Goal: Task Accomplishment & Management: Complete application form

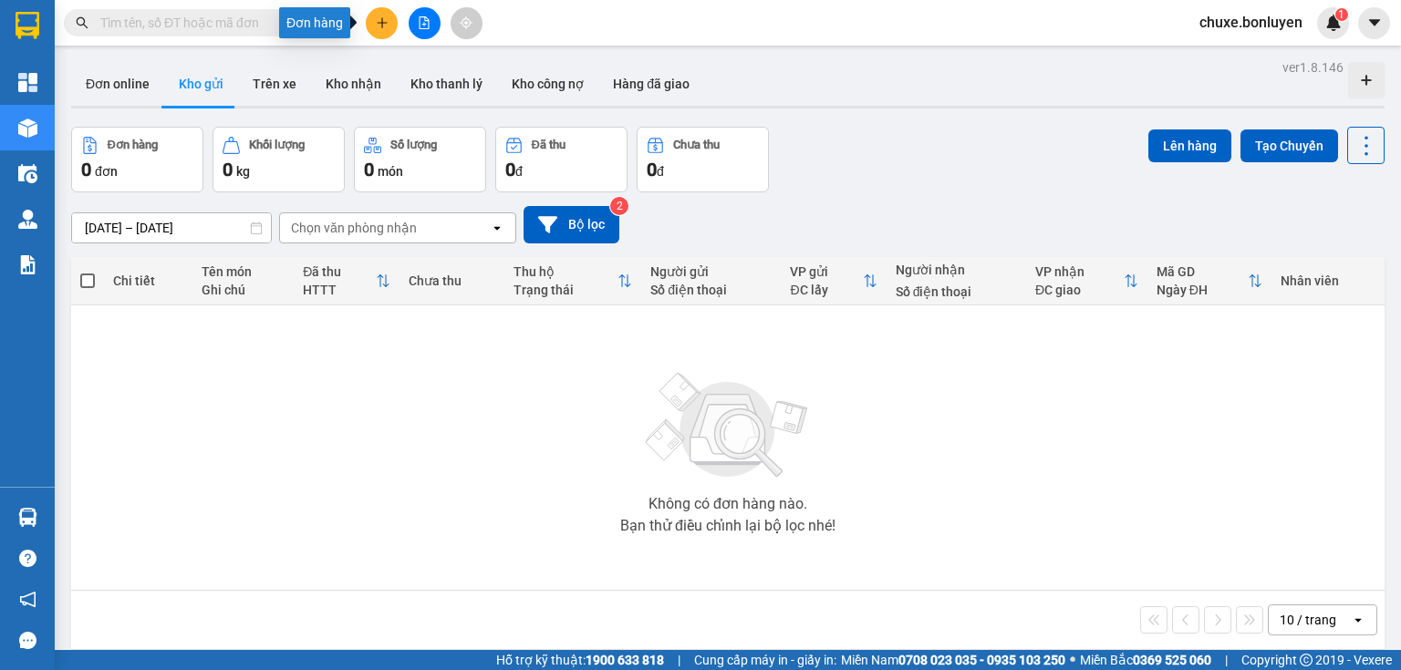
click at [373, 25] on button at bounding box center [382, 23] width 32 height 32
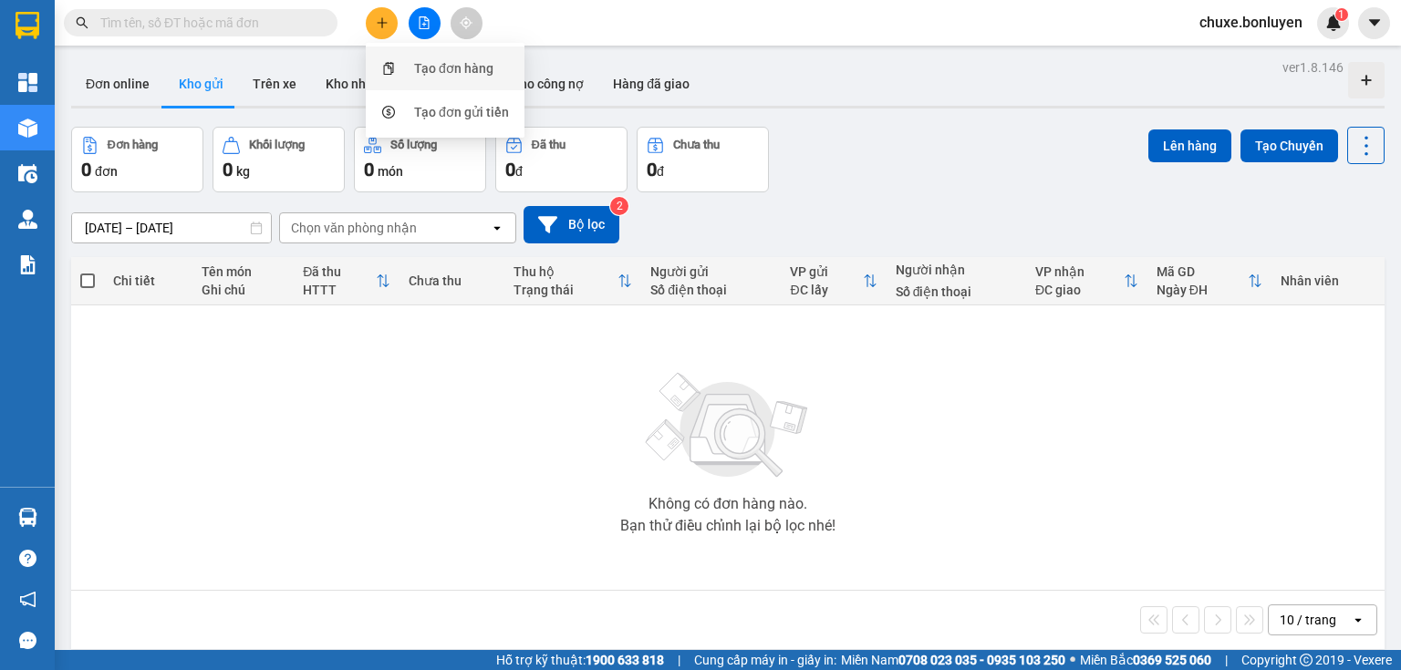
click at [436, 72] on div "Tạo đơn hàng" at bounding box center [453, 68] width 79 height 20
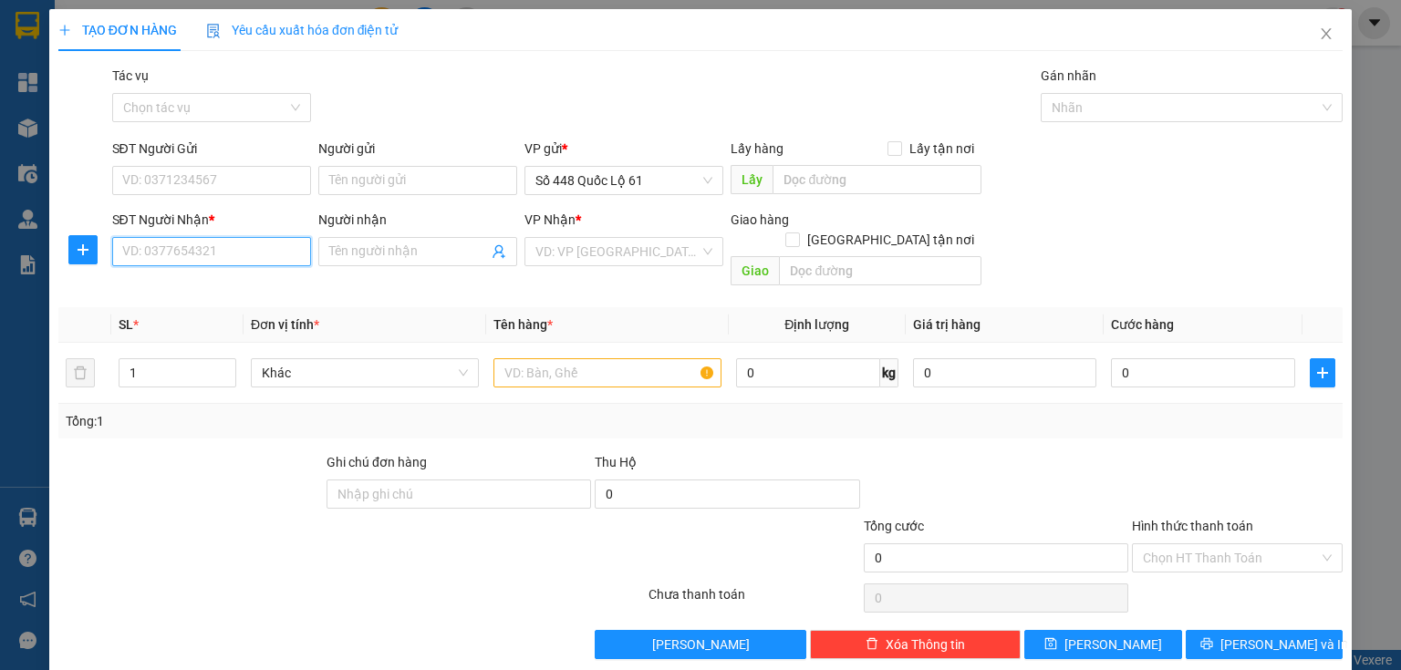
click at [244, 246] on input "SĐT Người Nhận *" at bounding box center [211, 251] width 199 height 29
click at [253, 300] on div "0935664370 - VIỆT BÌNH ĐÔNG" at bounding box center [224, 288] width 227 height 29
type input "0935664370"
type input "VIỆT [GEOGRAPHIC_DATA]"
checkbox input "true"
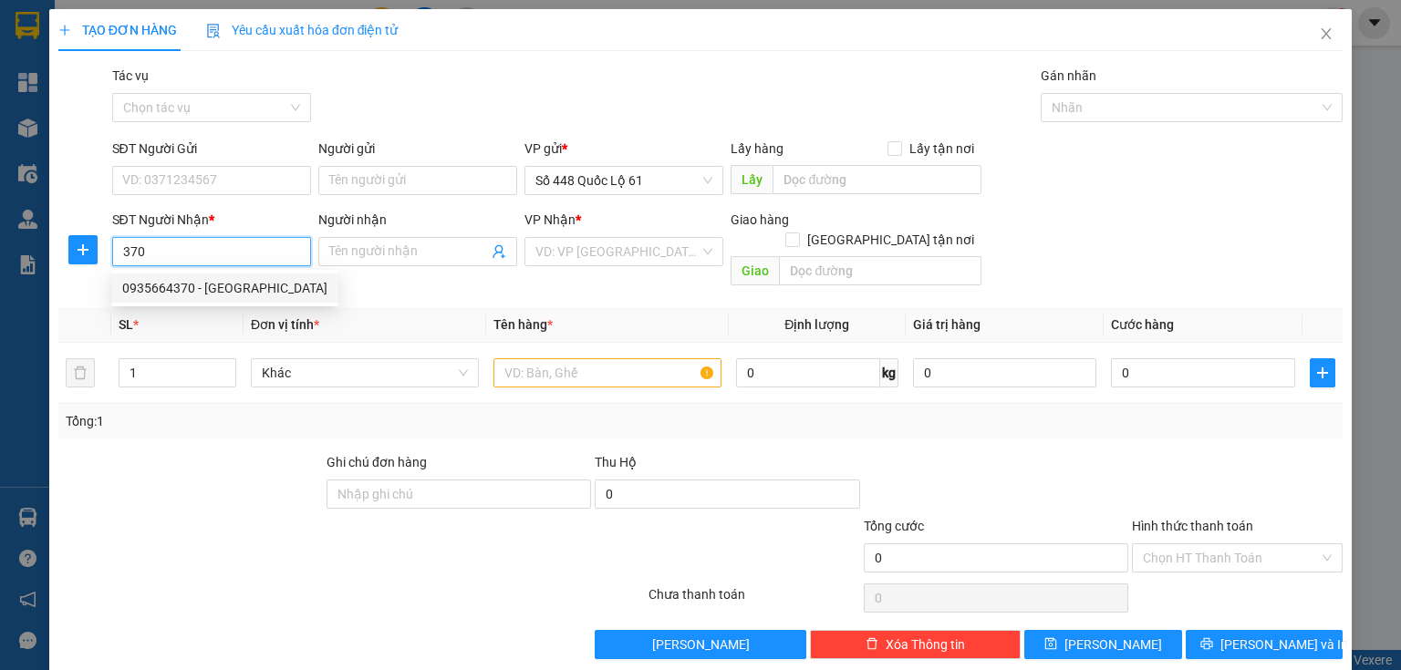
type input "DỐC SỎI"
type input "500.000"
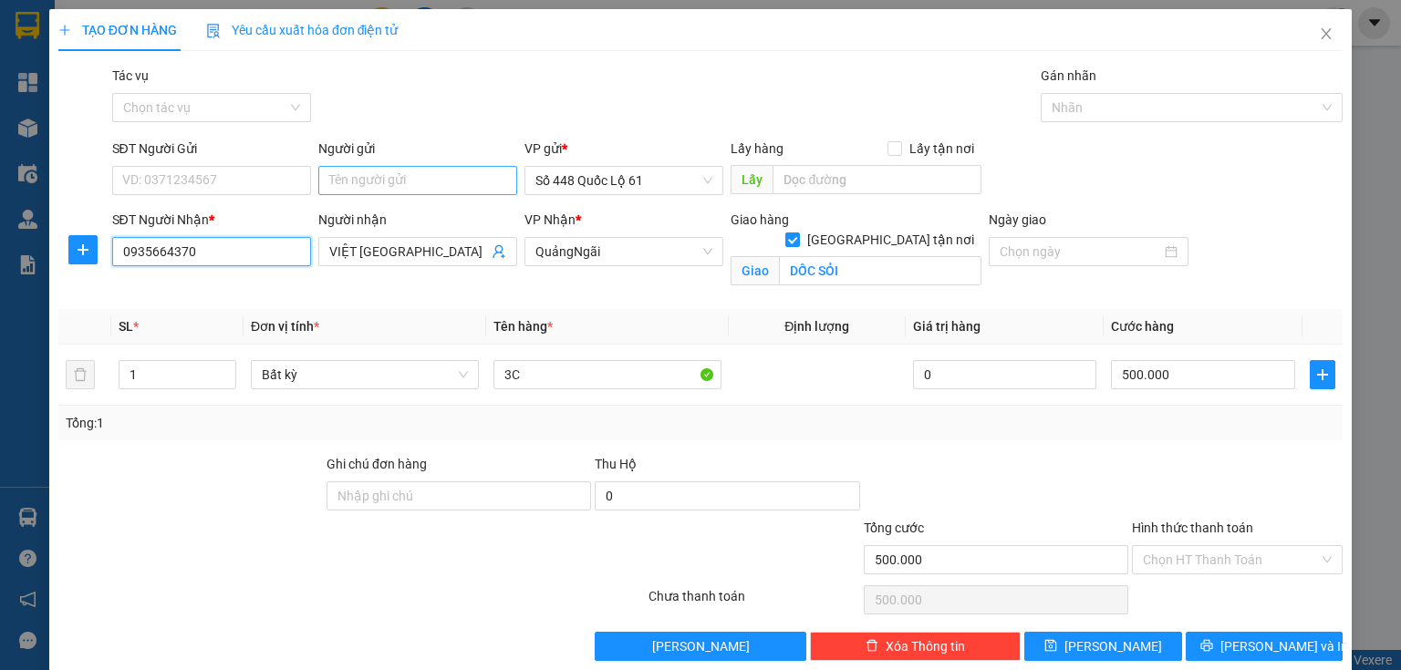
type input "0935664370"
click at [381, 185] on input "Người gửi" at bounding box center [417, 180] width 199 height 29
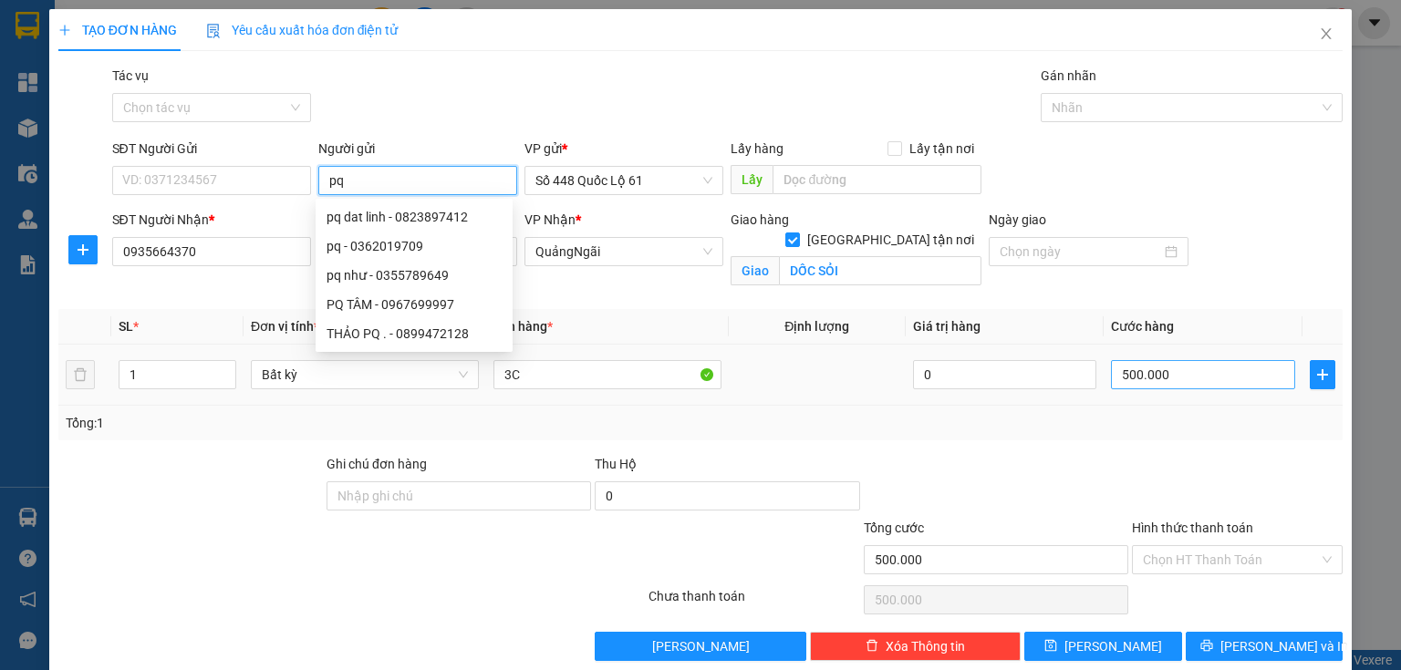
type input "pq"
click at [1117, 376] on input "500.000" at bounding box center [1203, 374] width 184 height 29
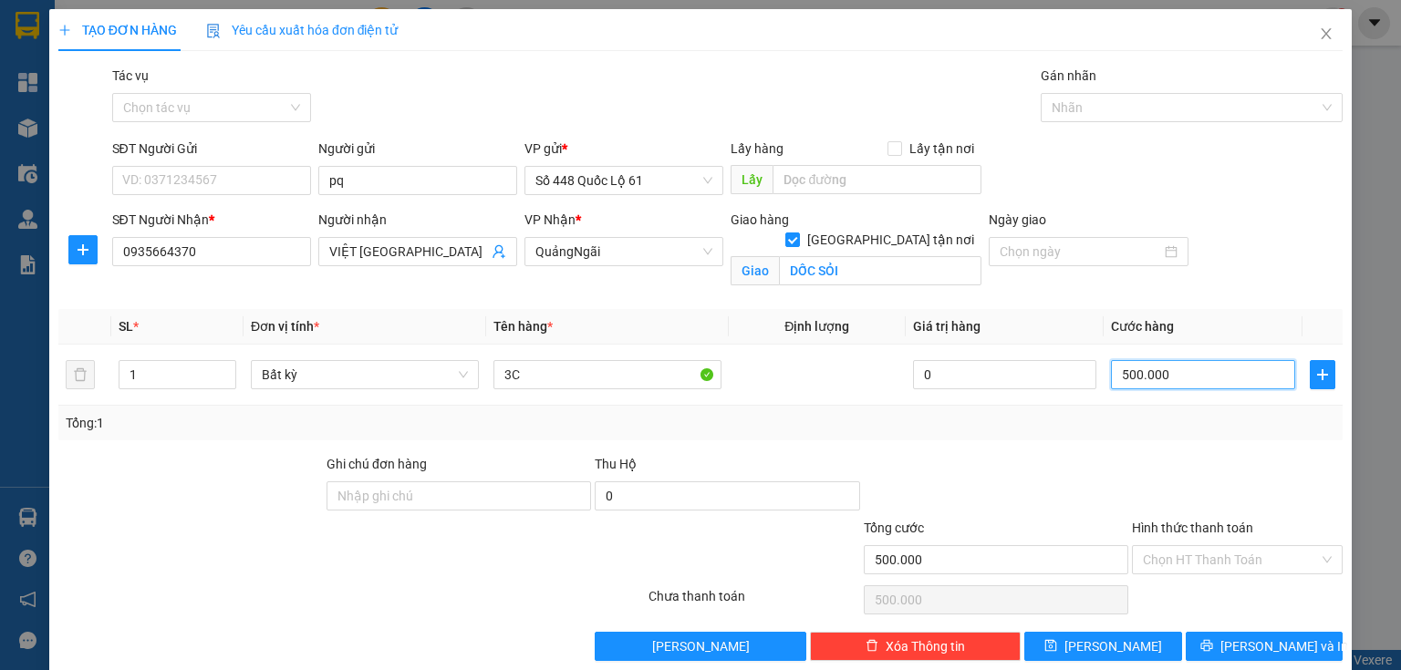
type input "1"
type input "1.000"
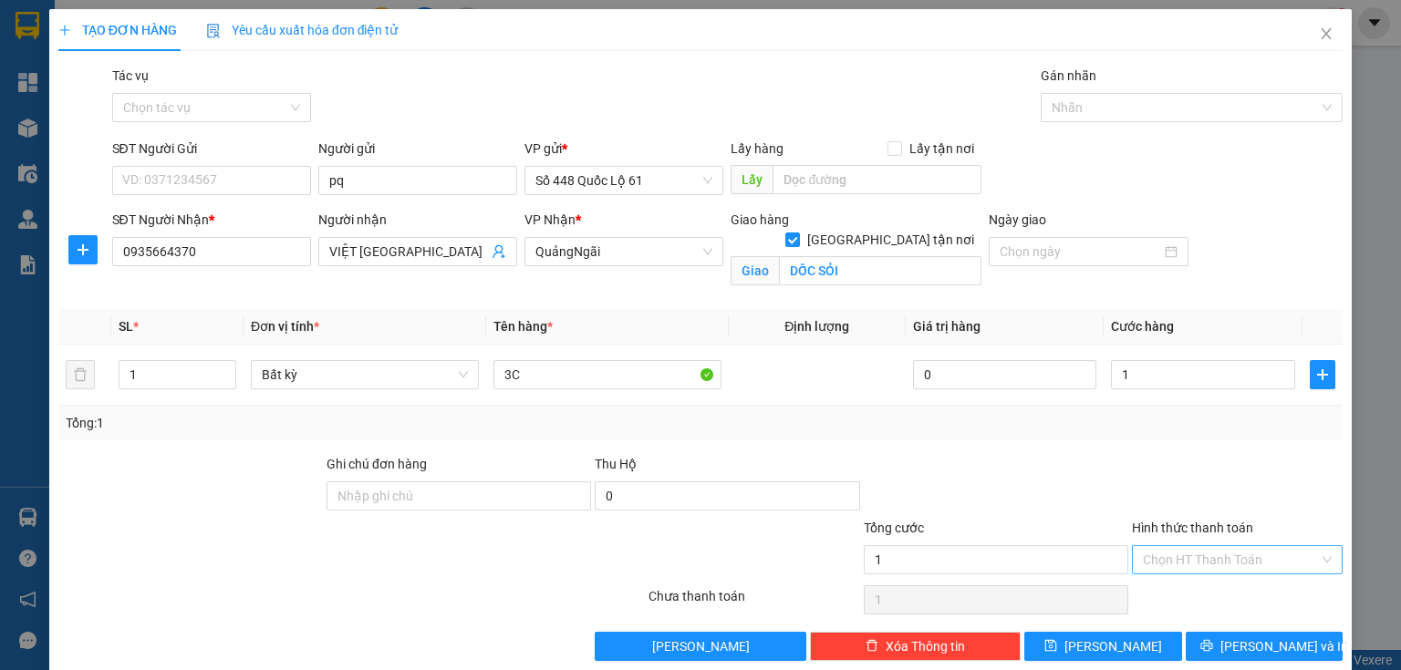
type input "1.000"
drag, startPoint x: 1149, startPoint y: 547, endPoint x: 1153, endPoint y: 556, distance: 9.8
click at [1151, 547] on input "Hình thức thanh toán" at bounding box center [1231, 559] width 176 height 27
drag, startPoint x: 1149, startPoint y: 579, endPoint x: 1135, endPoint y: 593, distance: 20.0
click at [1149, 580] on div "Transit Pickup Surcharge Ids Transit Deliver Surcharge Ids Transit Deliver Surc…" at bounding box center [700, 364] width 1284 height 596
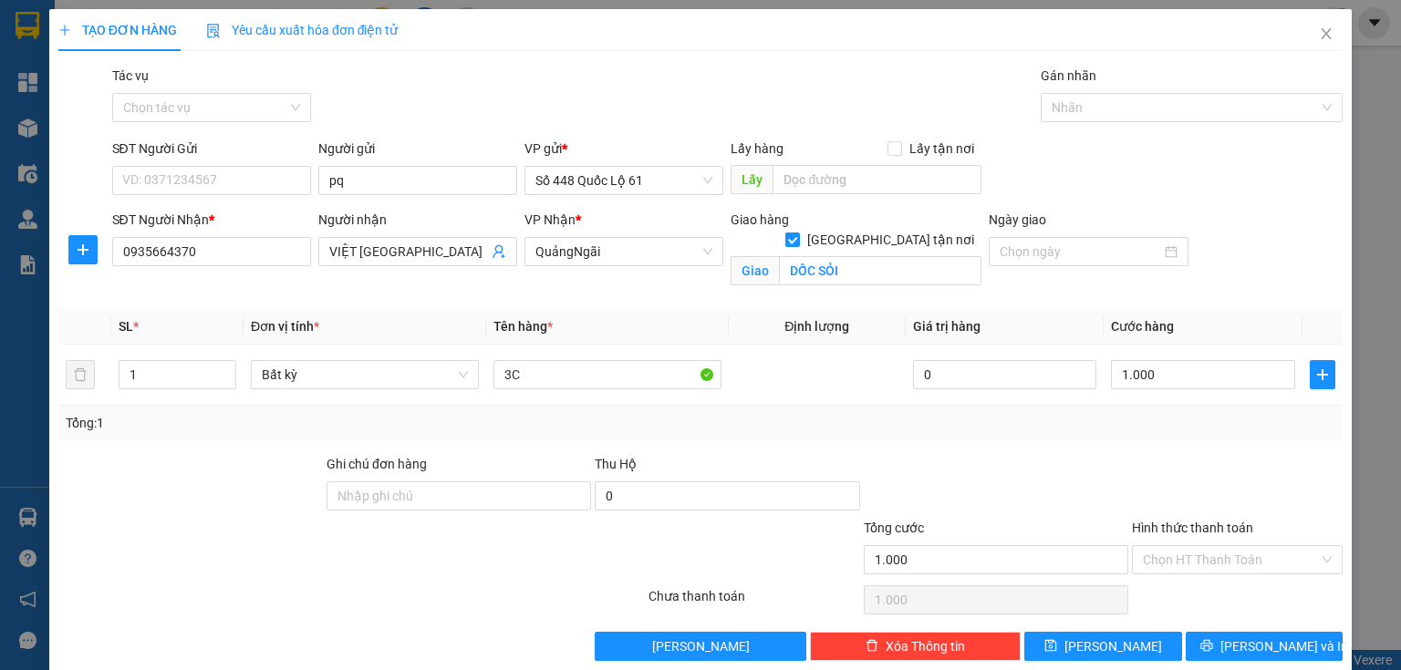
drag, startPoint x: 1148, startPoint y: 566, endPoint x: 1142, endPoint y: 579, distance: 15.1
click at [1149, 566] on input "Hình thức thanh toán" at bounding box center [1231, 559] width 176 height 27
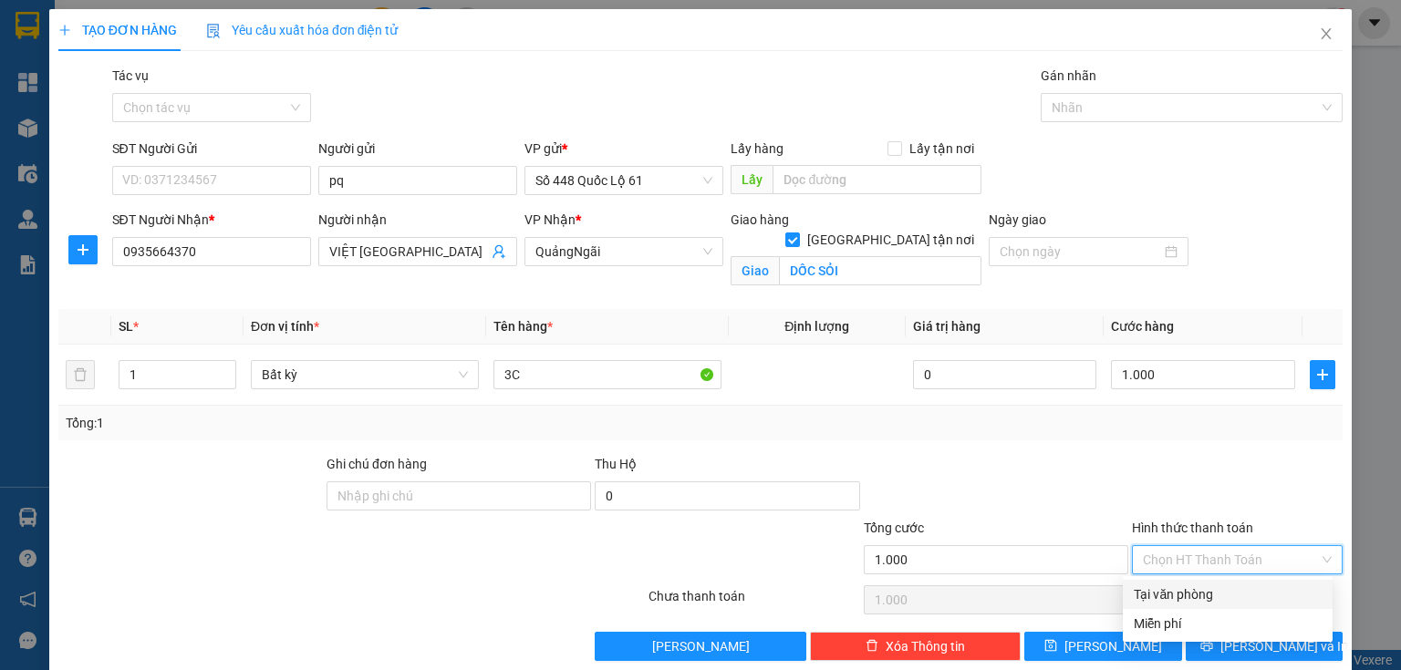
drag, startPoint x: 1138, startPoint y: 588, endPoint x: 1119, endPoint y: 618, distance: 34.9
click at [1138, 589] on div "Tại văn phòng" at bounding box center [1228, 595] width 188 height 20
type input "0"
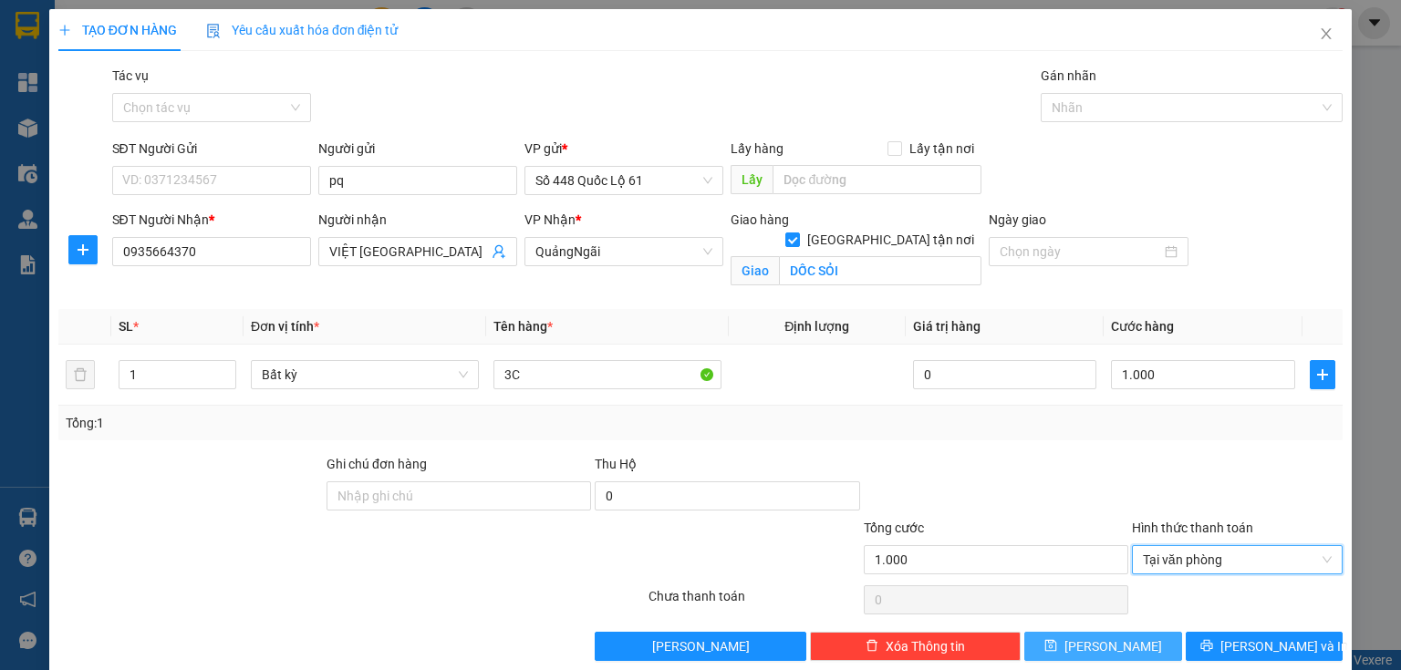
click at [1113, 632] on button "[PERSON_NAME]" at bounding box center [1103, 646] width 158 height 29
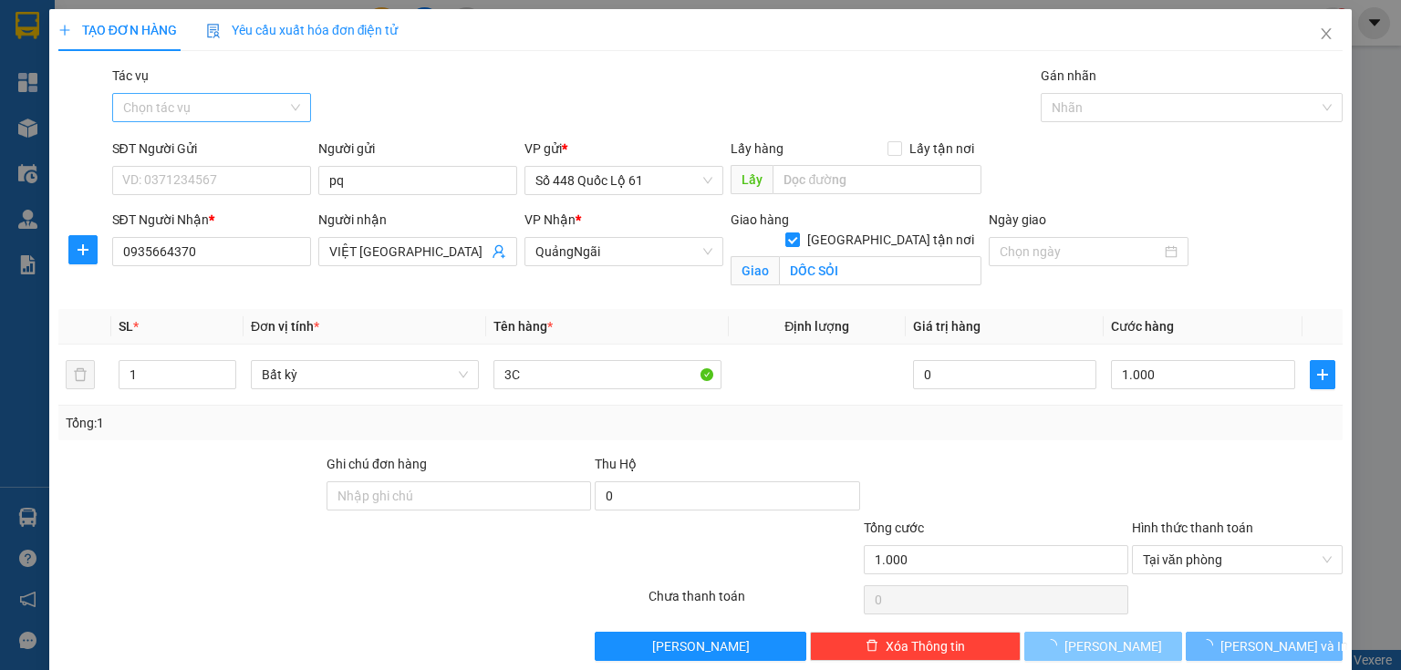
checkbox input "false"
type input "0"
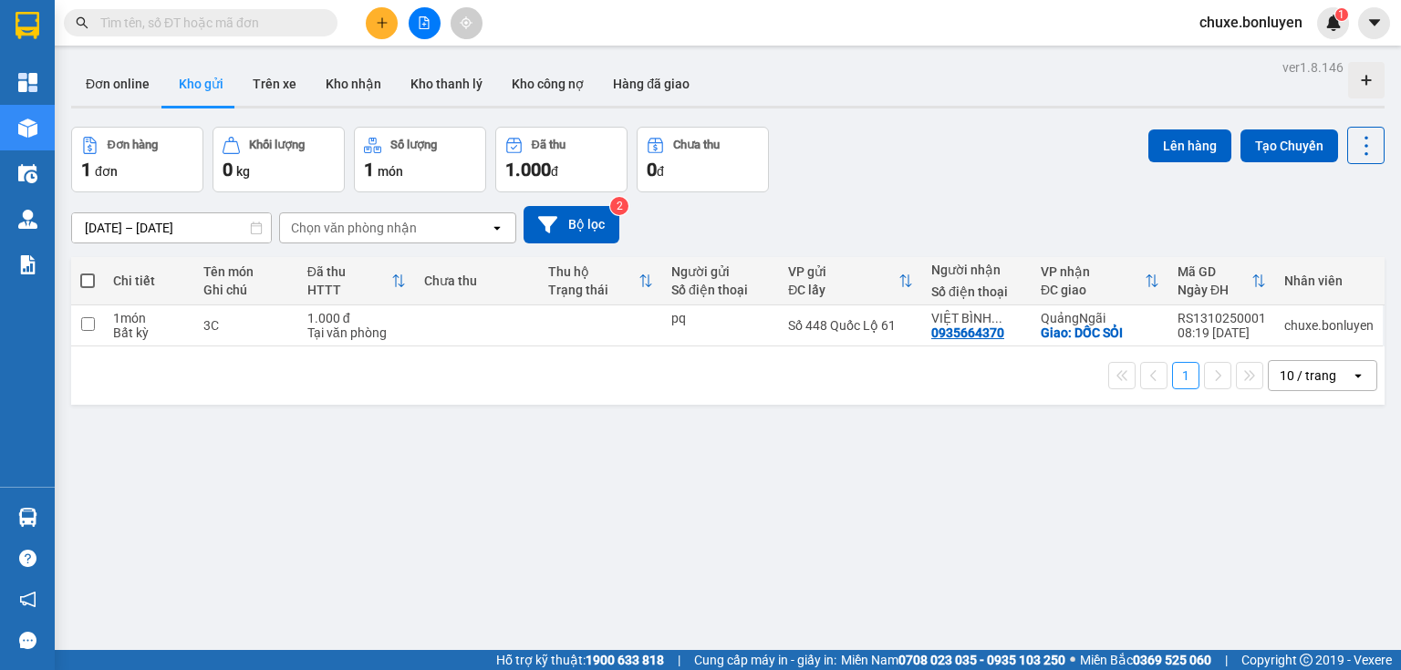
click at [385, 30] on button at bounding box center [382, 23] width 32 height 32
click at [432, 68] on div "Tạo đơn hàng" at bounding box center [453, 68] width 79 height 20
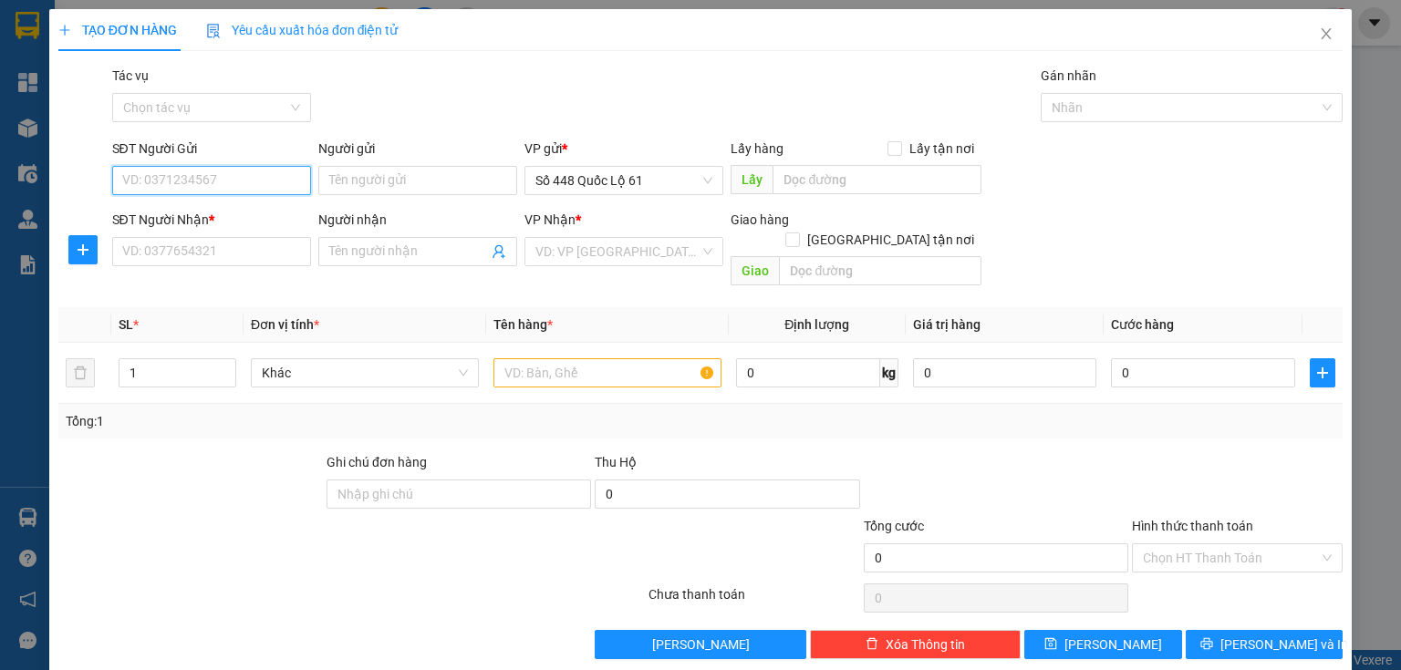
click at [274, 181] on input "SĐT Người Gửi" at bounding box center [211, 180] width 199 height 29
click at [229, 217] on div "0939932972" at bounding box center [209, 217] width 175 height 20
type input "0939932972"
type input "cx phuoc tien"
type input "00000000000"
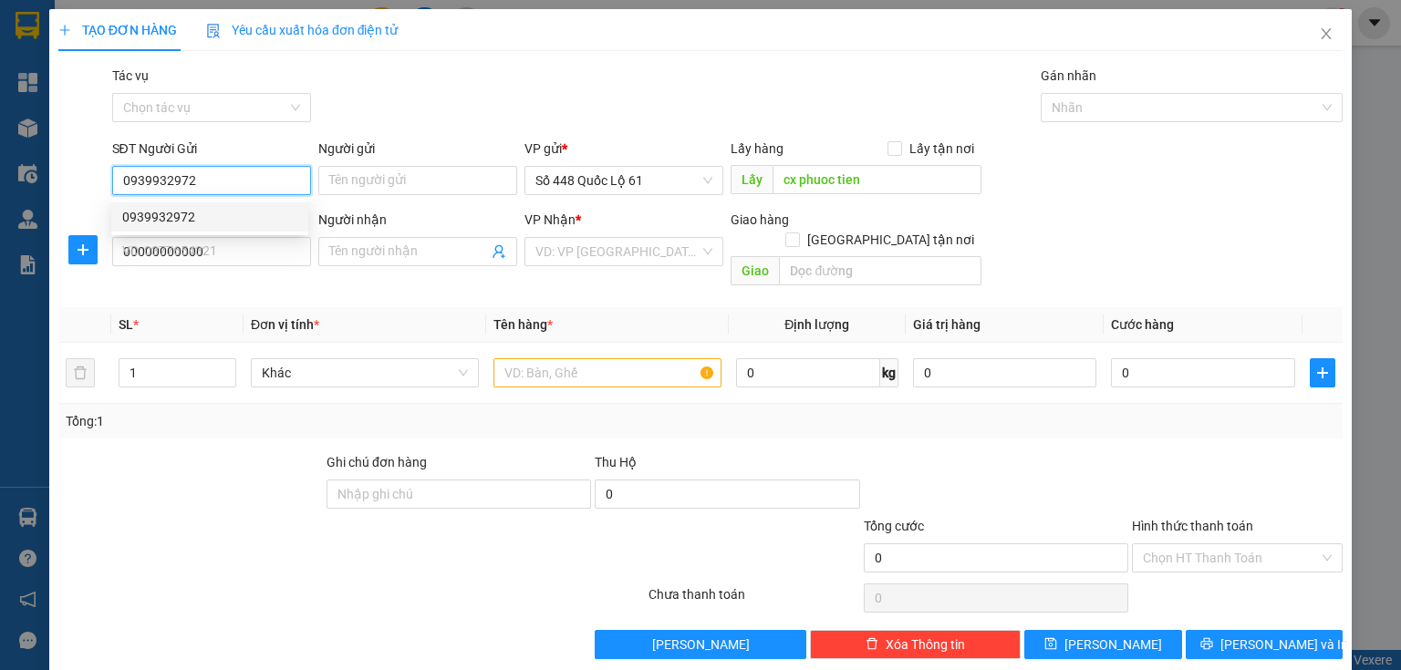
type input "3.000.000"
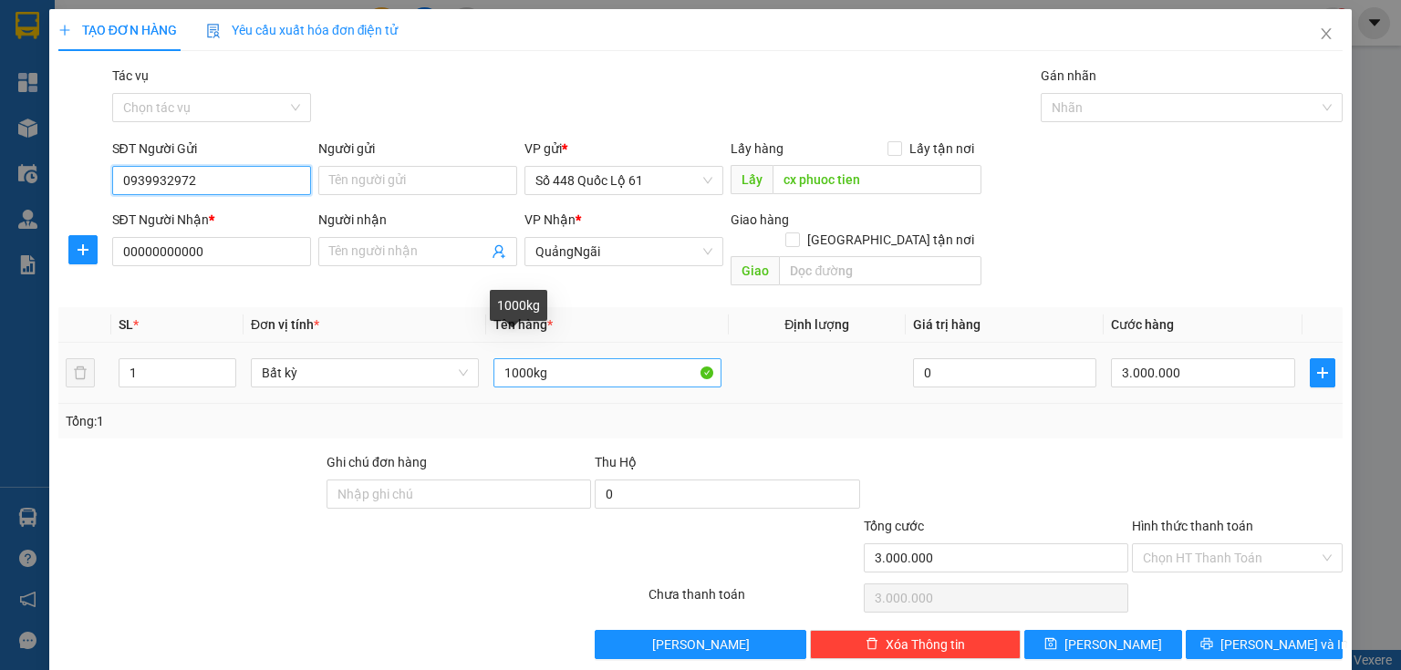
type input "0939932972"
click at [514, 358] on input "1000kg" at bounding box center [607, 372] width 228 height 29
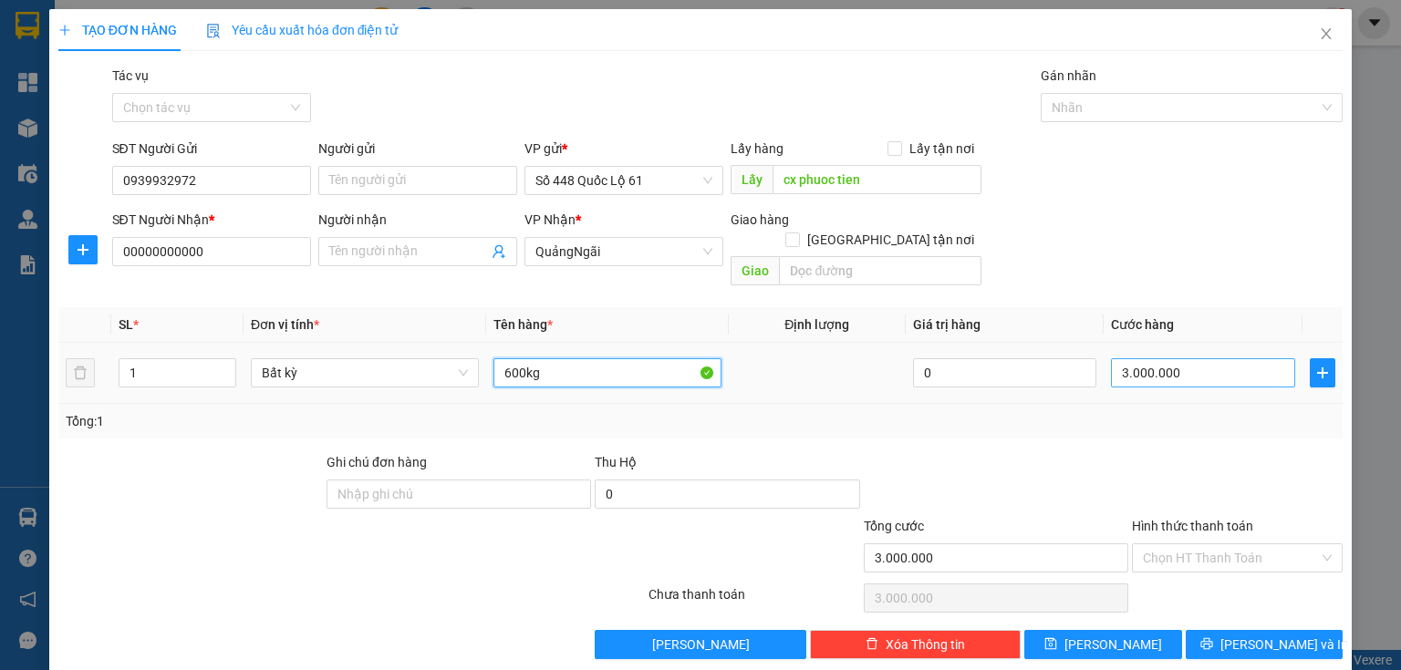
type input "600kg"
click at [1196, 358] on input "3.000.000" at bounding box center [1203, 372] width 184 height 29
type input "1"
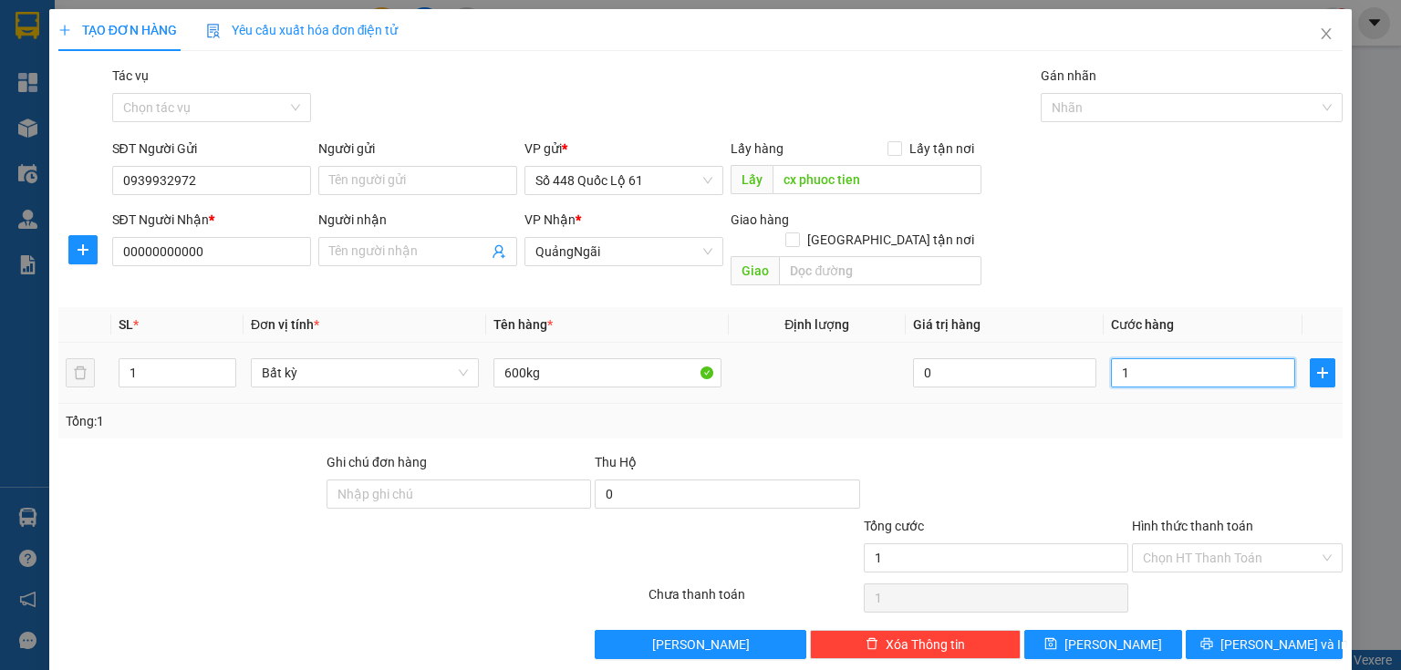
type input "18"
type input "180"
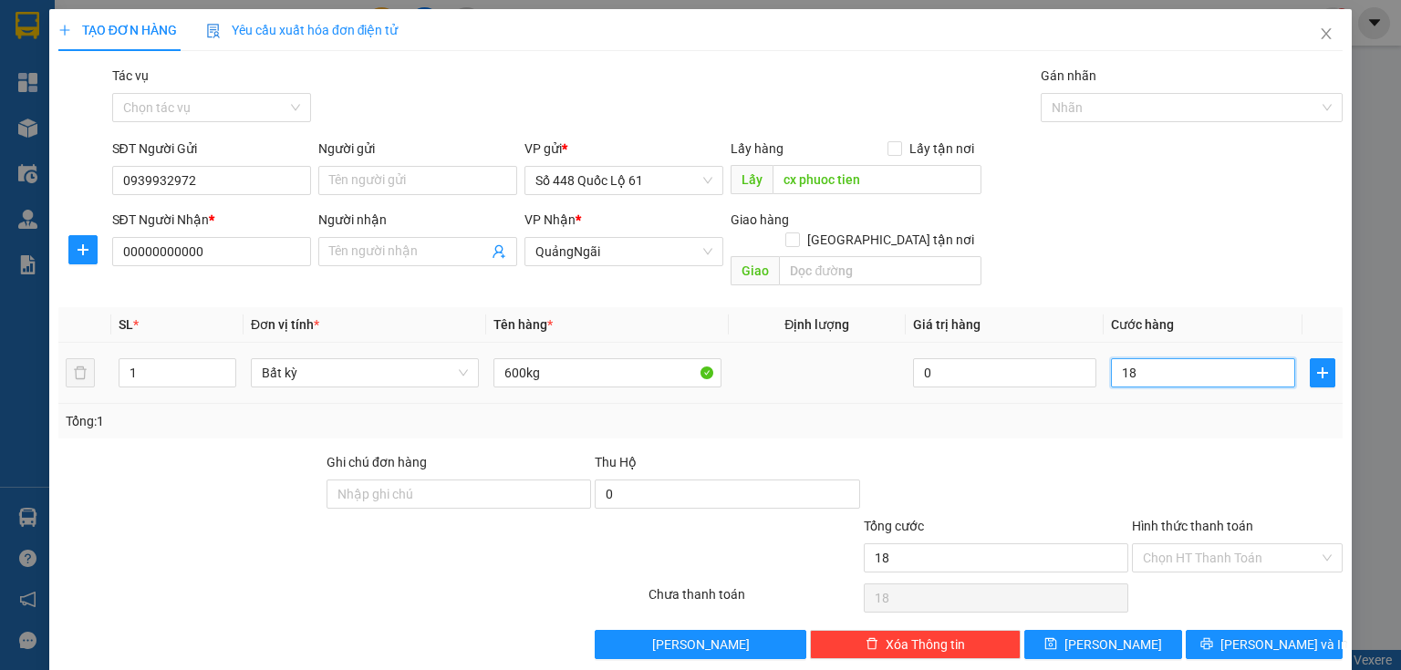
type input "180"
type input "1.800"
type input "1.800.000"
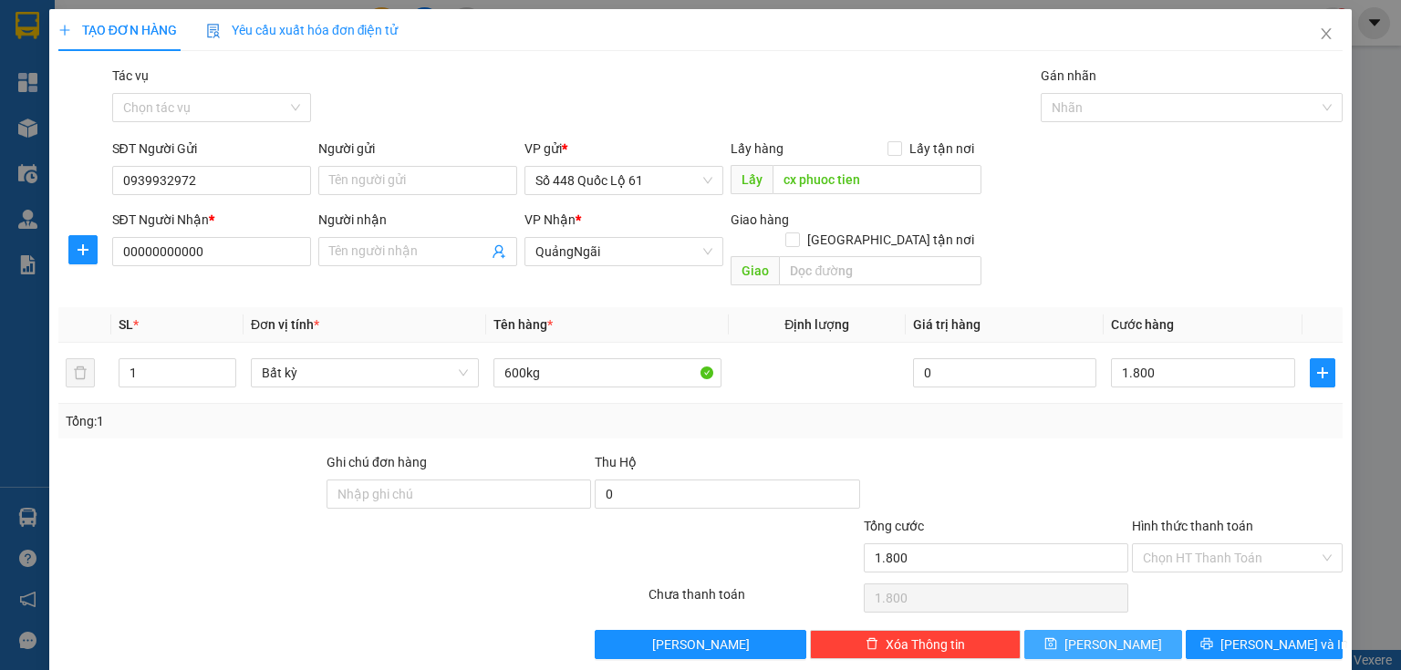
type input "1.800.000"
click at [1106, 635] on span "[PERSON_NAME]" at bounding box center [1114, 645] width 98 height 20
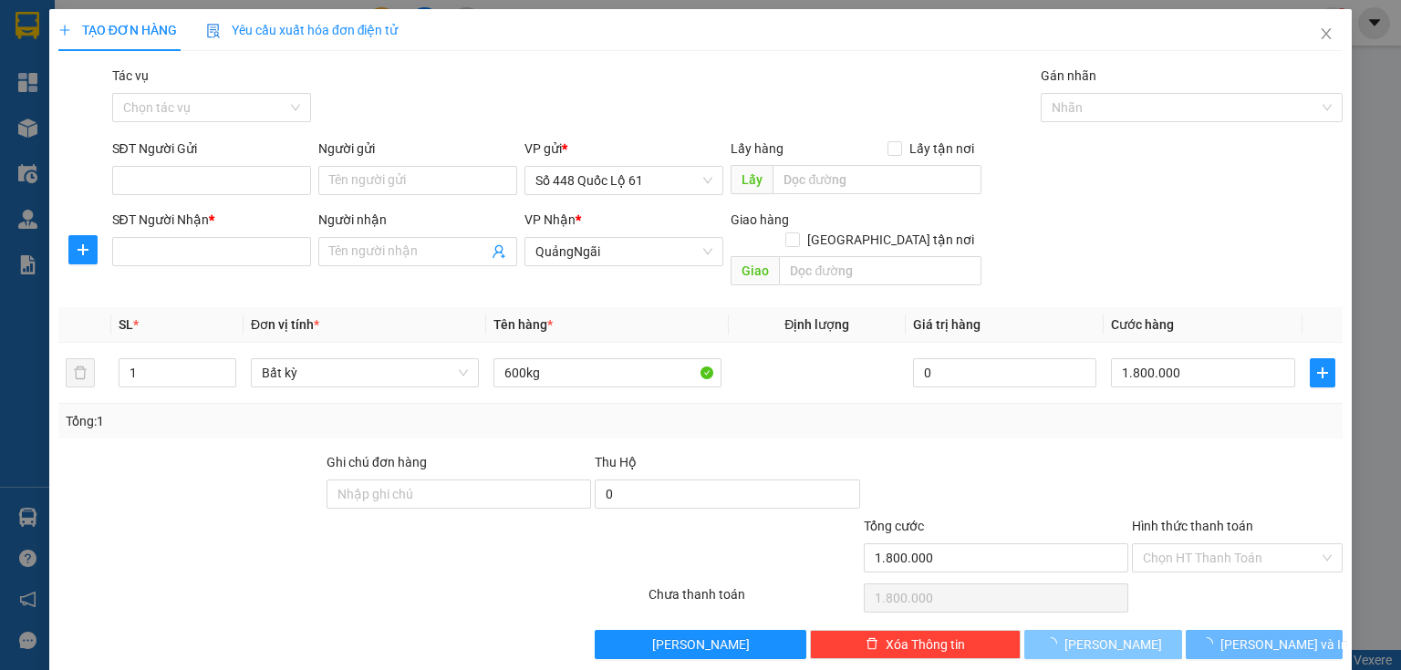
type input "0"
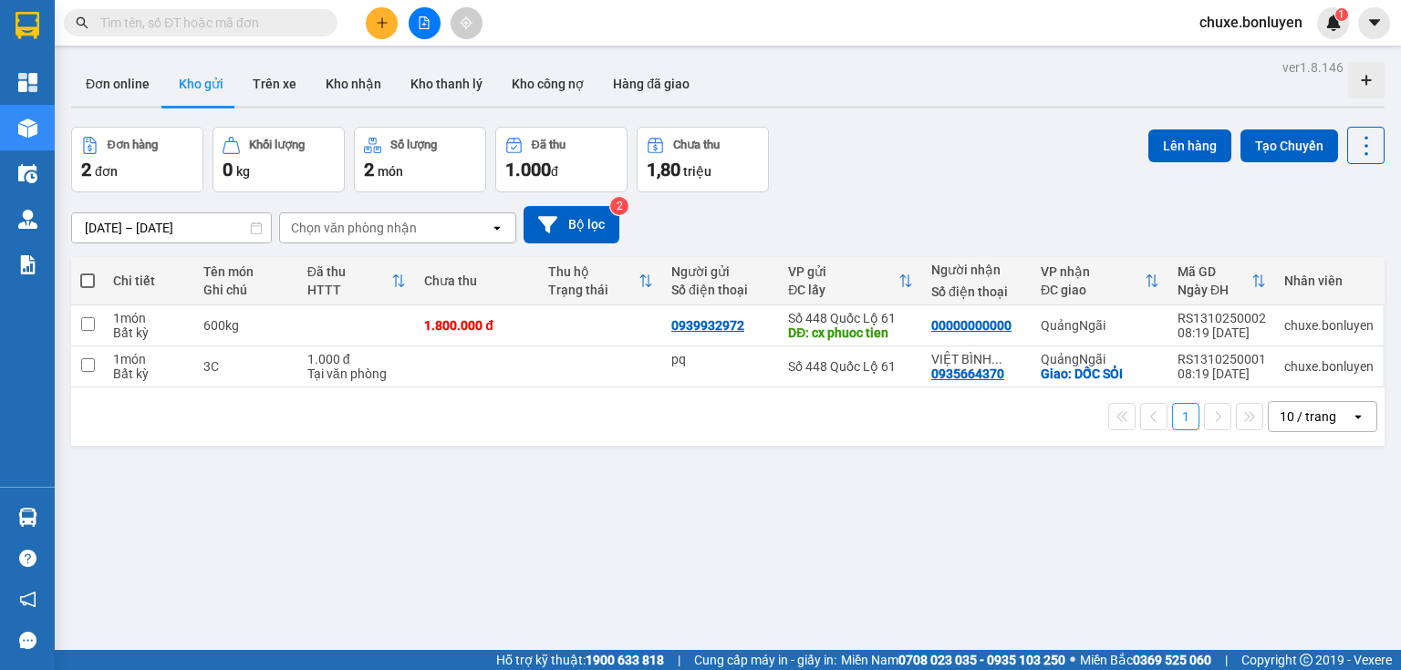
click at [266, 32] on input "text" at bounding box center [207, 23] width 215 height 20
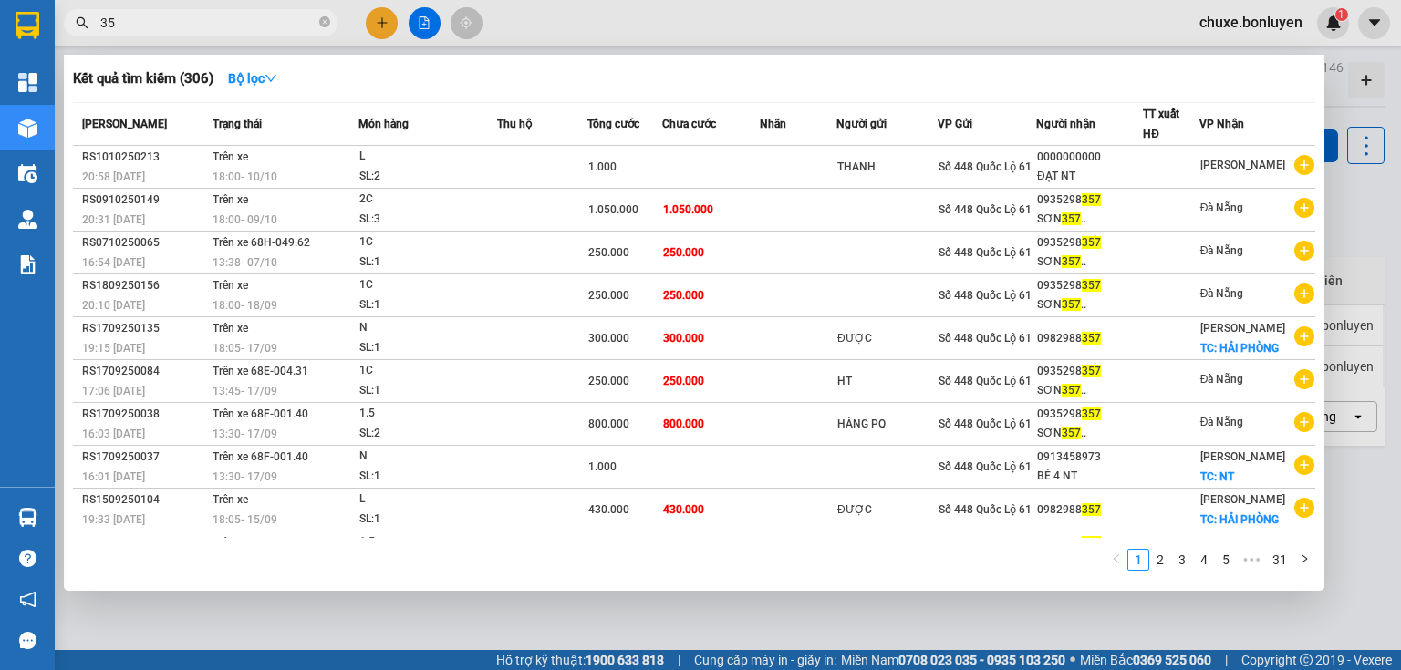
type input "3"
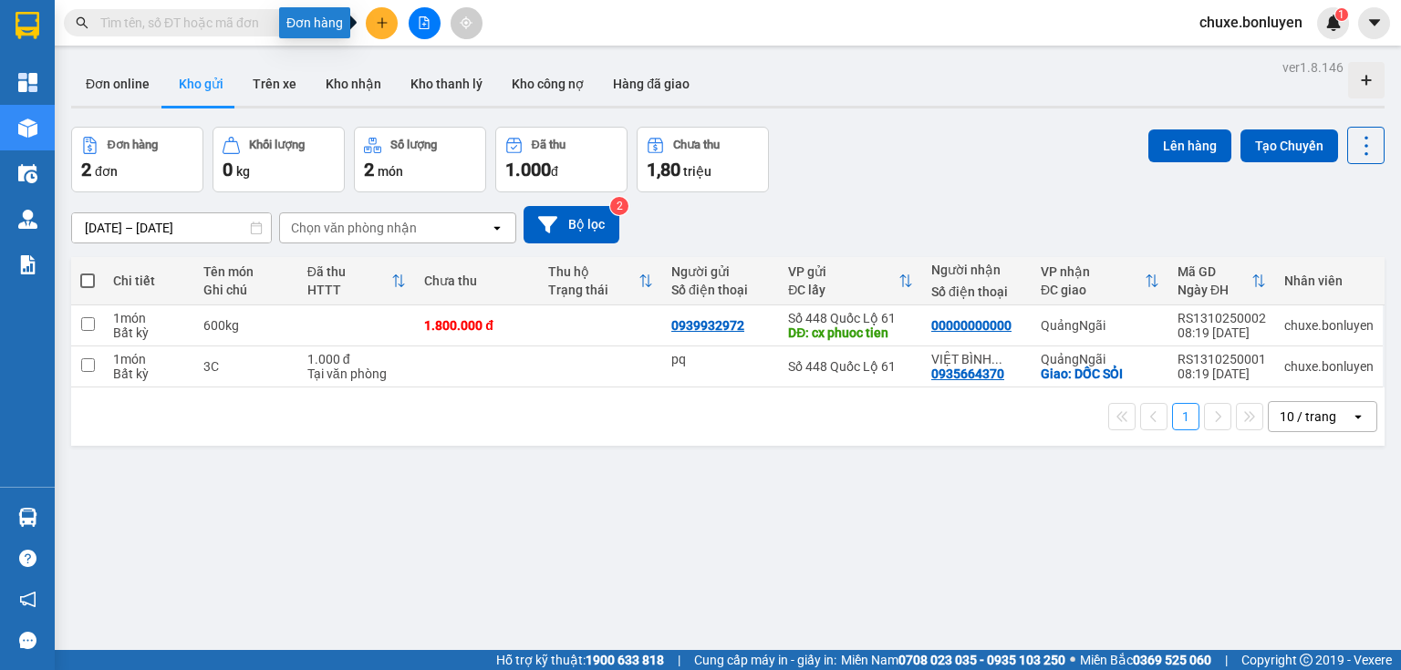
click at [373, 19] on button at bounding box center [382, 23] width 32 height 32
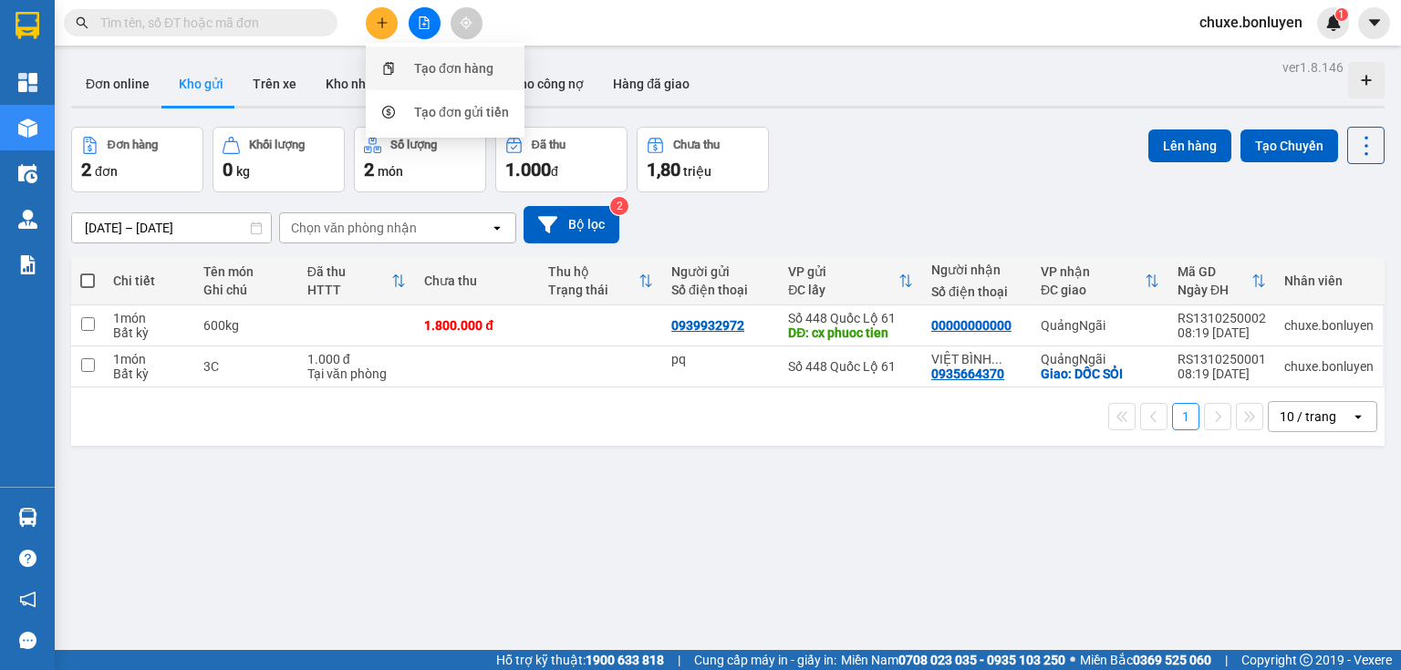
click at [410, 62] on div "Tạo đơn hàng" at bounding box center [445, 68] width 137 height 35
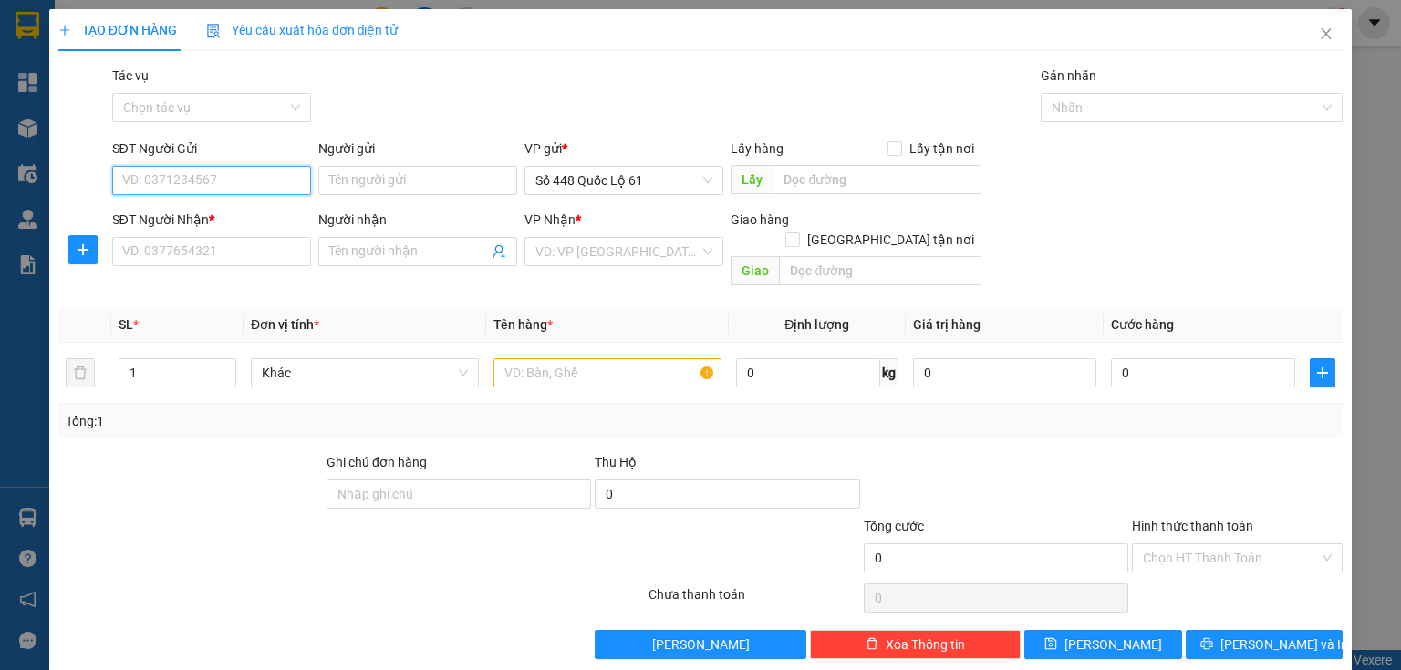
click at [218, 190] on input "SĐT Người Gửi" at bounding box center [211, 180] width 199 height 29
click at [161, 212] on div "0936495354" at bounding box center [209, 217] width 175 height 20
type input "0936495354"
type input "[PERSON_NAME]"
type input "00000000000000"
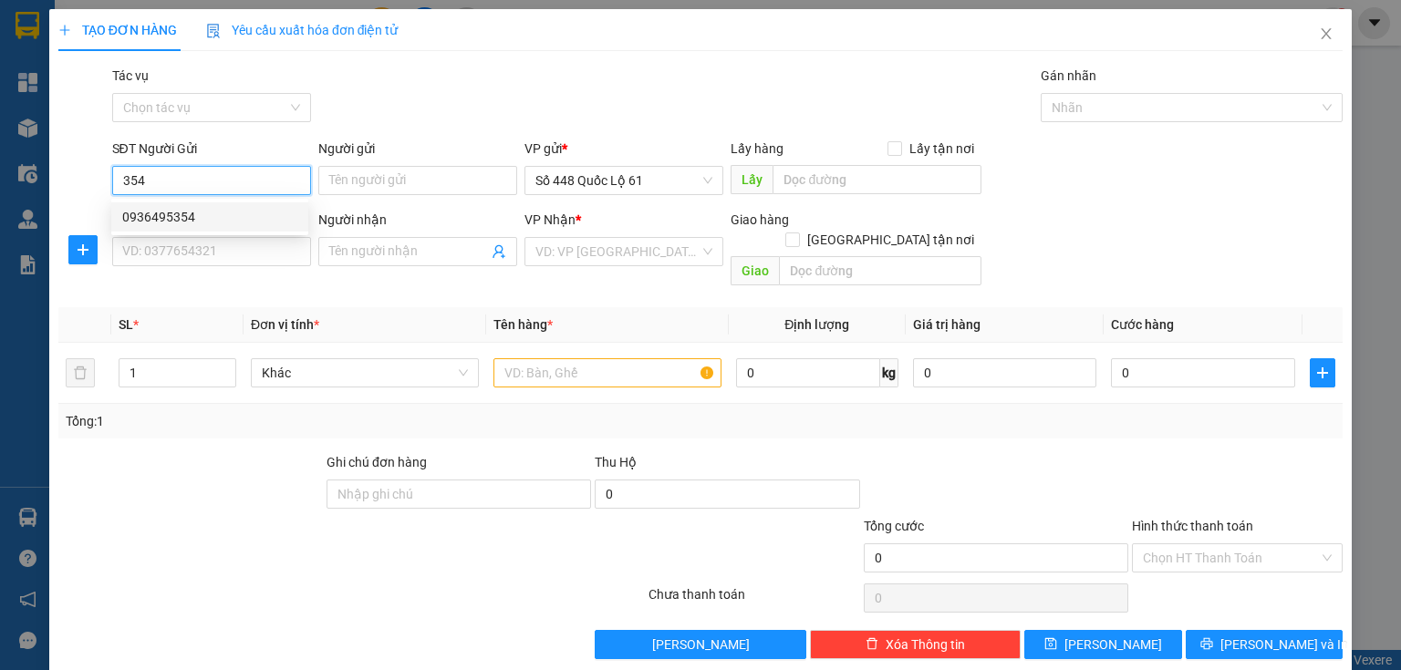
type input "PHƯỚC NT"
checkbox input "true"
type input "TAM KỲ"
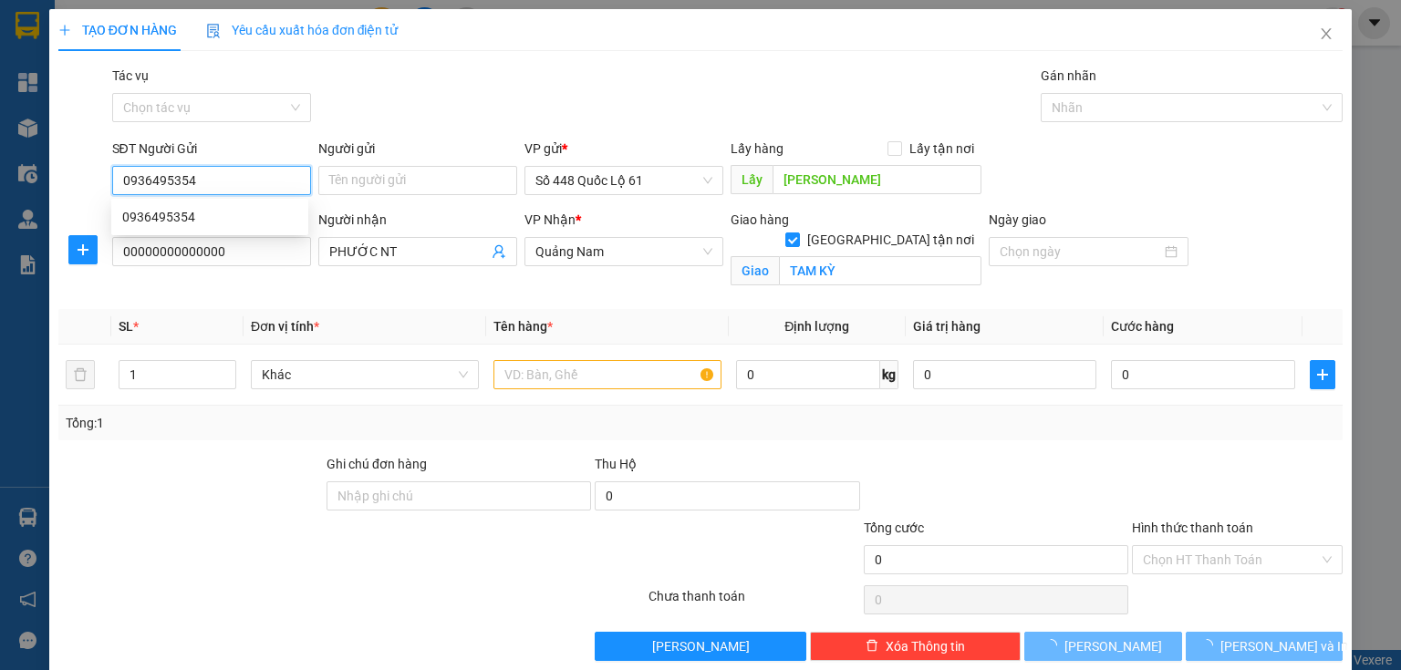
type input "300.000"
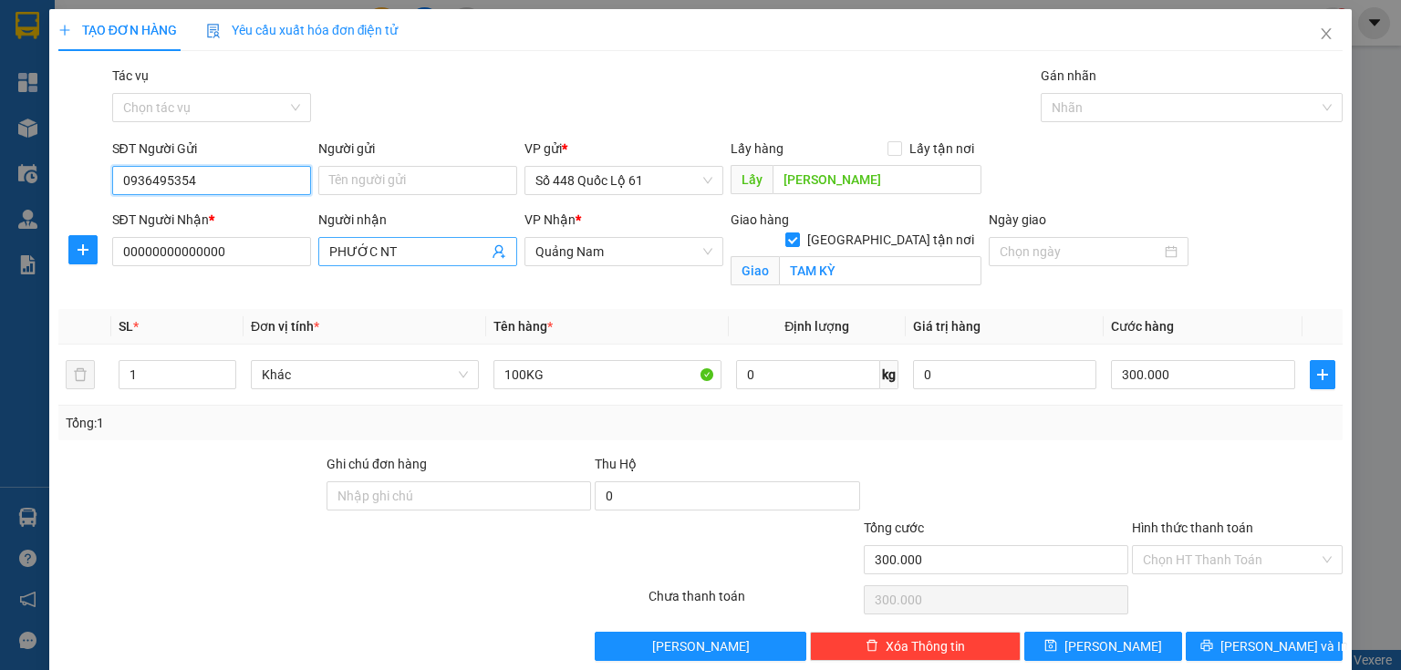
type input "0936495354"
click at [430, 259] on input "PHƯỚC NT" at bounding box center [408, 252] width 159 height 20
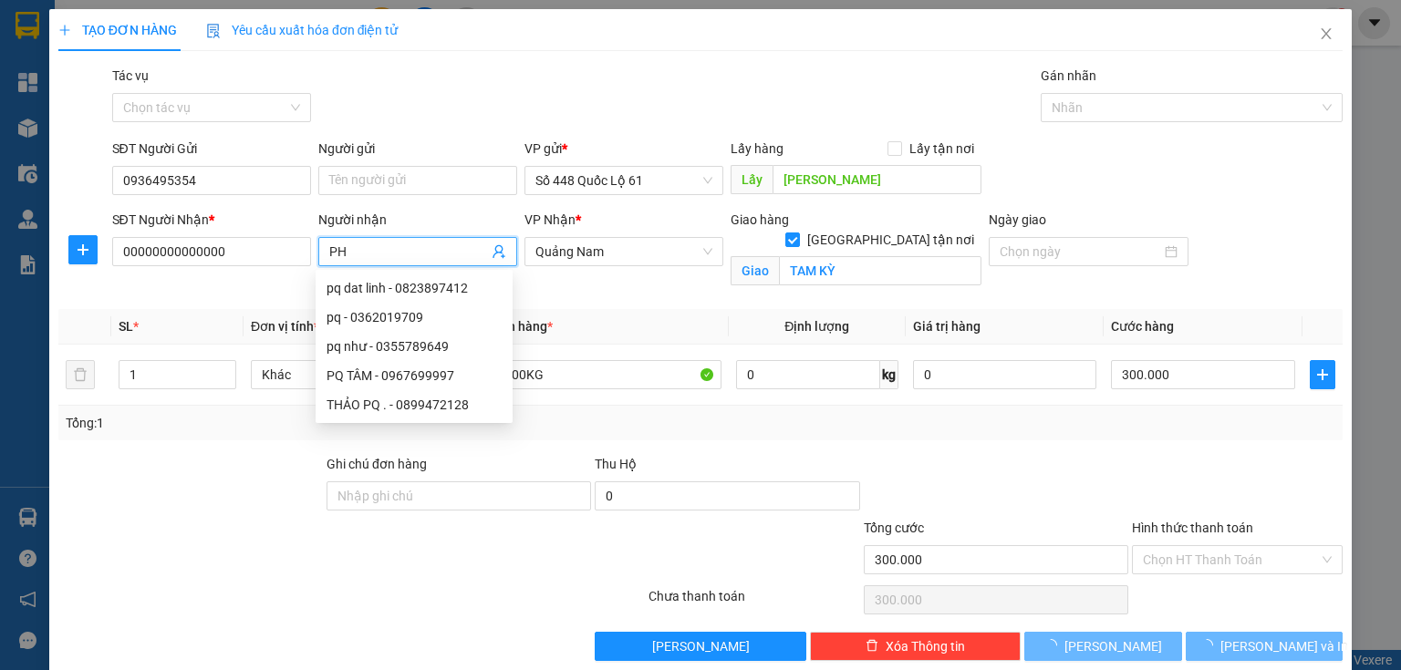
type input "P"
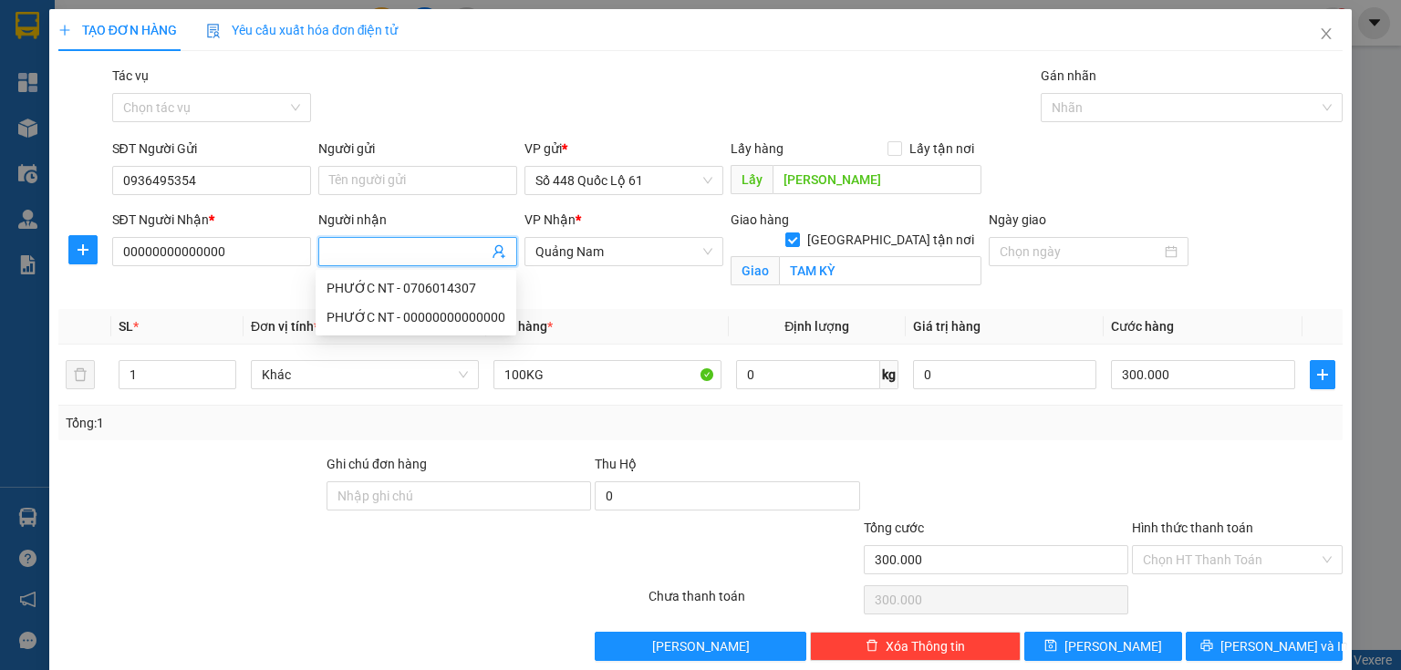
scroll to position [25, 0]
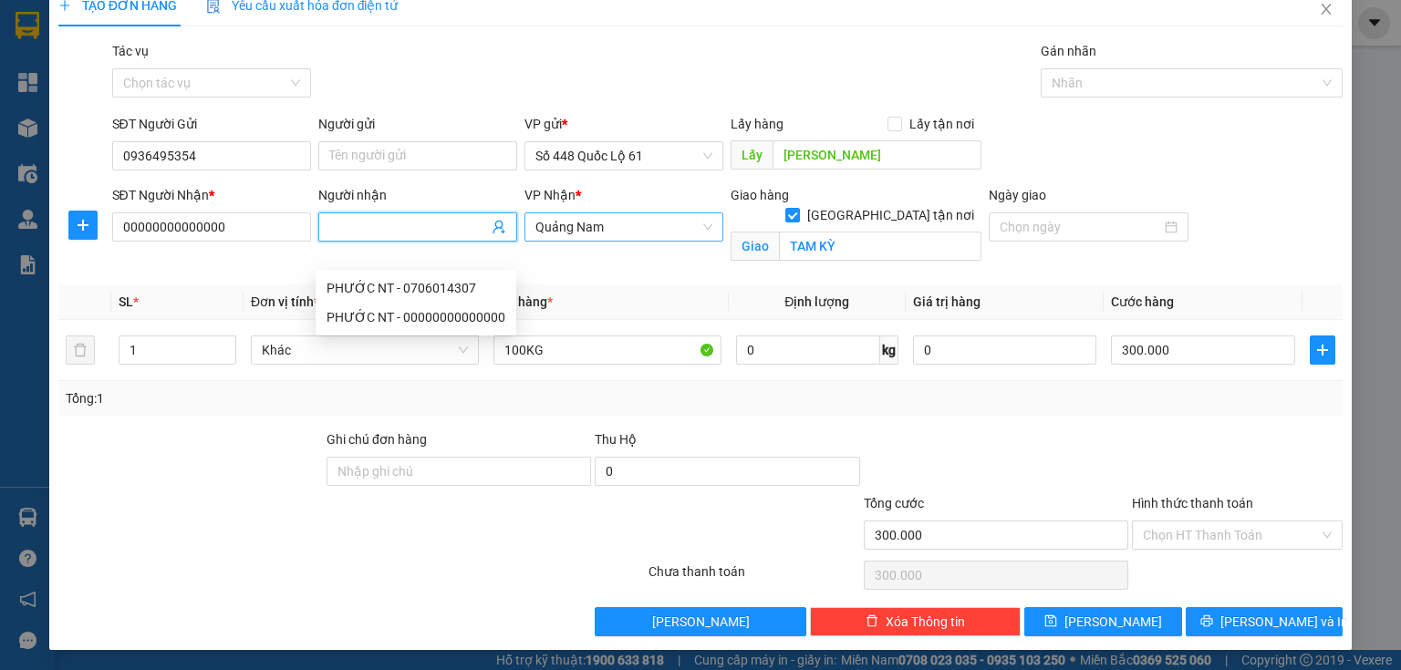
click at [626, 223] on span "Quảng Nam" at bounding box center [623, 226] width 177 height 27
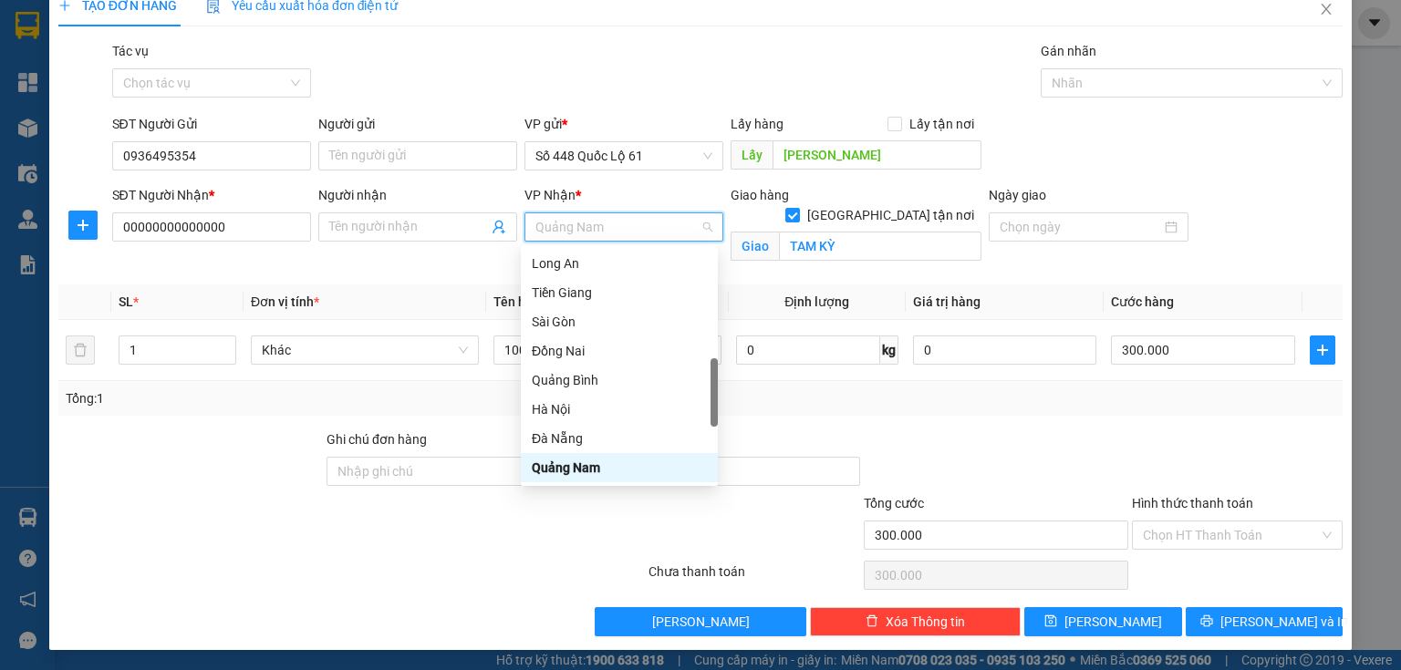
type input "g"
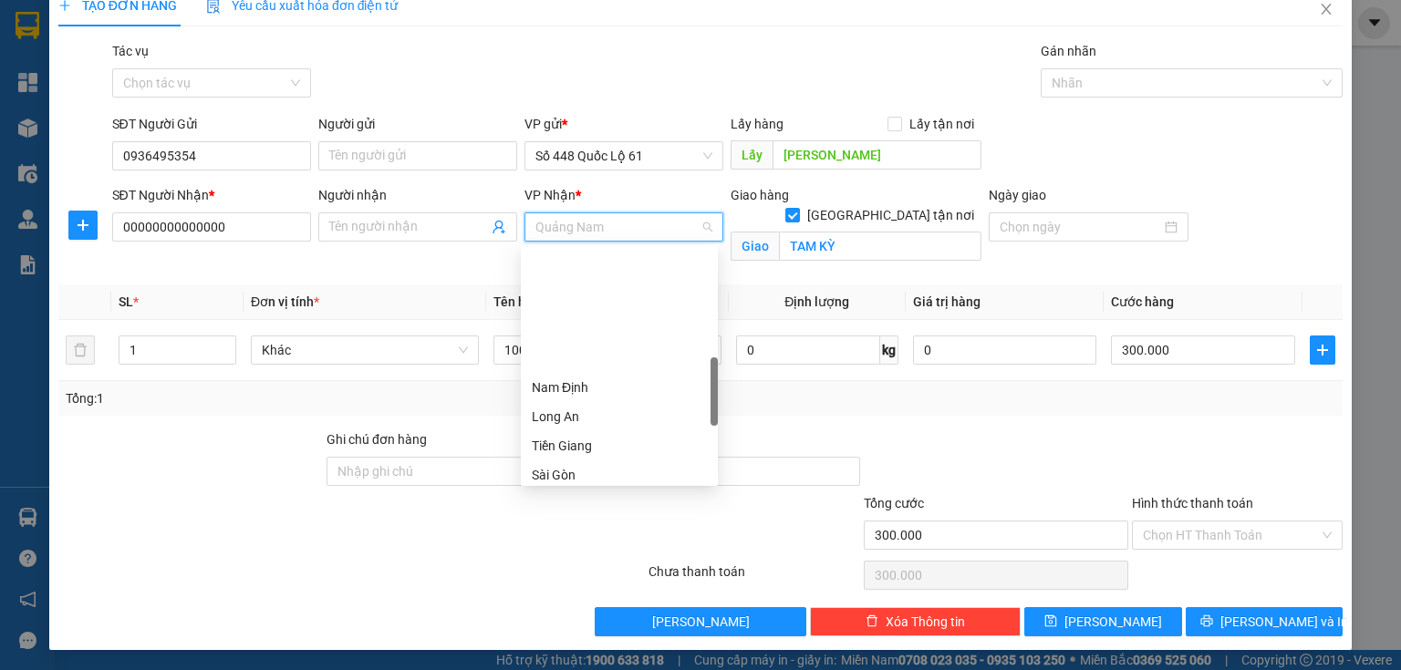
scroll to position [467, 0]
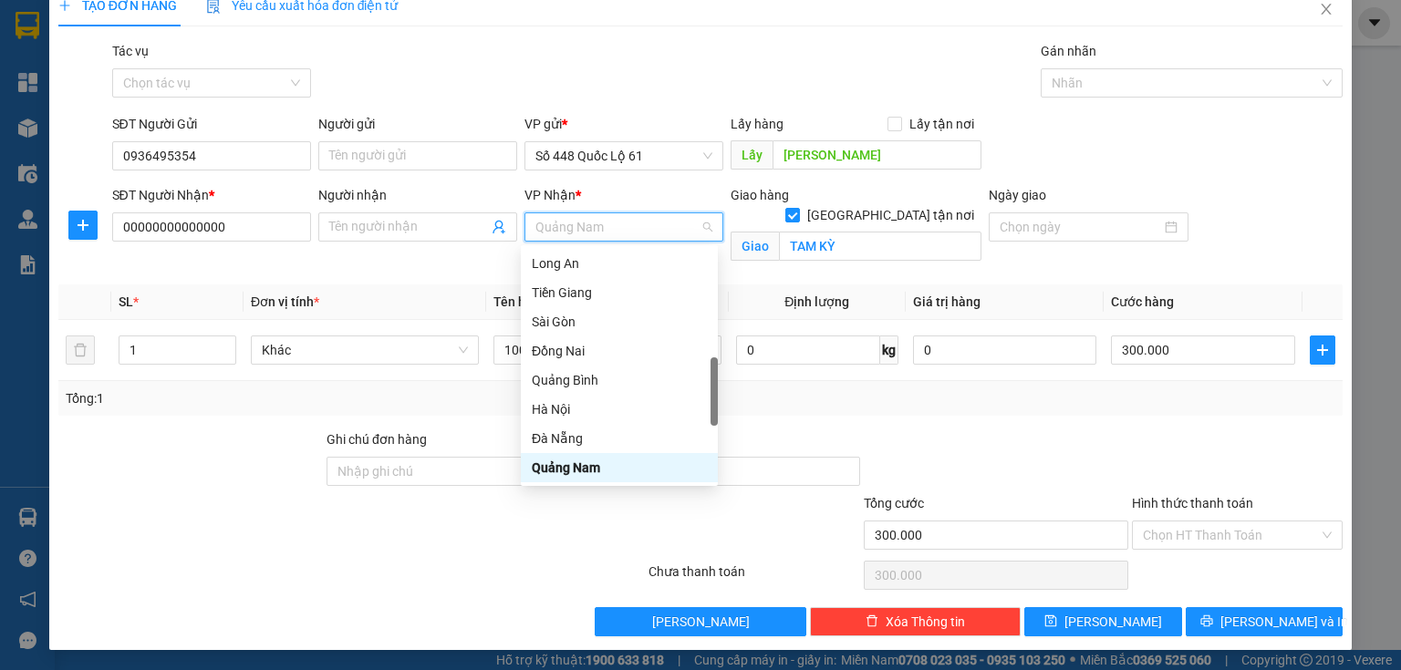
type input "q"
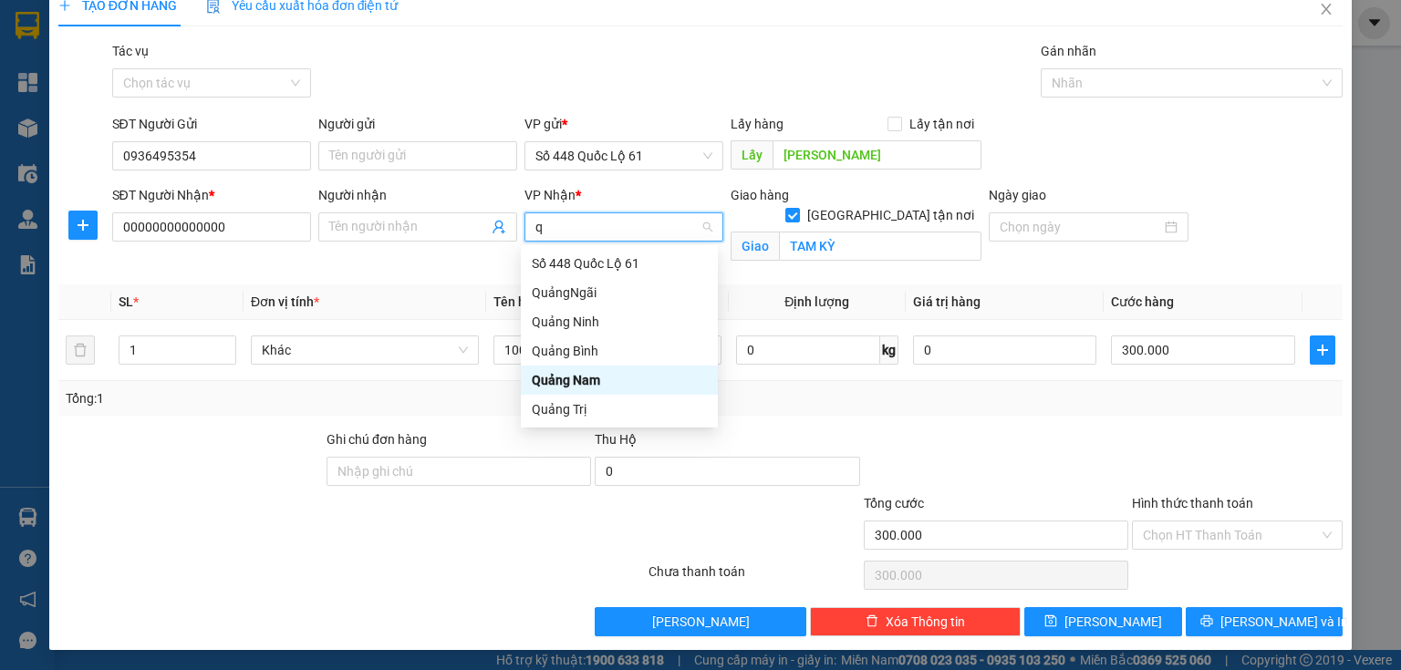
scroll to position [0, 0]
click at [585, 377] on div "Quảng Nam" at bounding box center [619, 380] width 175 height 20
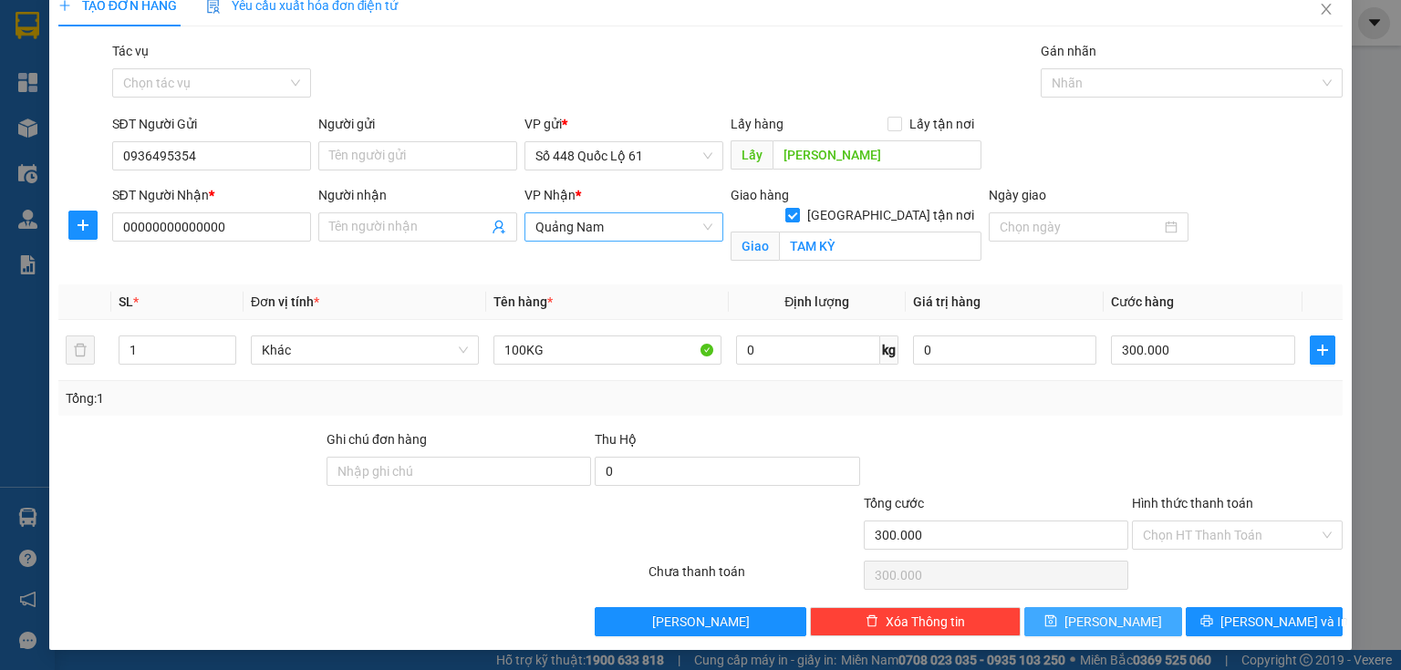
drag, startPoint x: 1082, startPoint y: 617, endPoint x: 1068, endPoint y: 609, distance: 15.5
click at [1057, 617] on icon "save" at bounding box center [1050, 621] width 13 height 13
checkbox input "false"
type input "0"
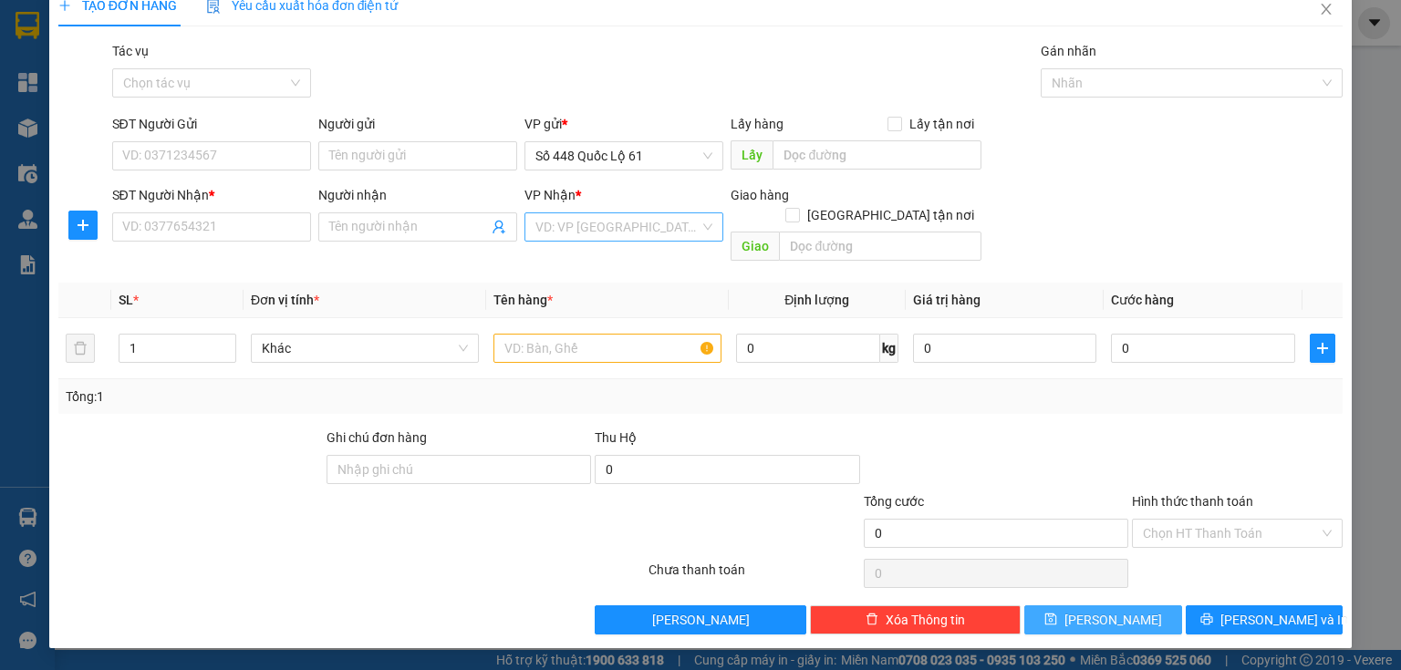
scroll to position [3, 0]
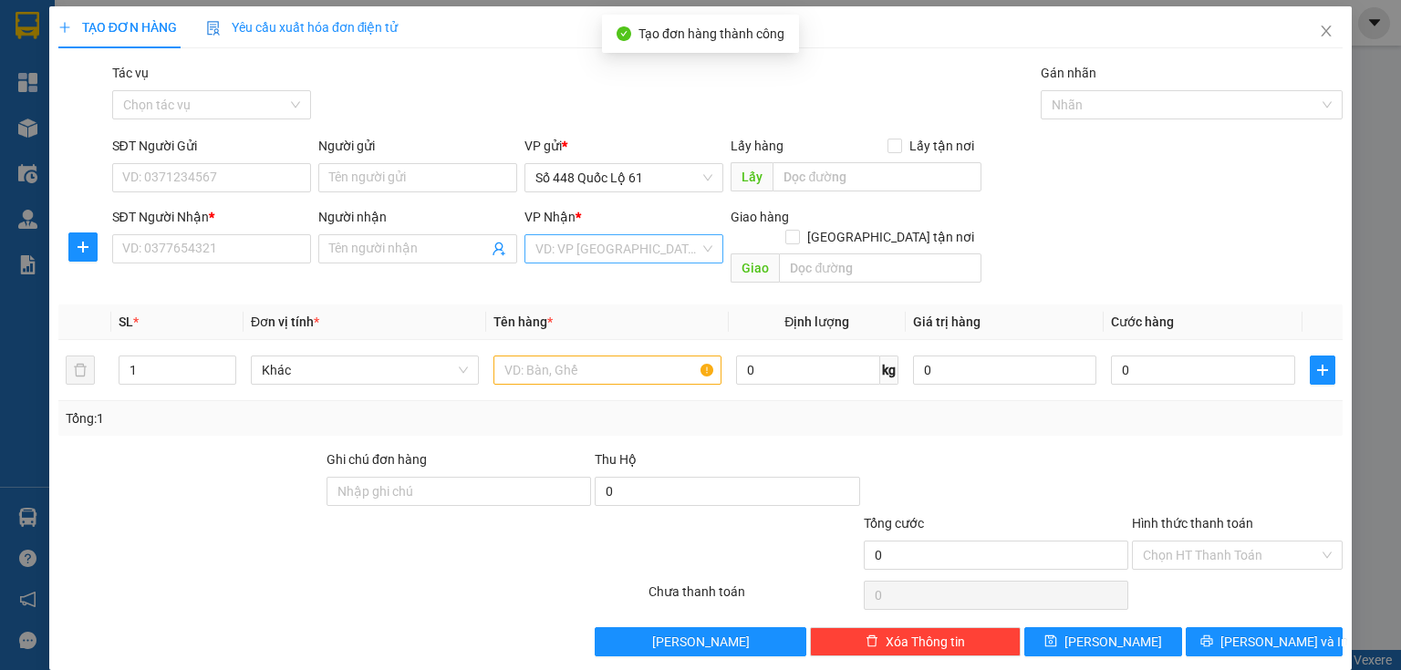
click at [204, 149] on div "SĐT Người Gửi" at bounding box center [211, 146] width 199 height 20
click at [204, 163] on input "SĐT Người Gửi" at bounding box center [211, 177] width 199 height 29
click at [203, 176] on input "SĐT Người Gửi" at bounding box center [211, 177] width 199 height 29
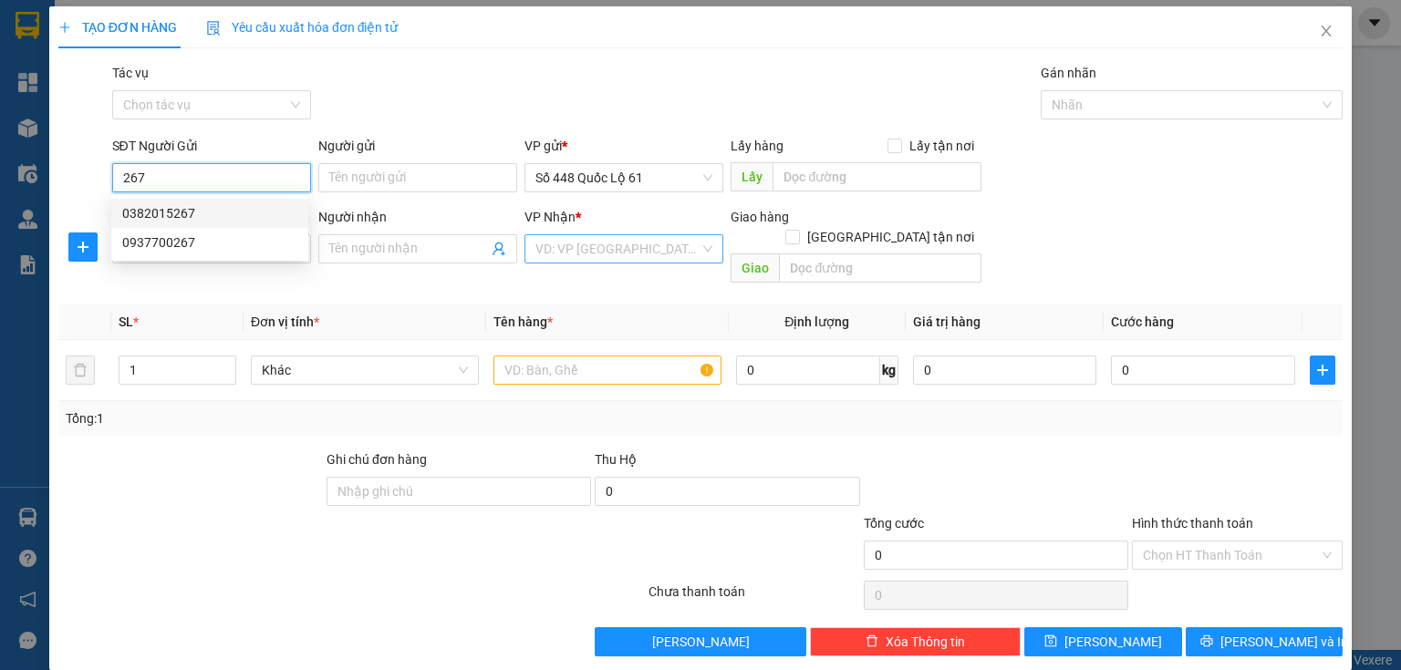
click at [223, 213] on div "0382015267" at bounding box center [209, 213] width 175 height 20
type input "0382015267"
type input "0898177229"
checkbox input "true"
type input "TUY HÒA"
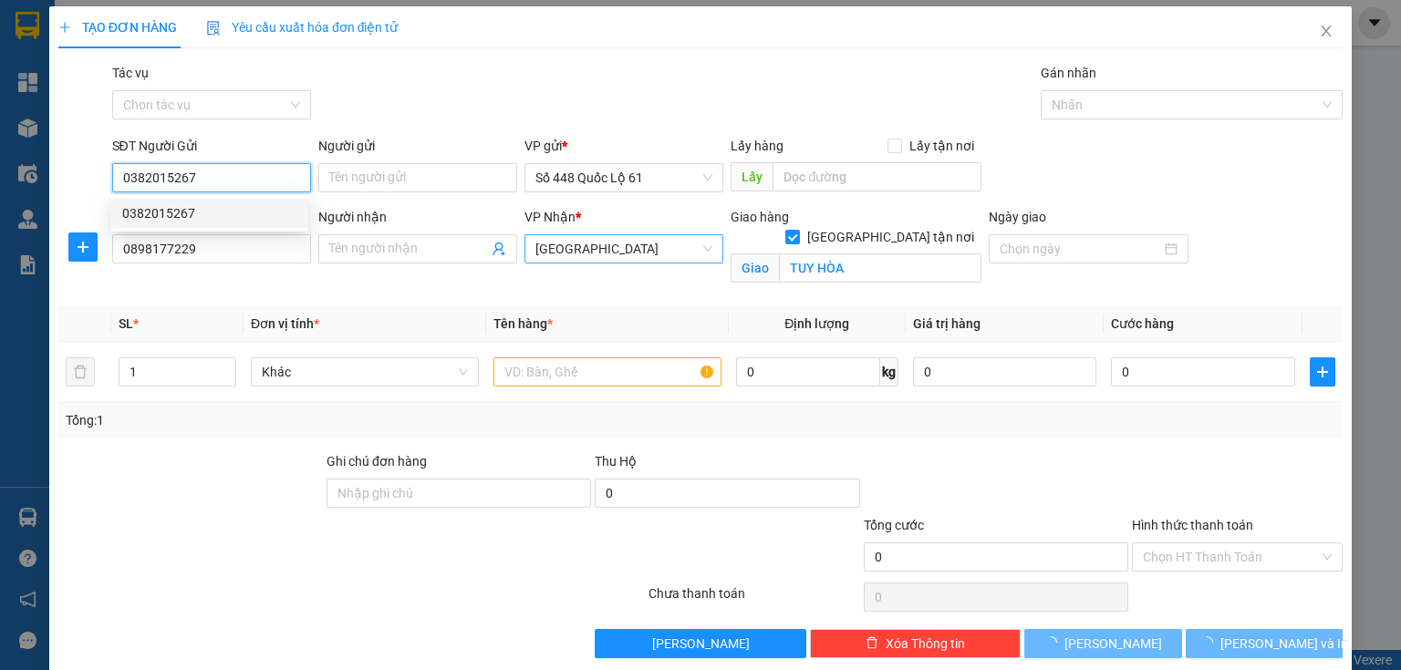
type input "1.000"
type input "0"
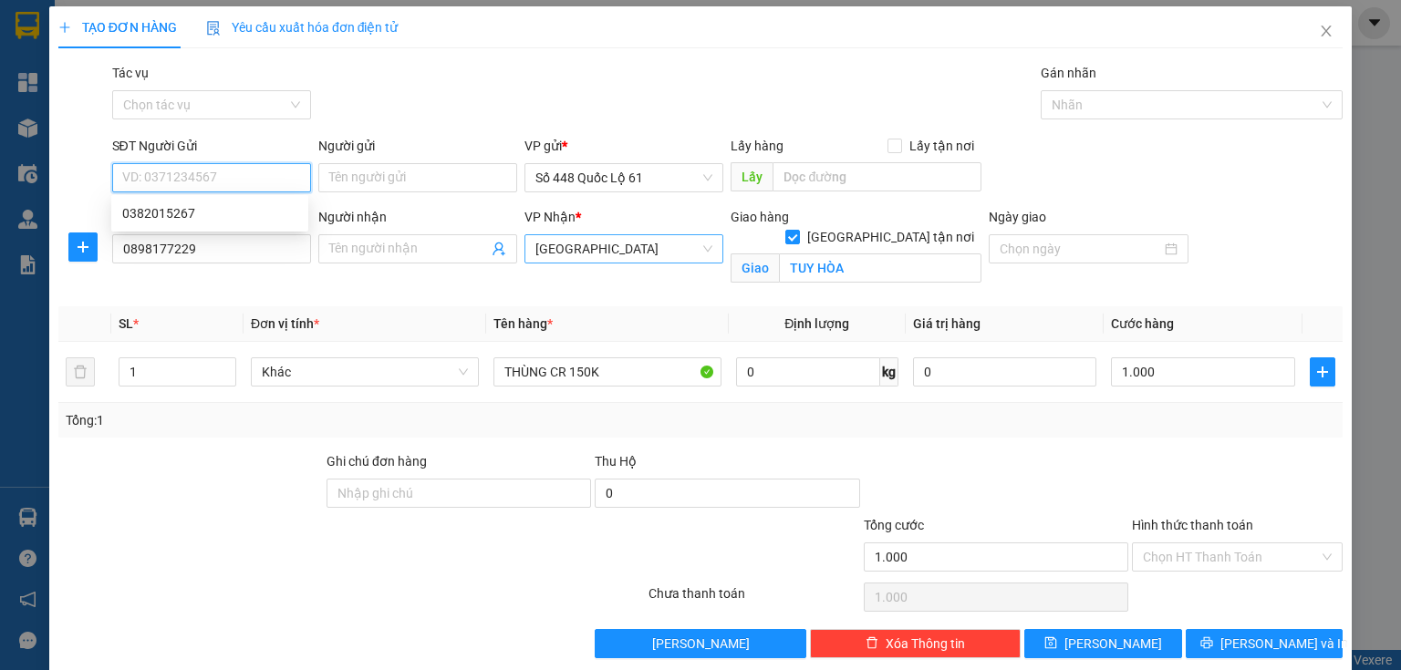
type input "3"
click at [194, 249] on div "0937700267" at bounding box center [209, 243] width 175 height 20
type input "0937700267"
type input "phuoc tien"
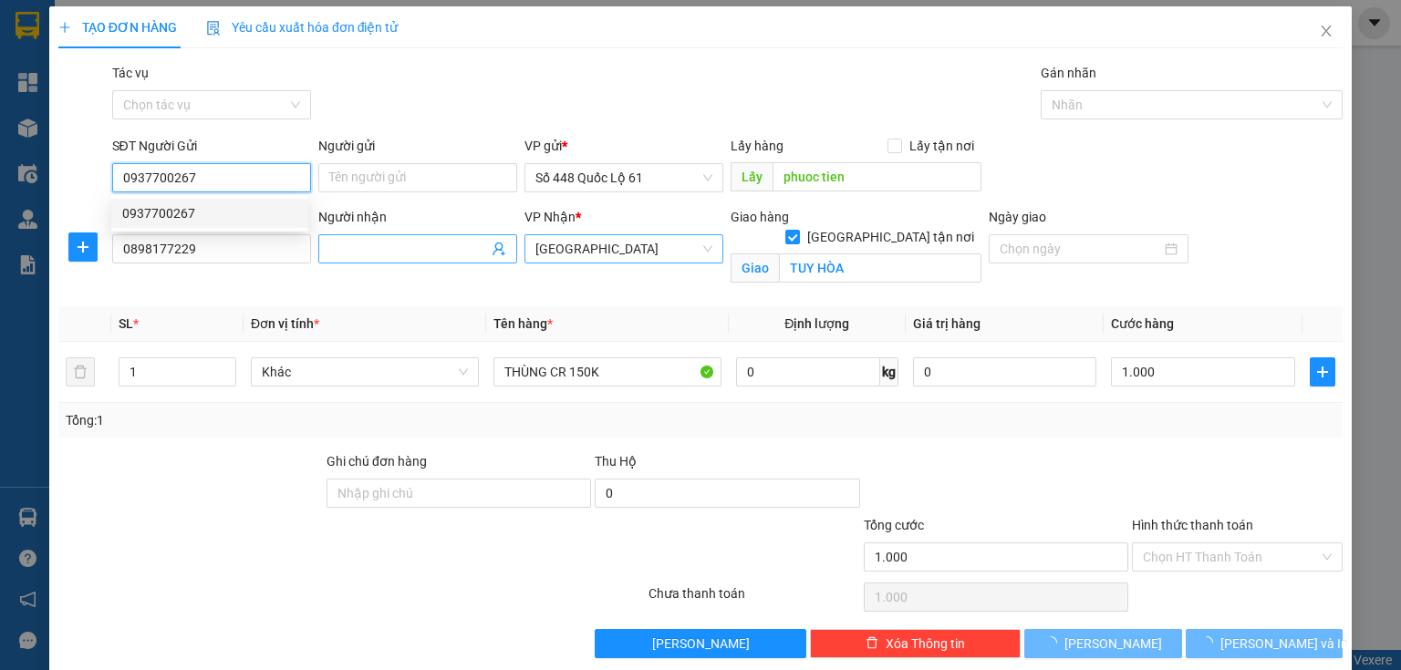
type input "1.500.000"
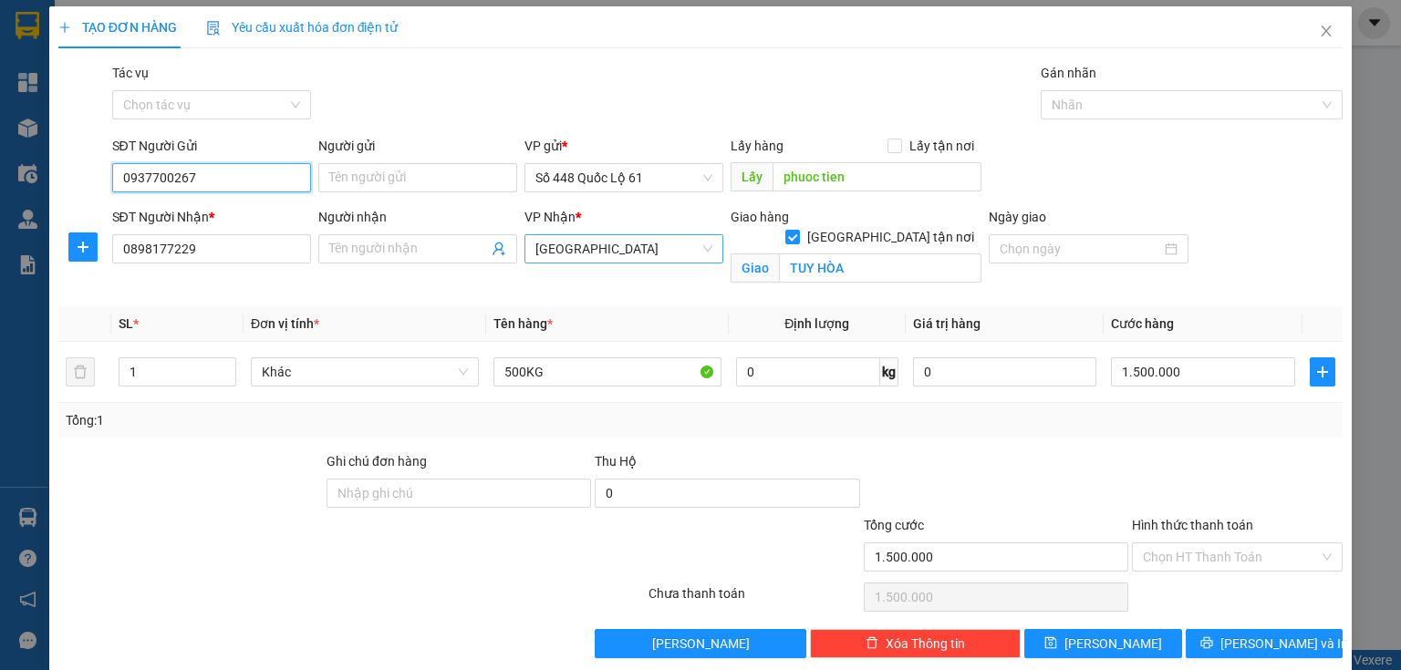
click at [573, 251] on span "[GEOGRAPHIC_DATA]" at bounding box center [623, 248] width 177 height 27
type input "0937700267"
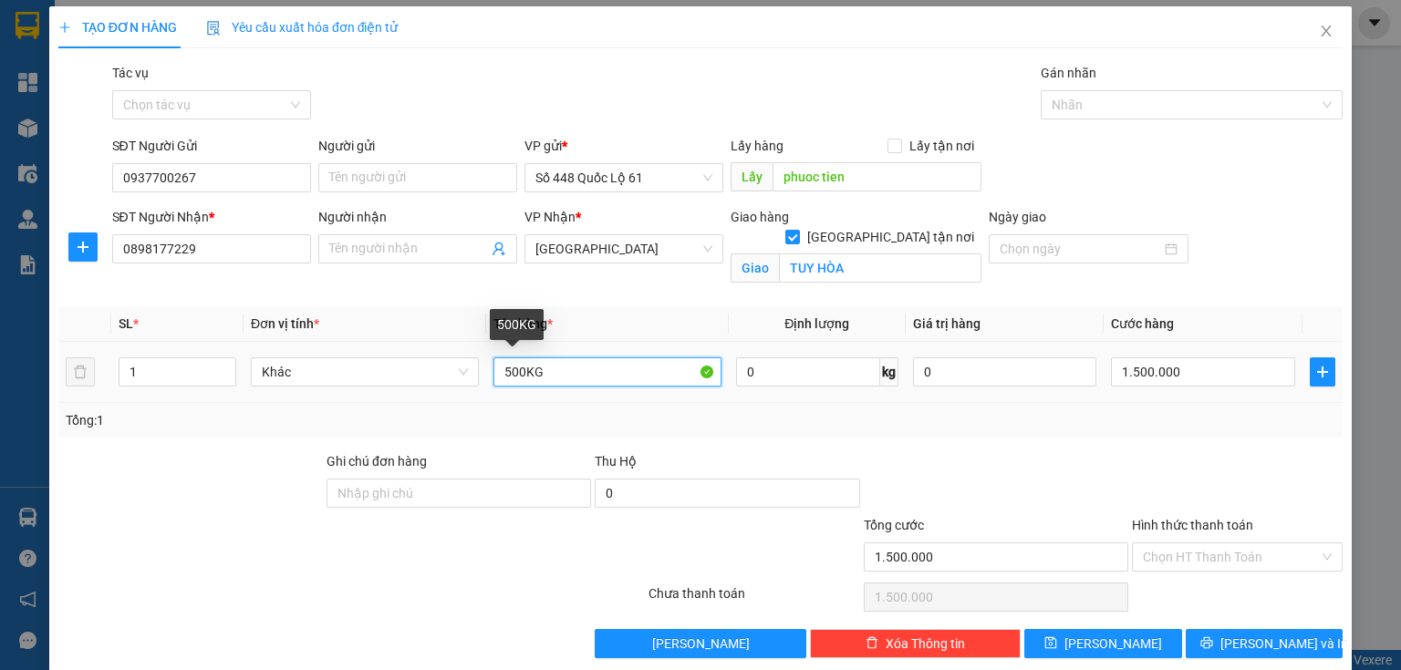
click at [510, 369] on input "500KG" at bounding box center [607, 372] width 228 height 29
type input "1000KG"
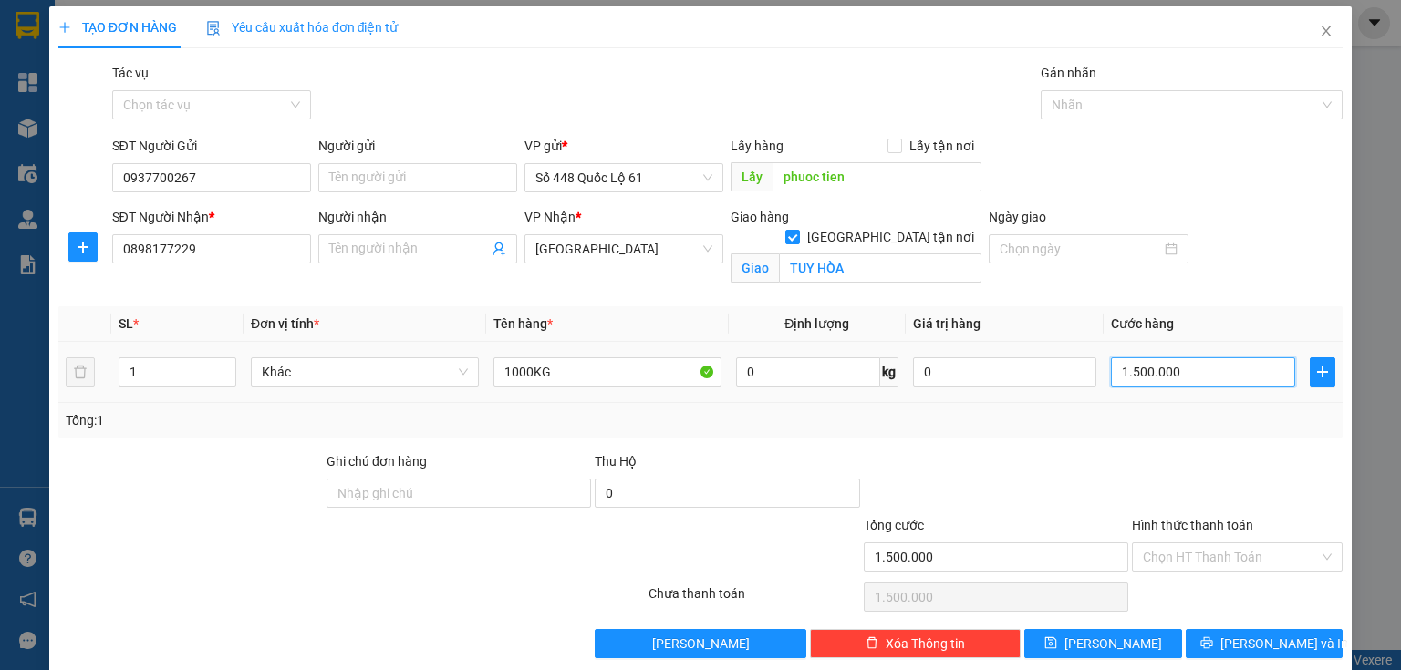
click at [1252, 370] on input "1.500.000" at bounding box center [1203, 372] width 184 height 29
type input "3"
type input "30"
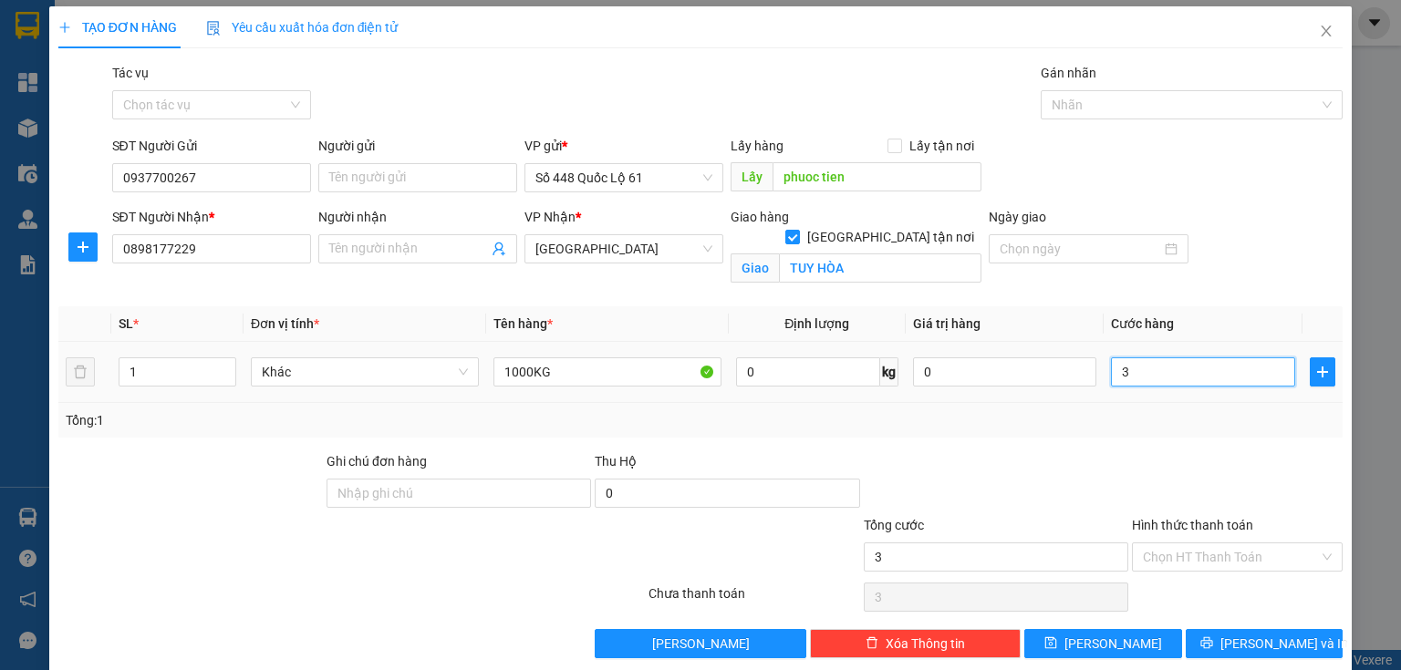
type input "30"
type input "300"
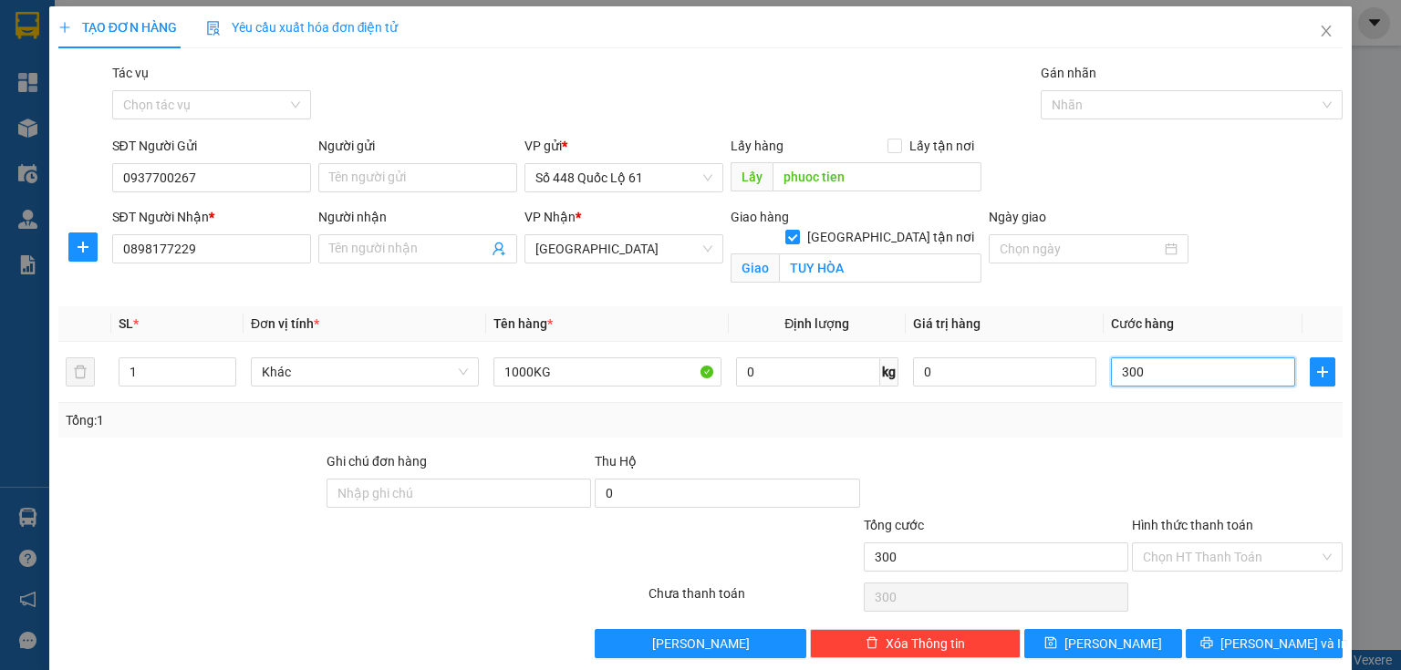
type input "3.009"
type input "300"
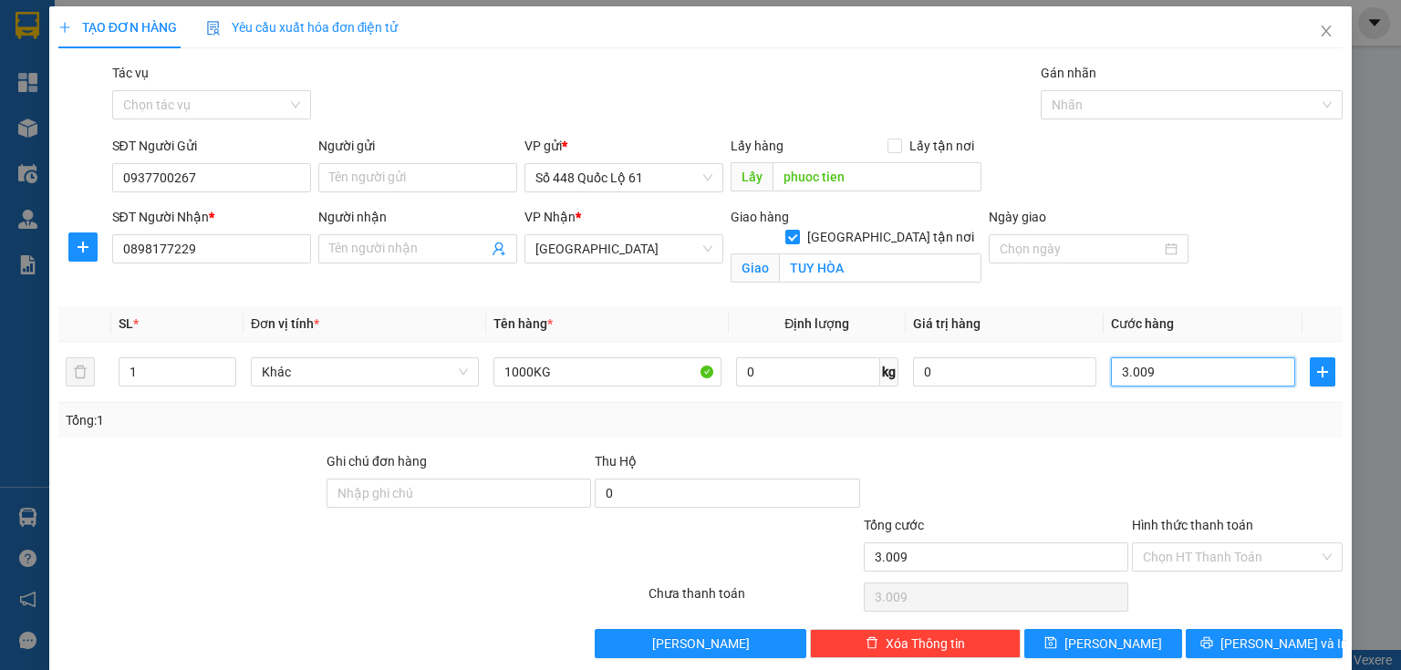
type input "300"
type input "3.000"
type input "3.000.000"
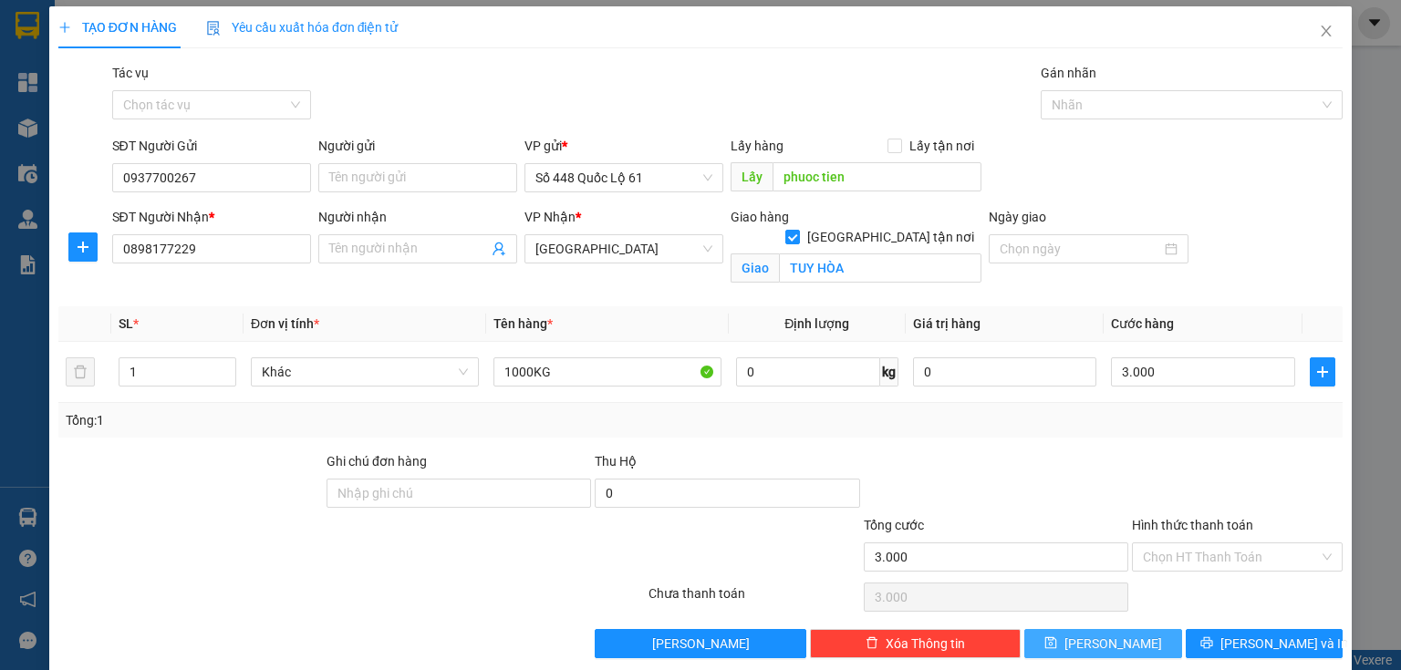
type input "3.000.000"
click at [1156, 642] on button "[PERSON_NAME]" at bounding box center [1103, 643] width 158 height 29
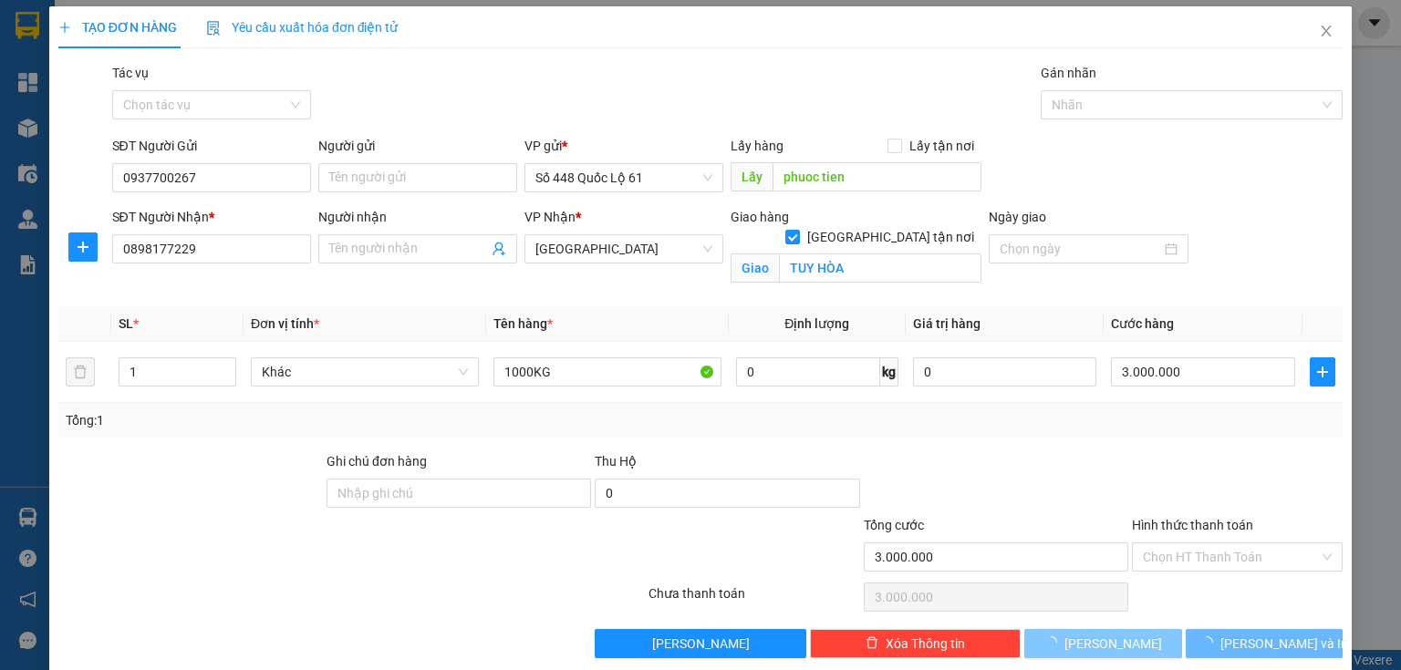
checkbox input "false"
type input "0"
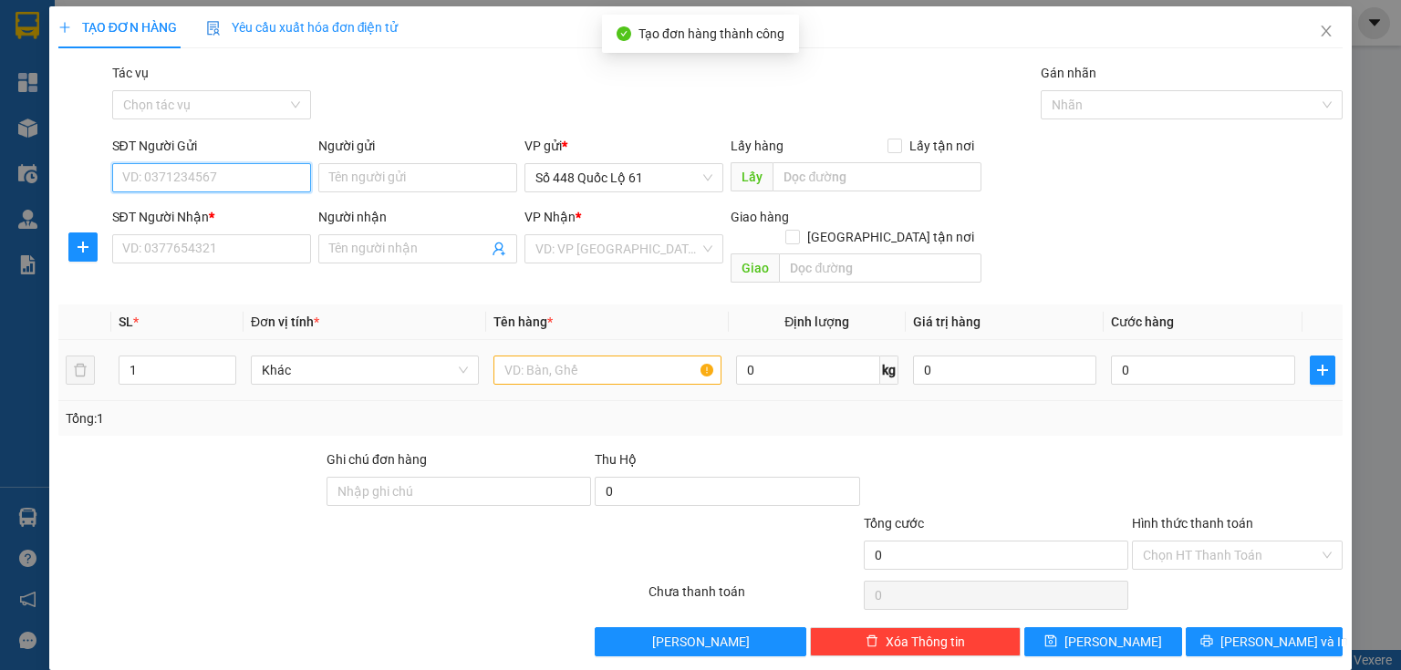
click at [244, 182] on input "SĐT Người Gửi" at bounding box center [211, 177] width 199 height 29
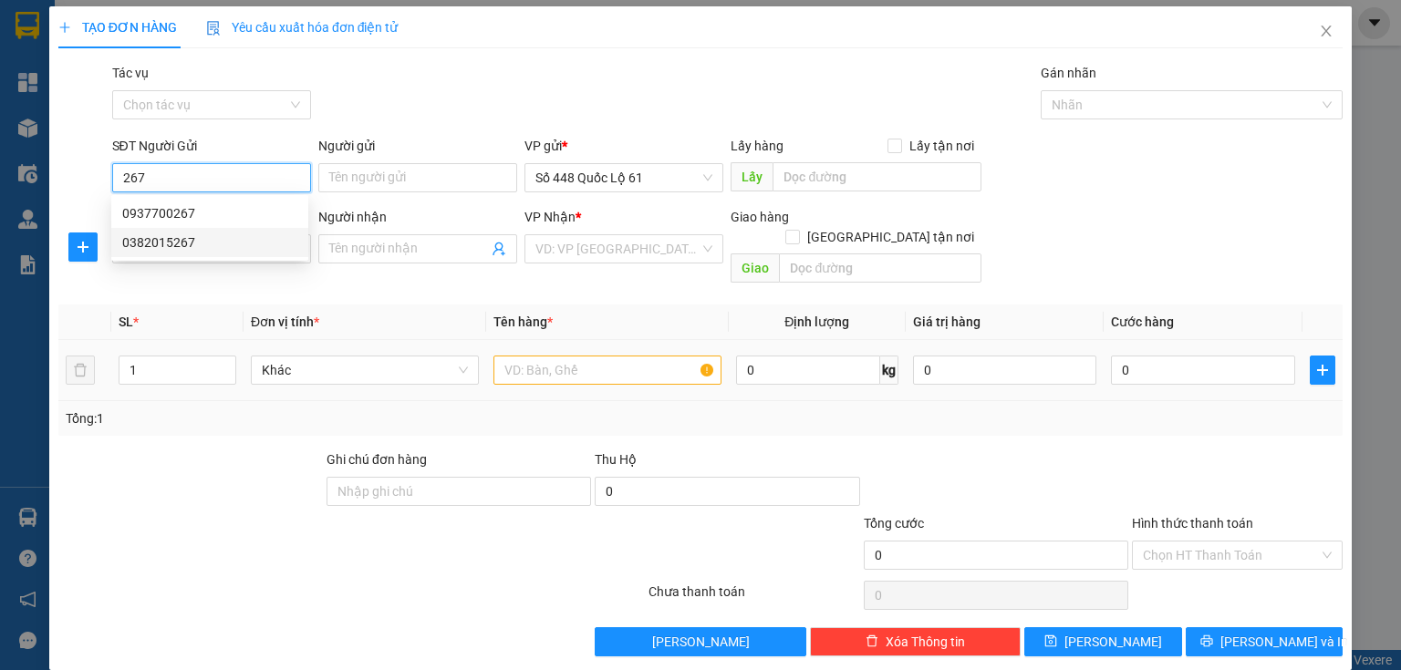
click at [192, 241] on div "0382015267" at bounding box center [209, 243] width 175 height 20
type input "0382015267"
type input "0898177229"
checkbox input "true"
type input "TUY HÒA"
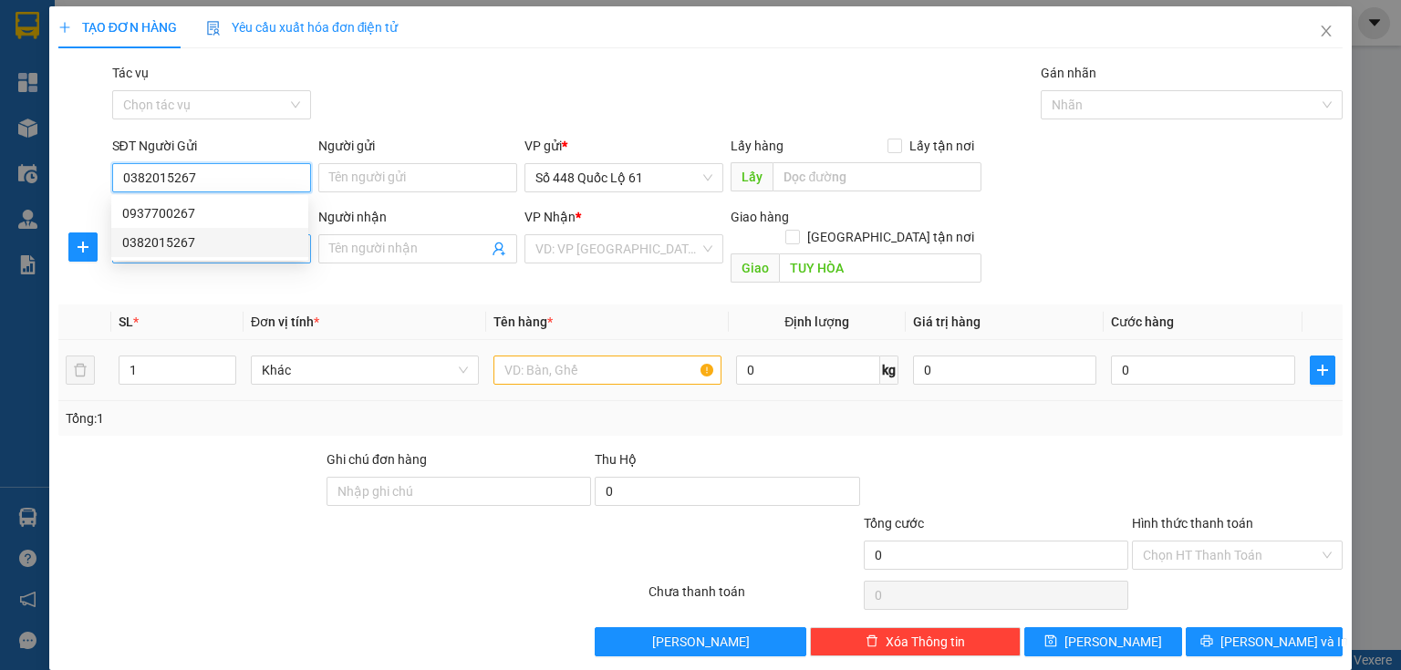
type input "1.000"
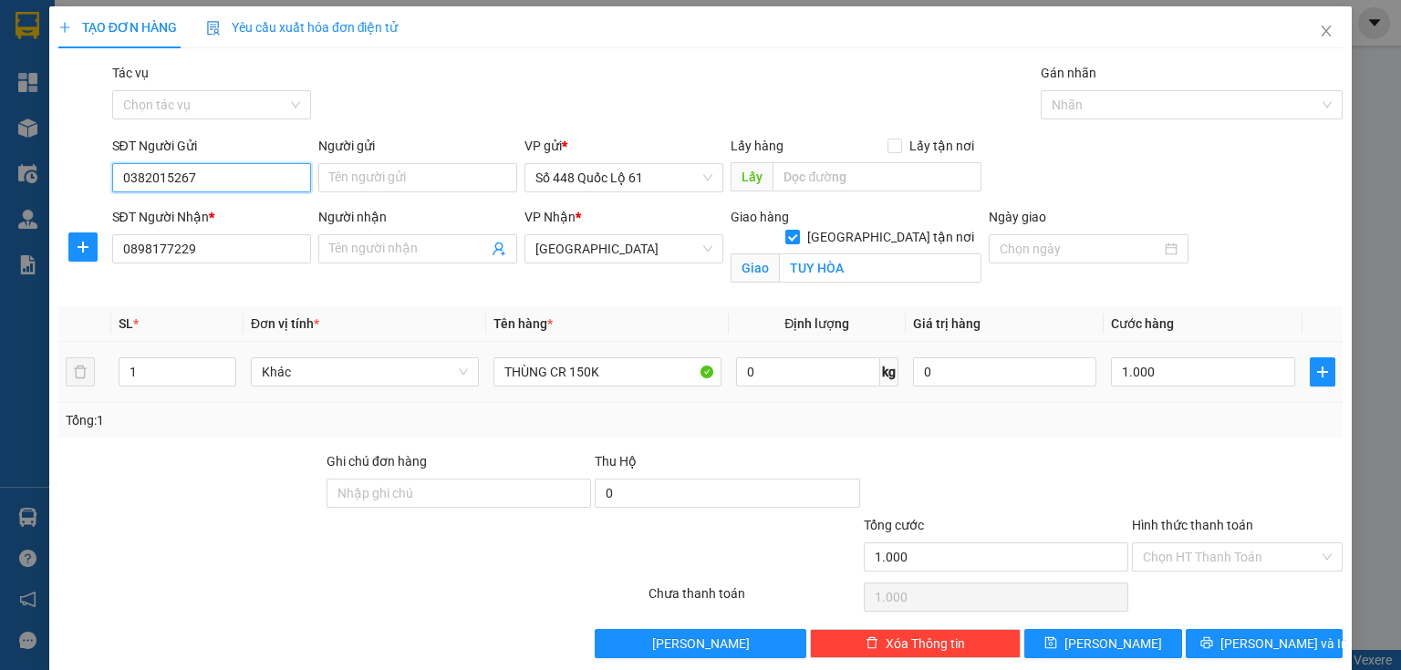
click at [226, 185] on input "0382015267" at bounding box center [211, 177] width 199 height 29
type input "0"
click at [188, 212] on div "0937700267" at bounding box center [209, 213] width 175 height 20
type input "0937700267"
type input "phuoc tien"
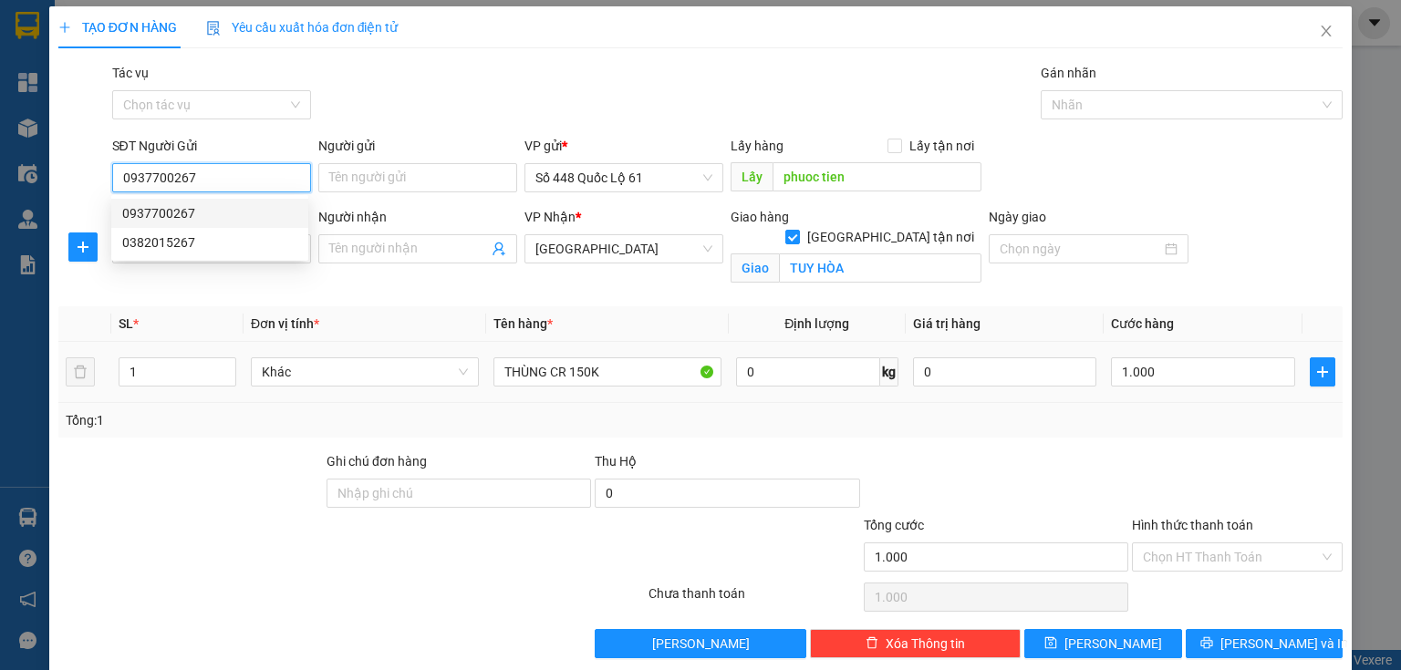
type input "3.000.000"
click at [563, 255] on span "[GEOGRAPHIC_DATA]" at bounding box center [623, 248] width 177 height 27
type input "0937700267"
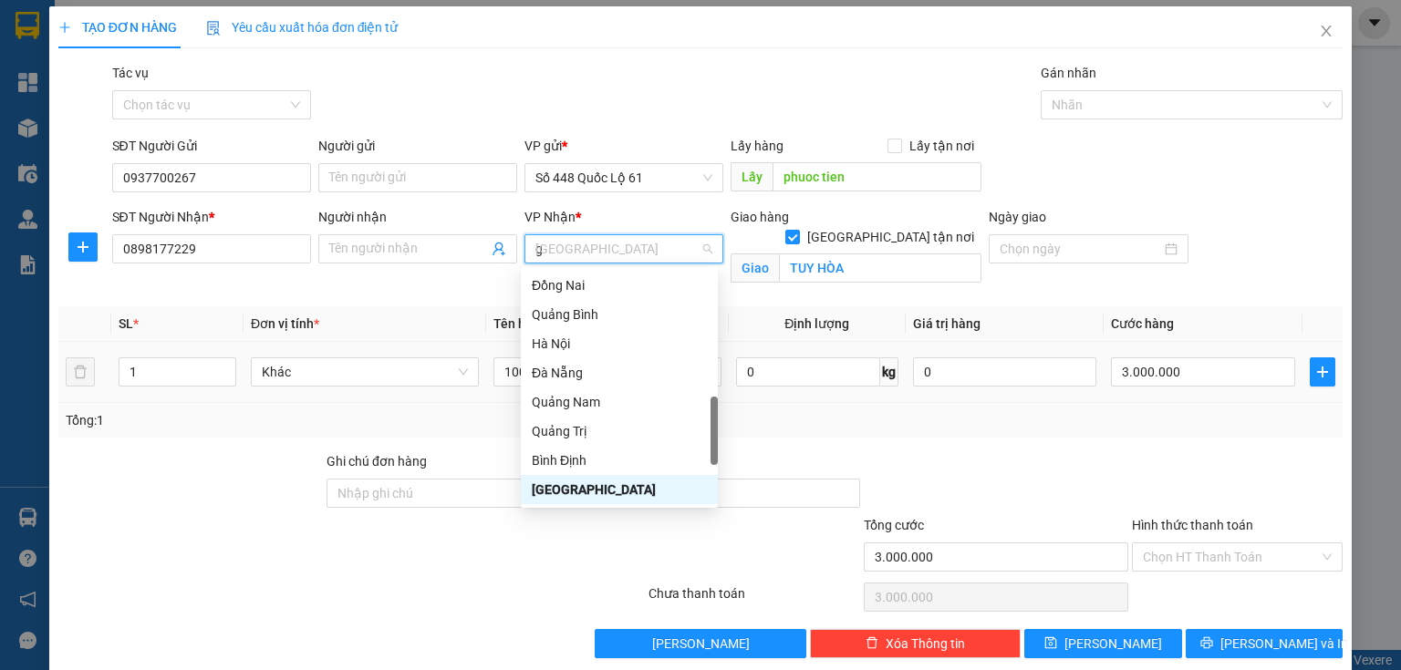
scroll to position [321, 0]
type input "gi"
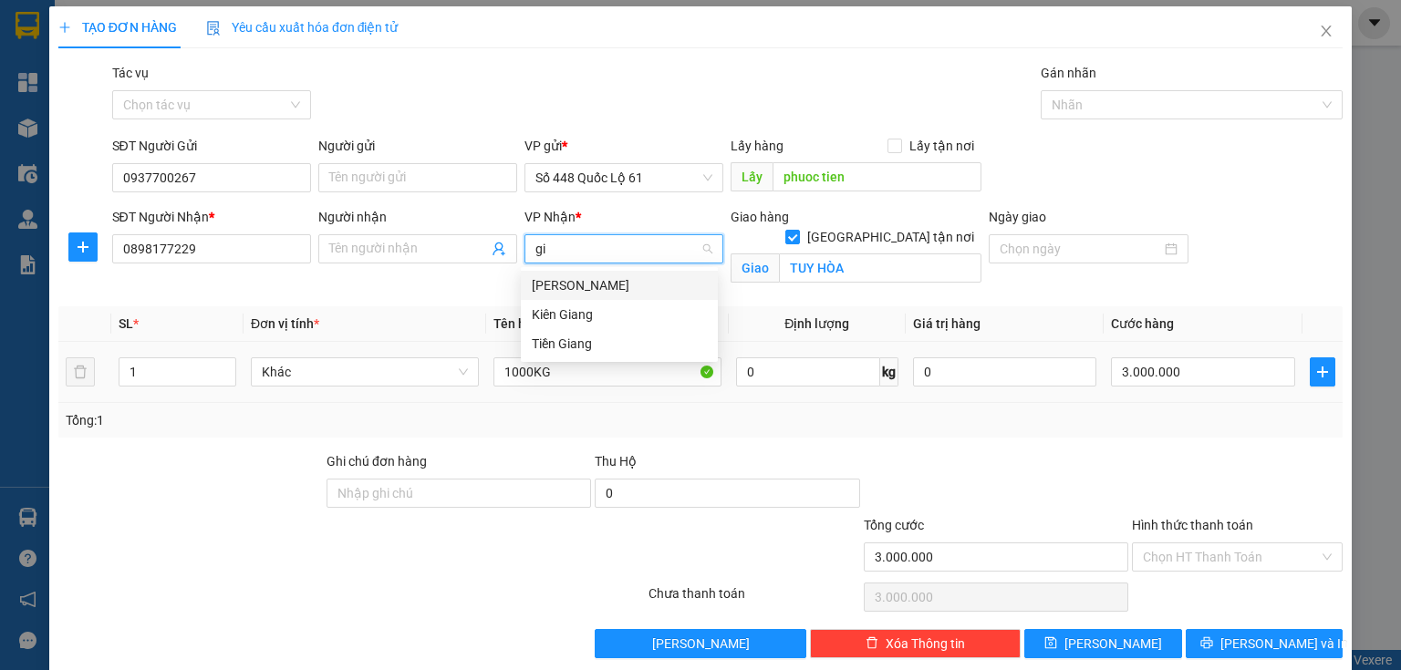
click at [571, 288] on div "[PERSON_NAME]" at bounding box center [619, 285] width 175 height 20
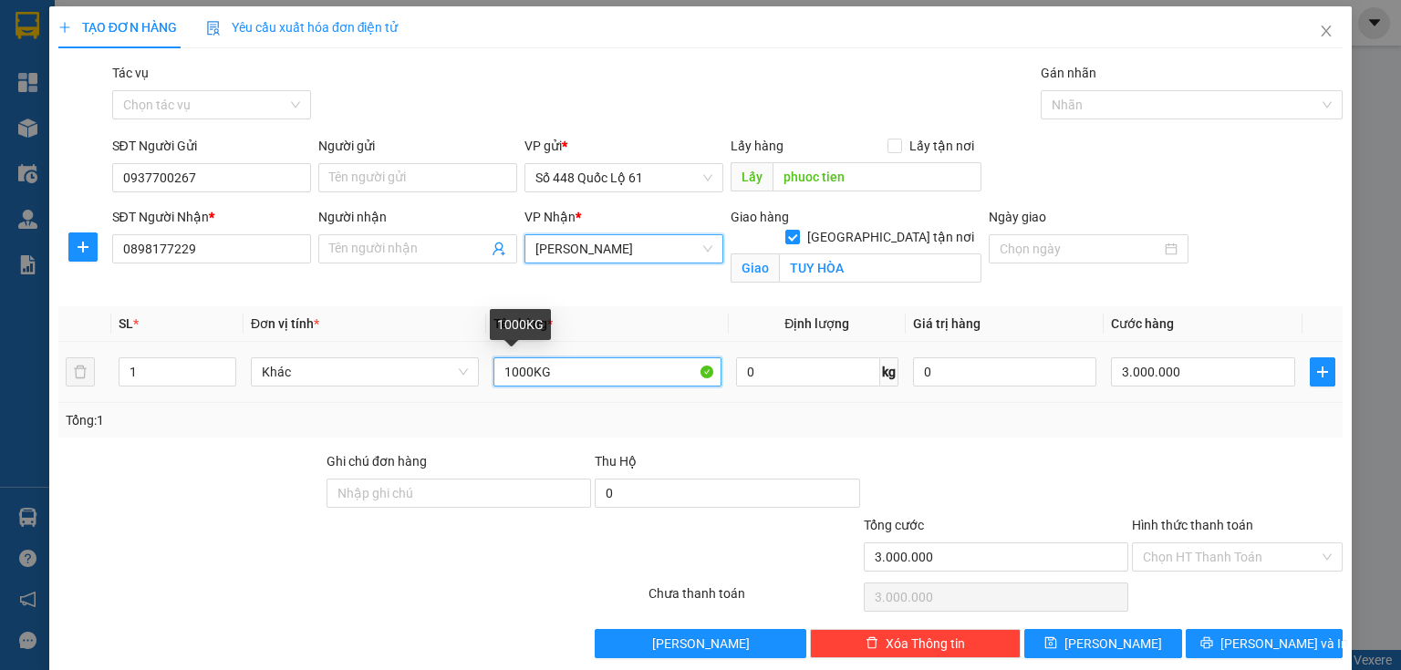
click at [511, 369] on input "1000KG" at bounding box center [607, 372] width 228 height 29
type input "200KG"
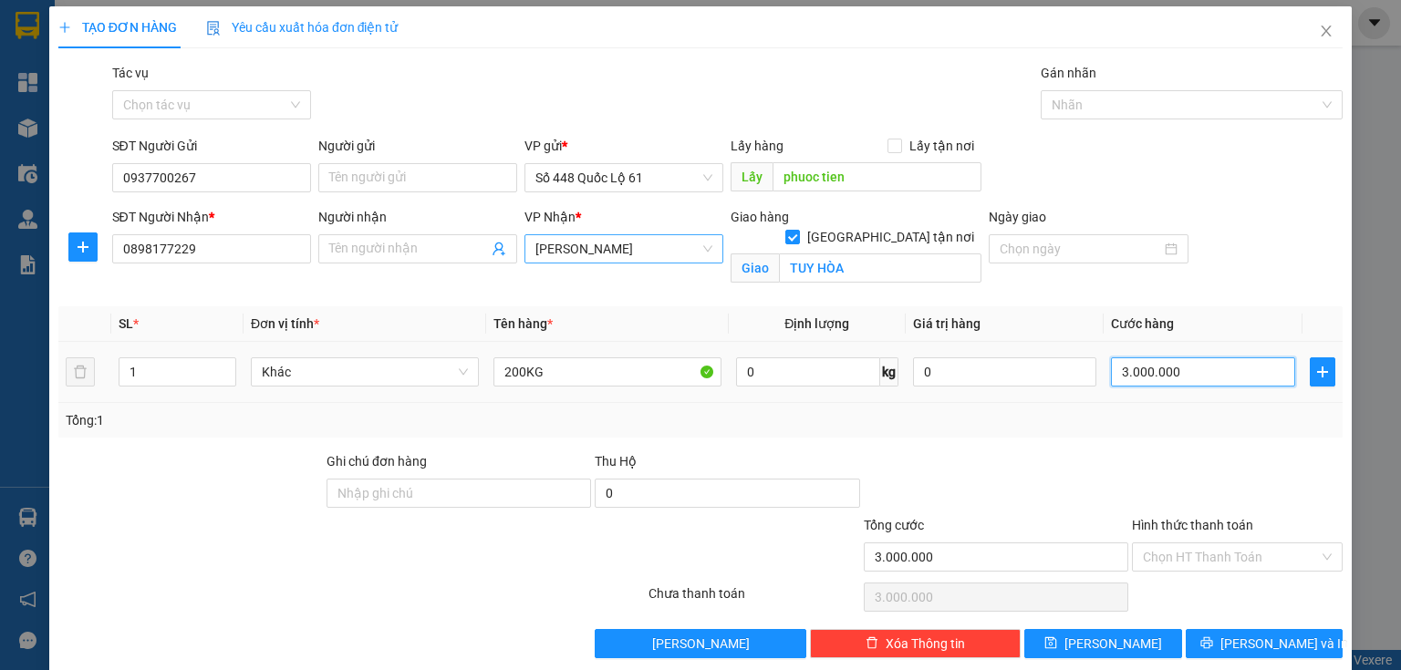
click at [1138, 369] on input "3.000.000" at bounding box center [1203, 372] width 184 height 29
type input "4"
type input "40"
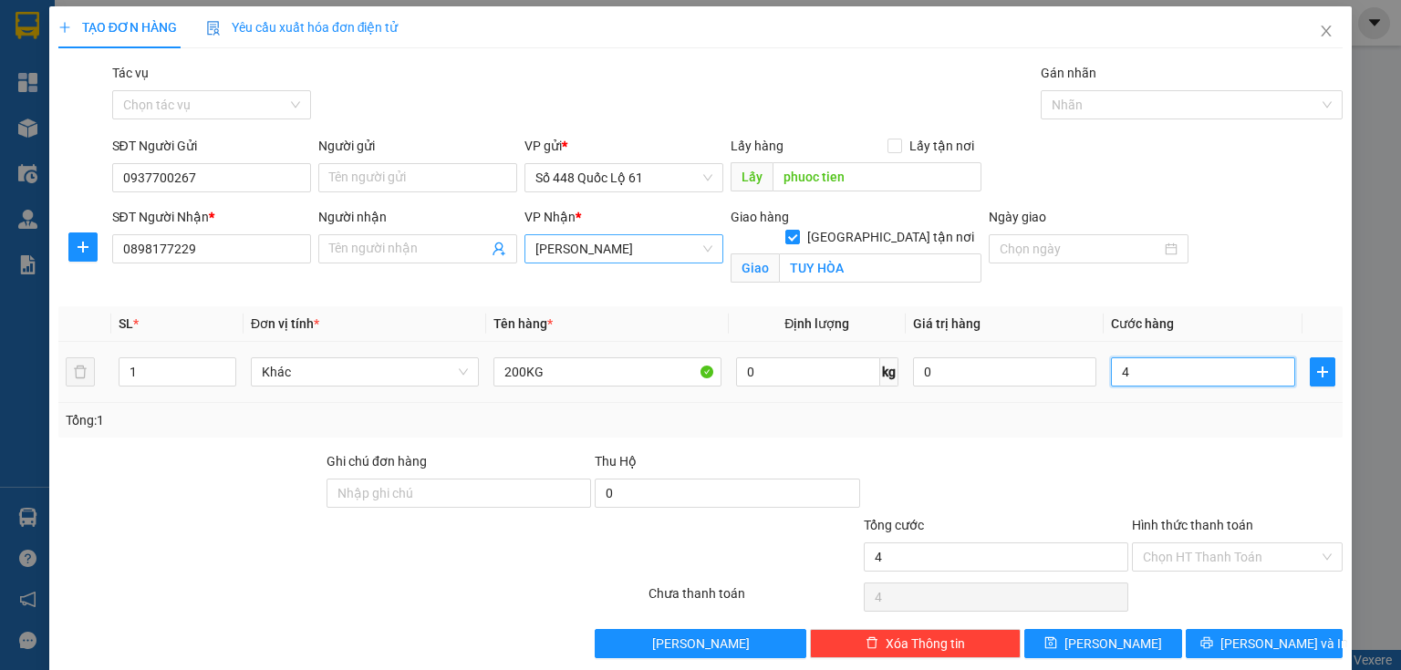
type input "40"
type input "400"
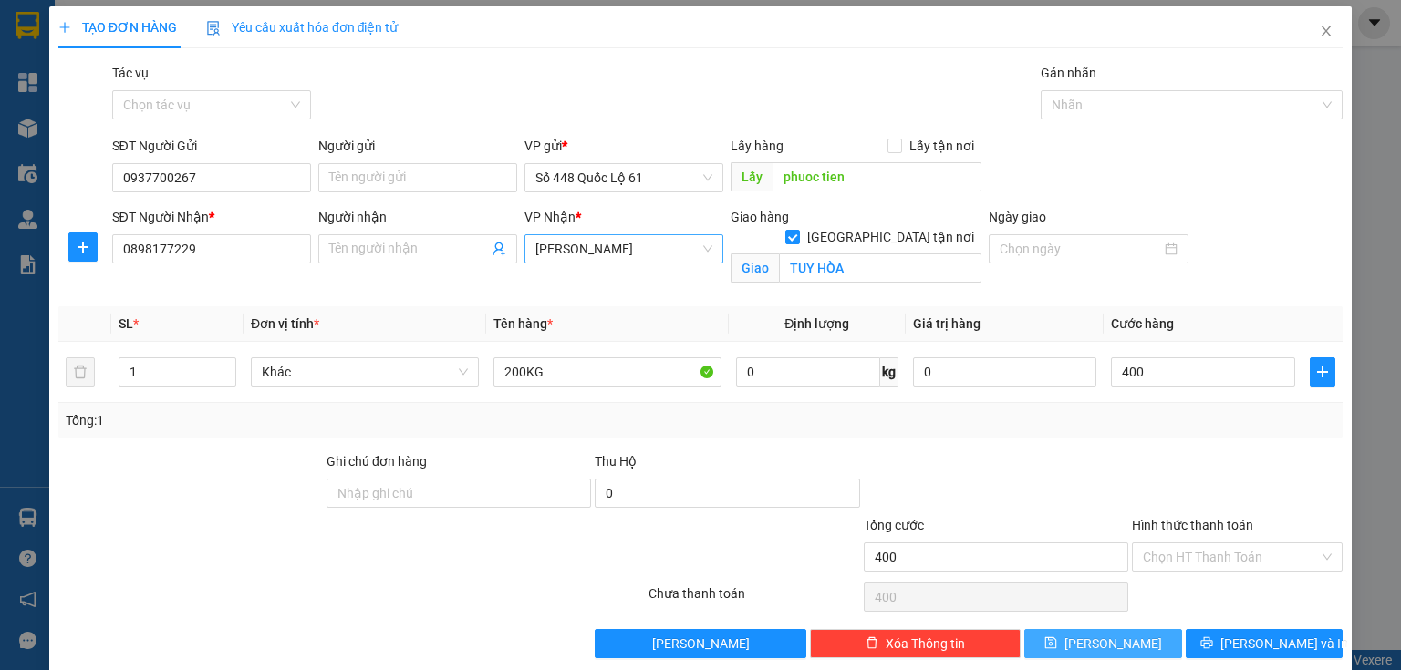
type input "400.000"
click at [1146, 639] on button "[PERSON_NAME]" at bounding box center [1103, 643] width 158 height 29
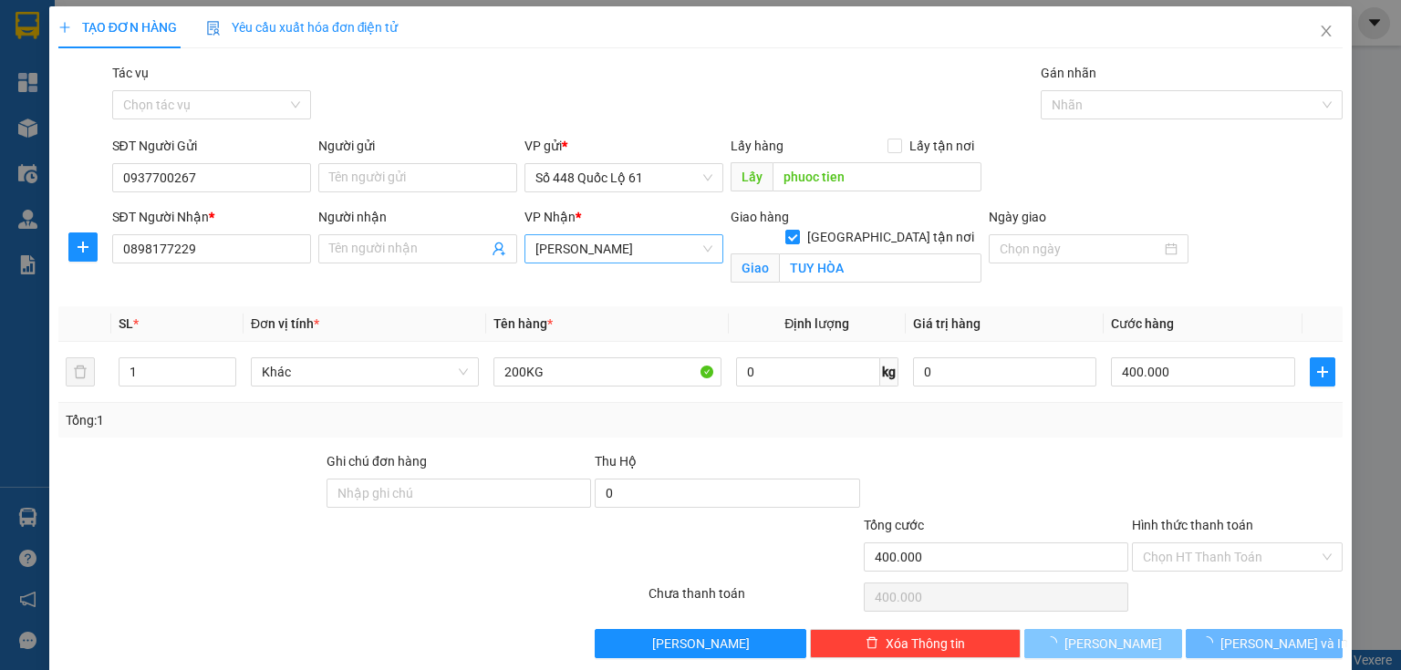
checkbox input "false"
type input "0"
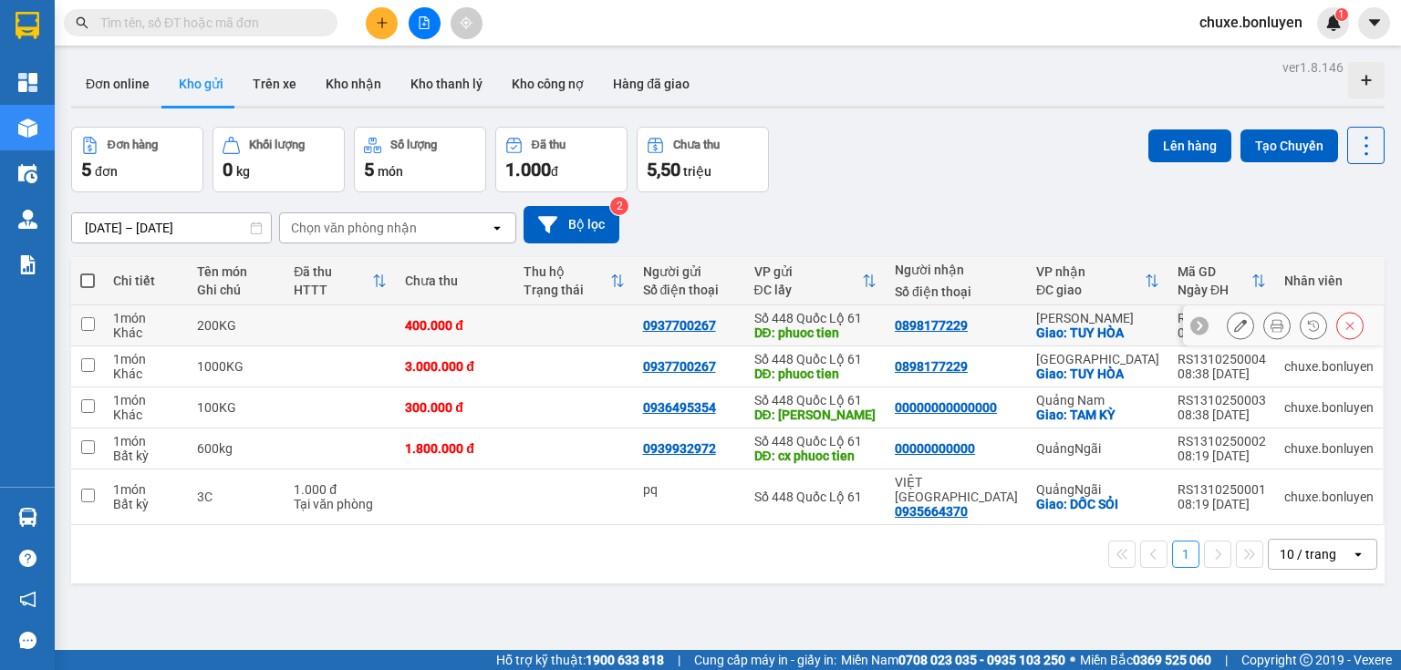
click at [1237, 331] on button at bounding box center [1241, 326] width 26 height 32
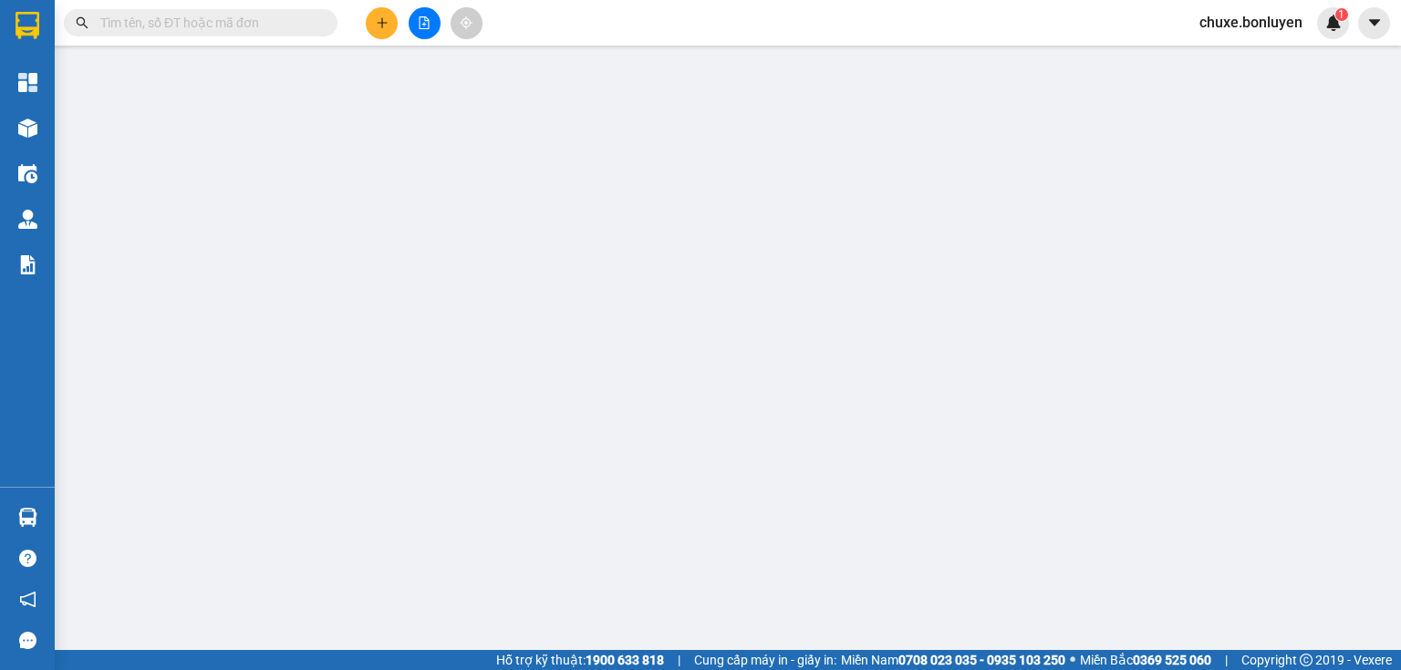
type input "0937700267"
type input "phuoc tien"
type input "0898177229"
checkbox input "true"
type input "TUY HÒA"
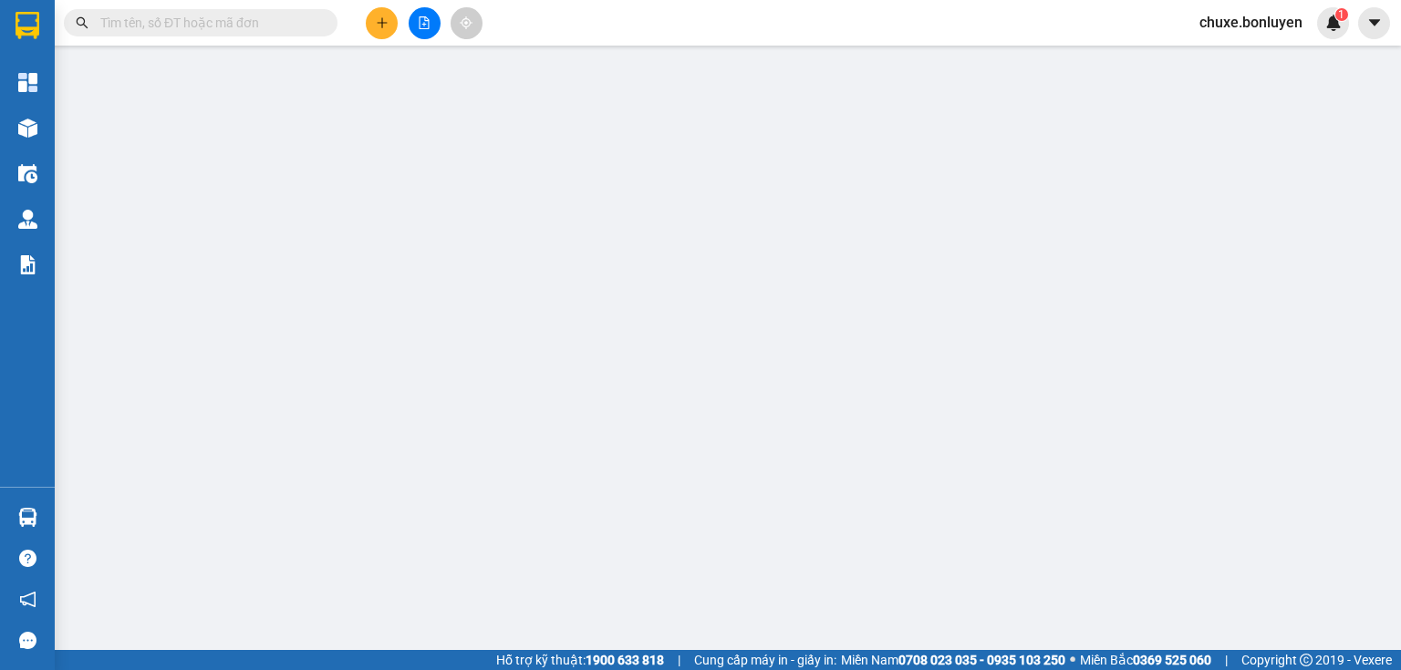
type input "400.000"
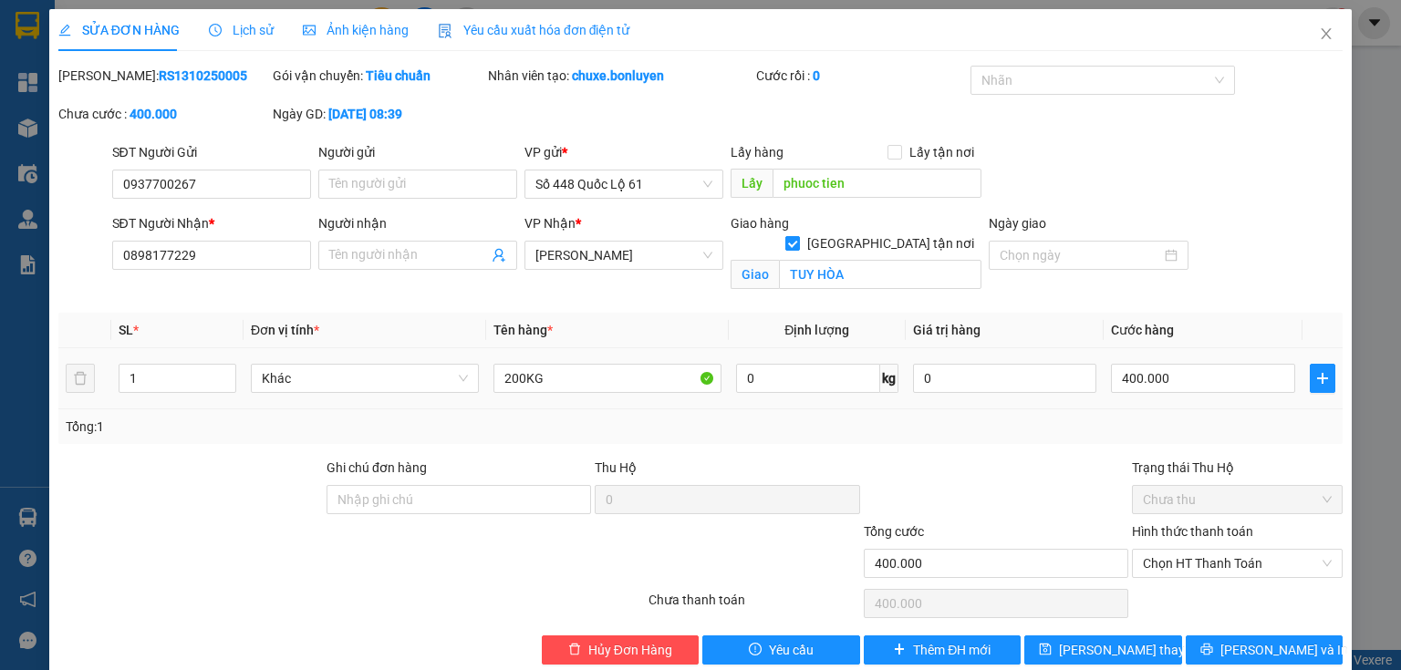
click at [800, 236] on span at bounding box center [792, 243] width 15 height 15
click at [798, 236] on input "[GEOGRAPHIC_DATA] tận nơi" at bounding box center [791, 242] width 13 height 13
checkbox input "false"
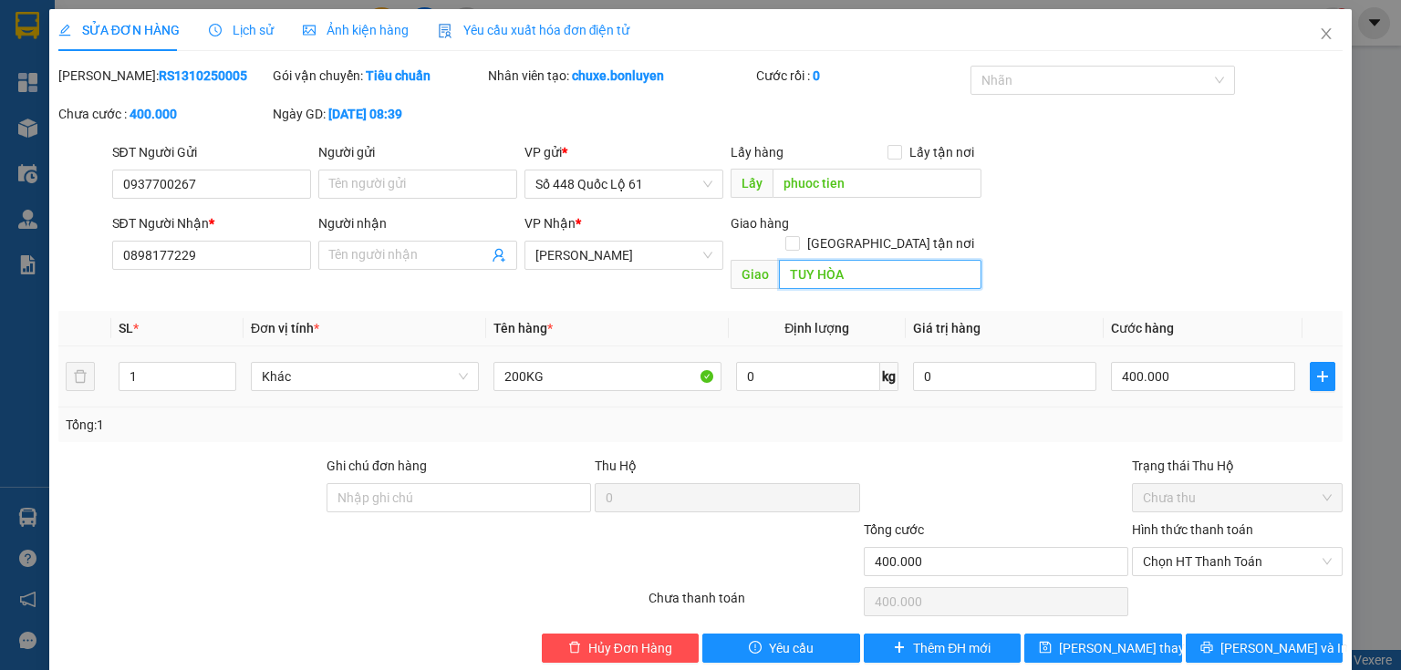
click at [861, 262] on input "TUY HÒA" at bounding box center [880, 274] width 203 height 29
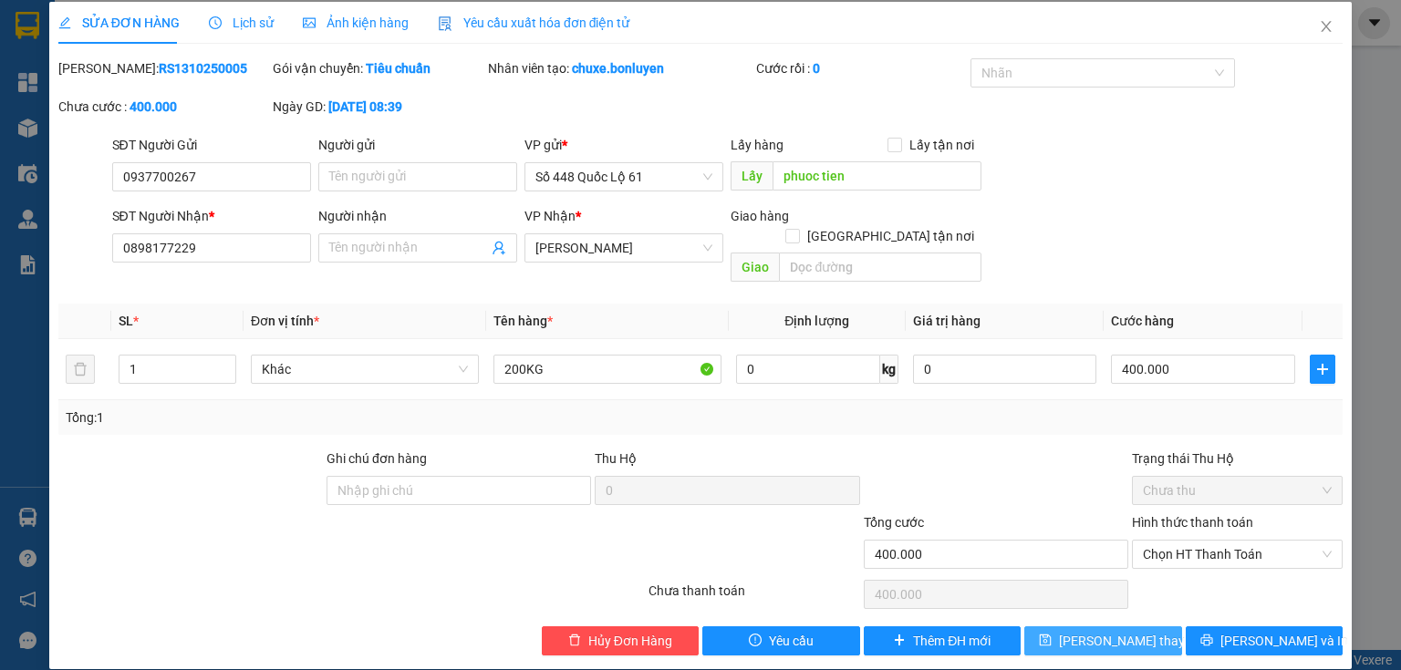
click at [1122, 631] on span "[PERSON_NAME] thay đổi" at bounding box center [1132, 641] width 146 height 20
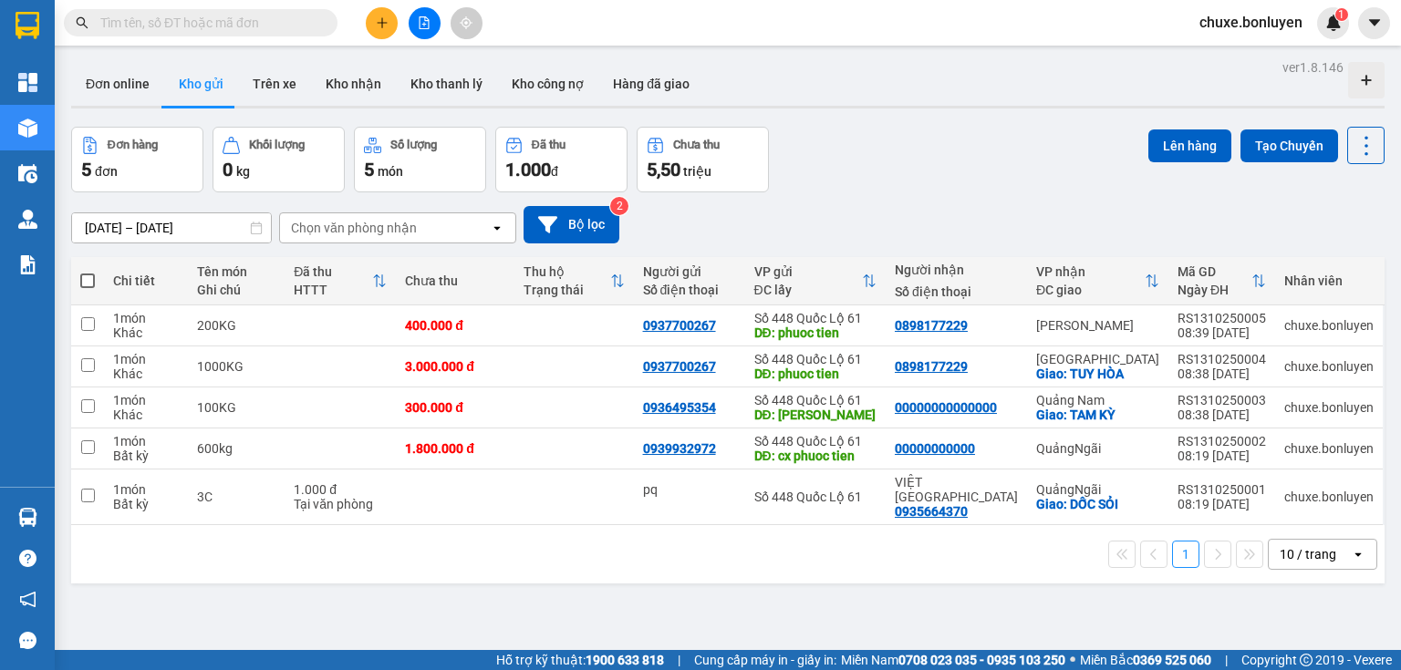
click at [1351, 547] on icon "open" at bounding box center [1358, 554] width 15 height 15
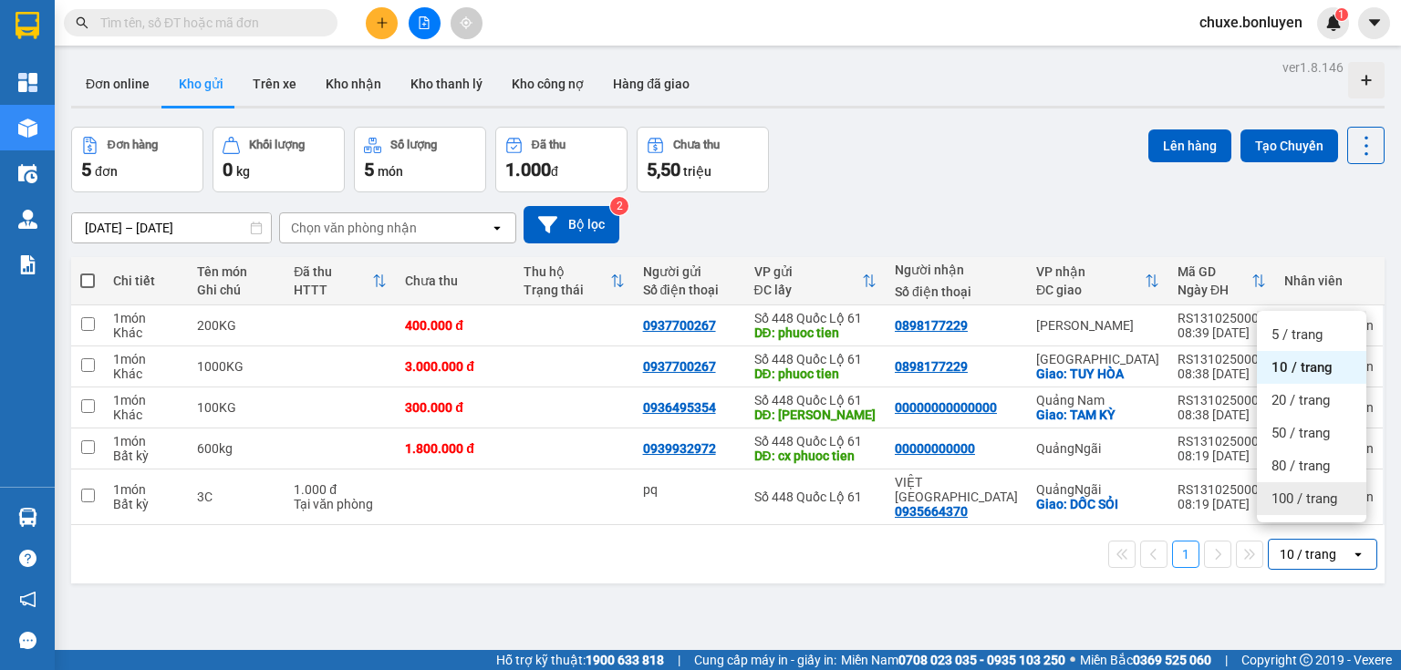
click at [1311, 503] on span "100 / trang" at bounding box center [1305, 499] width 66 height 18
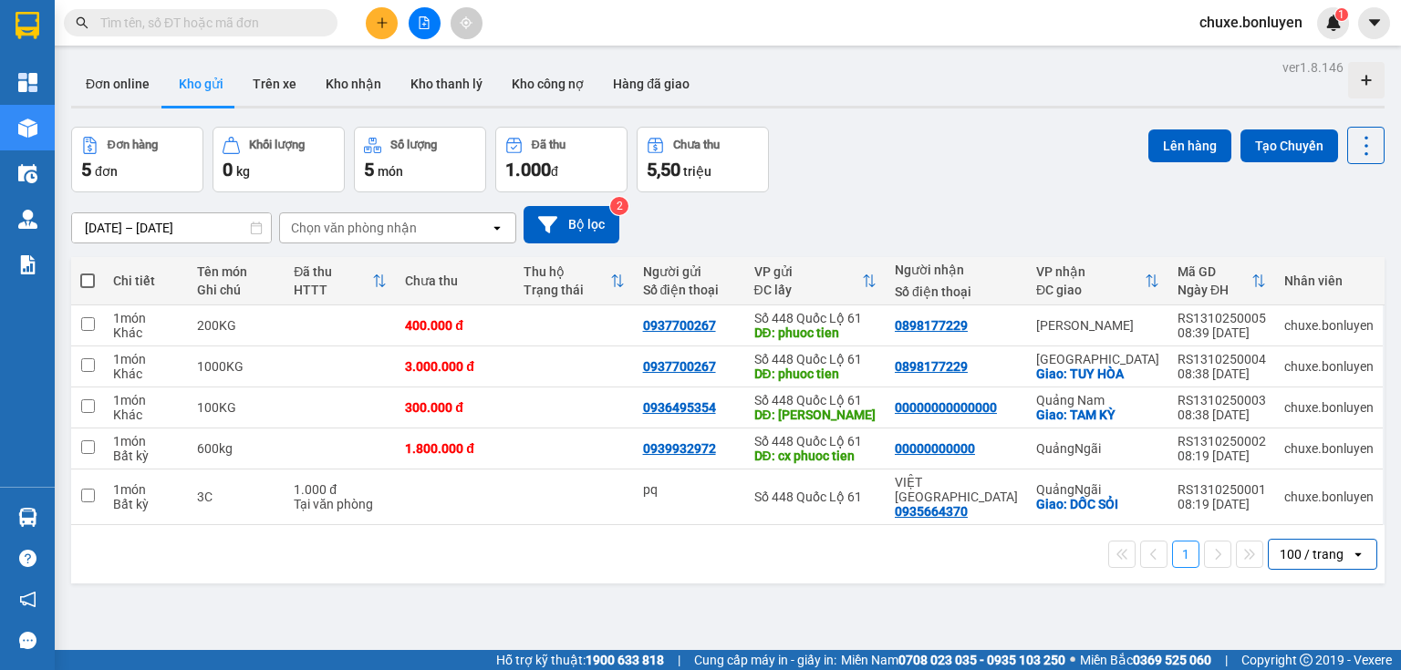
click at [387, 21] on icon "plus" at bounding box center [382, 22] width 13 height 13
click at [426, 69] on div "Tạo đơn hàng" at bounding box center [453, 68] width 79 height 20
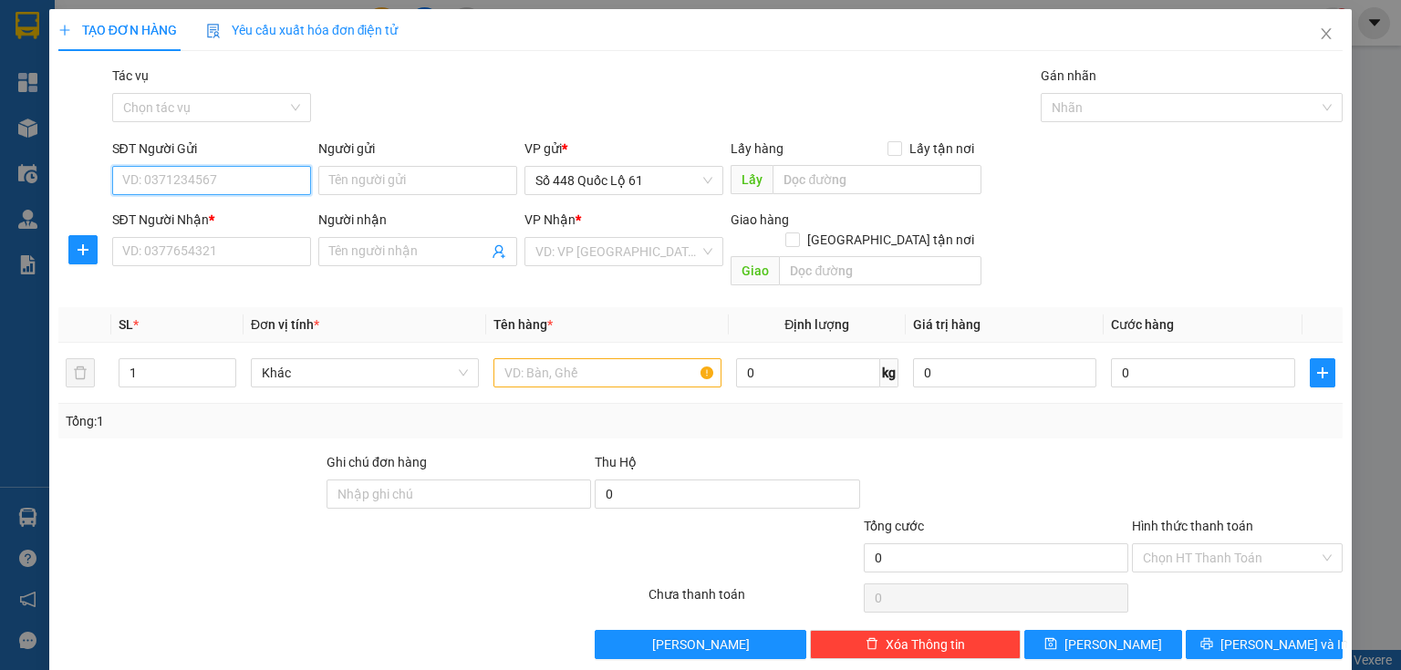
click at [225, 182] on input "SĐT Người Gửi" at bounding box center [211, 180] width 199 height 29
click at [182, 224] on div "0981587422" at bounding box center [209, 217] width 175 height 20
type input "0981587422"
type input "minh phat"
type input "00000000000"
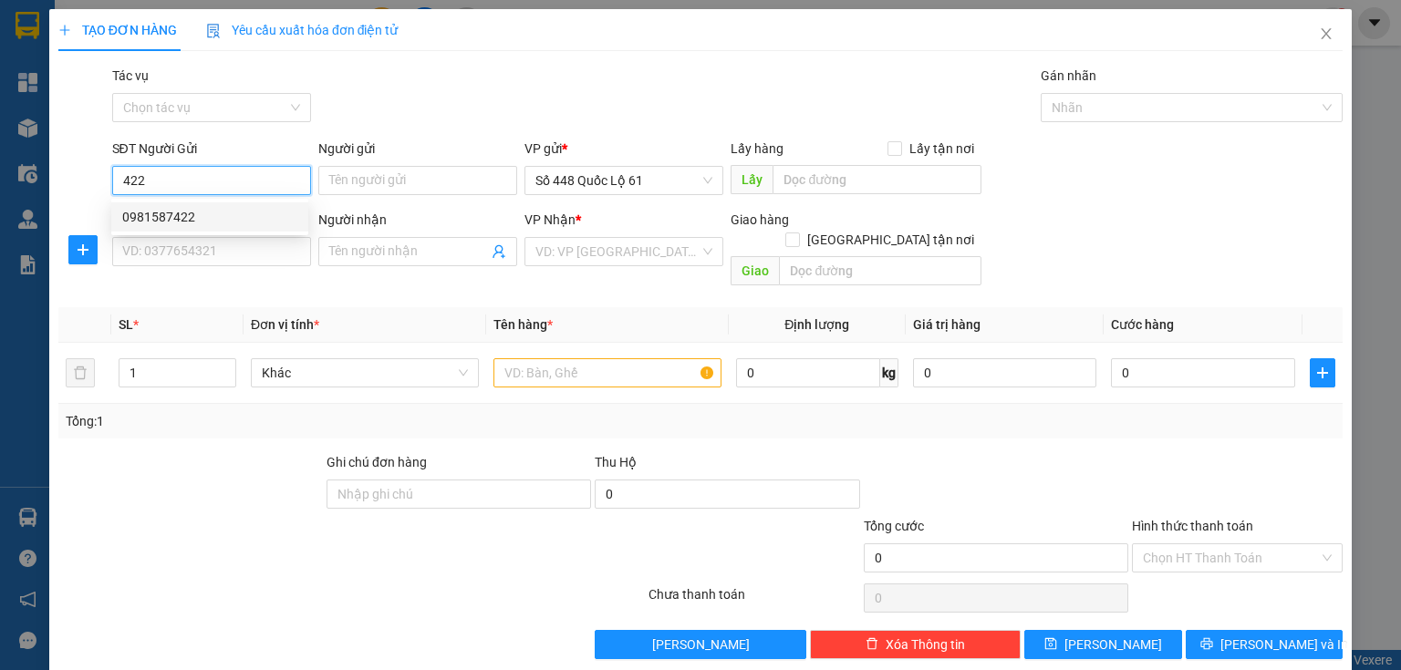
checkbox input "true"
type input "son tinh"
type input "200.000"
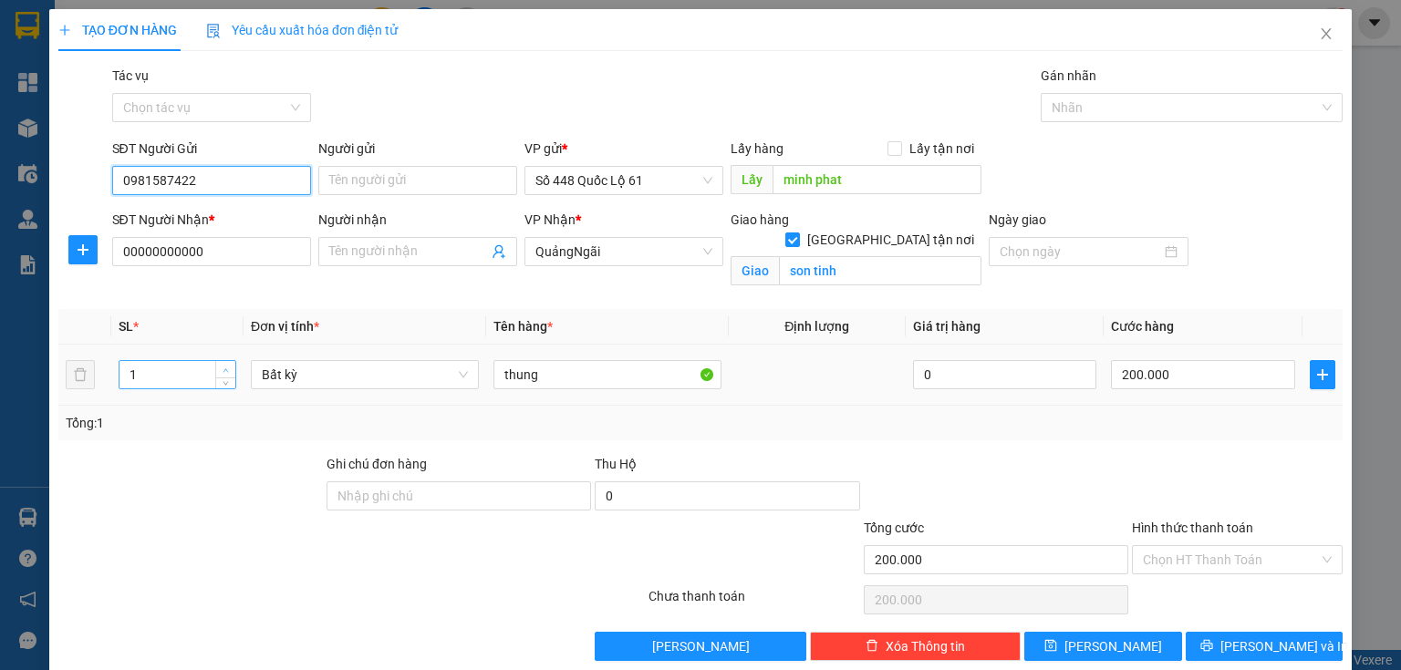
type input "0981587422"
click at [223, 369] on icon "up" at bounding box center [226, 371] width 6 height 6
type input "4"
click at [223, 369] on icon "up" at bounding box center [226, 371] width 6 height 6
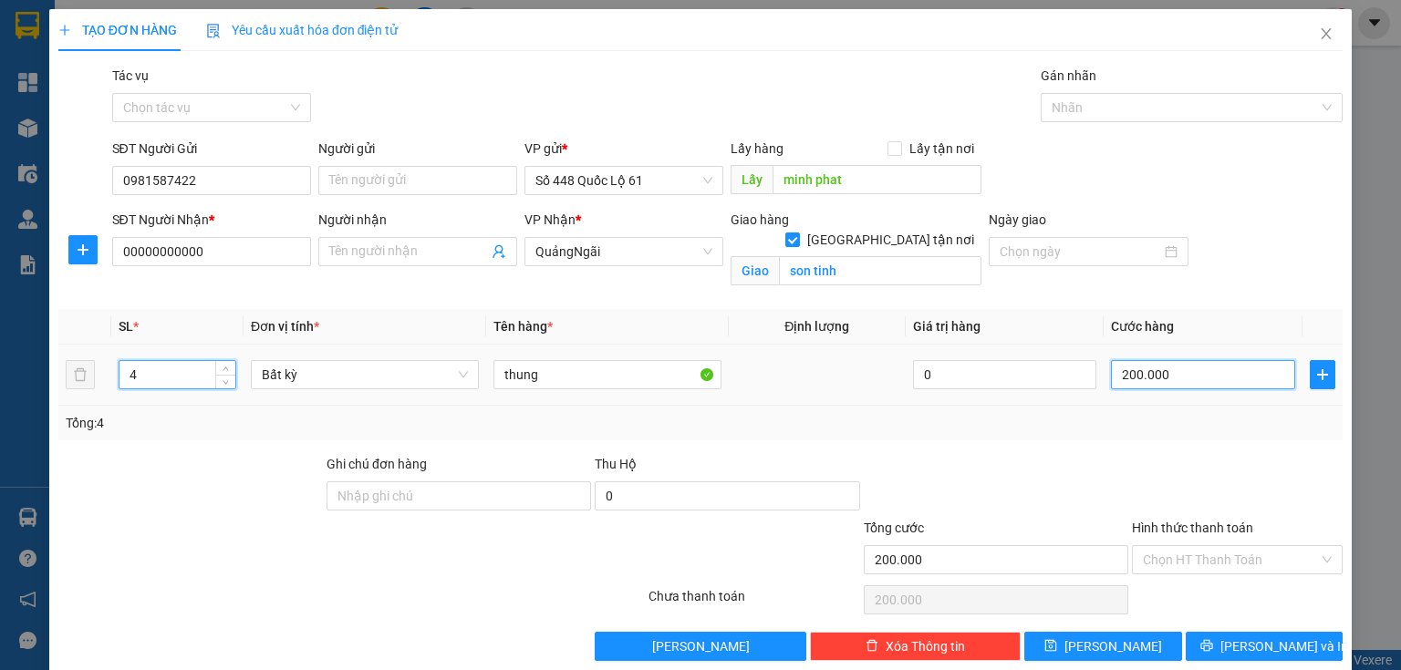
click at [1153, 385] on input "200.000" at bounding box center [1203, 374] width 184 height 29
type input "0"
type input "8"
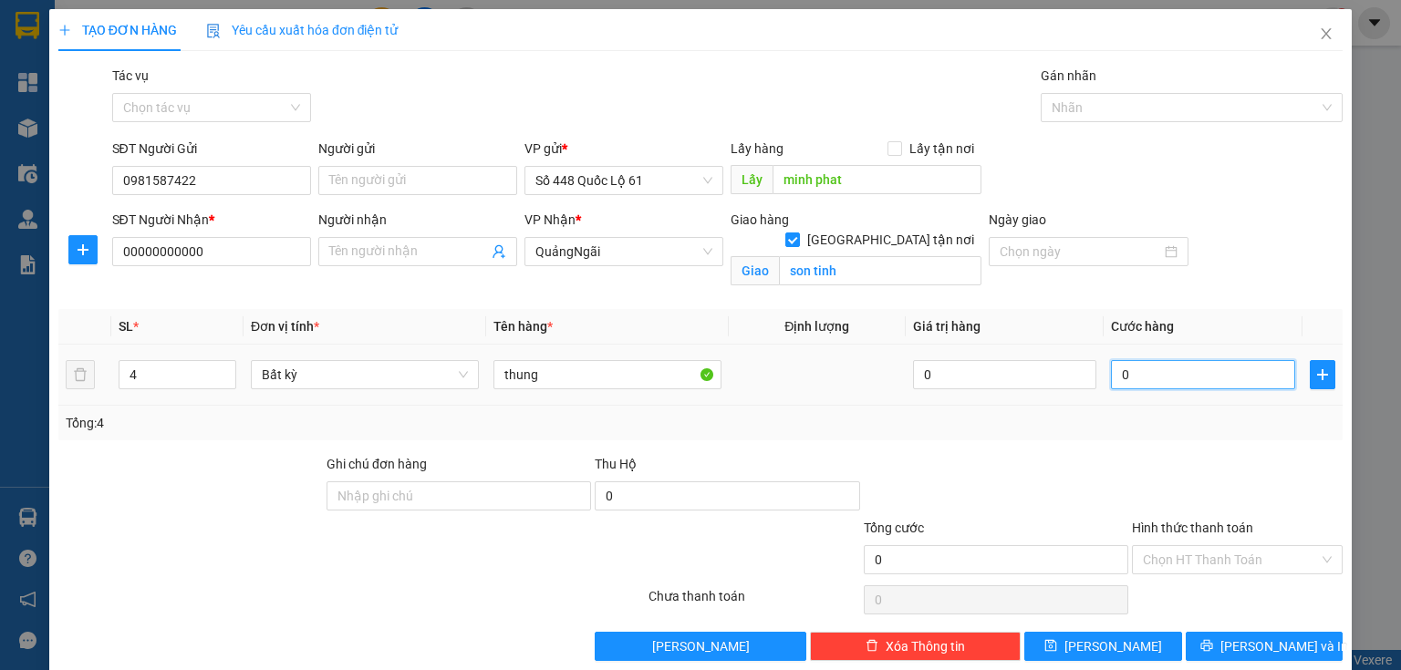
type input "8"
type input "08"
type input "80"
type input "080"
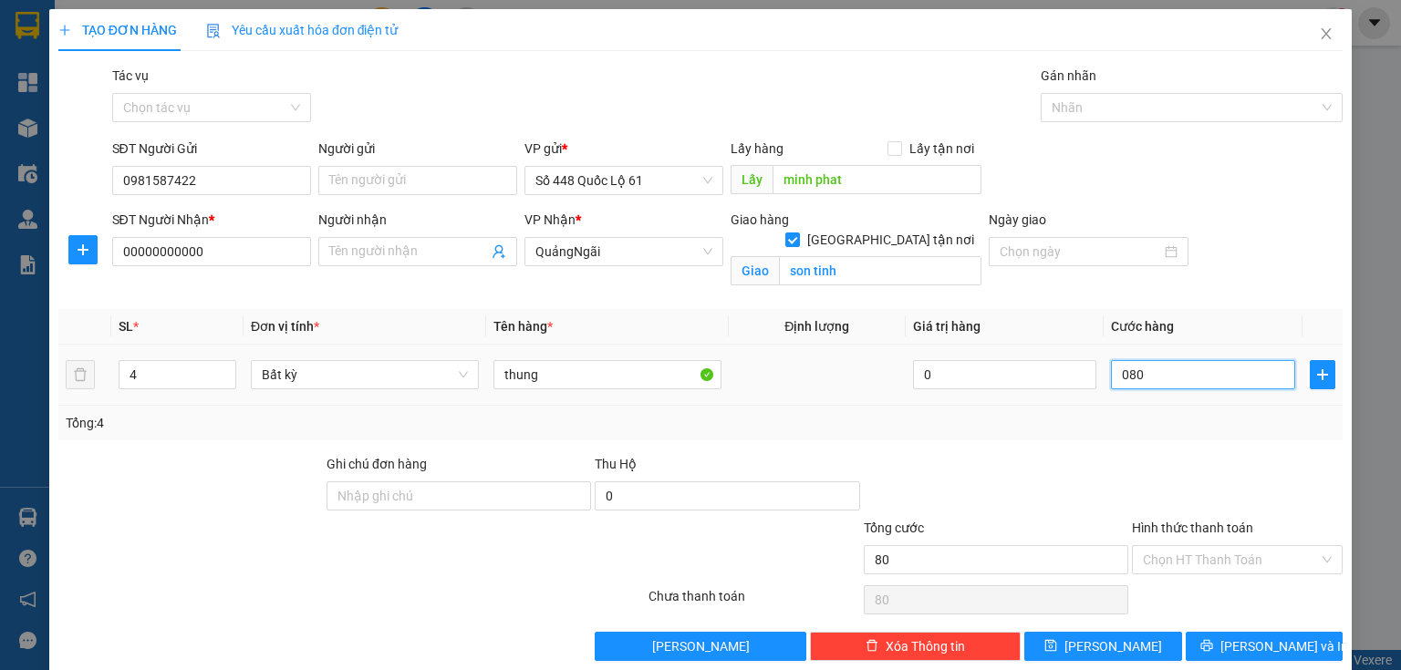
type input "800"
type input "0.800"
type input "800.000"
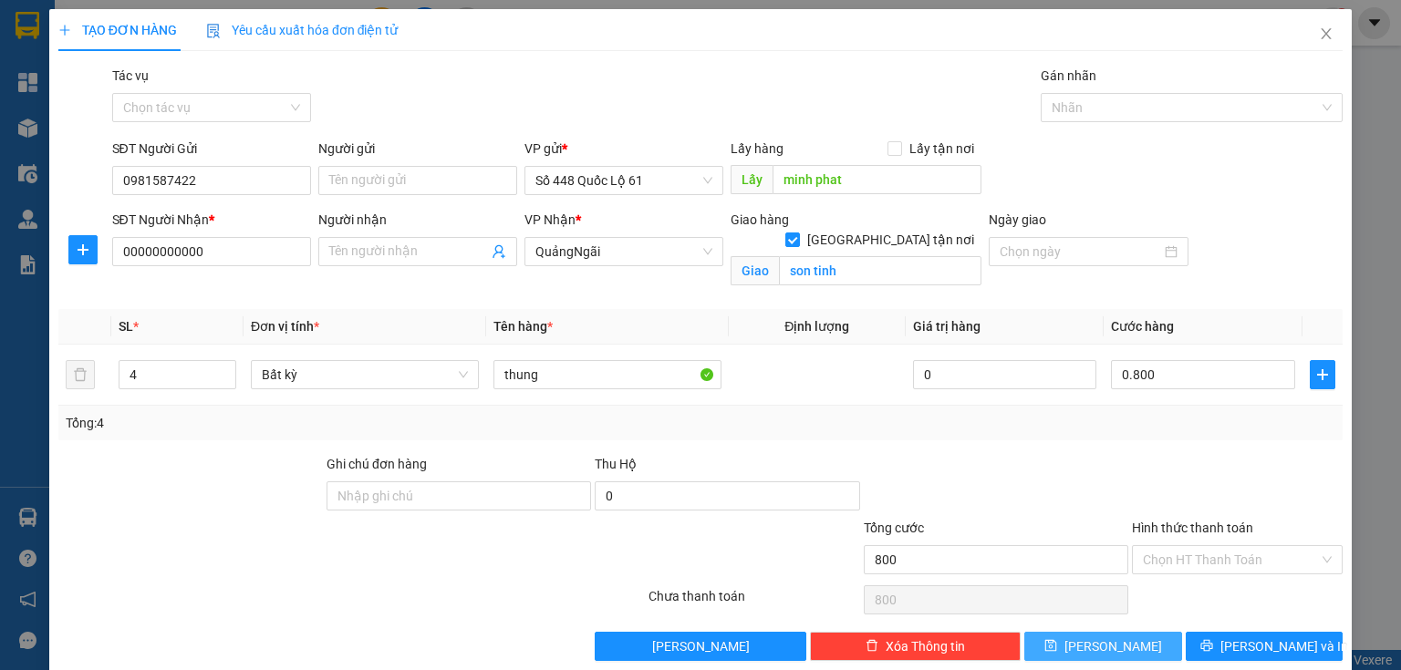
type input "800.000"
click at [1124, 632] on button "[PERSON_NAME]" at bounding box center [1103, 646] width 158 height 29
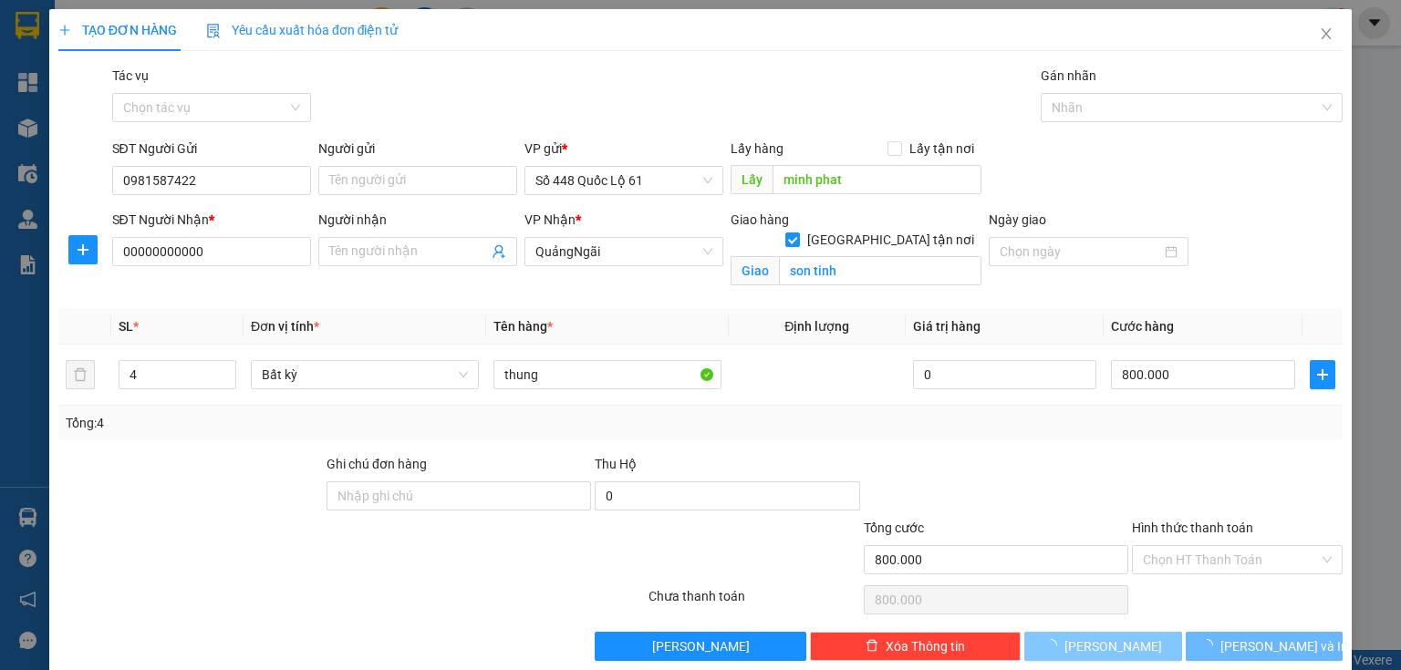
checkbox input "false"
type input "0"
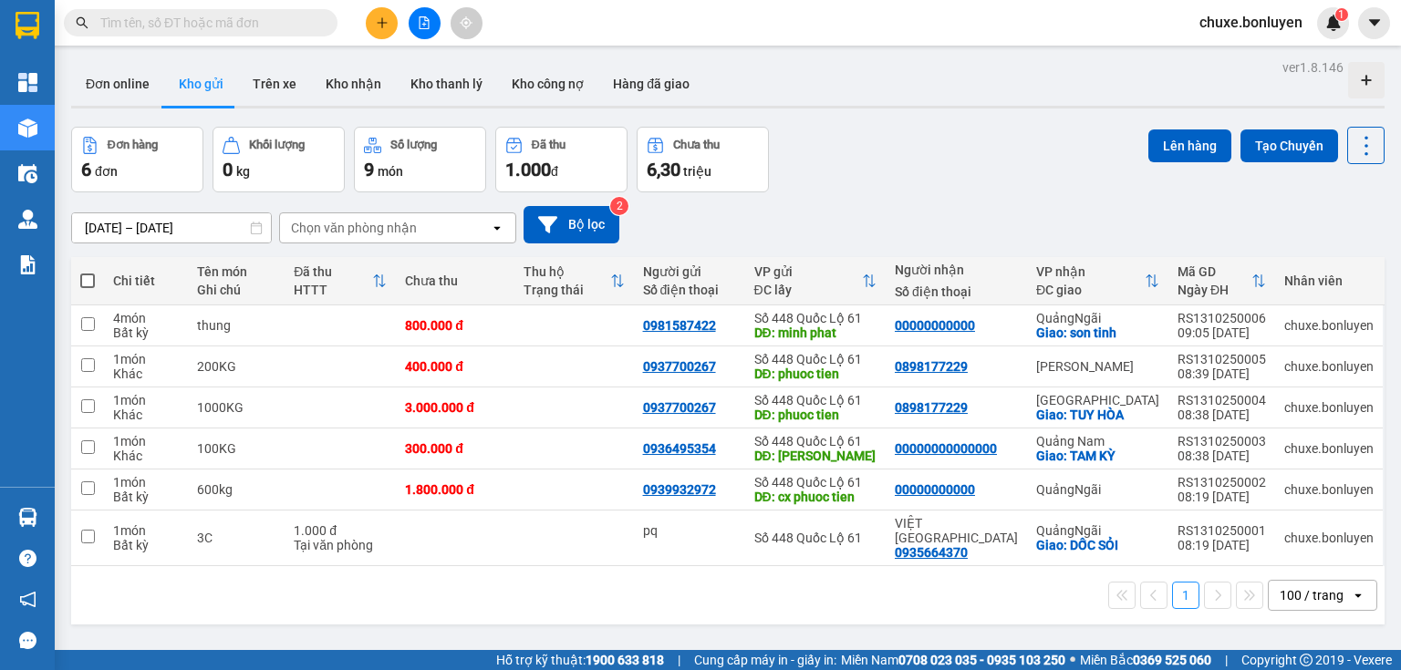
click at [203, 32] on input "text" at bounding box center [207, 23] width 215 height 20
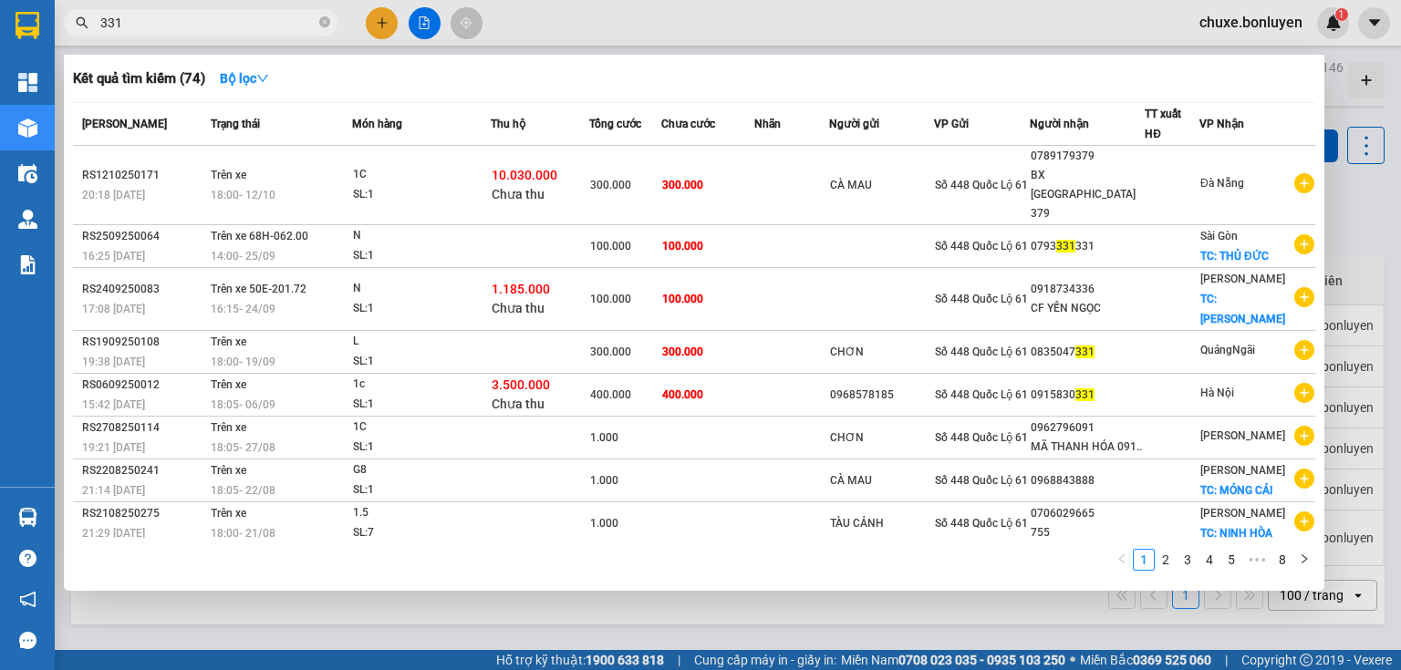
click at [215, 15] on input "331" at bounding box center [207, 23] width 215 height 20
type input "3"
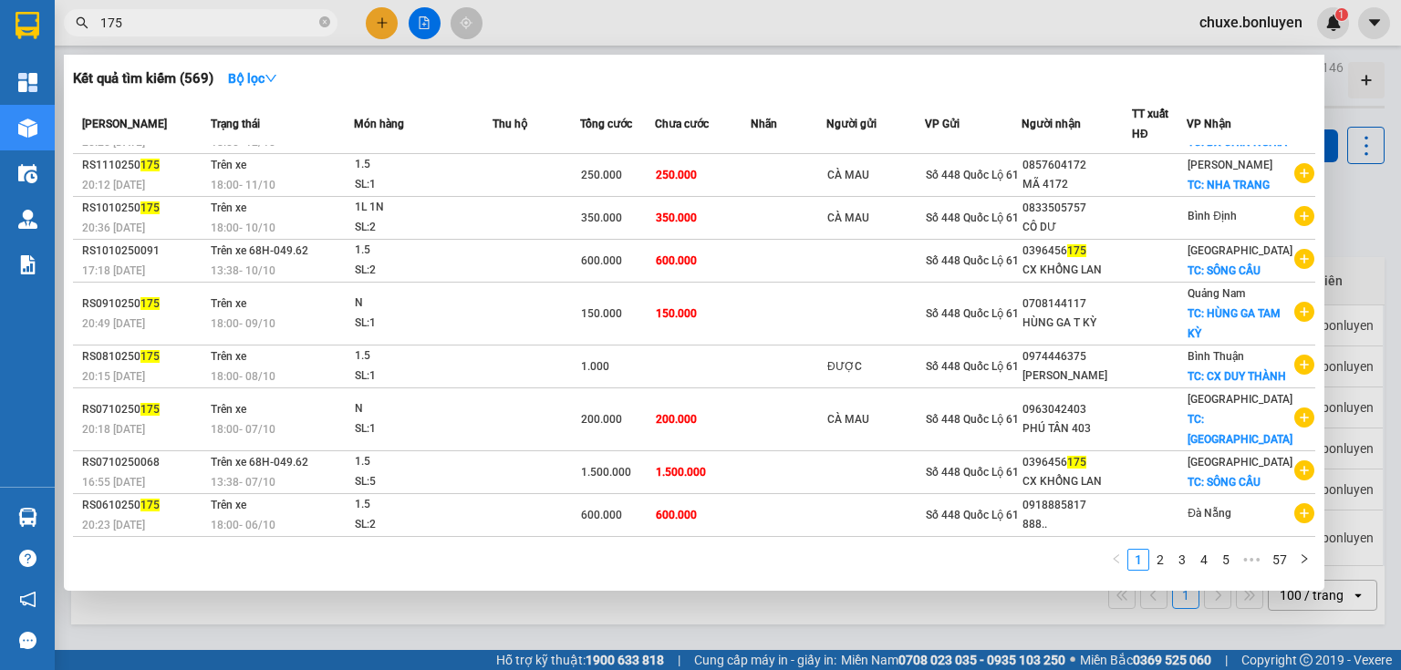
scroll to position [2, 0]
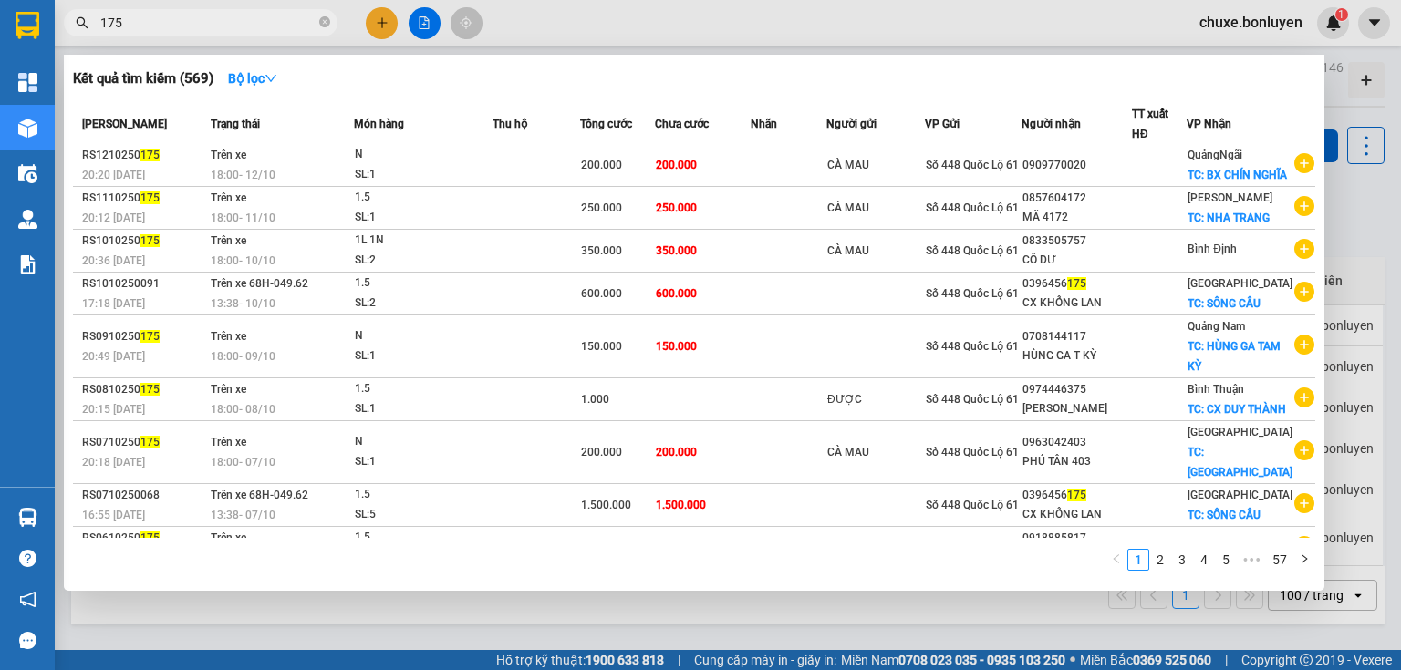
click at [203, 23] on input "175" at bounding box center [207, 23] width 215 height 20
click at [196, 29] on input "175" at bounding box center [207, 23] width 215 height 20
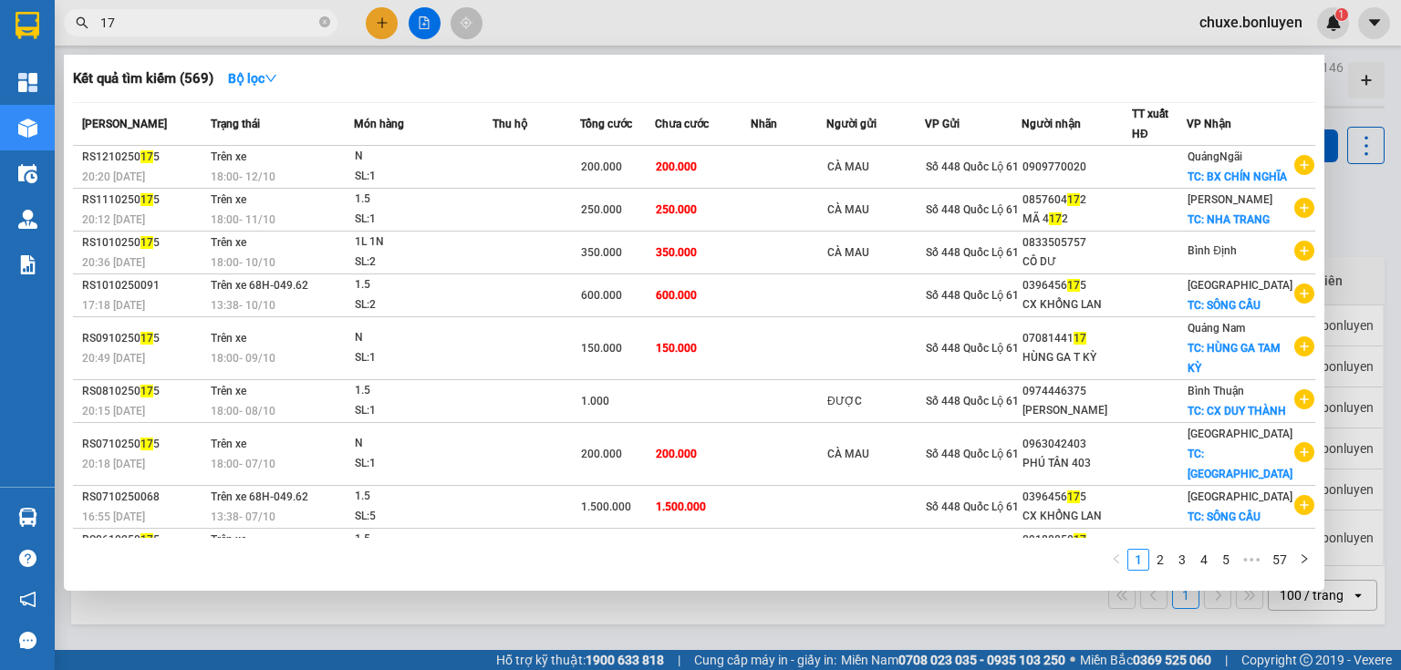
type input "1"
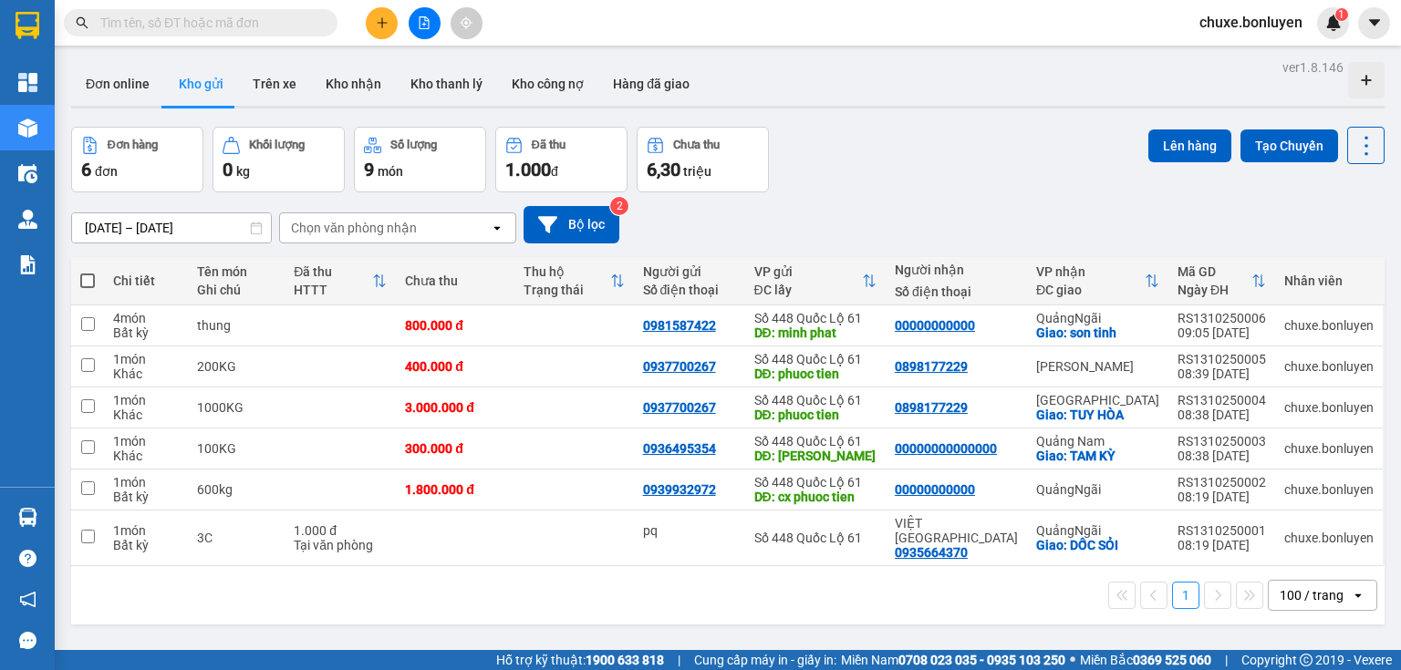
click at [208, 18] on input "text" at bounding box center [207, 23] width 215 height 20
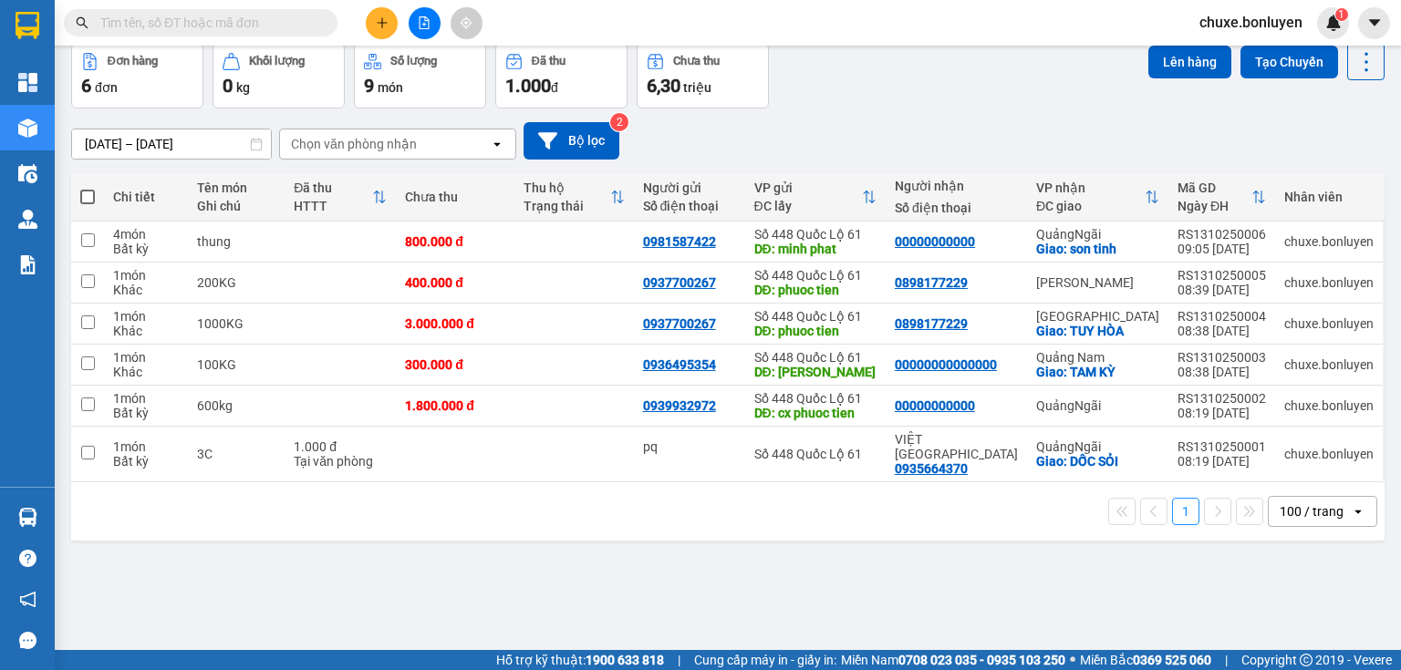
scroll to position [0, 0]
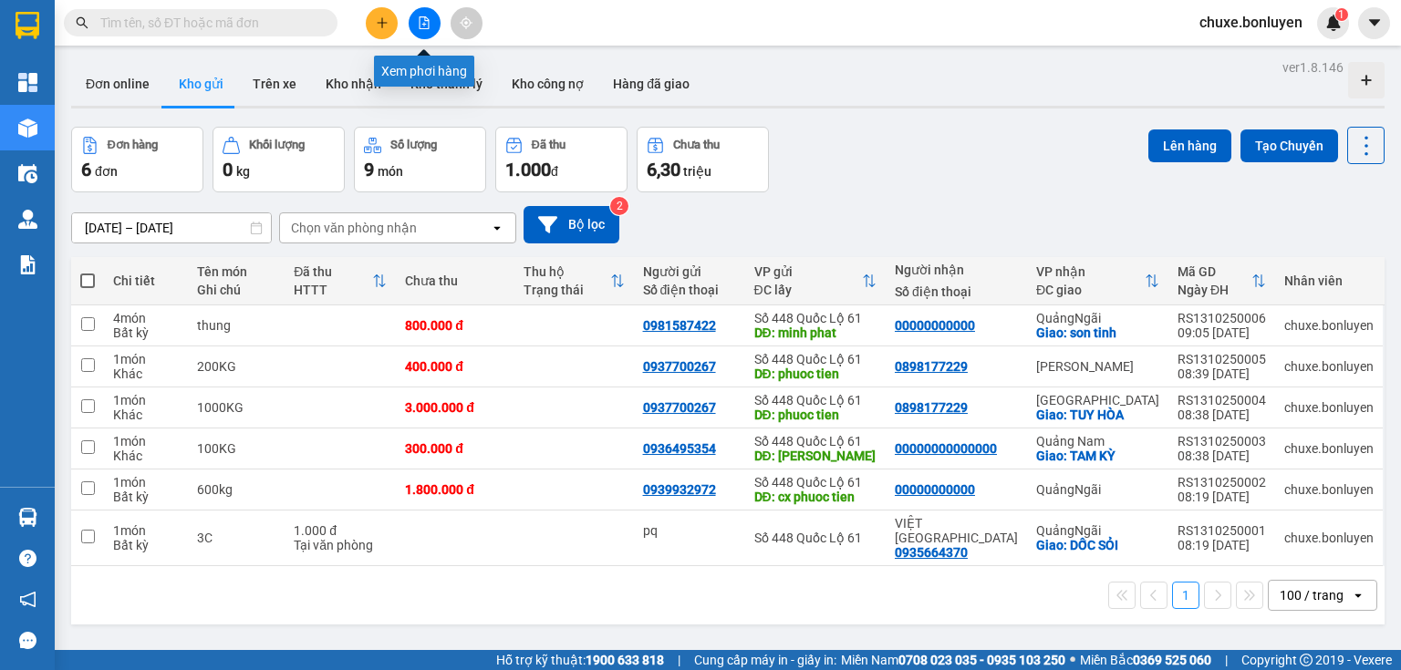
click at [418, 16] on icon "file-add" at bounding box center [424, 22] width 13 height 13
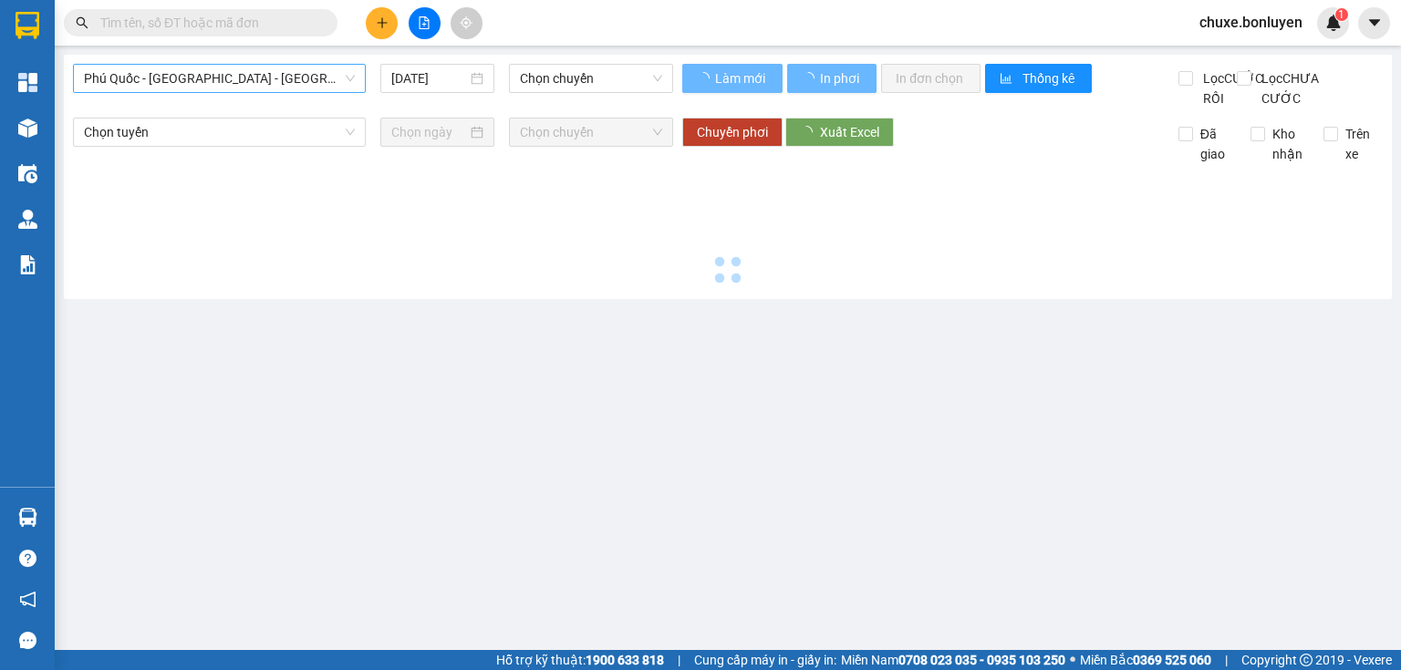
click at [332, 76] on span "Phú Quốc - [GEOGRAPHIC_DATA] - [GEOGRAPHIC_DATA]" at bounding box center [219, 78] width 271 height 27
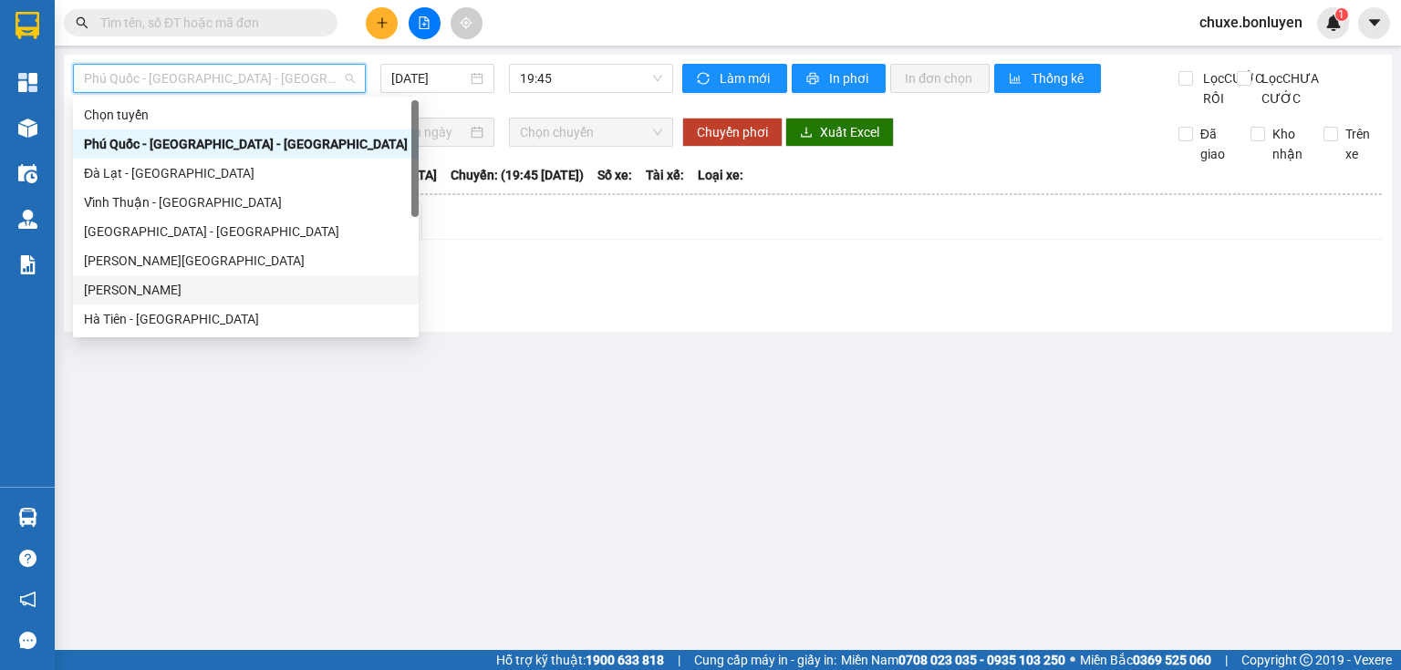
click at [201, 281] on div "[PERSON_NAME]" at bounding box center [246, 290] width 324 height 20
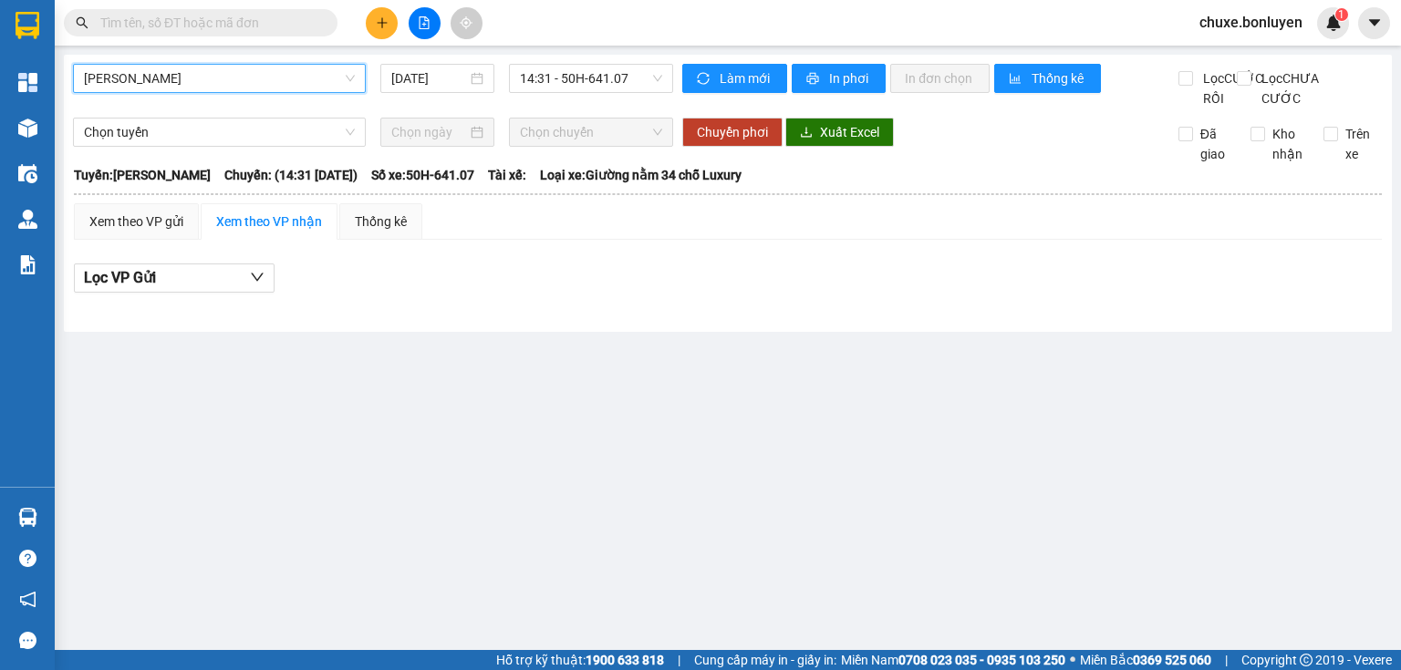
click at [634, 58] on div "[GEOGRAPHIC_DATA] - [GEOGRAPHIC_DATA] - [GEOGRAPHIC_DATA] [DATE] 14:31 - 50H-64…" at bounding box center [728, 193] width 1328 height 277
drag, startPoint x: 622, startPoint y: 67, endPoint x: 627, endPoint y: 84, distance: 17.9
click at [622, 68] on span "14:31 - 50H-641.07" at bounding box center [591, 78] width 143 height 27
click at [442, 90] on div "[DATE]" at bounding box center [436, 78] width 113 height 29
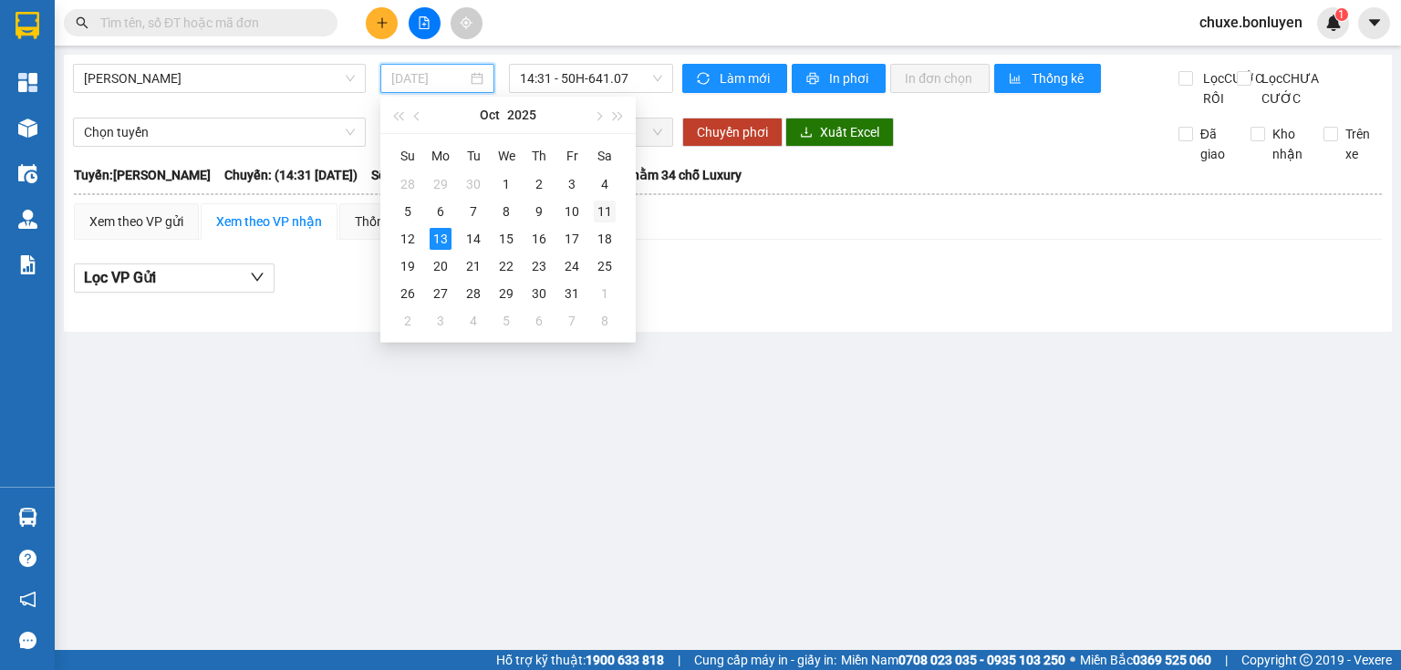
click at [601, 204] on div "11" at bounding box center [605, 212] width 22 height 22
type input "[DATE]"
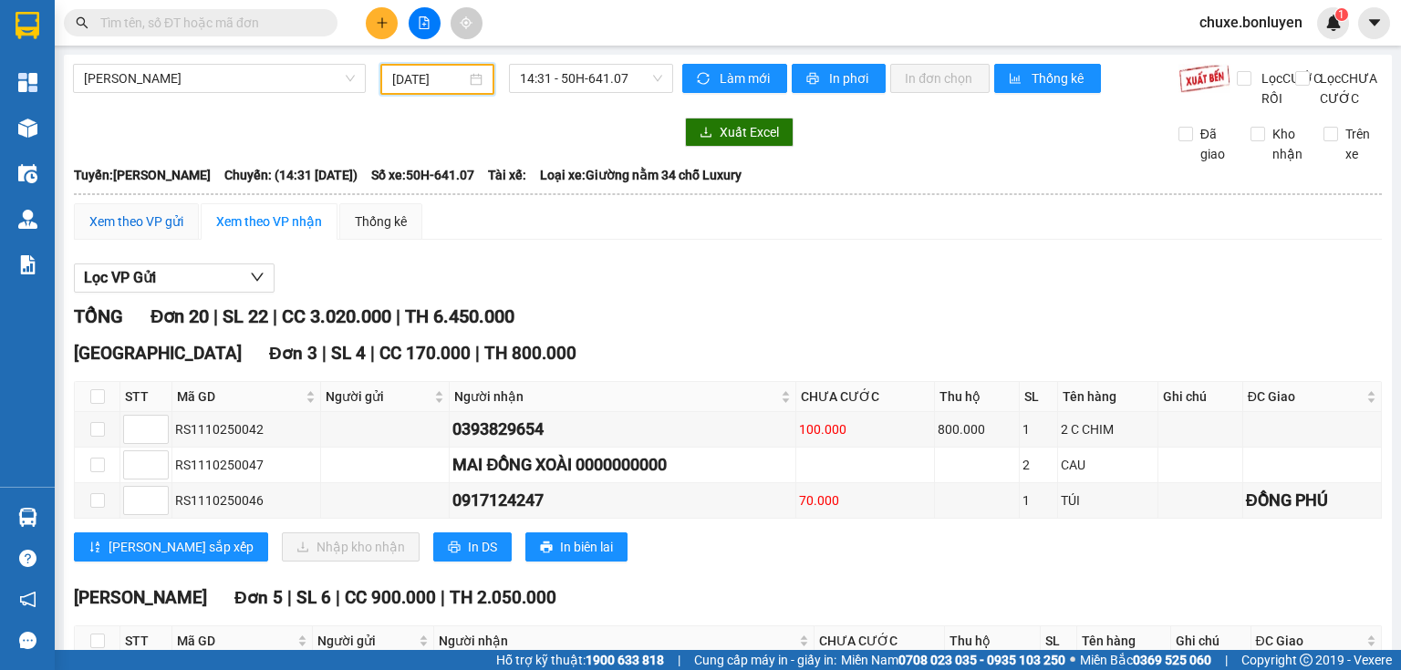
click at [153, 232] on div "Xem theo VP gửi" at bounding box center [136, 222] width 94 height 20
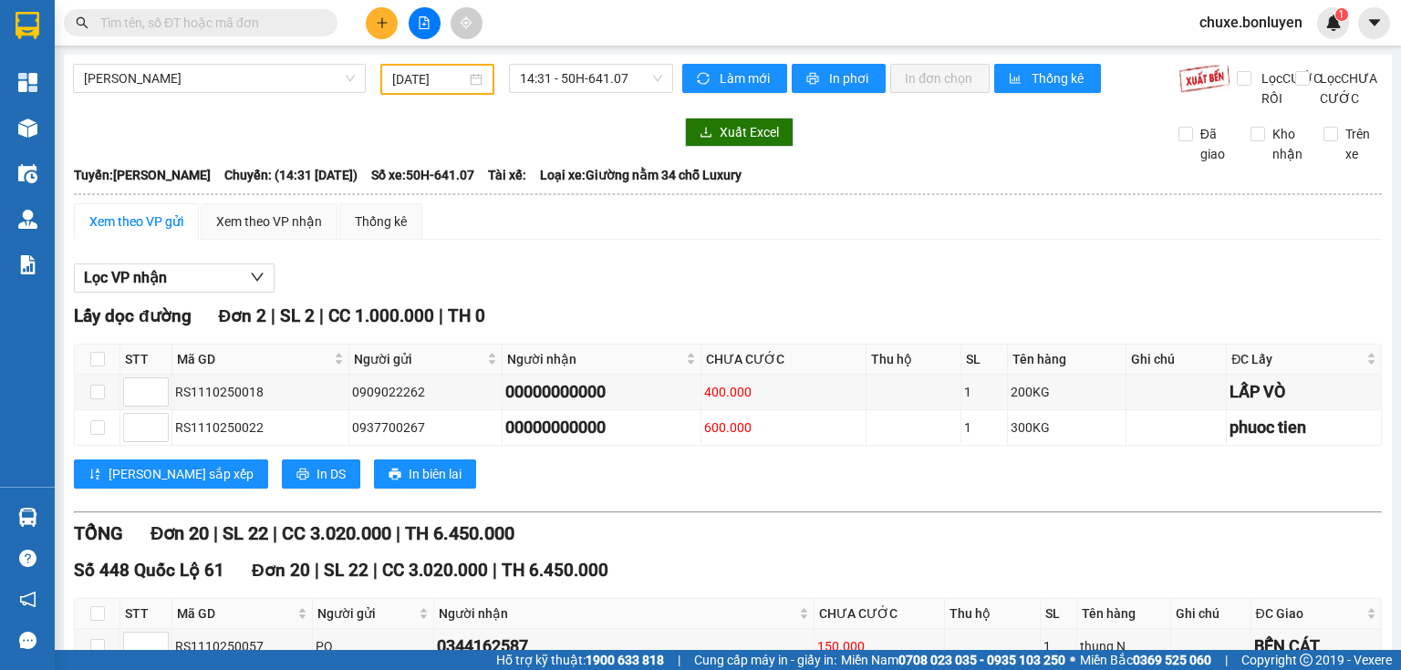
click at [526, 185] on span "Tài xế:" at bounding box center [507, 175] width 38 height 20
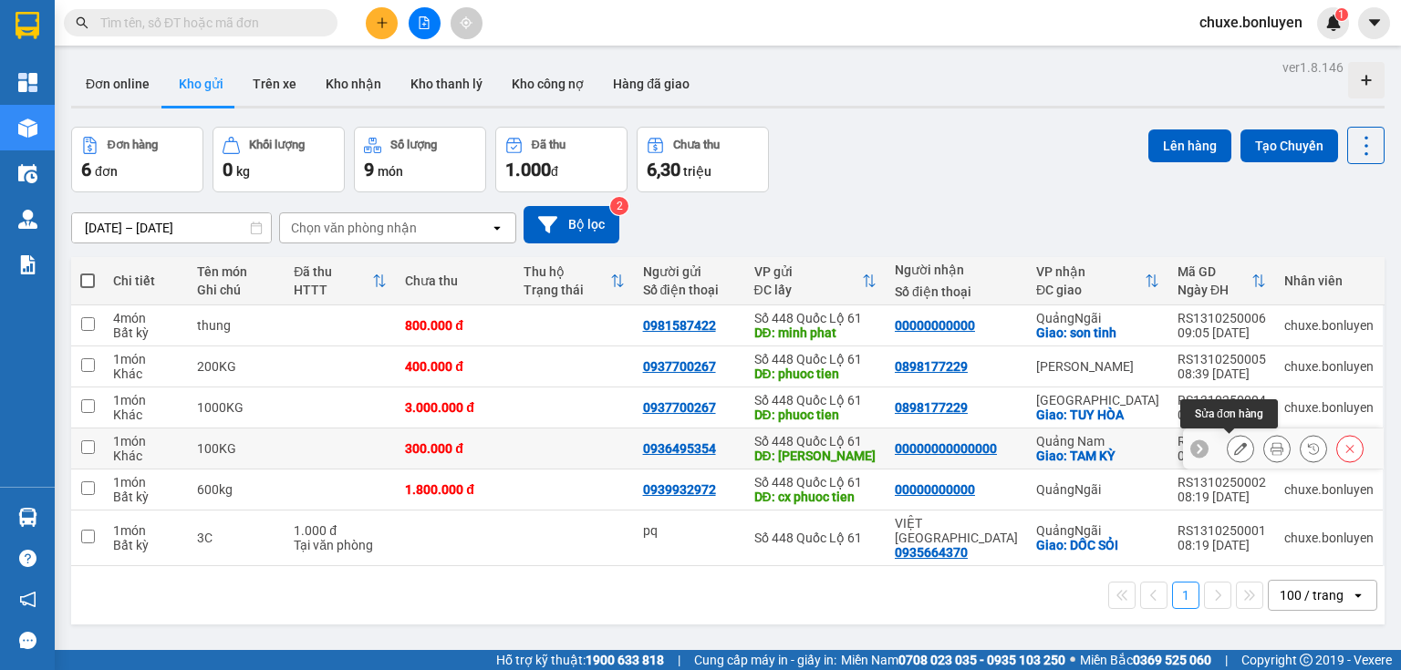
click at [1228, 438] on button at bounding box center [1241, 449] width 26 height 32
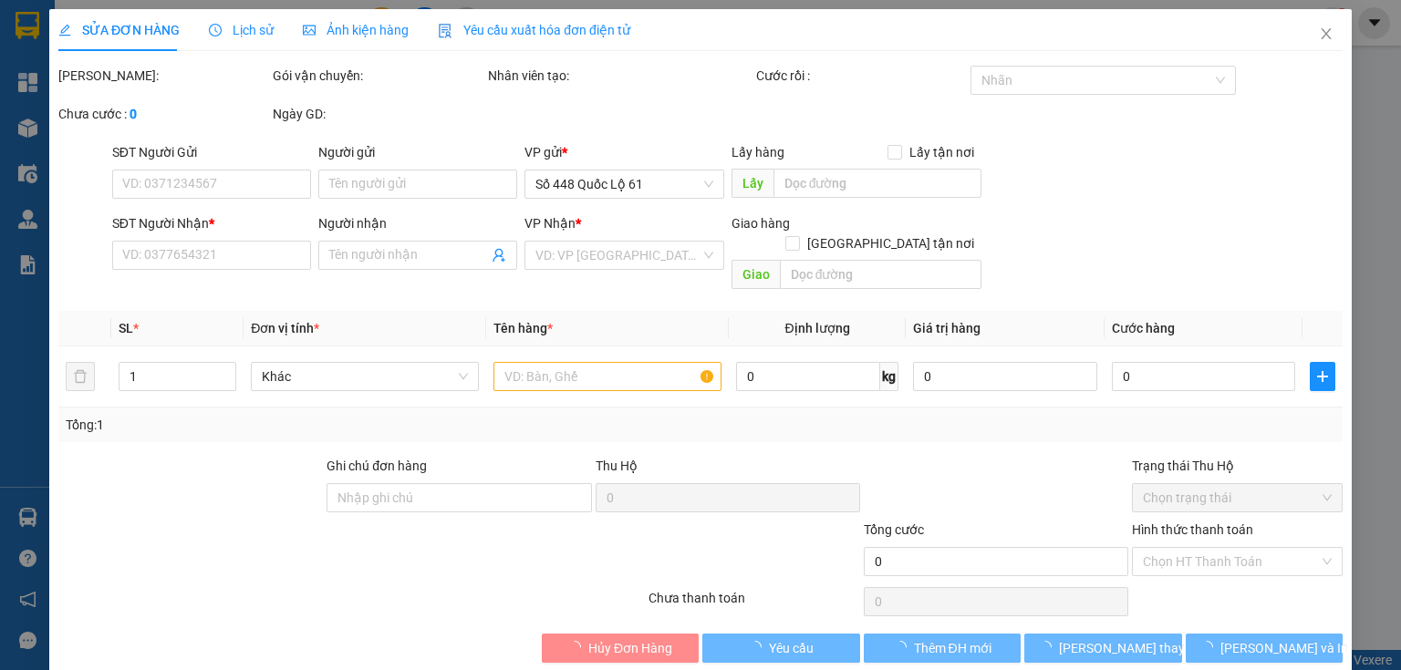
type input "0936495354"
type input "[PERSON_NAME]"
type input "00000000000000"
checkbox input "true"
type input "TAM KỲ"
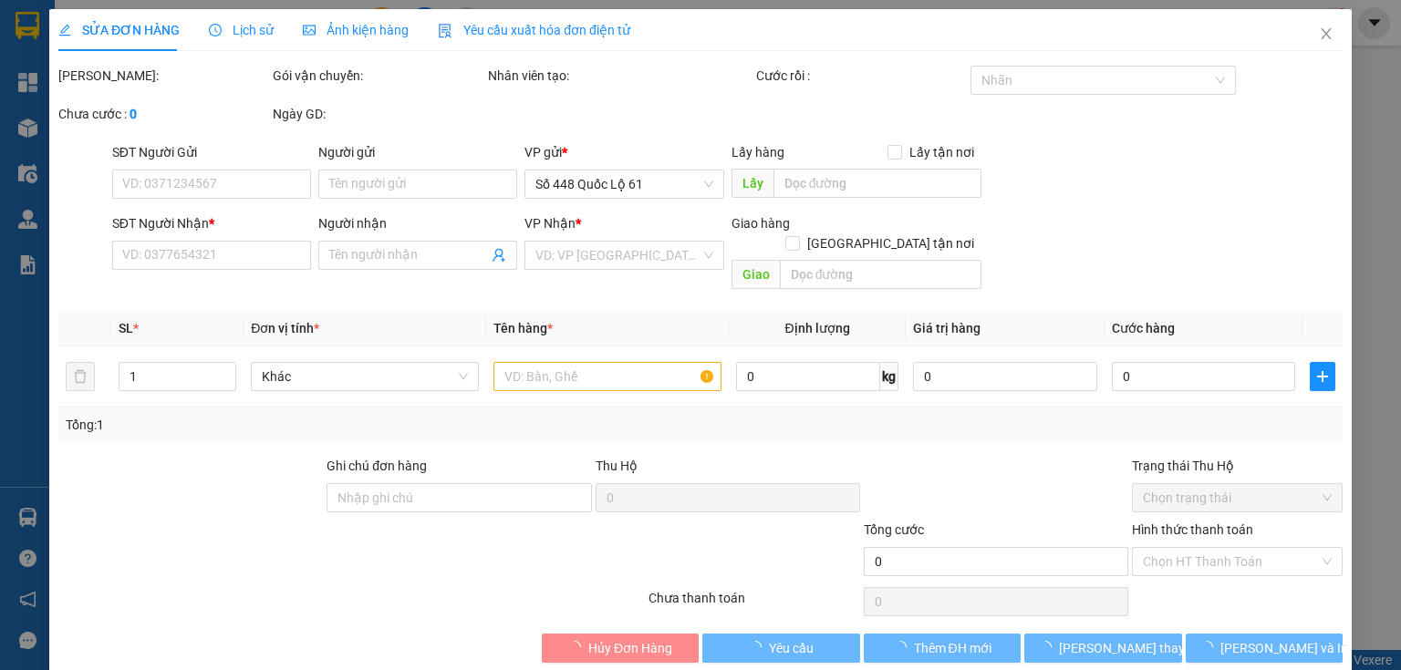
type input "300.000"
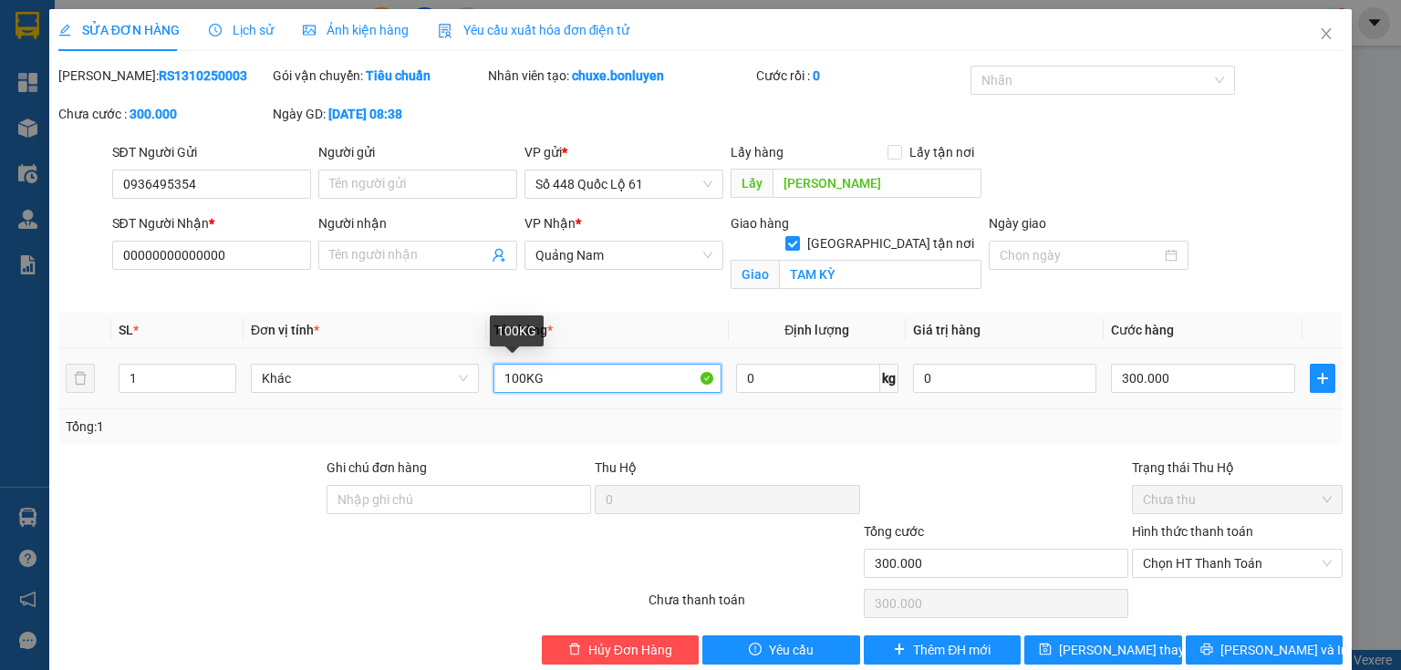
click at [517, 384] on input "100KG" at bounding box center [607, 378] width 228 height 29
type input "150KG"
click at [1206, 387] on input "300.000" at bounding box center [1203, 378] width 184 height 29
type input "4"
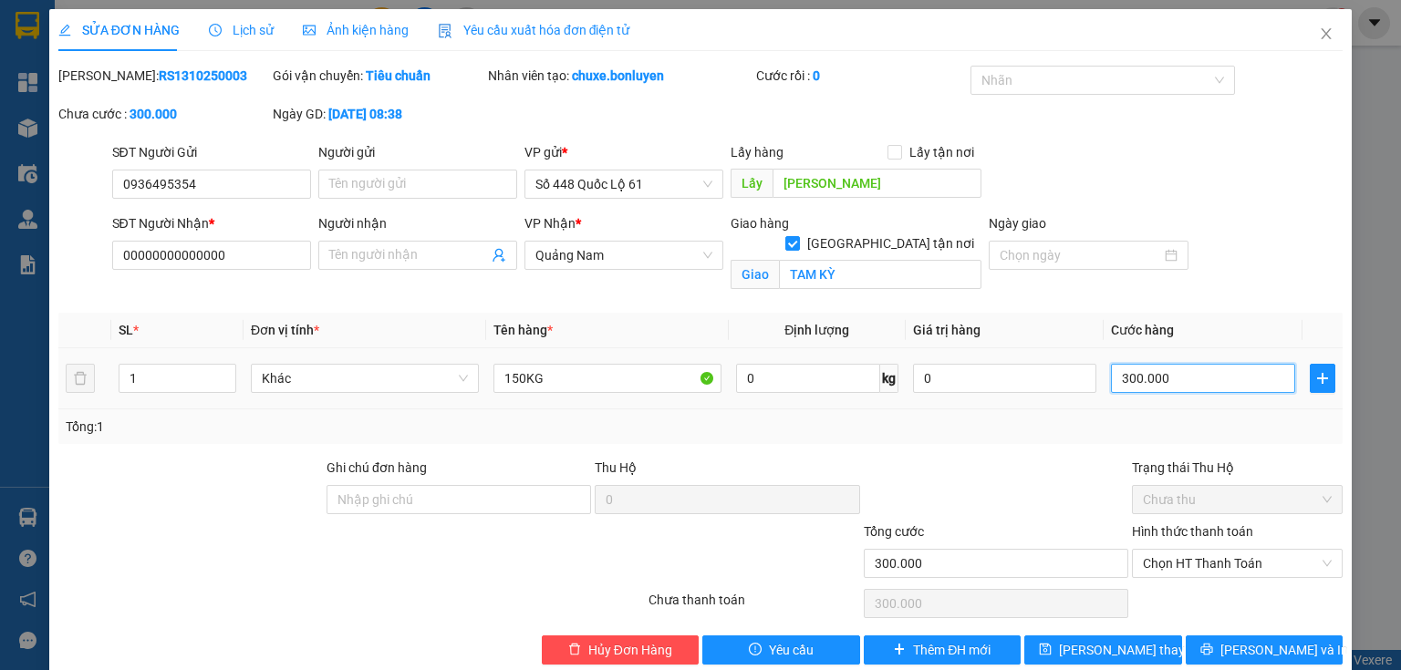
type input "4"
type input "45"
type input "450"
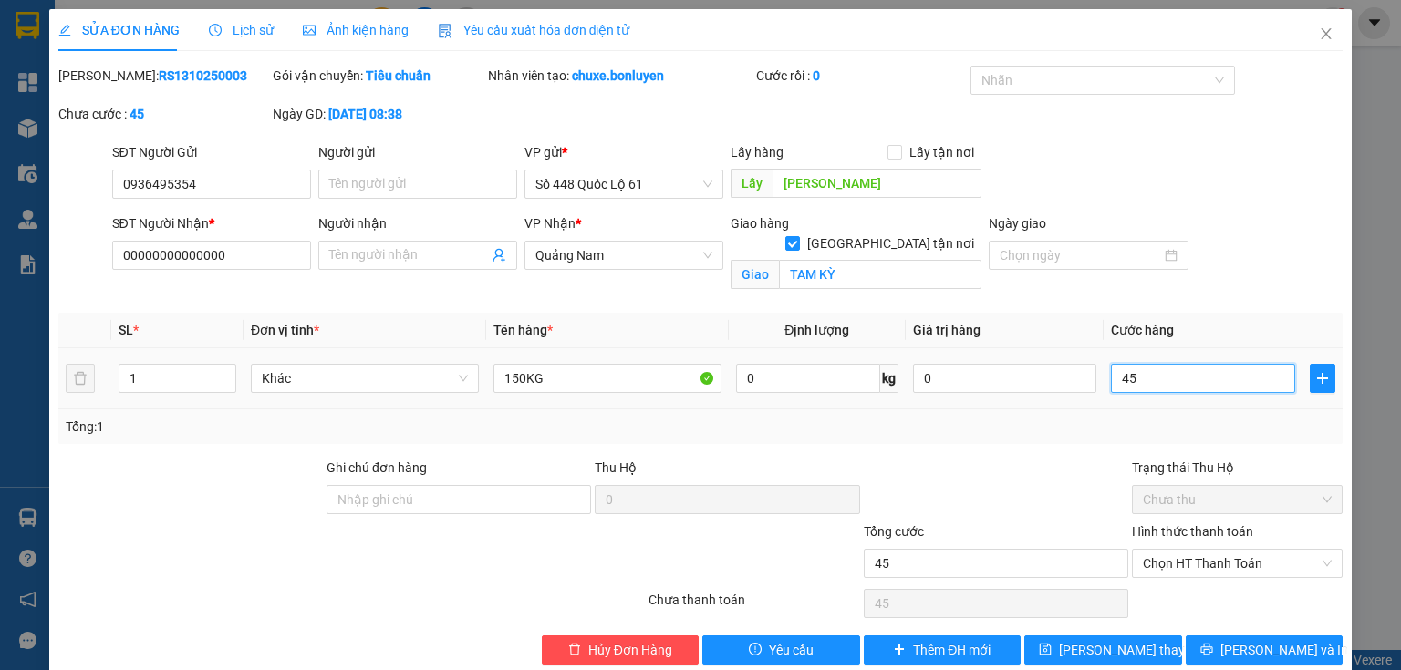
type input "450"
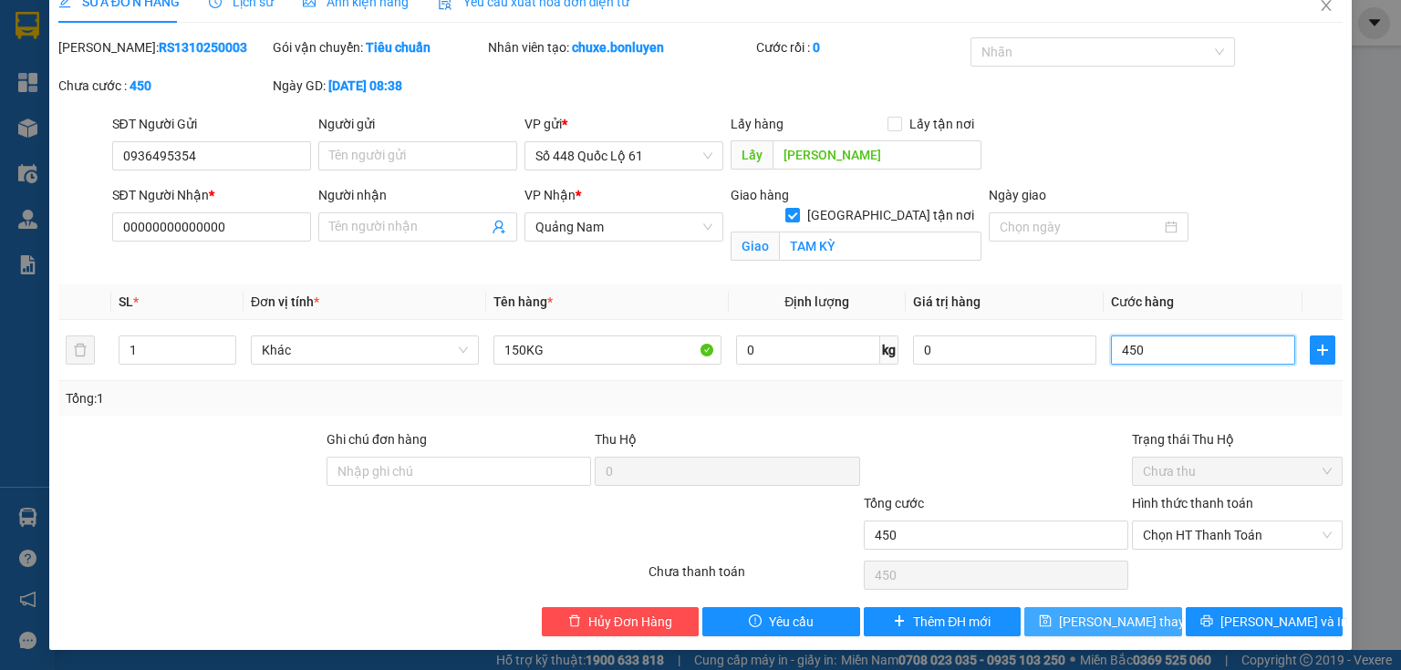
type input "450"
type input "450.000"
click at [1093, 628] on span "[PERSON_NAME] thay đổi" at bounding box center [1132, 622] width 146 height 20
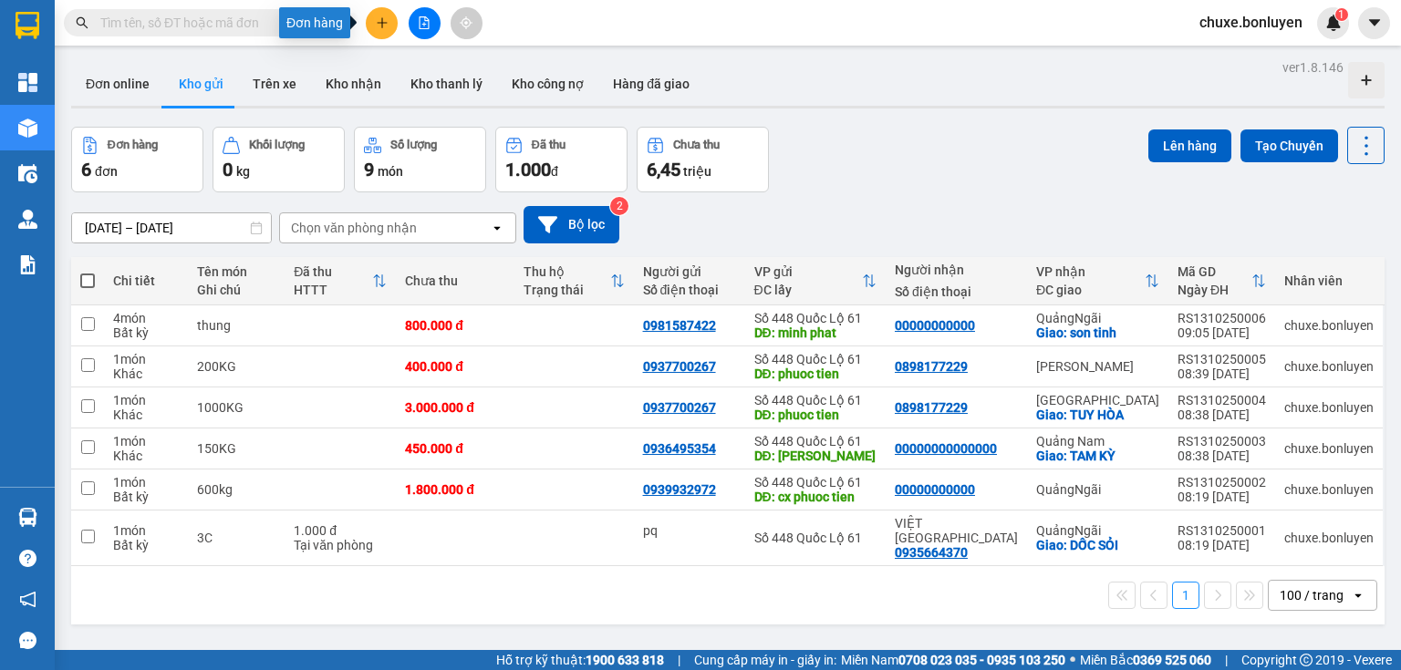
click at [378, 26] on icon "plus" at bounding box center [382, 22] width 13 height 13
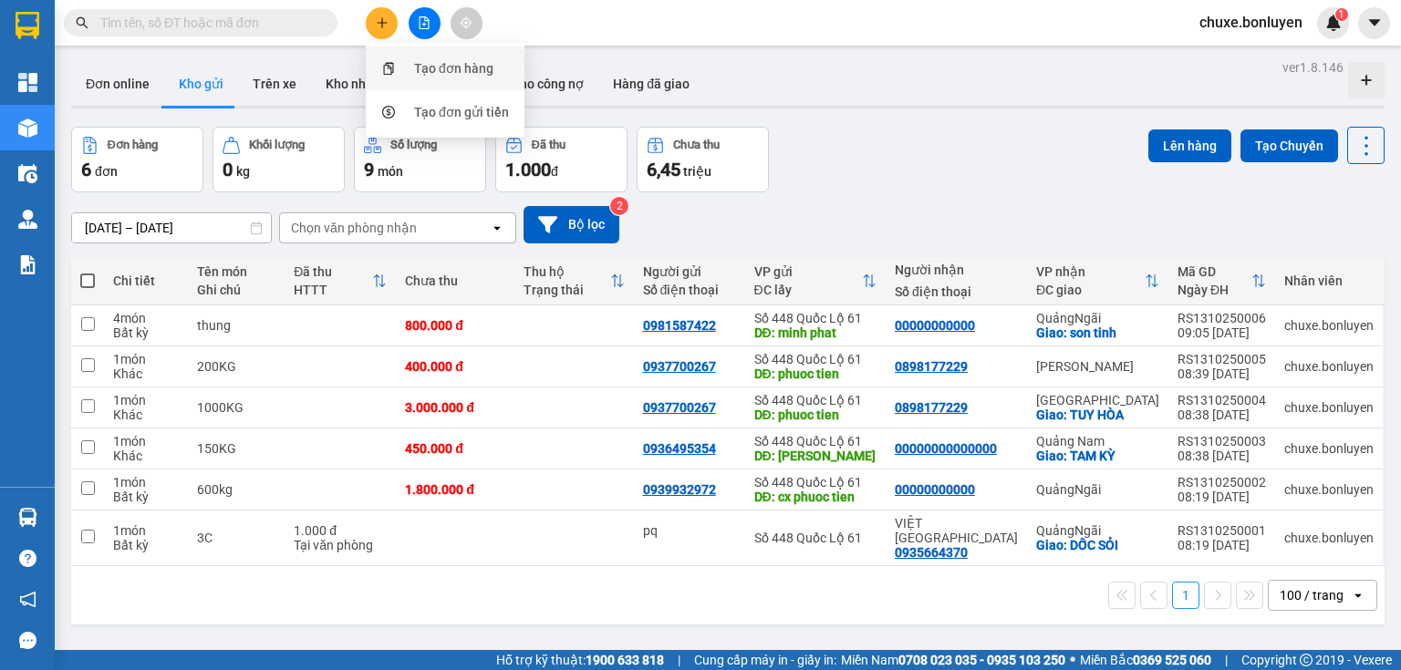
click at [439, 70] on div "Tạo đơn hàng" at bounding box center [453, 68] width 79 height 20
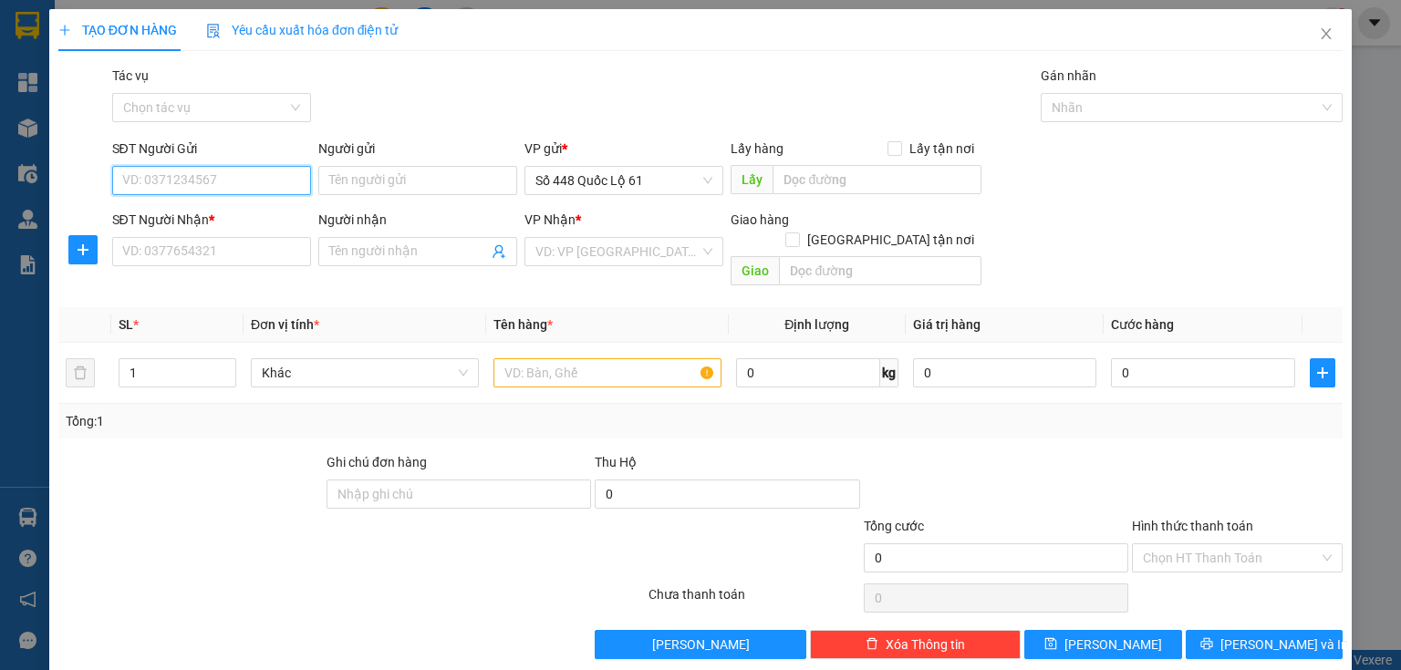
click at [243, 190] on input "SĐT Người Gửi" at bounding box center [211, 180] width 199 height 29
click at [155, 218] on div "0909022262" at bounding box center [209, 217] width 175 height 20
type input "0909022262"
type input "LẤP VÒ"
type input "00000000000"
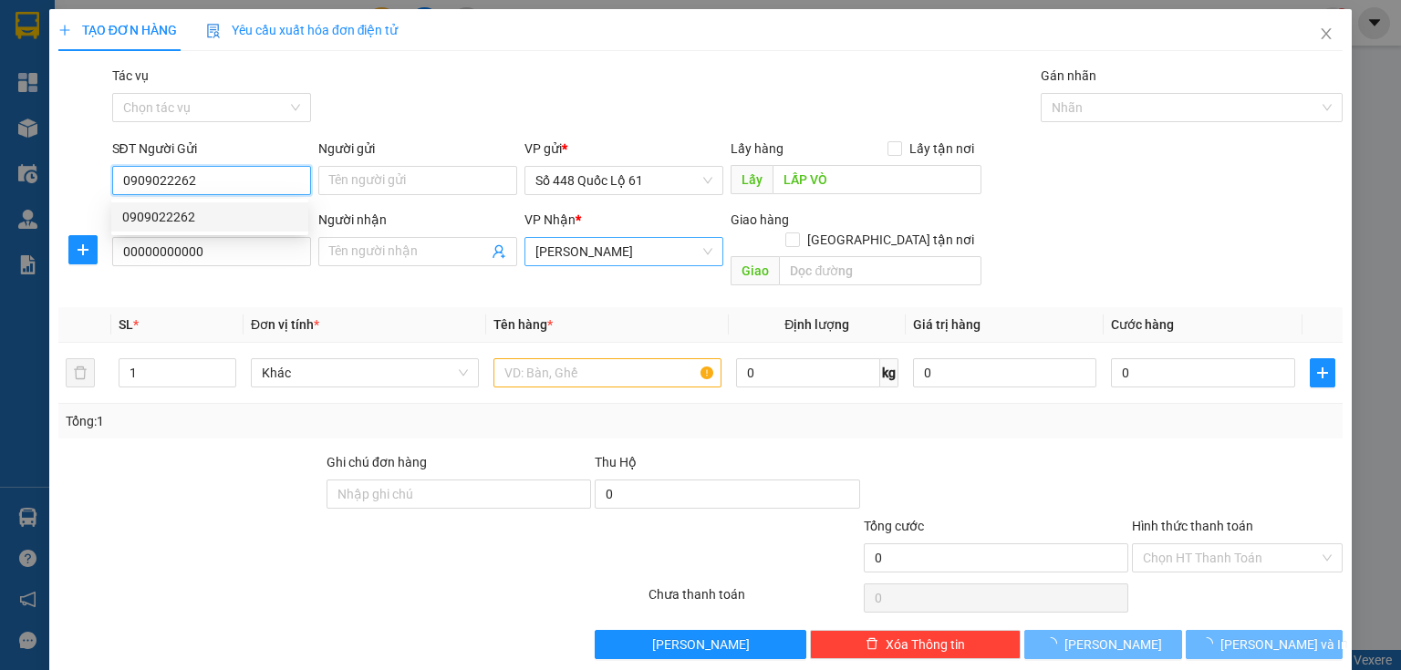
type input "600.000"
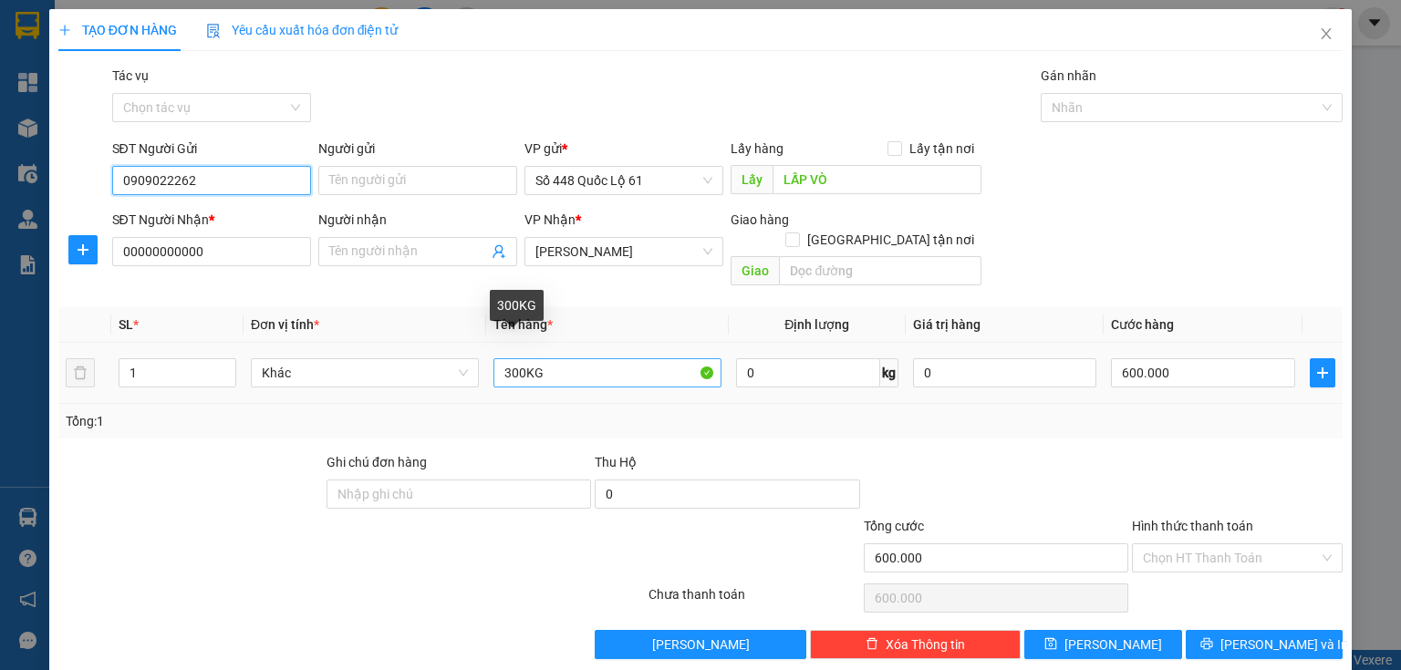
type input "0909022262"
click at [513, 360] on input "300KG" at bounding box center [607, 372] width 228 height 29
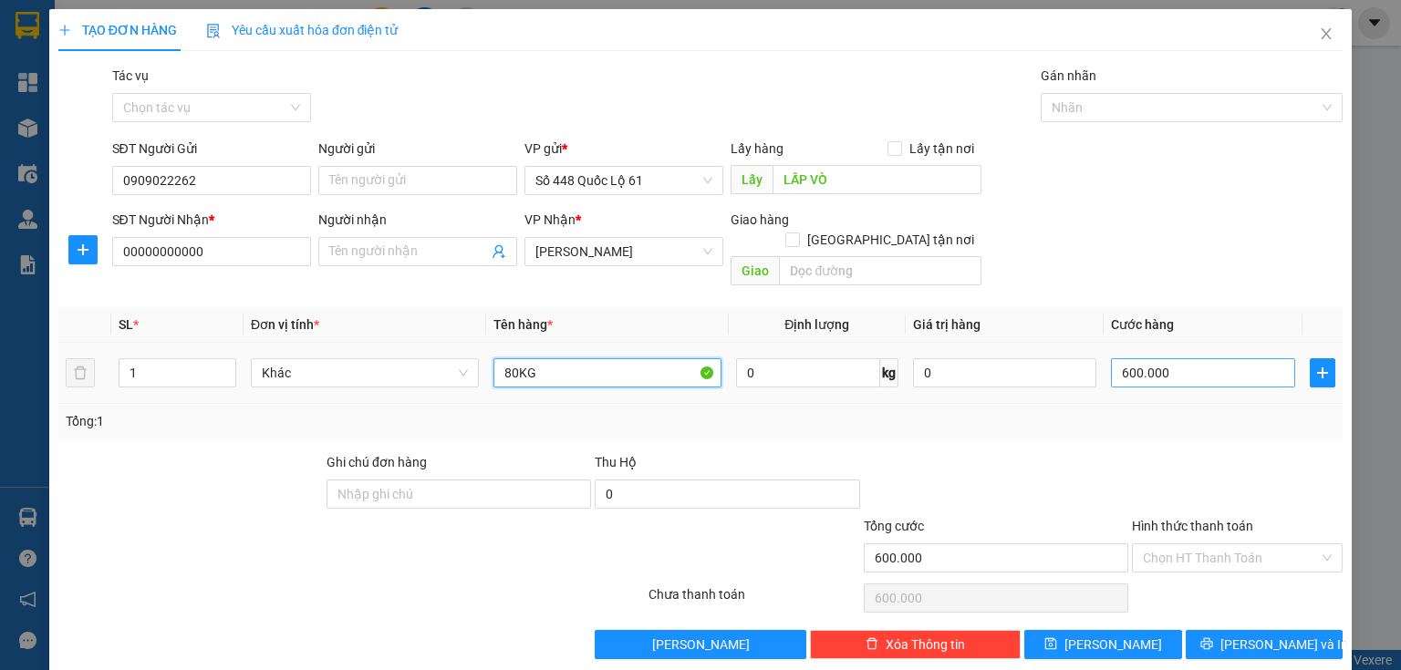
type input "80KG"
click at [1113, 358] on input "600.000" at bounding box center [1203, 372] width 184 height 29
type input "1"
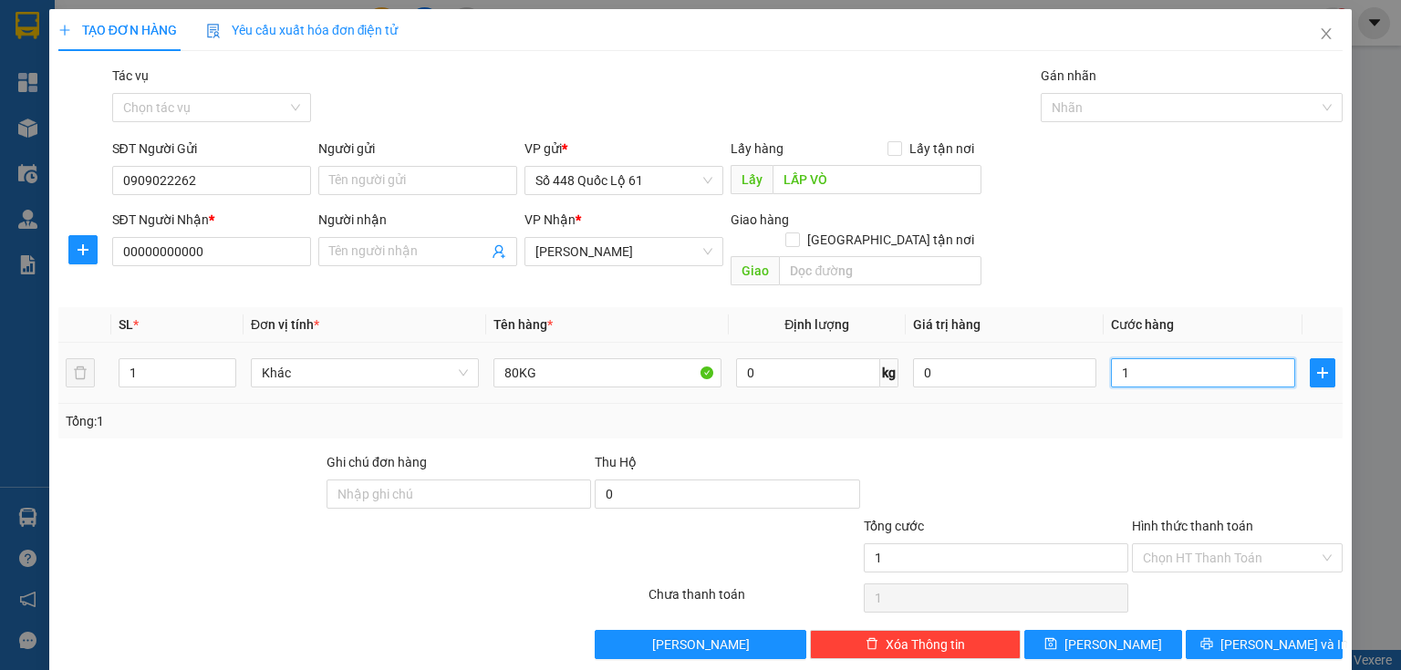
type input "16"
type input "160"
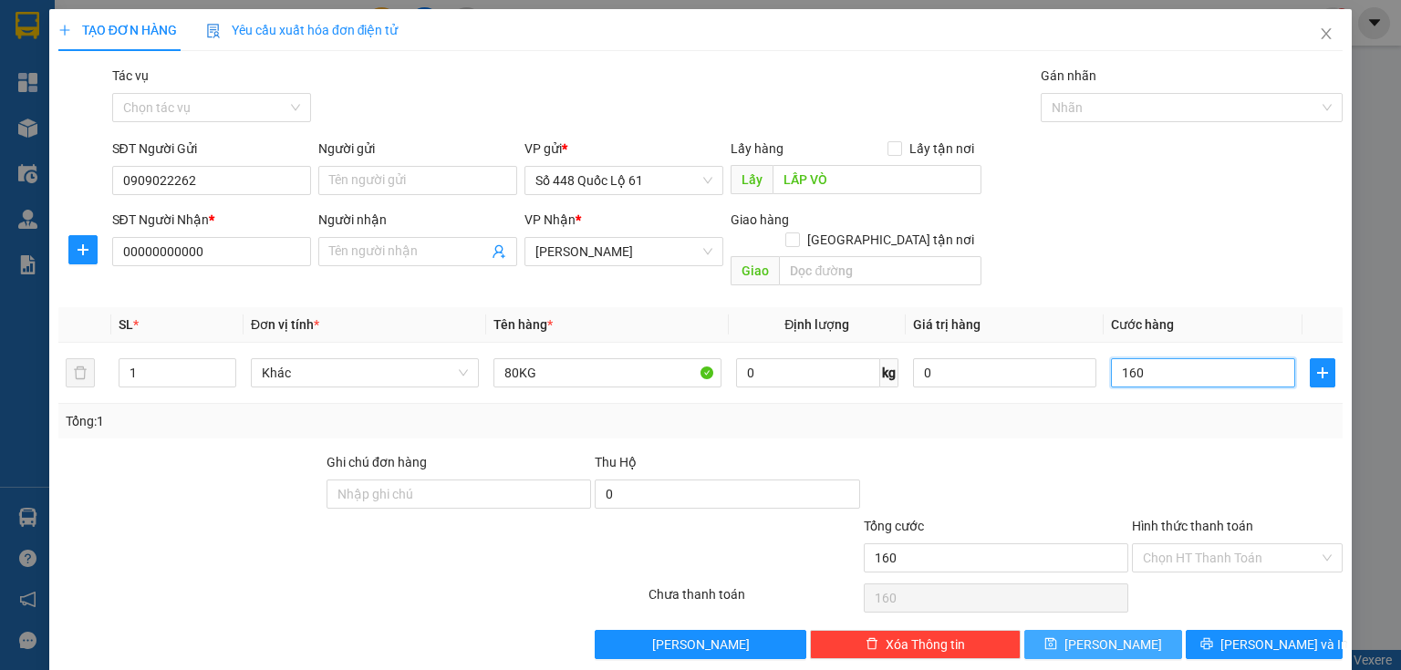
type input "160"
type input "160.000"
click at [1029, 630] on button "[PERSON_NAME]" at bounding box center [1103, 644] width 158 height 29
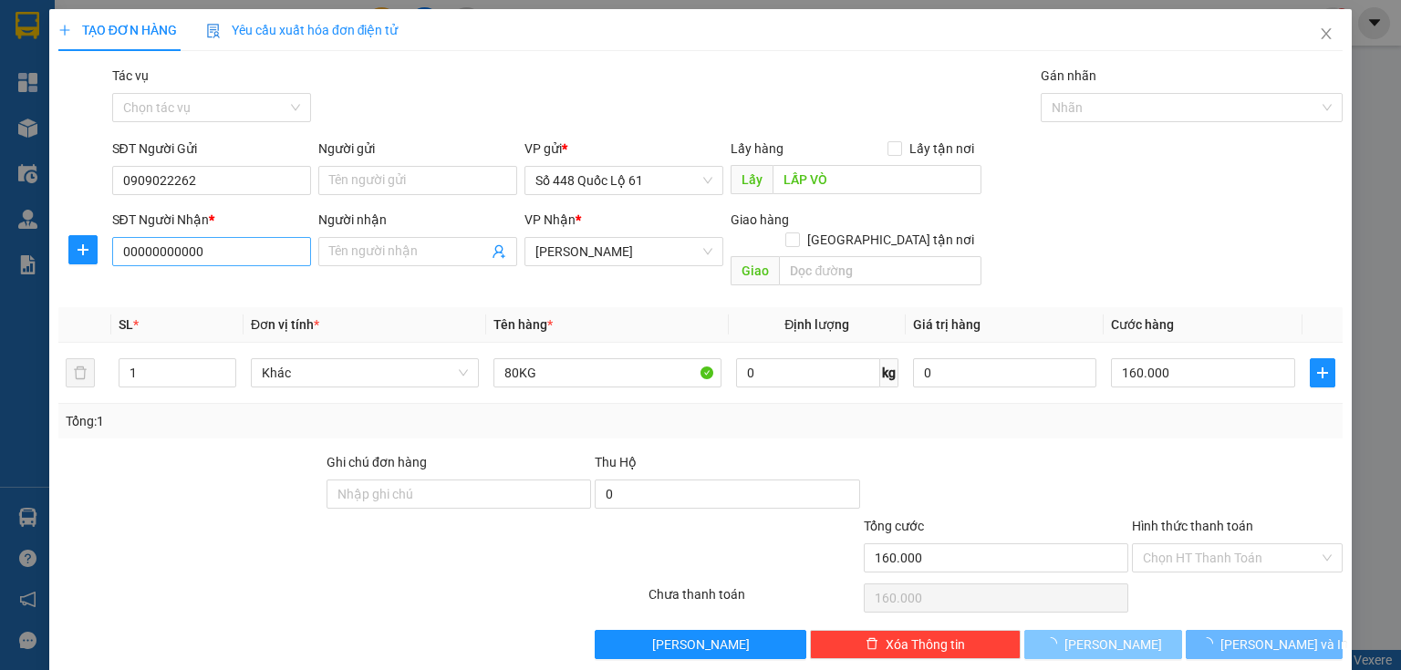
type input "0"
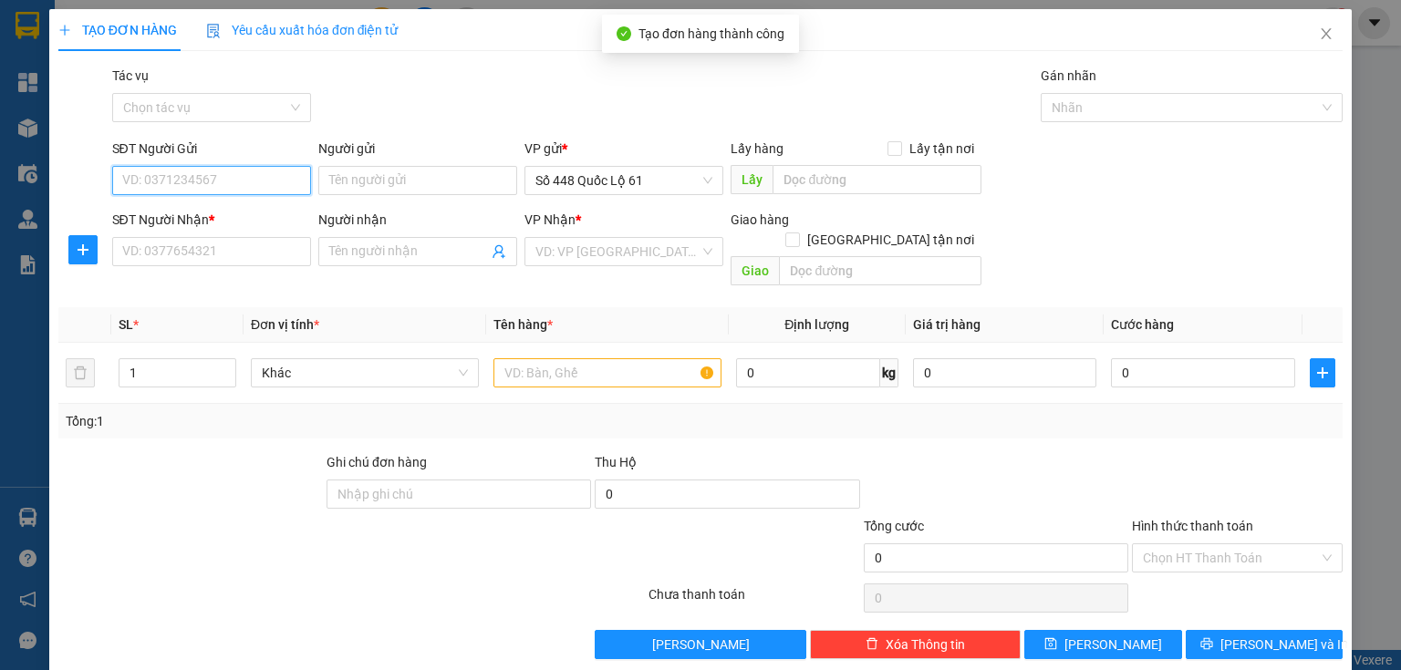
click at [190, 186] on input "SĐT Người Gửi" at bounding box center [211, 180] width 199 height 29
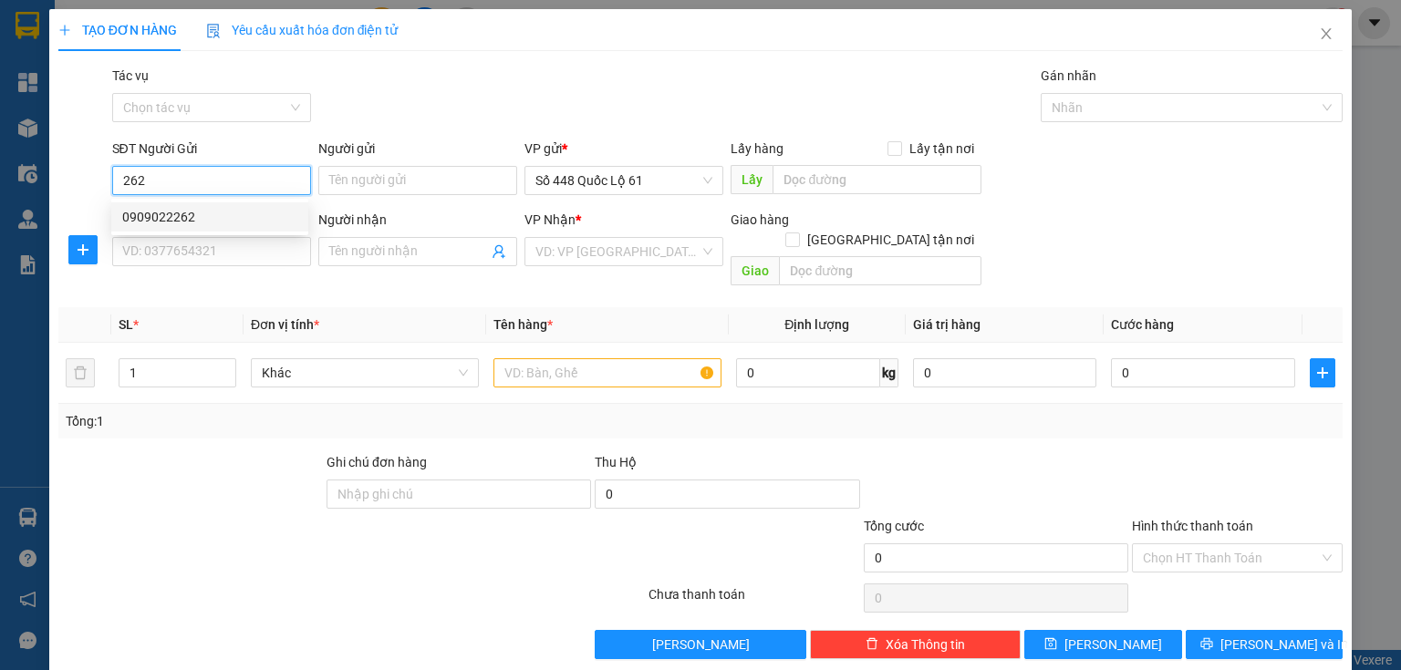
drag, startPoint x: 182, startPoint y: 223, endPoint x: 204, endPoint y: 223, distance: 22.8
click at [182, 223] on div "0909022262" at bounding box center [209, 217] width 175 height 20
type input "0909022262"
type input "LẤP VÒ"
type input "00000000000"
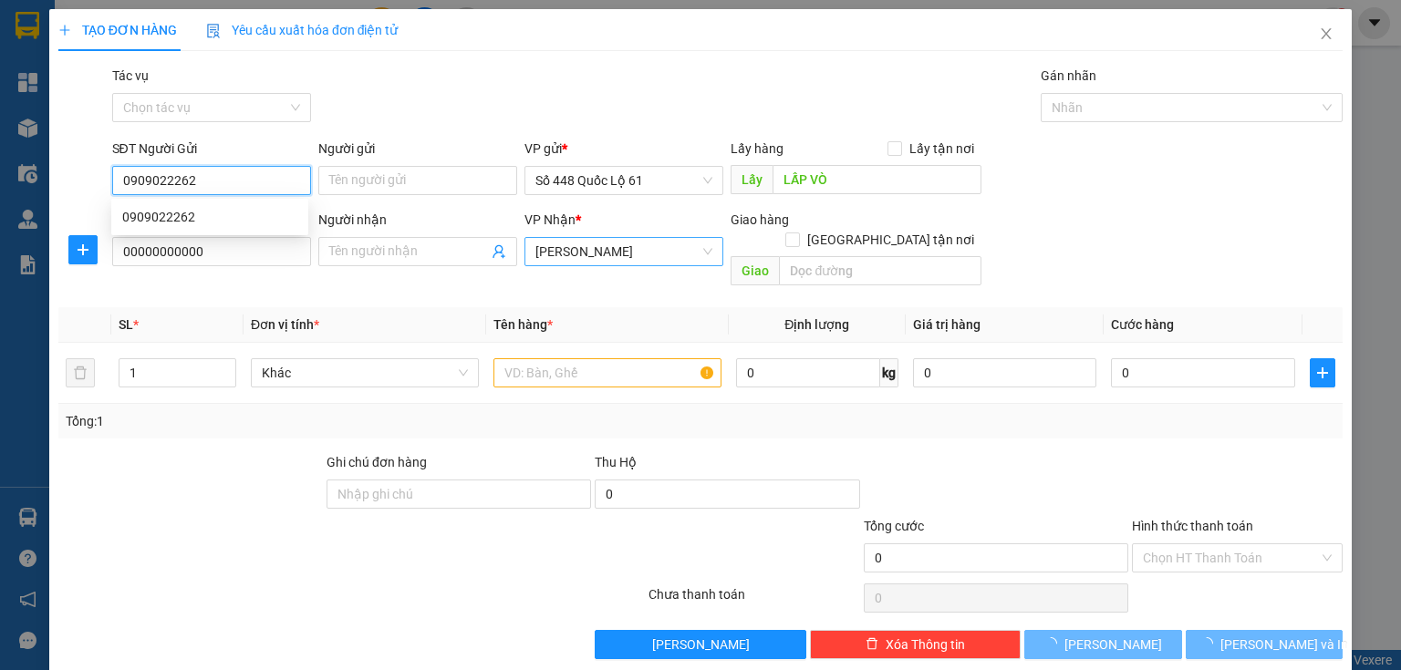
type input "160.000"
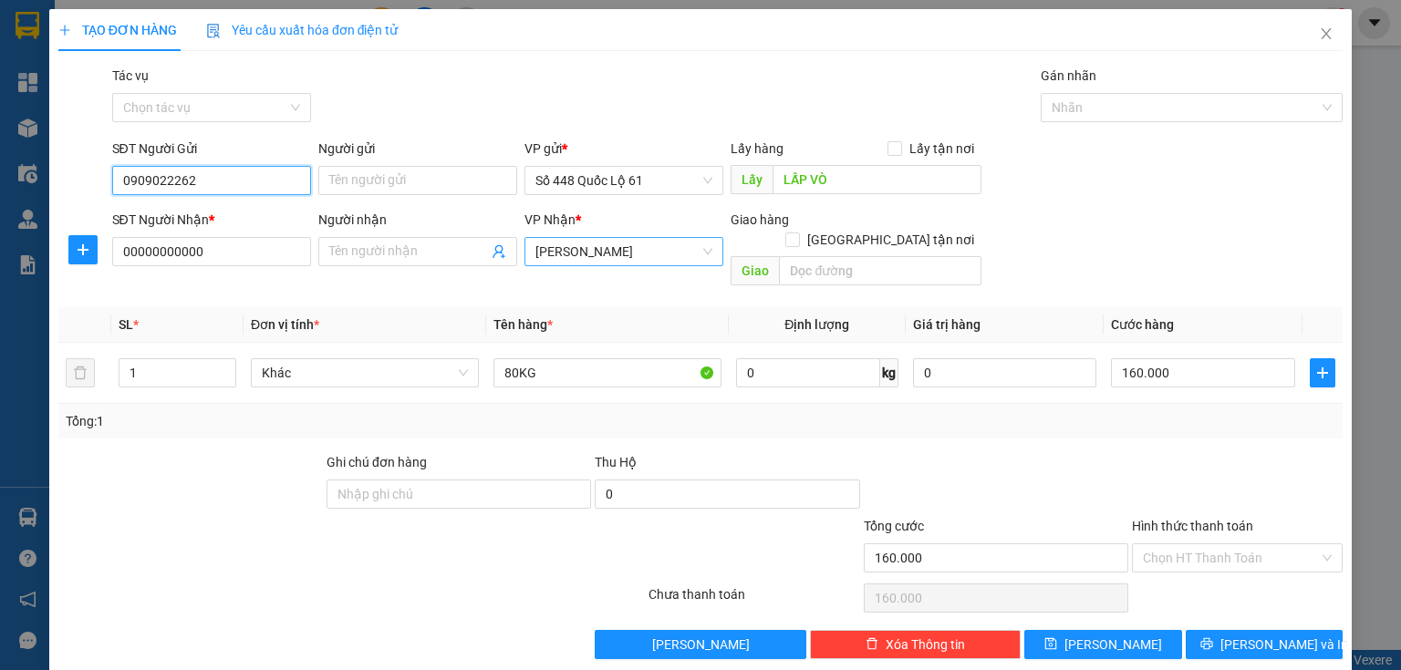
click at [583, 252] on span "[PERSON_NAME]" at bounding box center [623, 251] width 177 height 27
type input "0909022262"
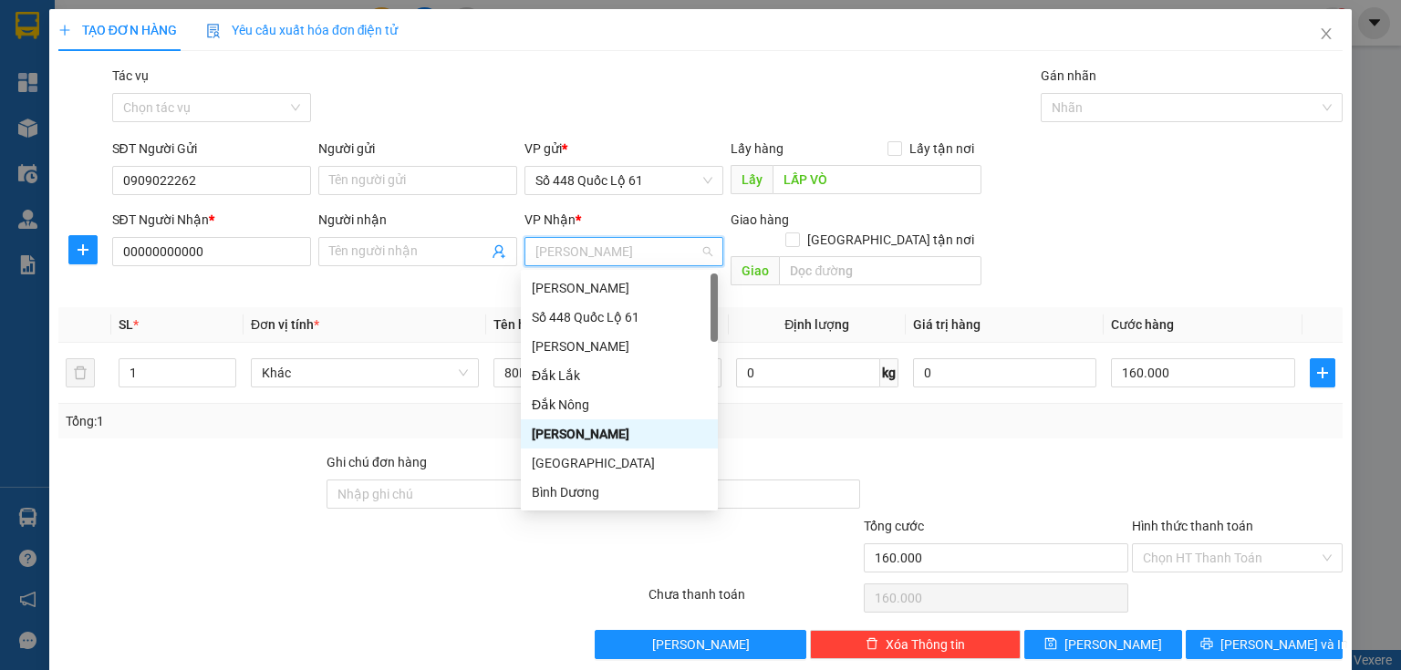
type input "q"
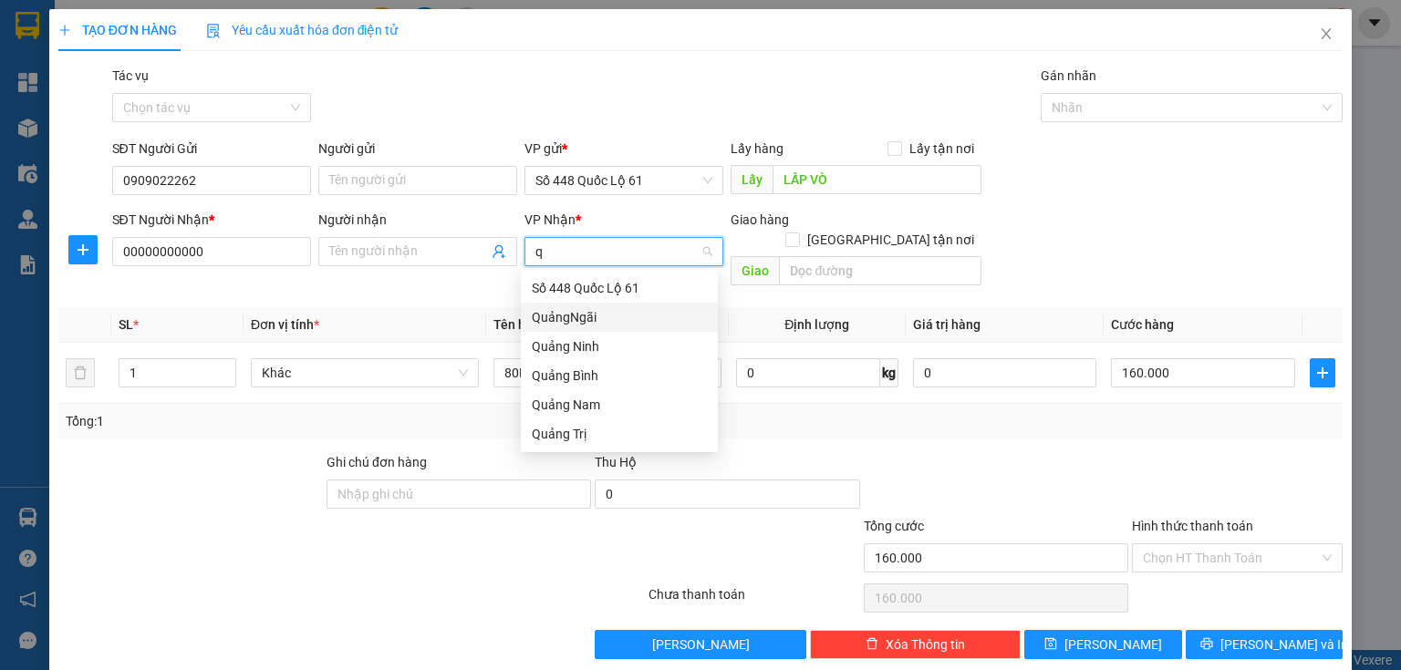
click at [587, 315] on div "QuảngNgãi" at bounding box center [619, 317] width 175 height 20
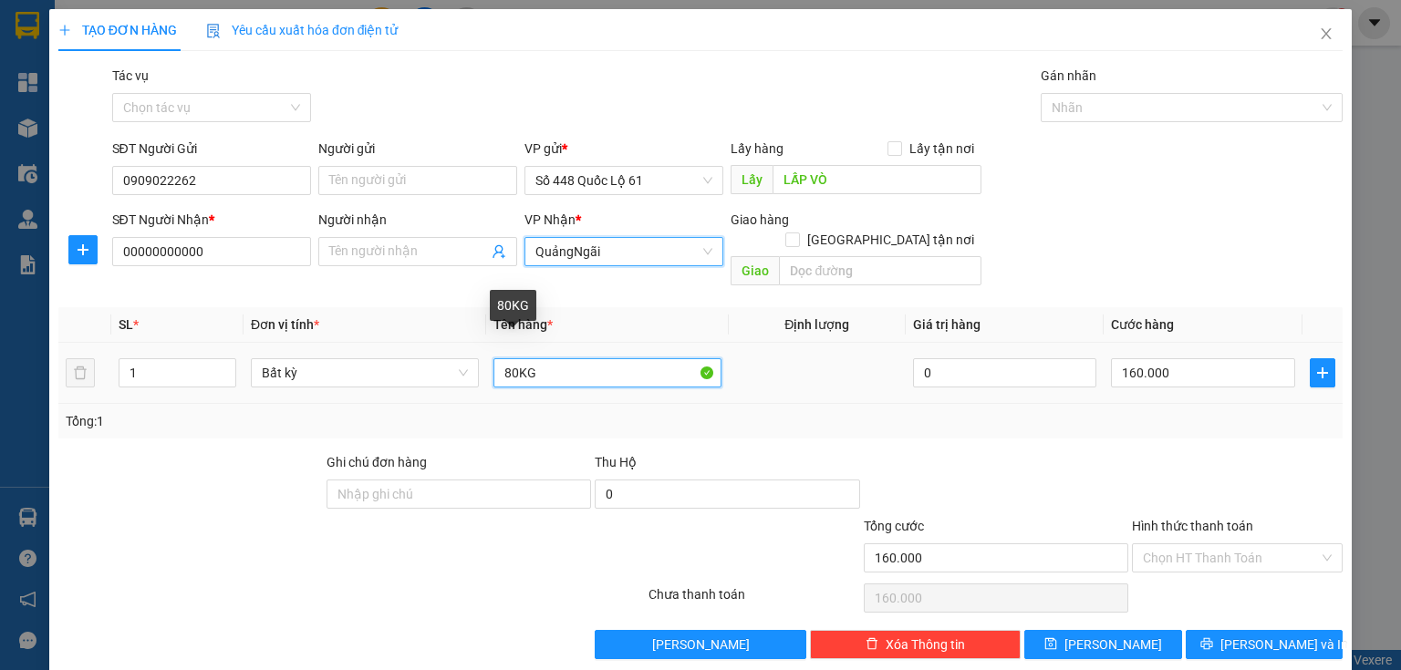
click at [500, 358] on input "80KG" at bounding box center [607, 372] width 228 height 29
type input "180KG"
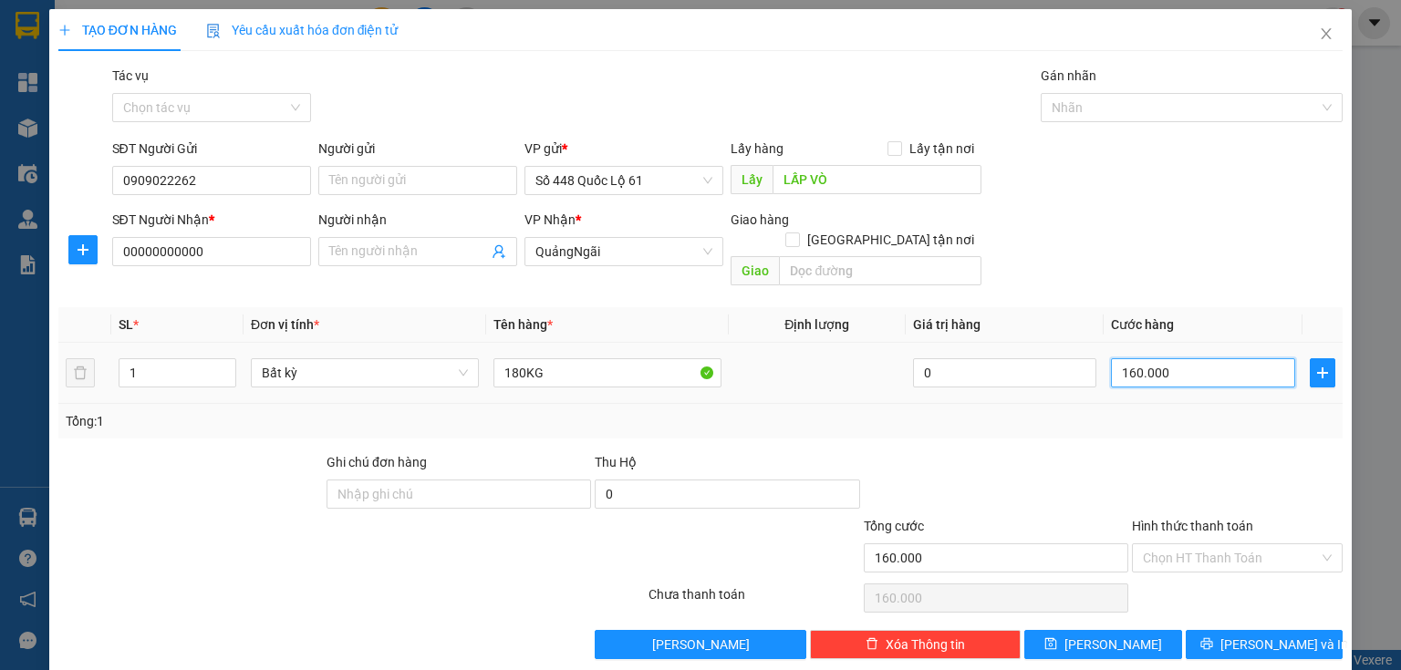
click at [1190, 359] on input "160.000" at bounding box center [1203, 372] width 184 height 29
type input "5"
type input "50"
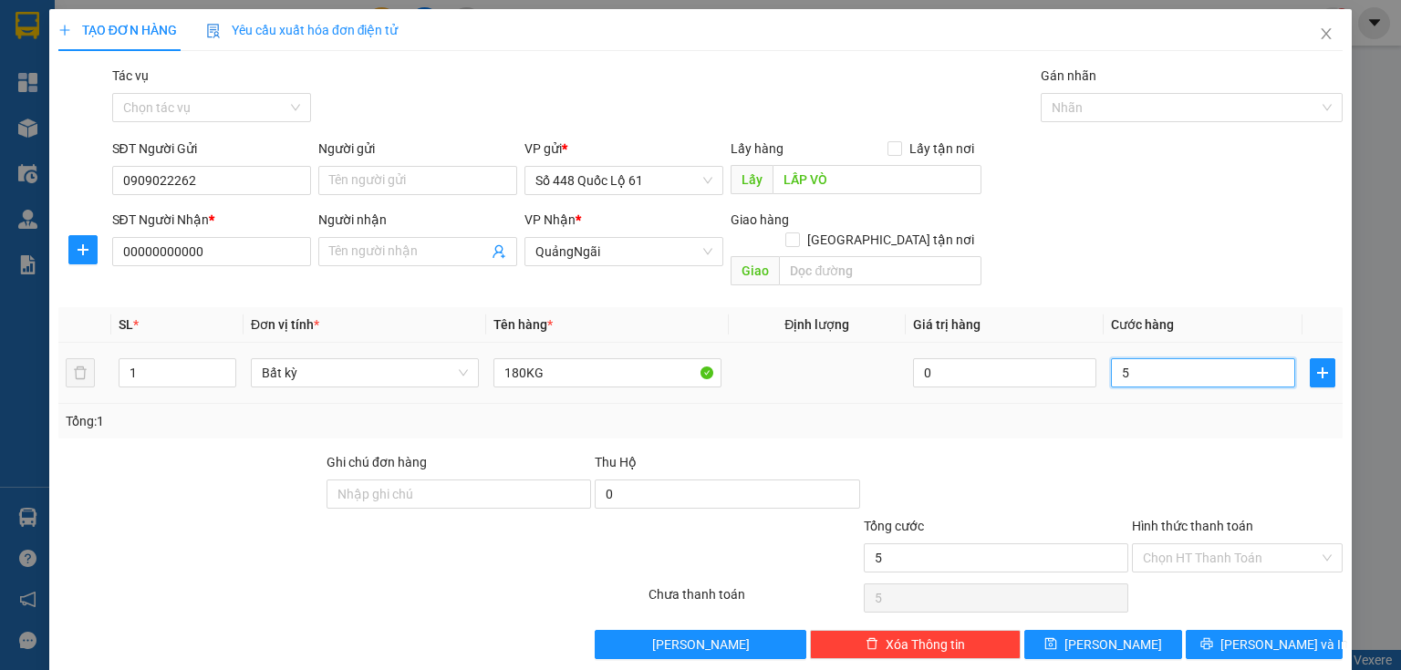
type input "50"
type input "500"
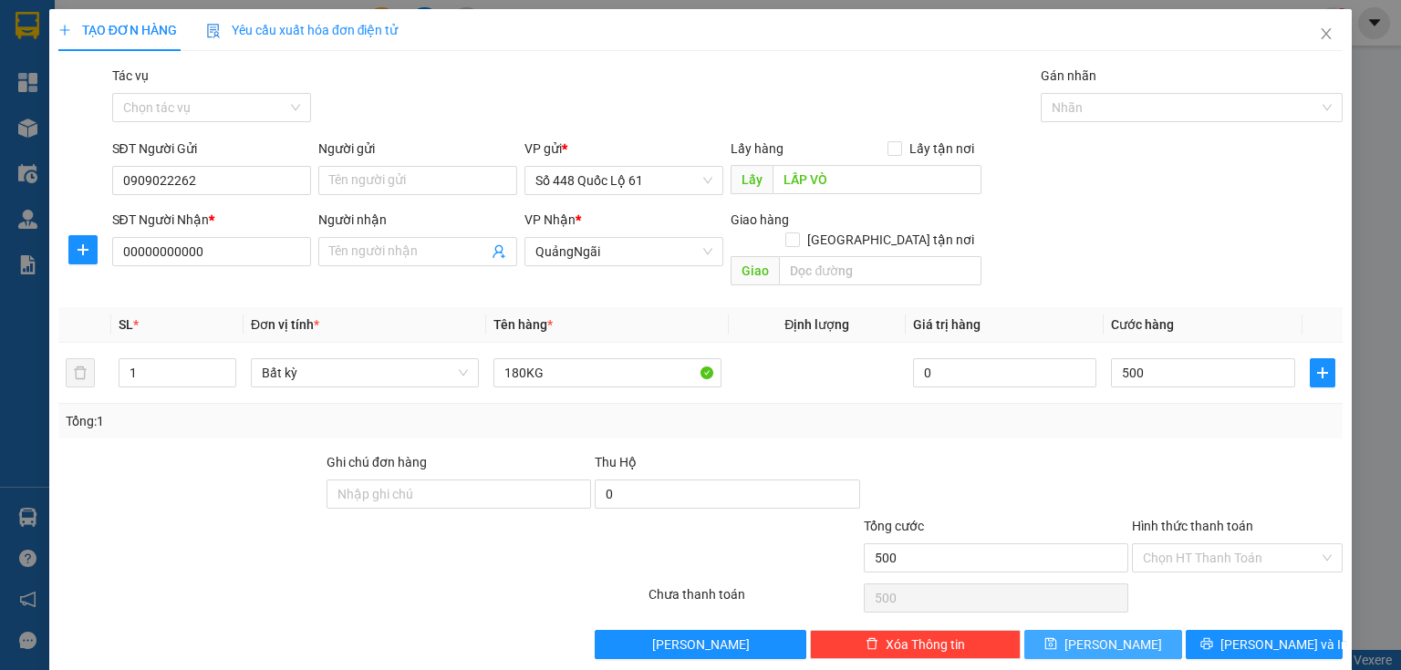
type input "500.000"
click at [1113, 630] on button "[PERSON_NAME]" at bounding box center [1103, 644] width 158 height 29
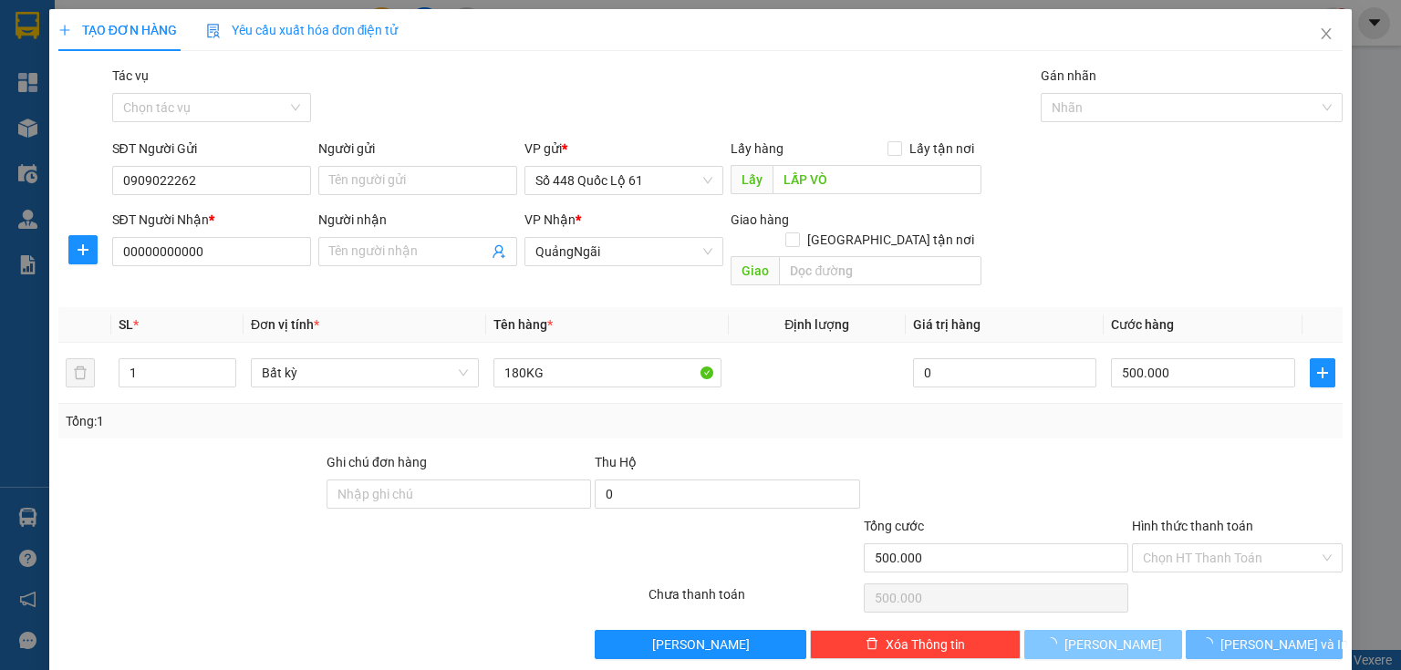
type input "0"
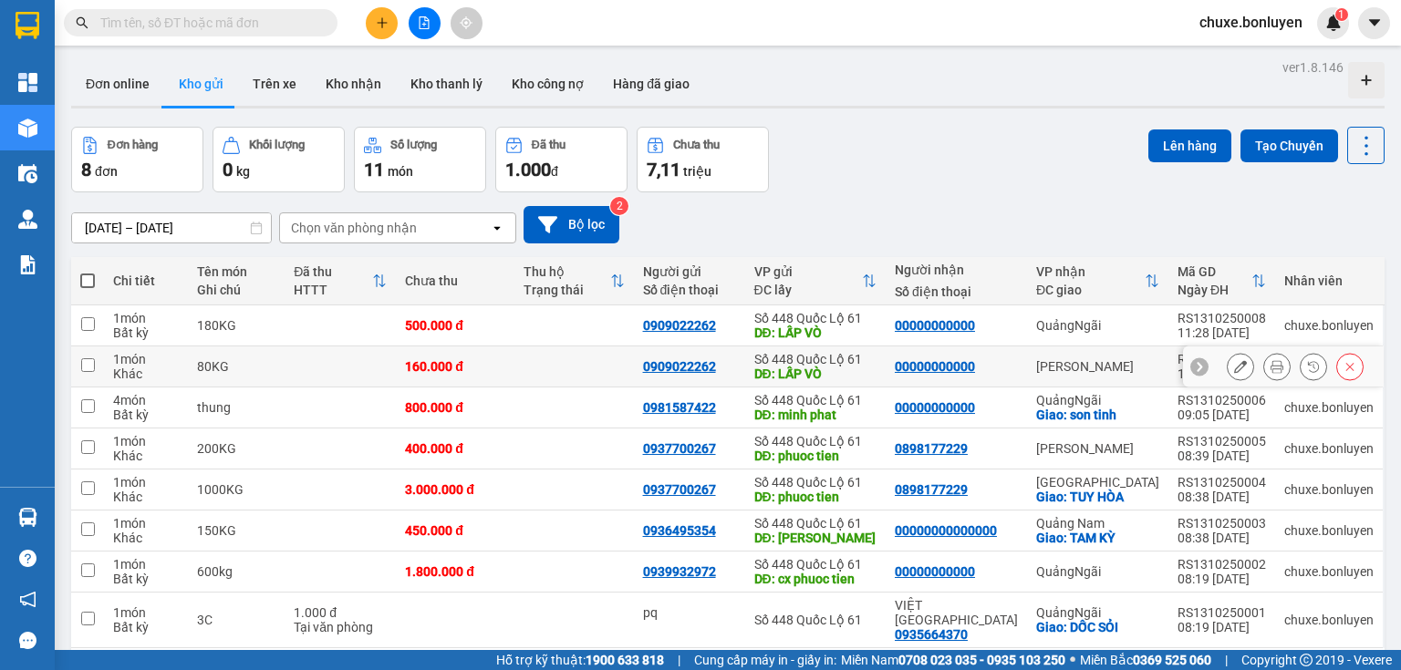
scroll to position [84, 0]
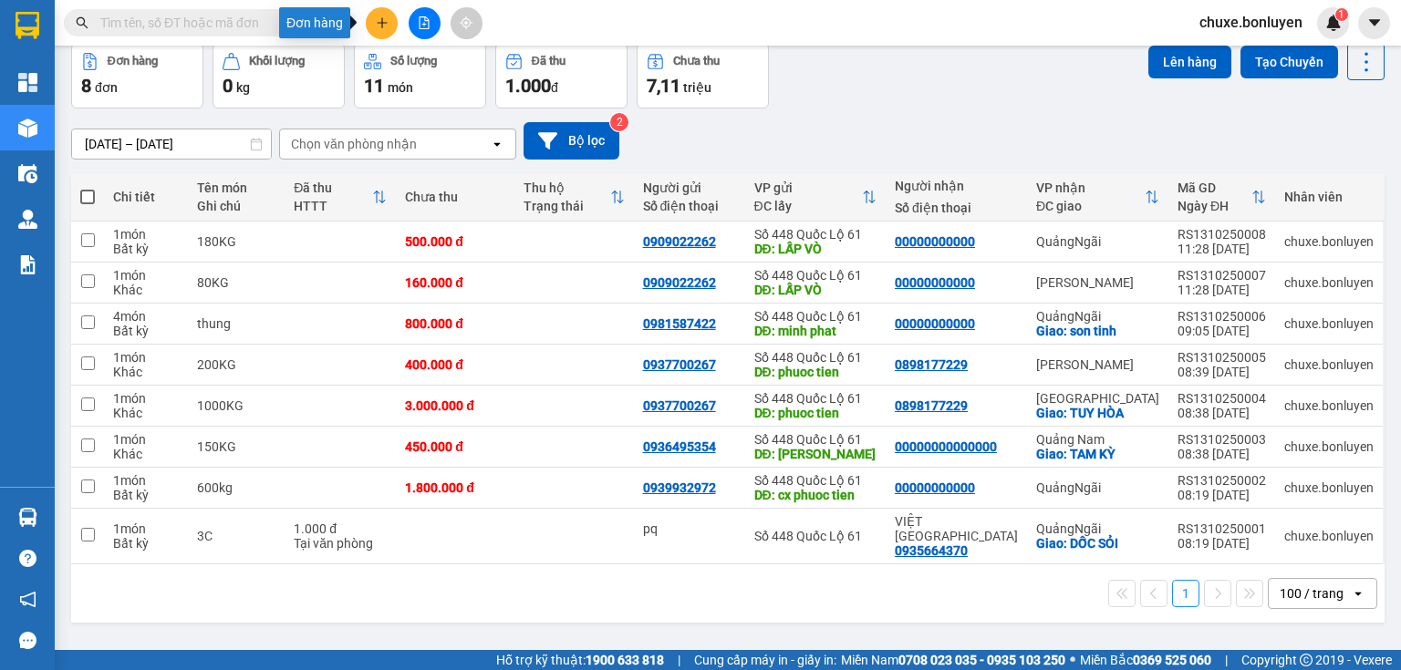
click at [379, 24] on icon "plus" at bounding box center [382, 22] width 13 height 13
click at [412, 68] on div "Tạo đơn hàng" at bounding box center [445, 68] width 137 height 35
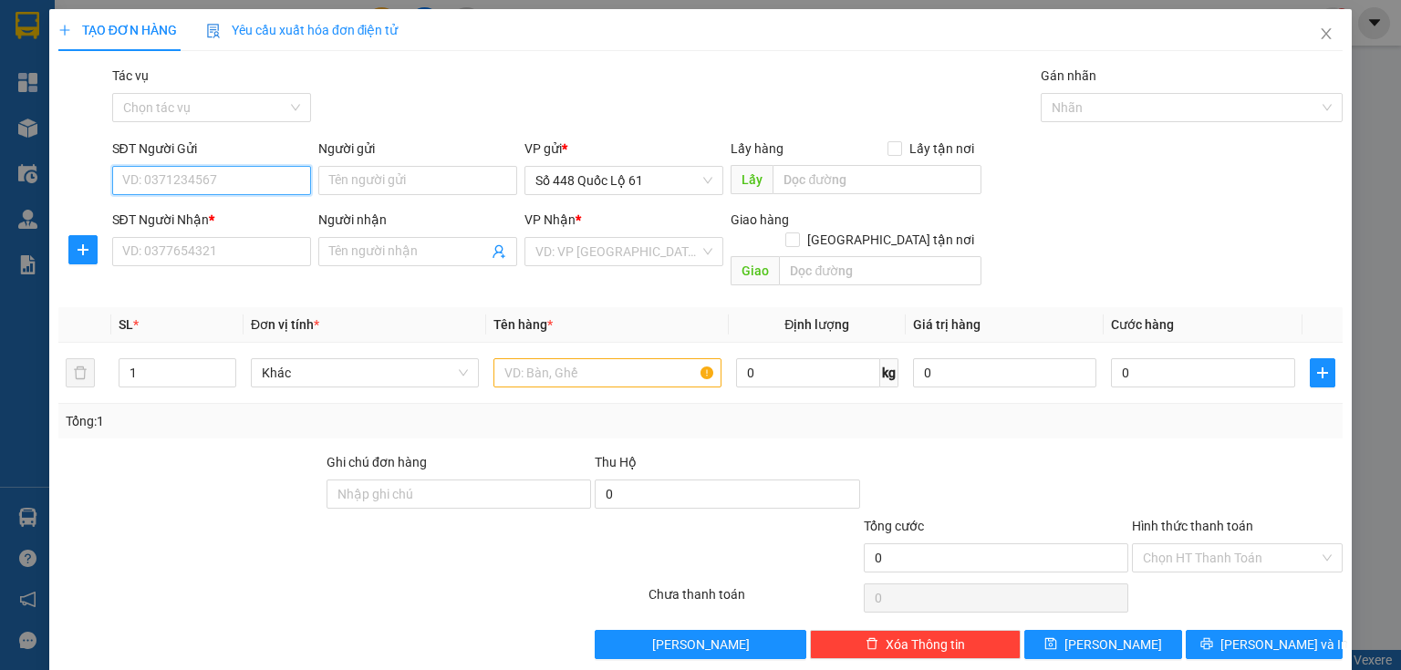
click at [259, 188] on input "SĐT Người Gửi" at bounding box center [211, 180] width 199 height 29
click at [171, 210] on div "0905884364" at bounding box center [209, 217] width 175 height 20
type input "0905884364"
type input "cx phuoc tien"
type input "00000000000"
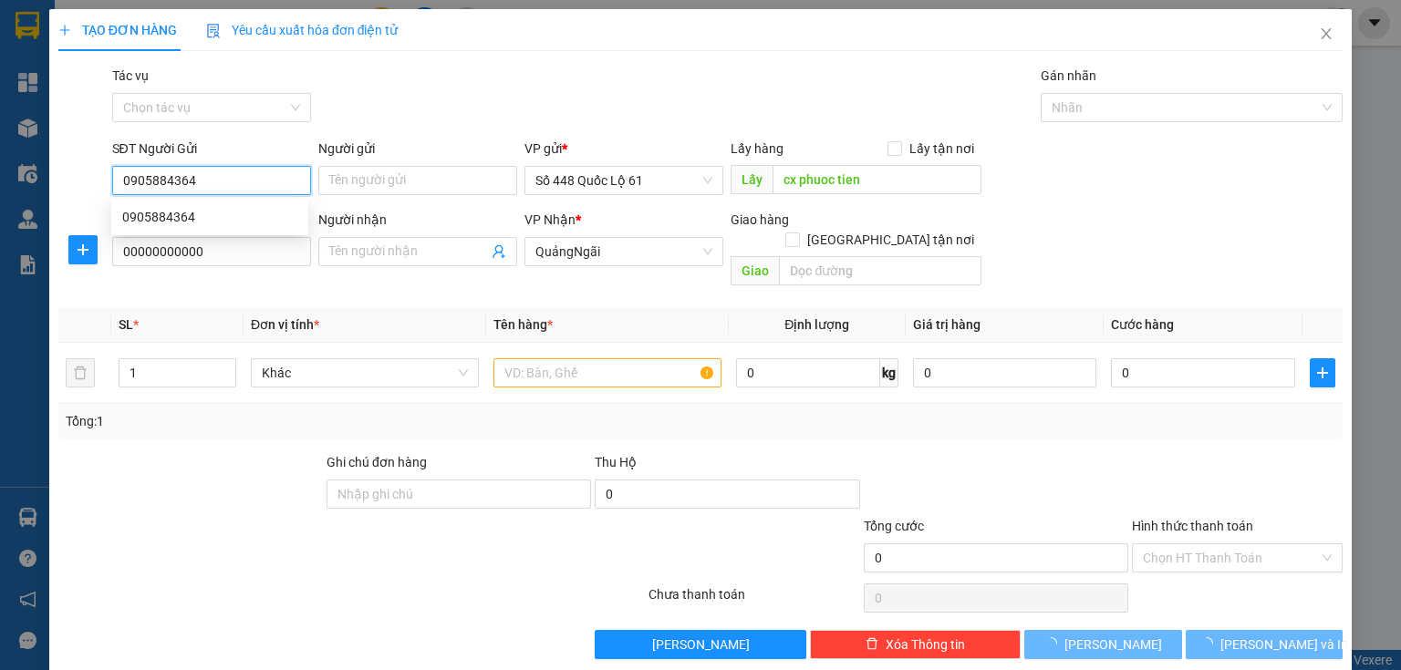
type input "900.000"
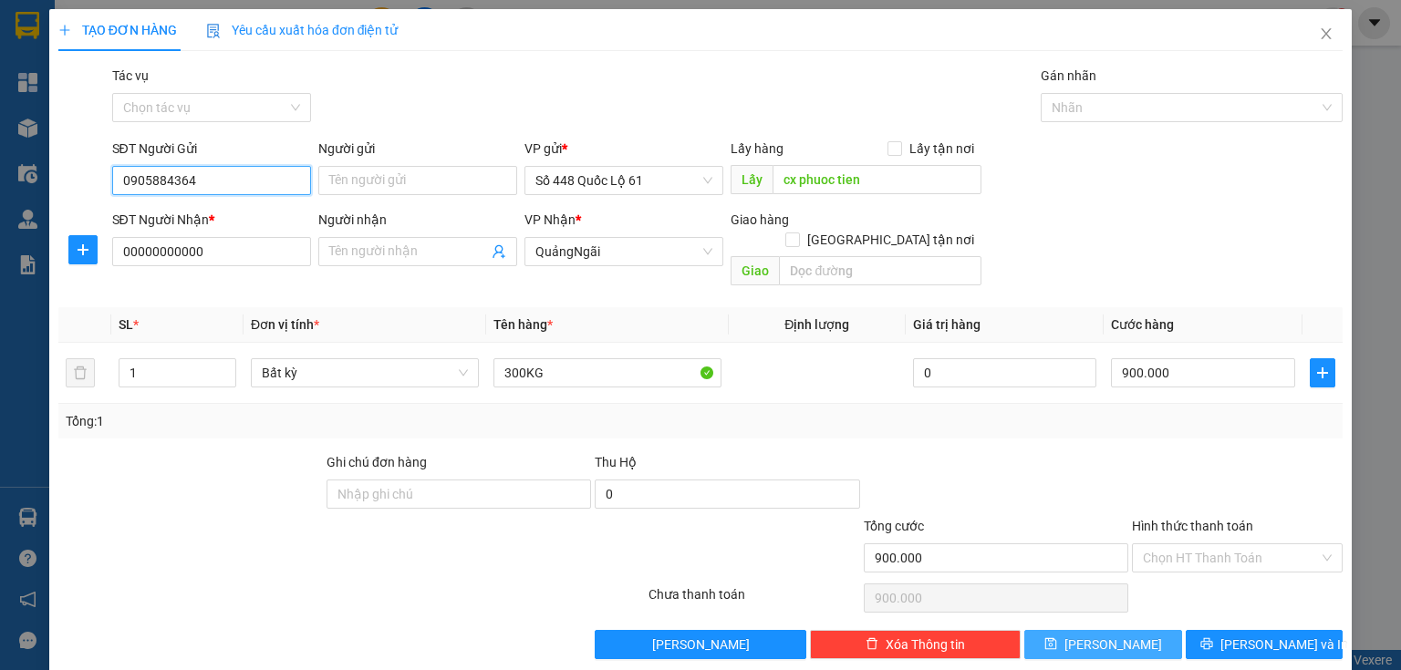
type input "0905884364"
click at [1062, 637] on button "[PERSON_NAME]" at bounding box center [1103, 644] width 158 height 29
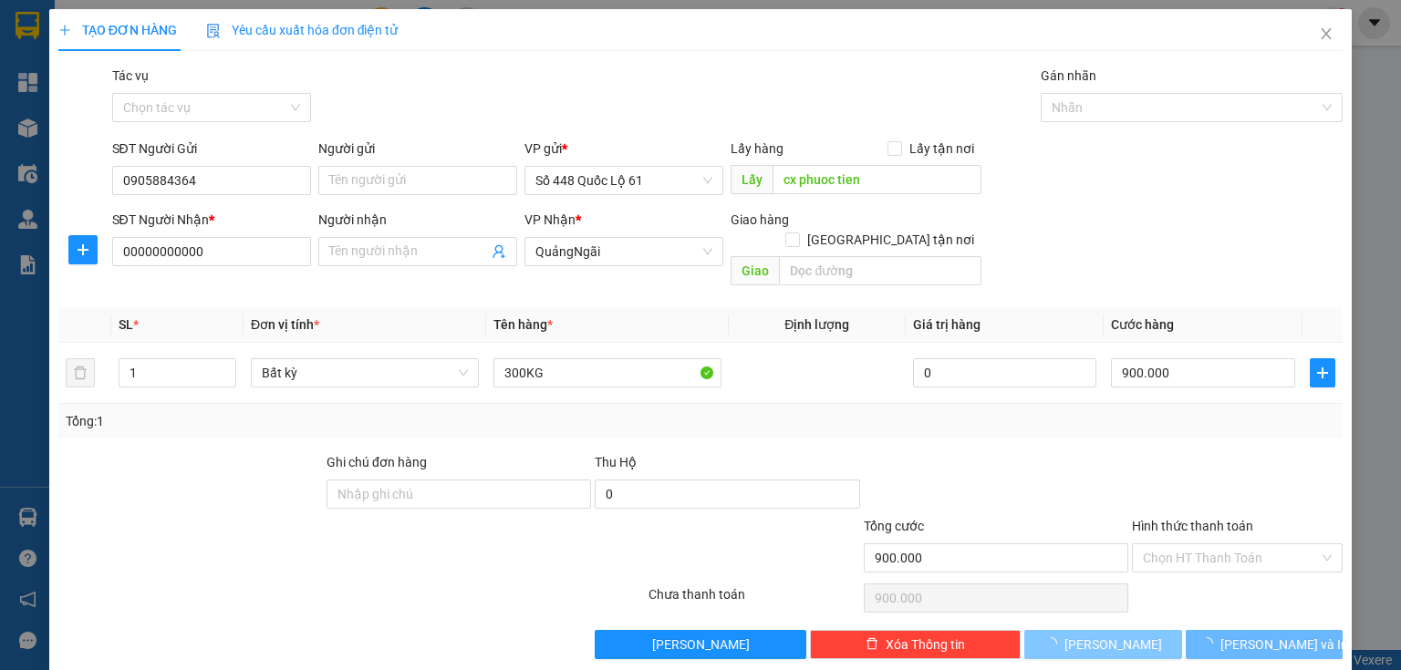
type input "0"
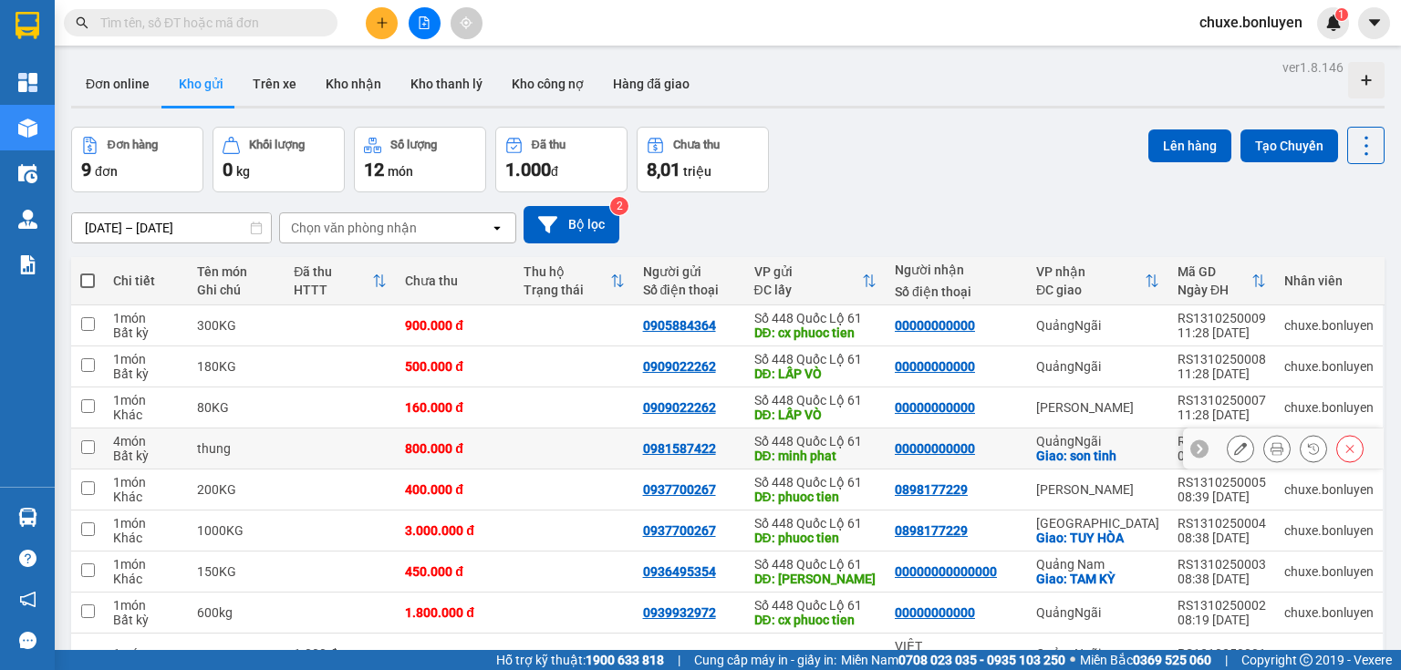
scroll to position [96, 0]
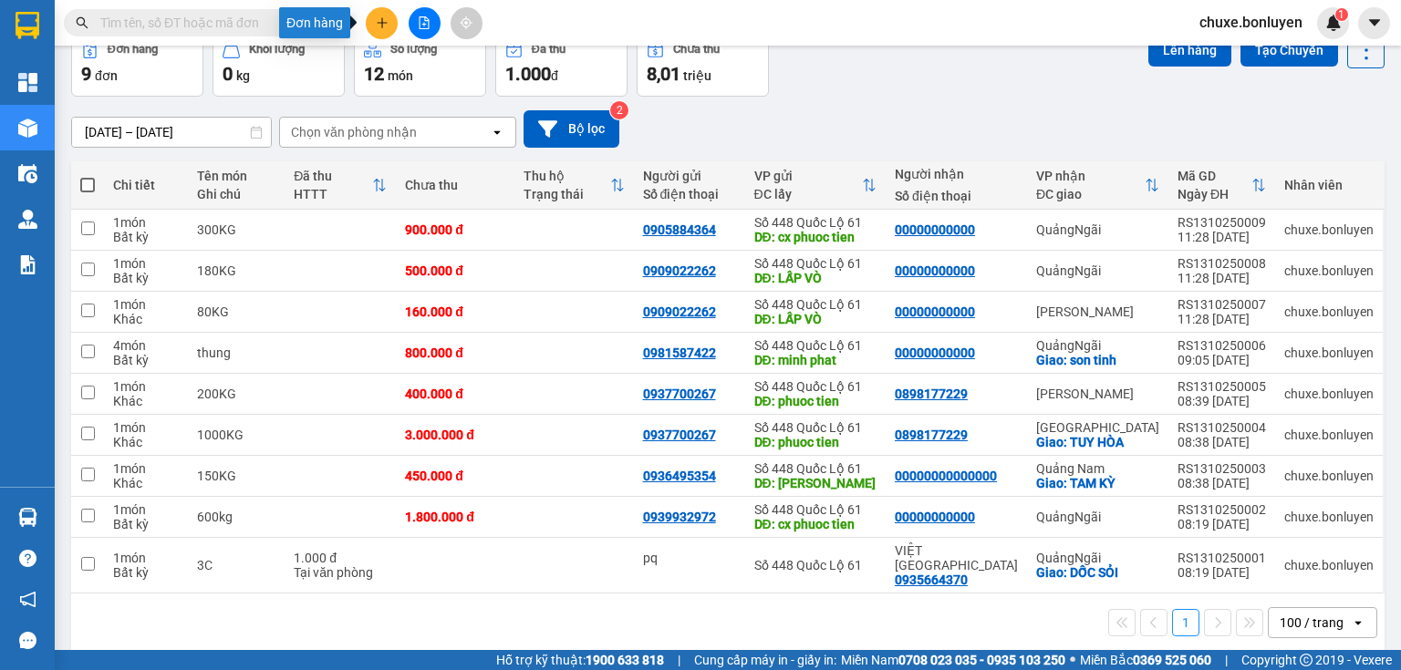
click at [379, 26] on icon "plus" at bounding box center [382, 22] width 13 height 13
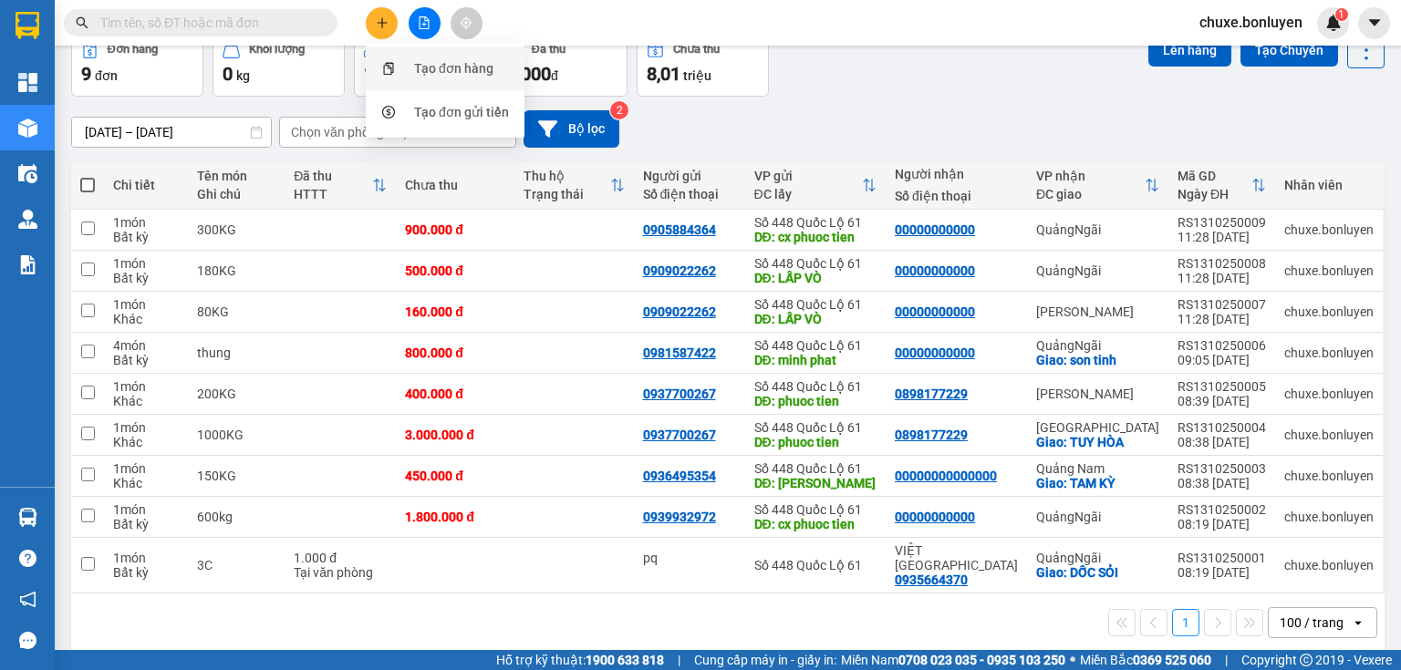
click at [415, 68] on div "Tạo đơn hàng" at bounding box center [453, 68] width 79 height 20
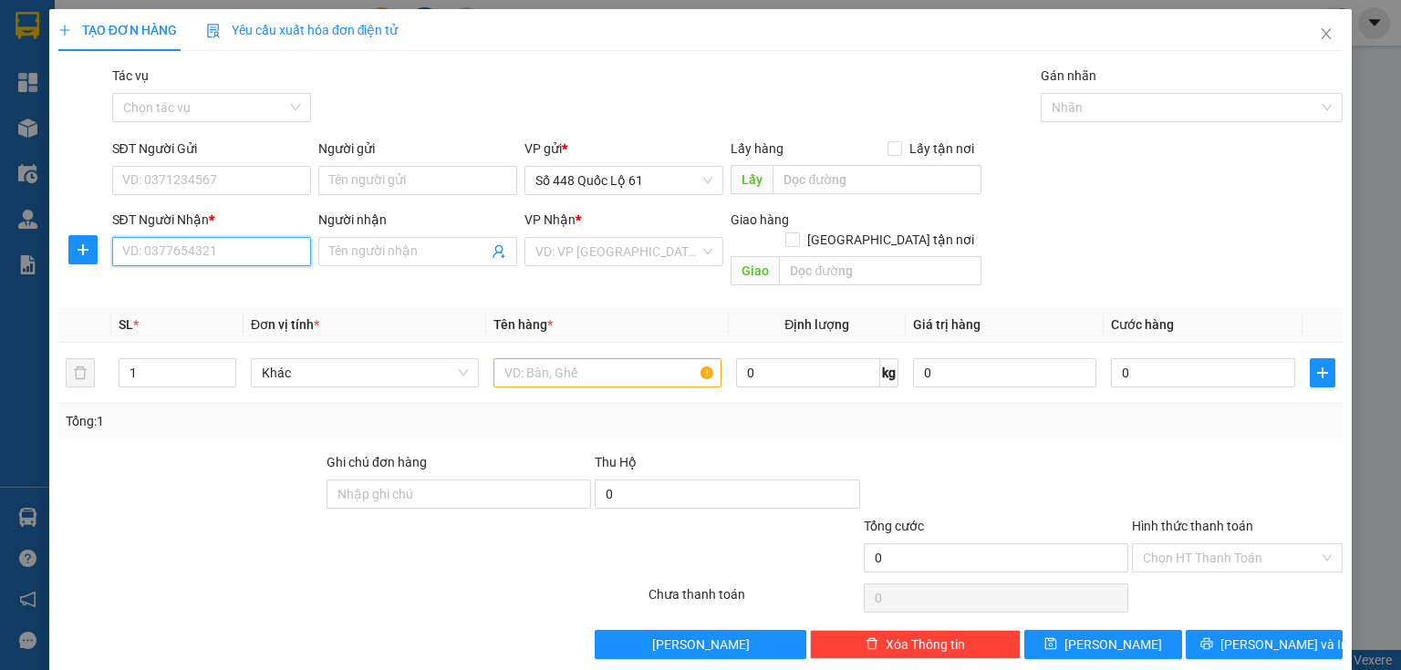
click at [237, 250] on input "SĐT Người Nhận *" at bounding box center [211, 251] width 199 height 29
click at [237, 171] on input "SĐT Người Gửi" at bounding box center [211, 180] width 199 height 29
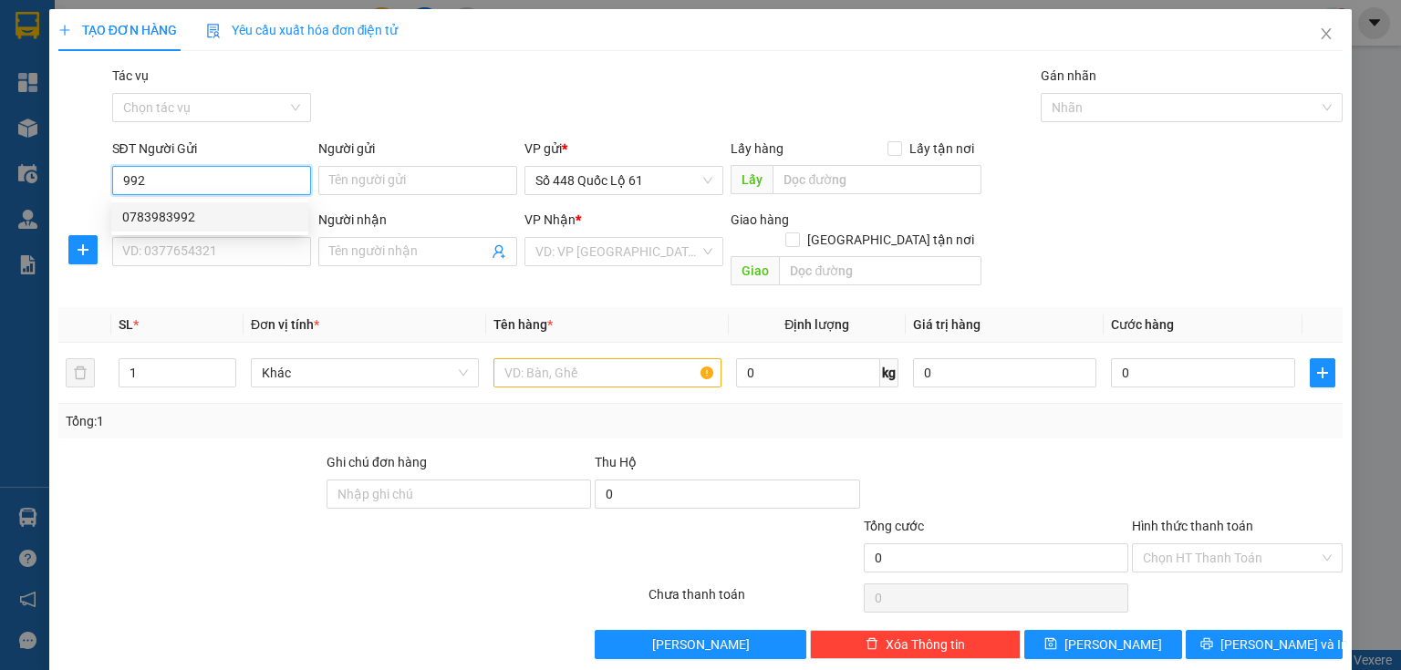
click at [275, 210] on div "0783983992" at bounding box center [209, 217] width 175 height 20
type input "0783983992"
type input "lai vung"
type input "000000000000"
type input "SƠN Q NAM 135"
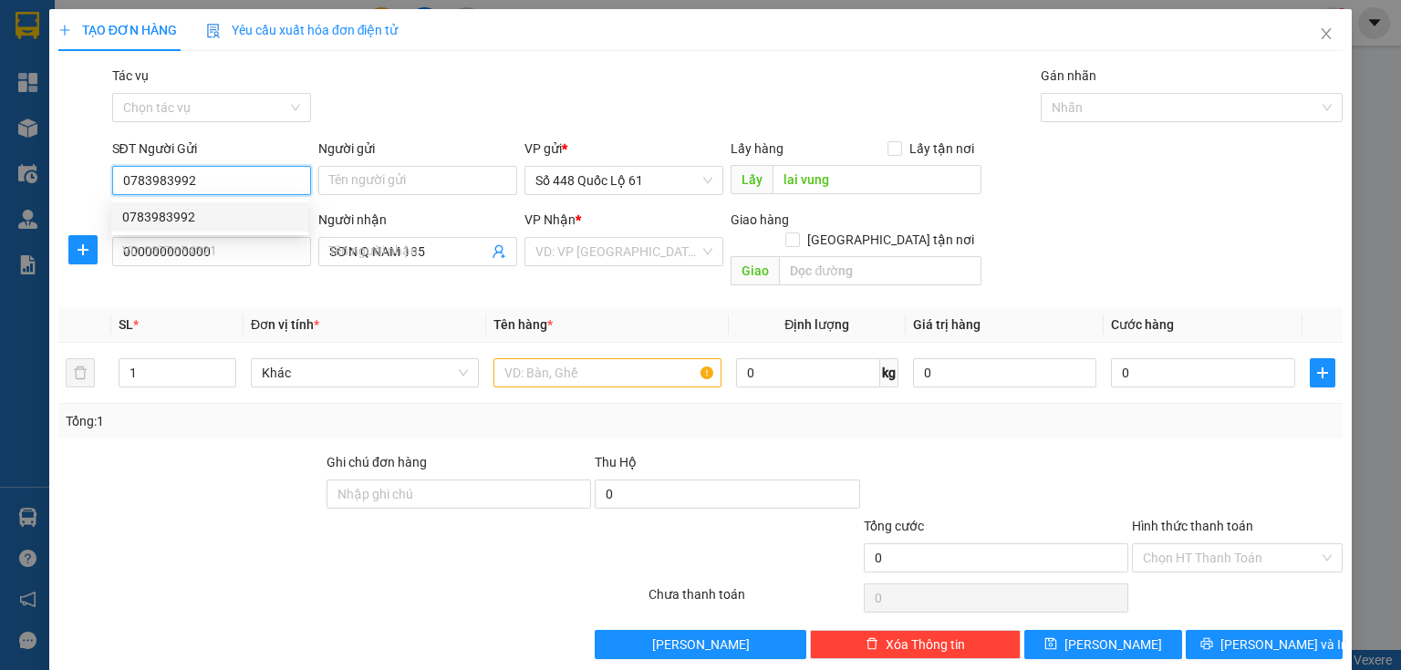
type input "200.000"
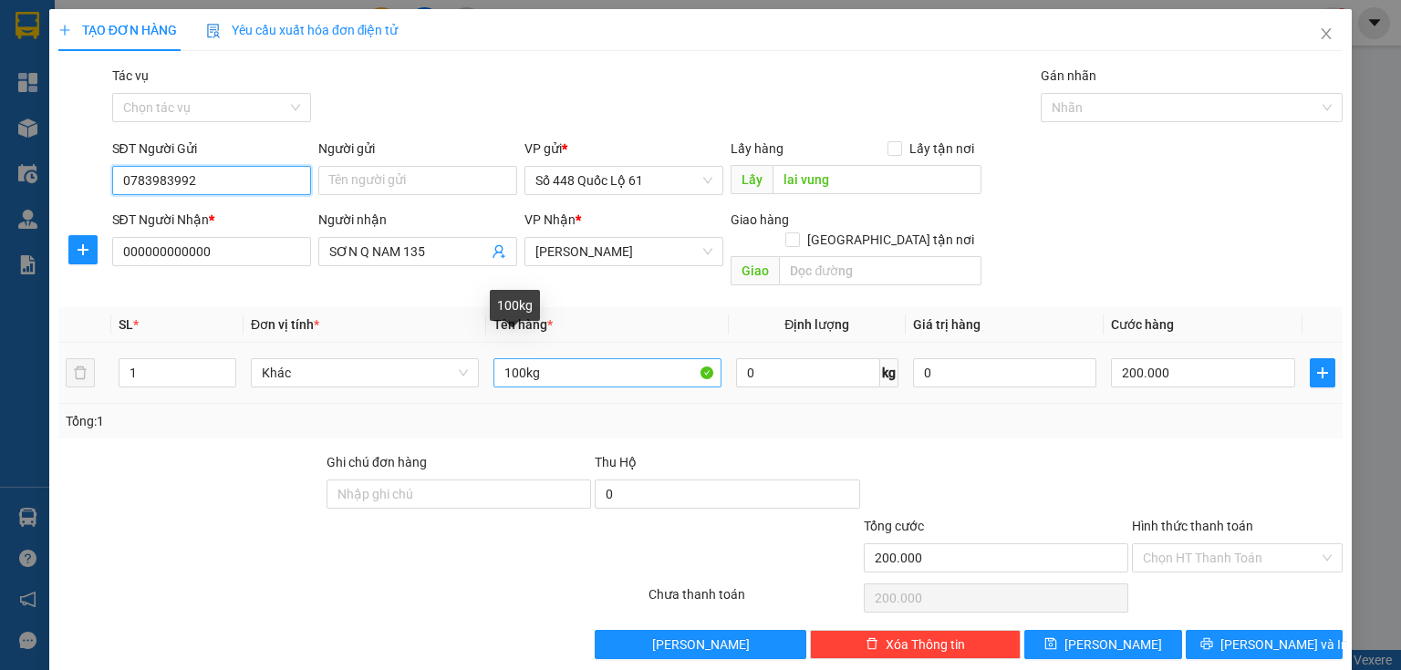
type input "0783983992"
click at [518, 358] on input "100kg" at bounding box center [607, 372] width 228 height 29
click at [520, 358] on input "100kg" at bounding box center [607, 372] width 228 height 29
click at [511, 358] on input "100kg" at bounding box center [607, 372] width 228 height 29
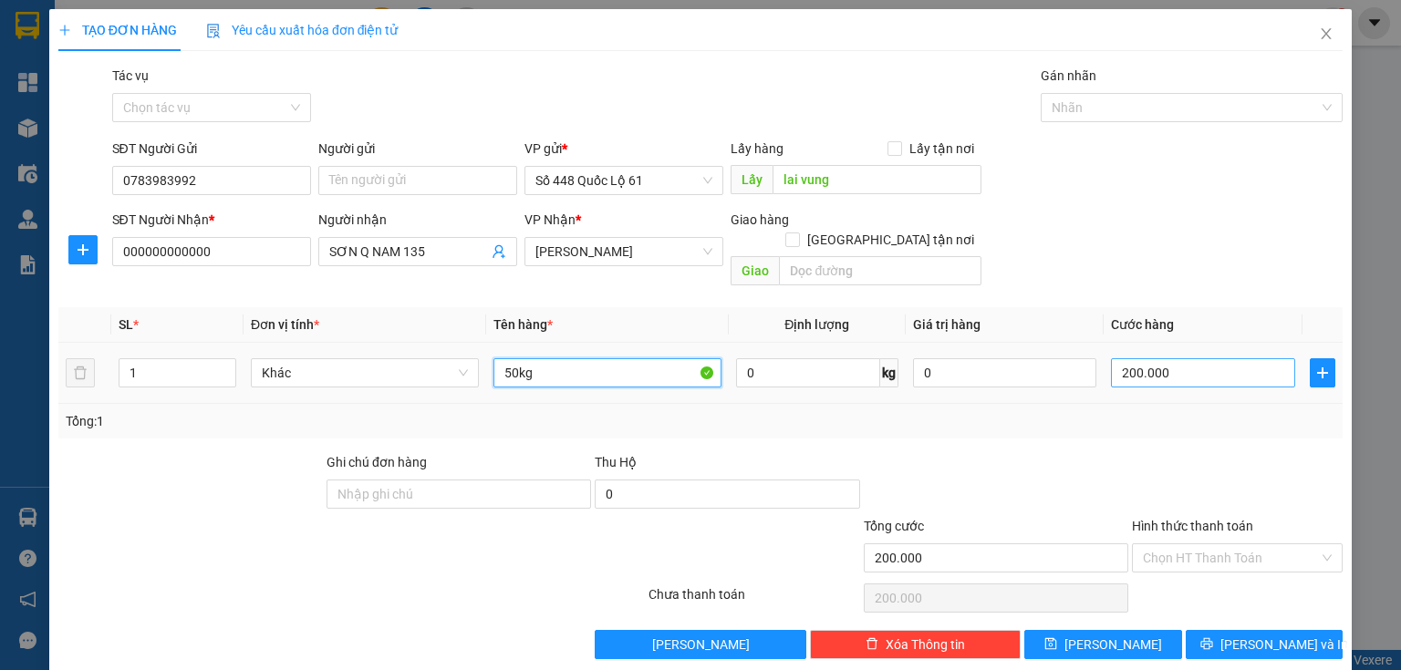
type input "50kg"
click at [1240, 358] on input "200.000" at bounding box center [1203, 372] width 184 height 29
type input "1"
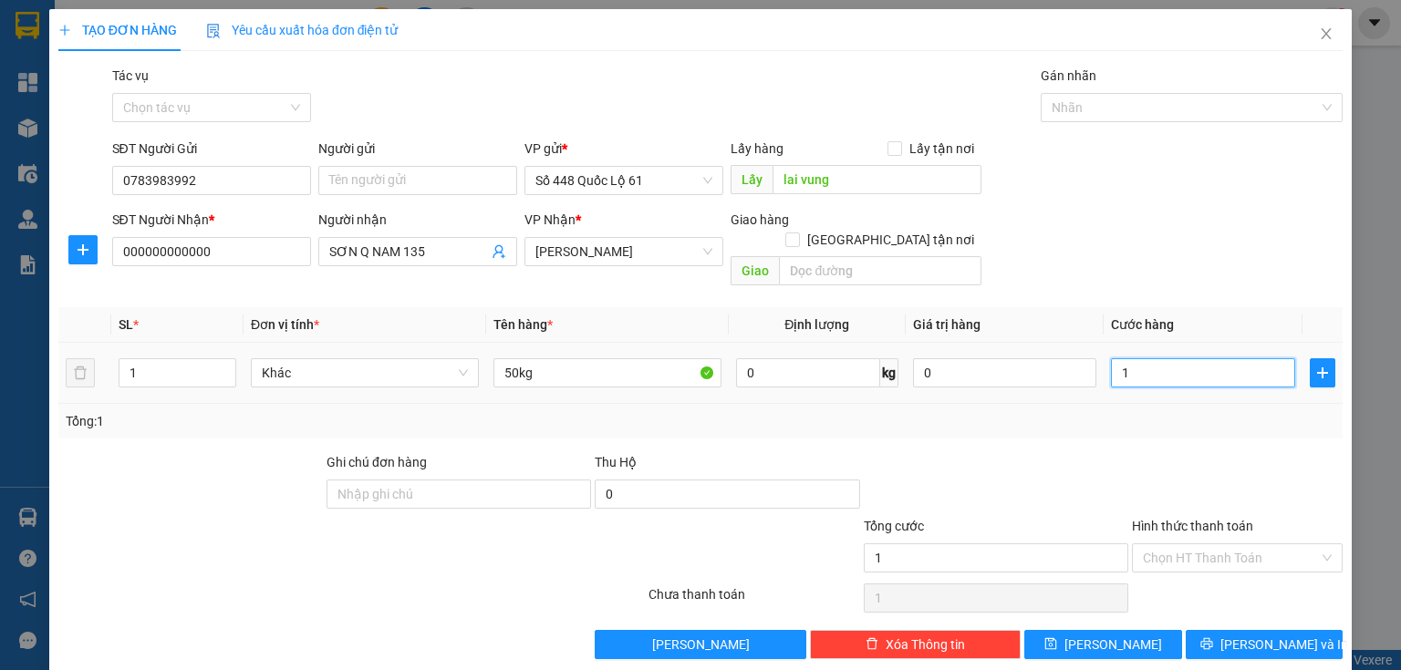
type input "10"
type input "100"
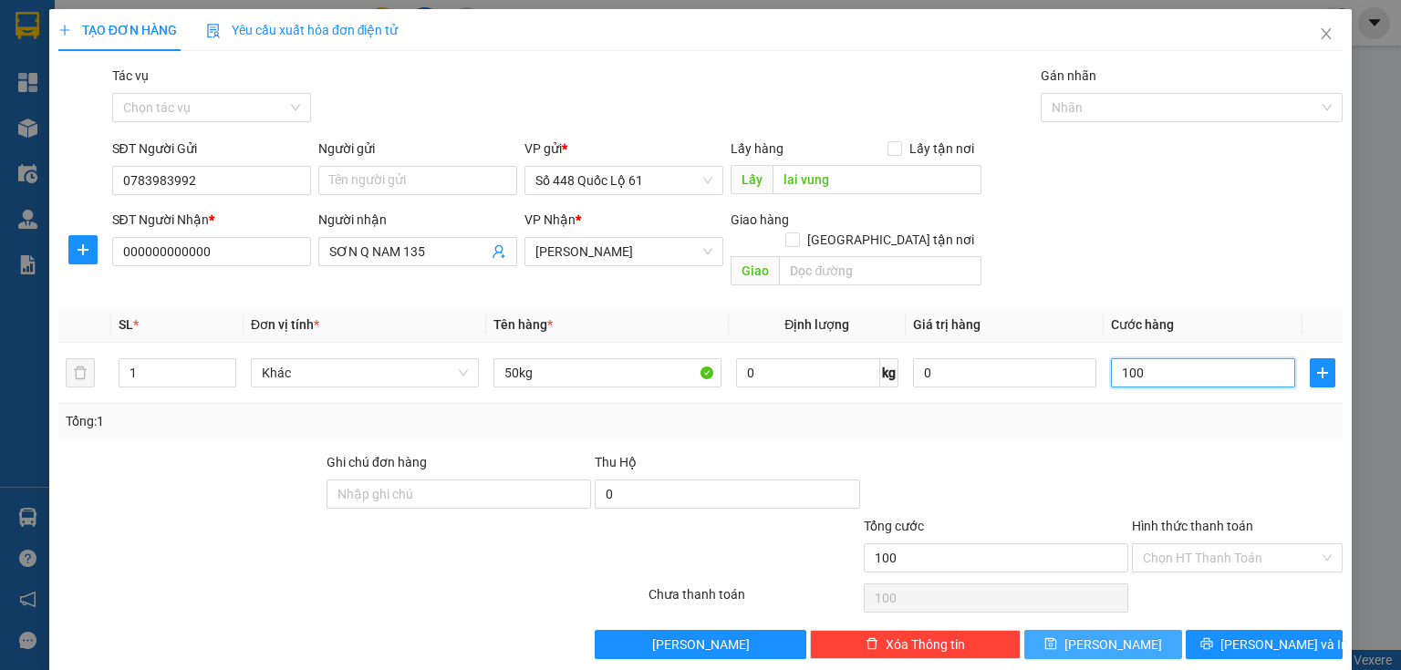
type input "100"
type input "100.000"
click at [1035, 630] on button "[PERSON_NAME]" at bounding box center [1103, 644] width 158 height 29
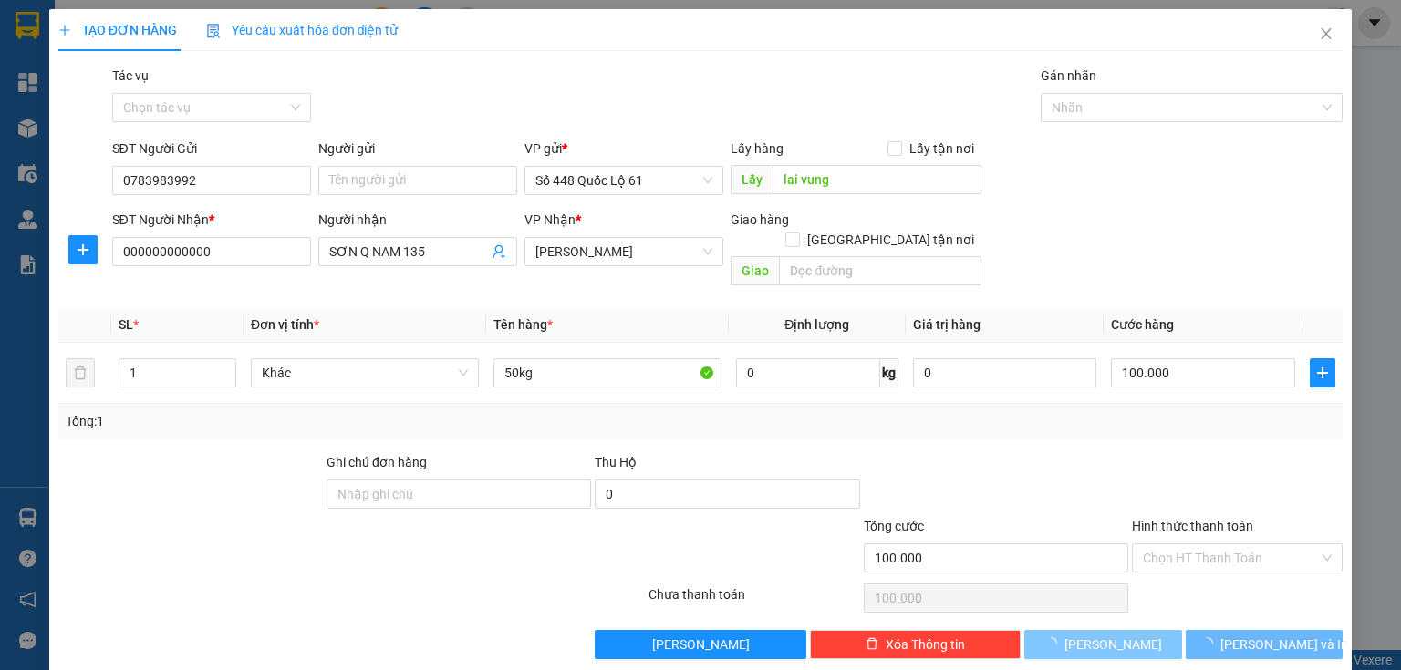
type input "0"
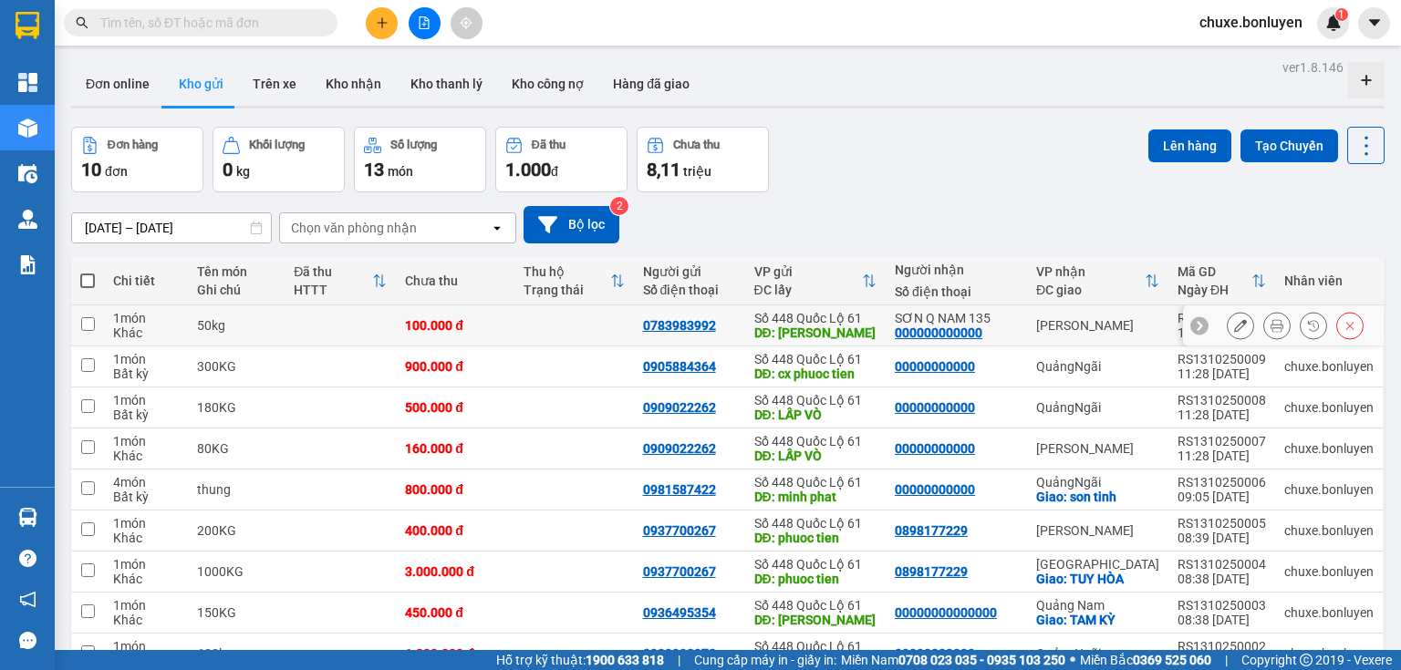
click at [1234, 323] on icon at bounding box center [1240, 325] width 13 height 13
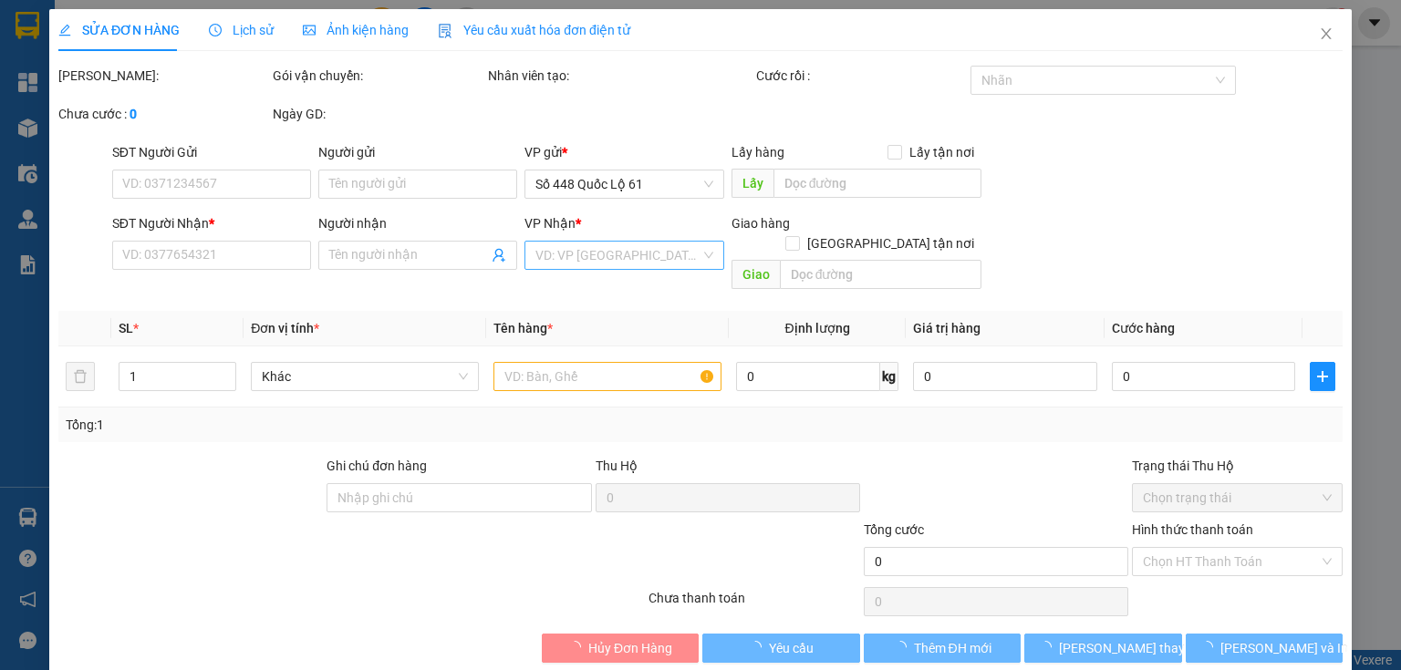
type input "0783983992"
type input "lai vung"
type input "000000000000"
type input "SƠN Q NAM 135"
type input "100.000"
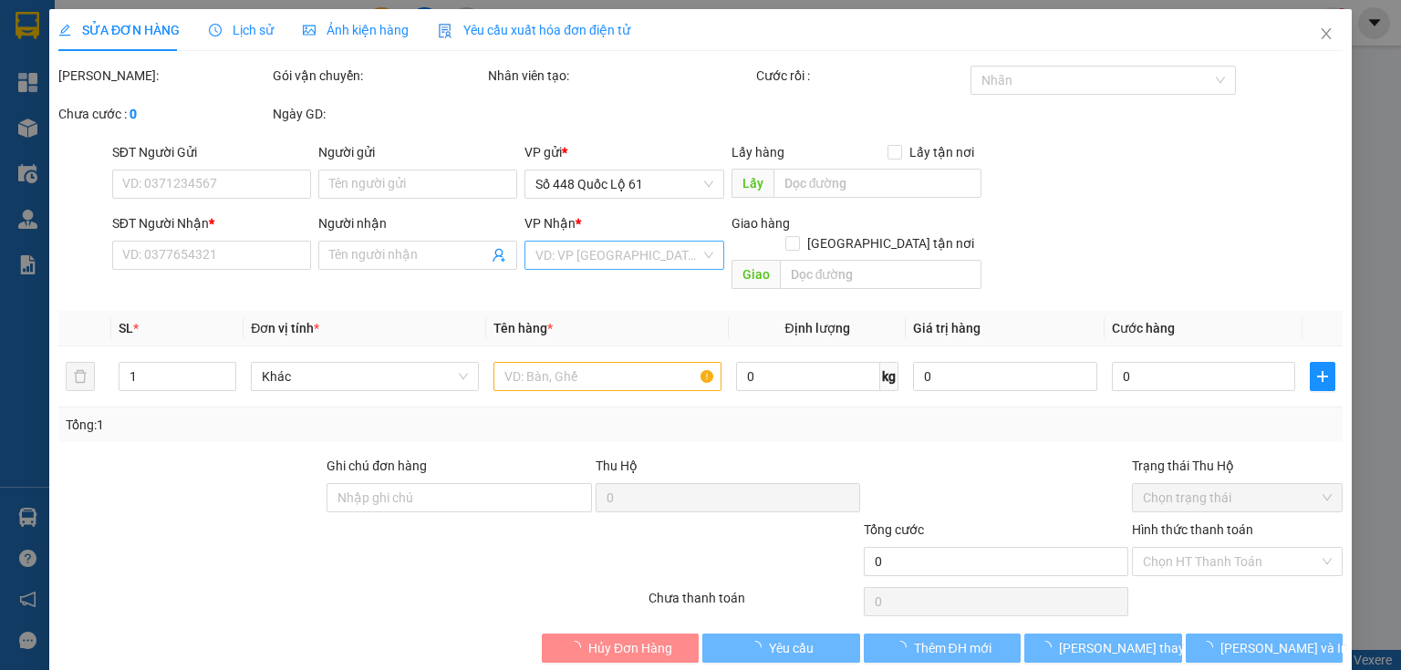
type input "100.000"
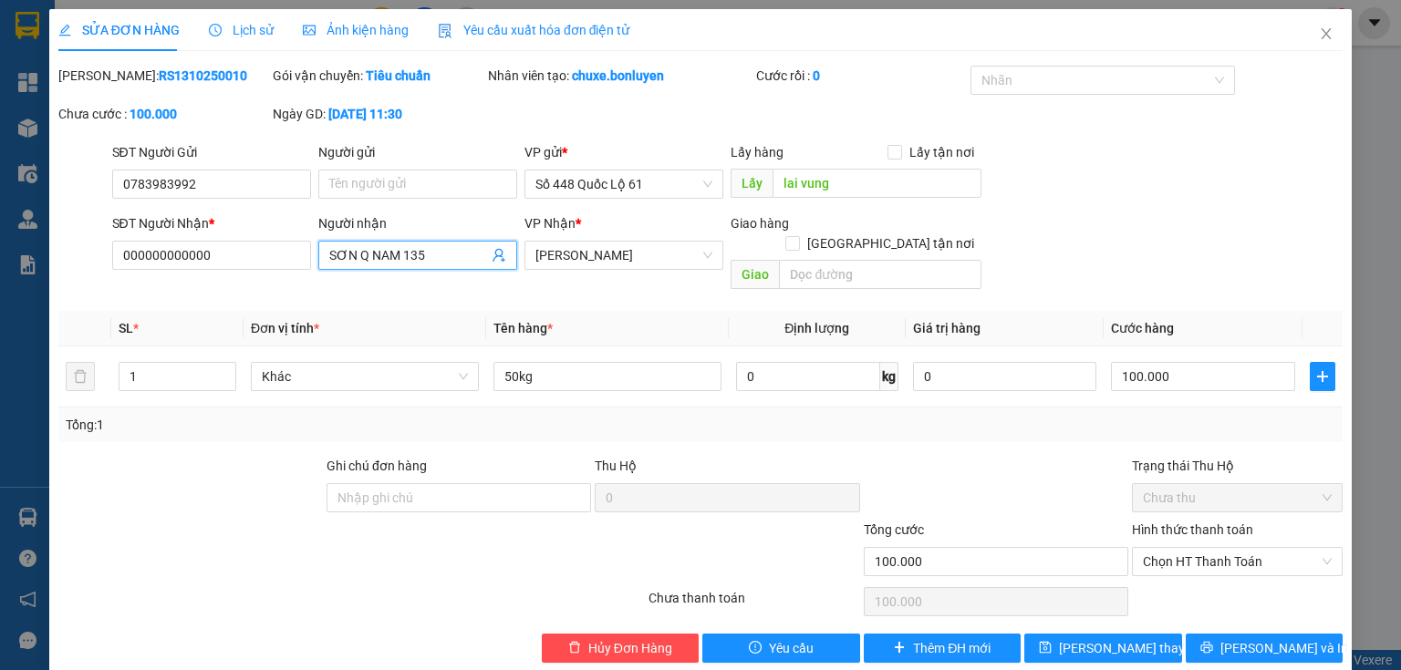
click at [492, 259] on icon "user-add" at bounding box center [499, 255] width 15 height 15
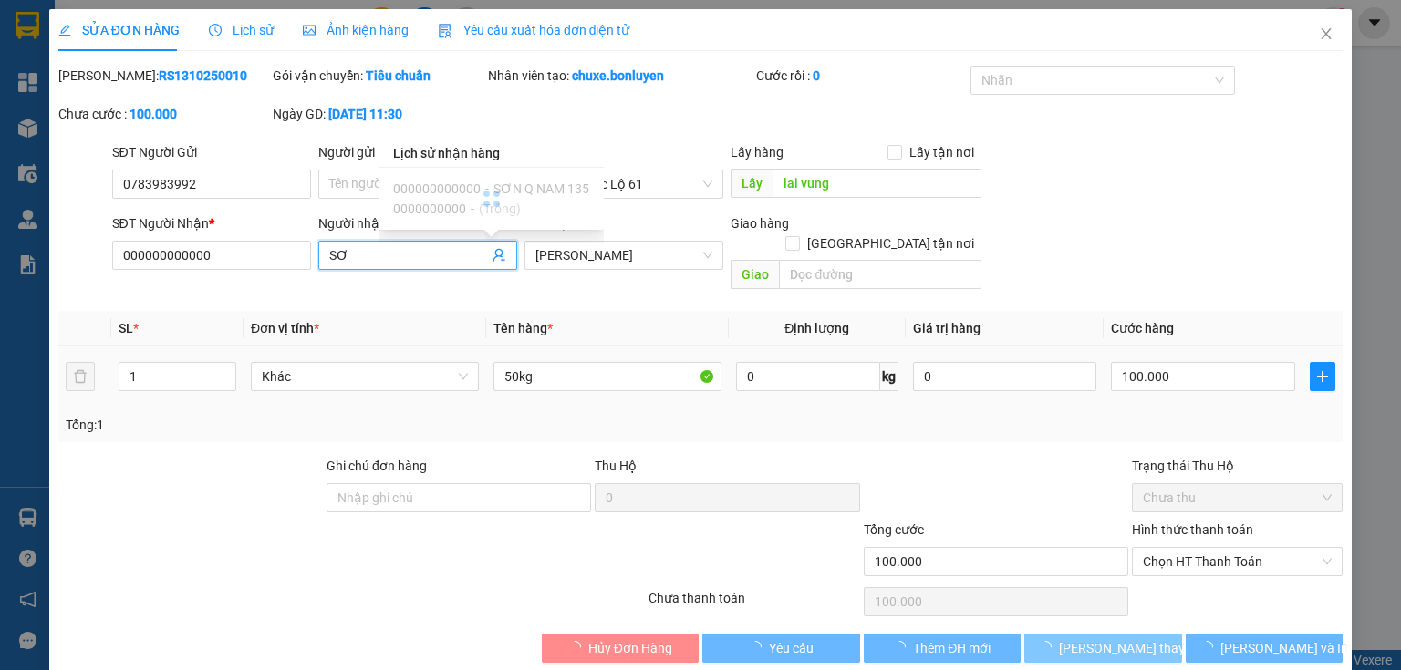
type input "S"
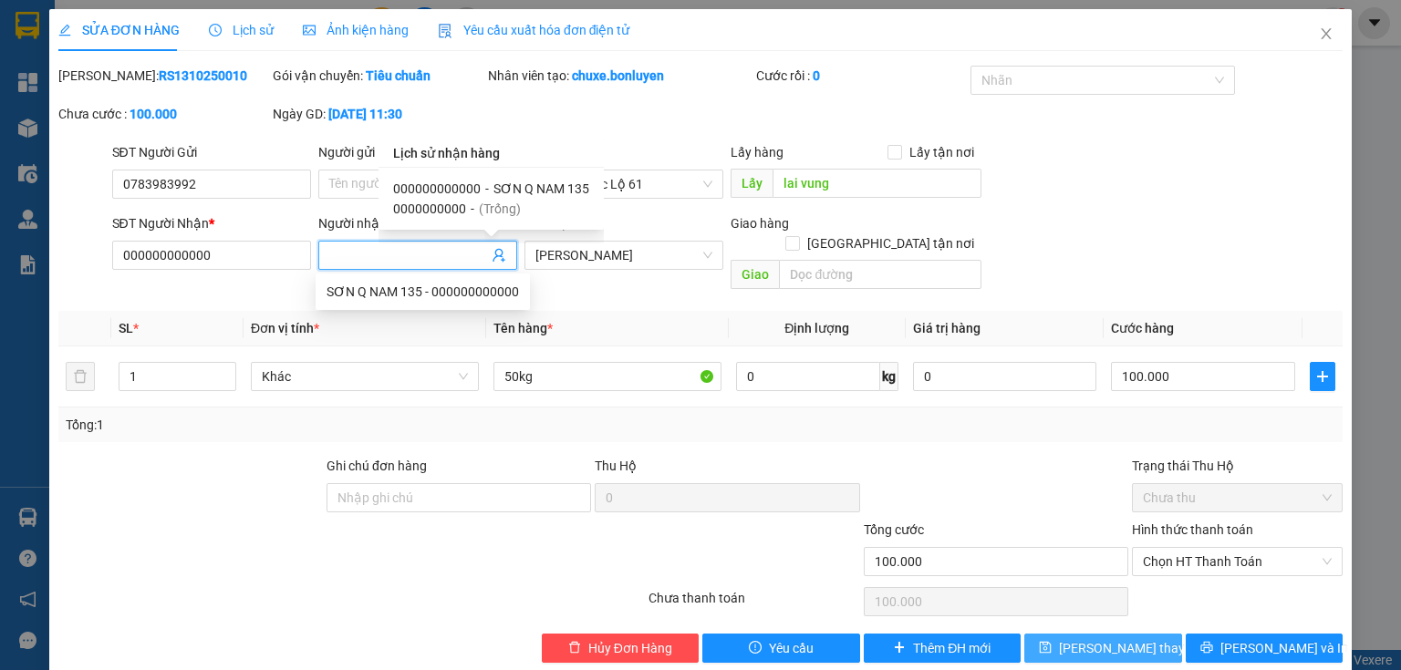
click at [1131, 639] on span "[PERSON_NAME] thay đổi" at bounding box center [1132, 649] width 146 height 20
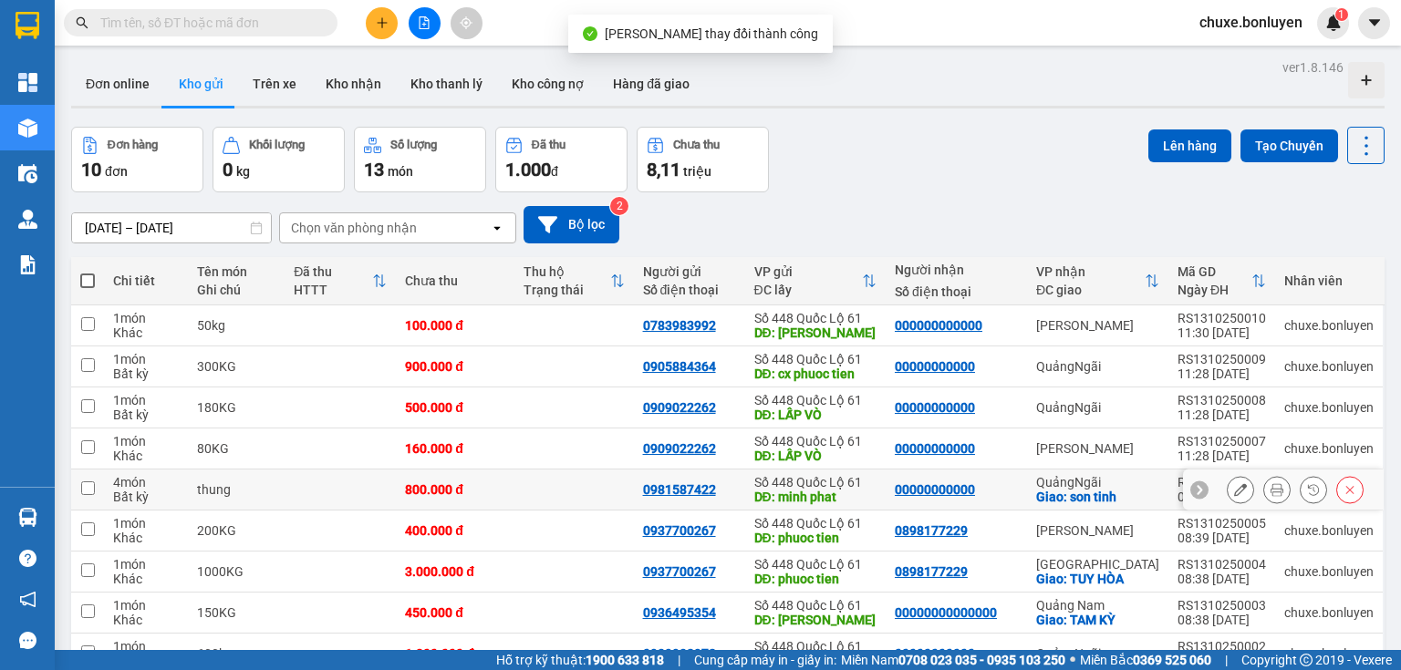
scroll to position [137, 0]
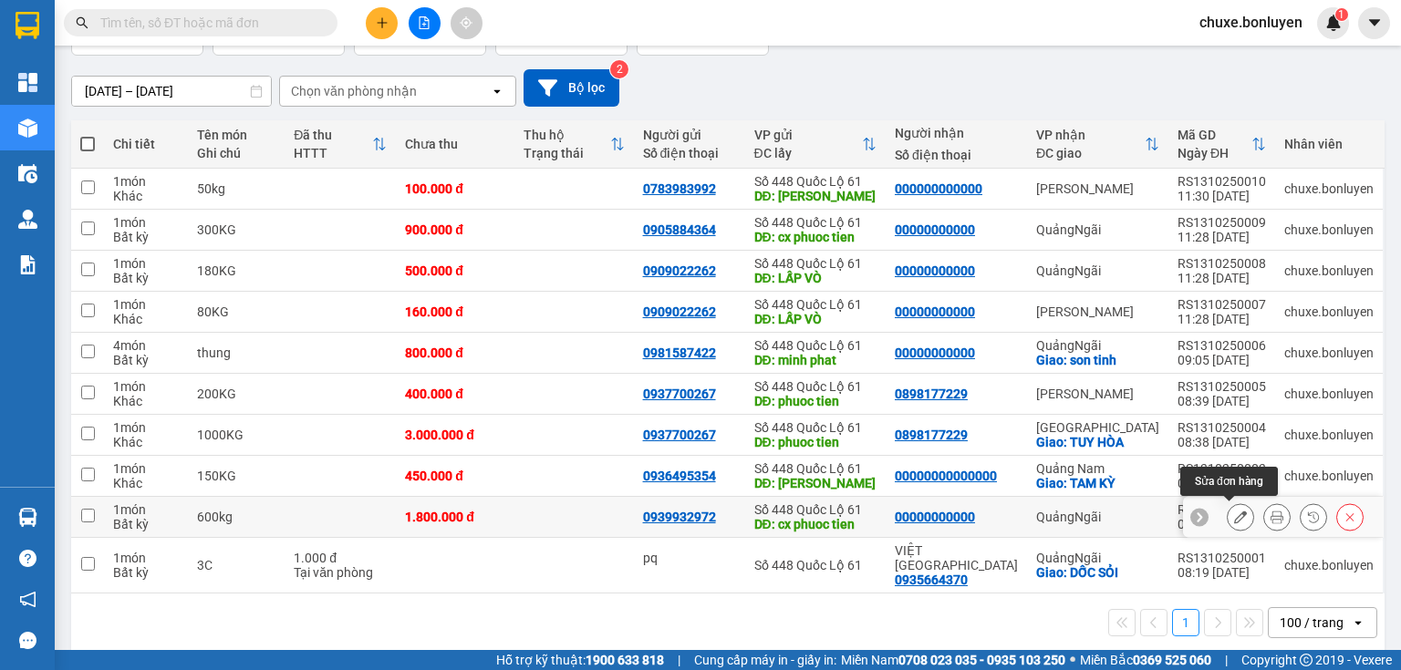
click at [1228, 523] on button at bounding box center [1241, 518] width 26 height 32
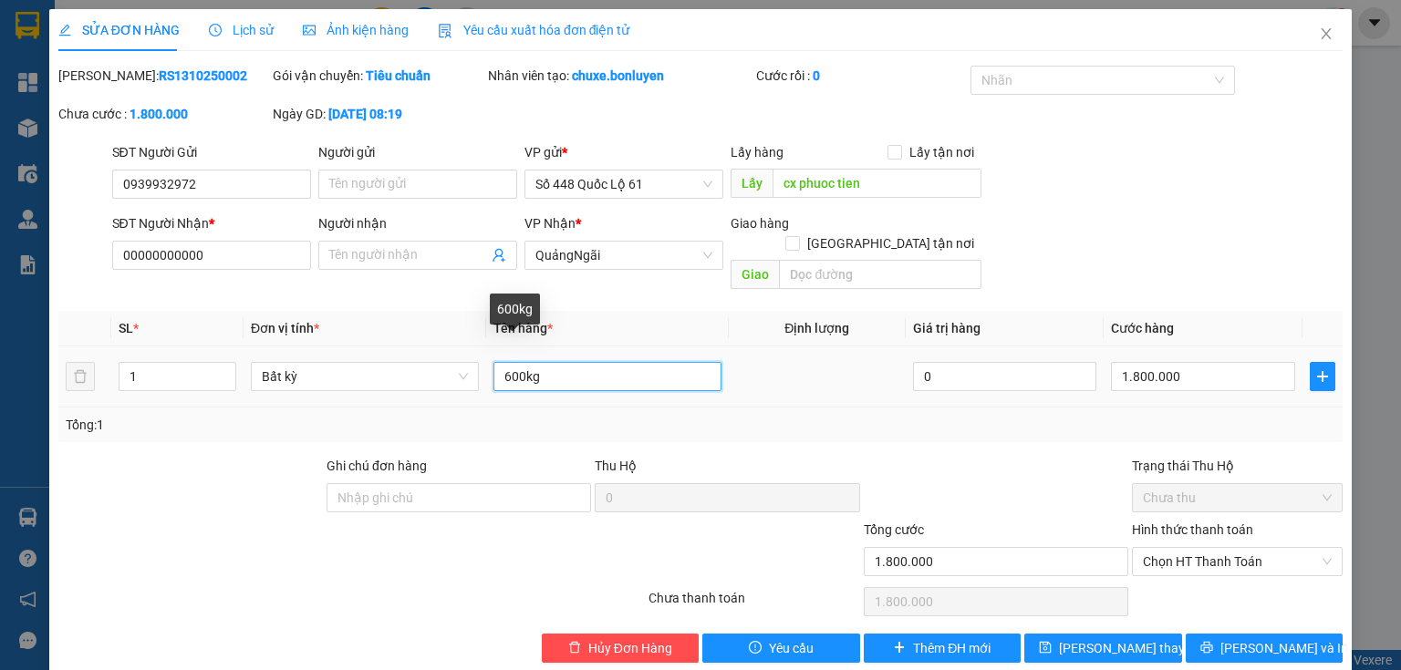
click at [508, 362] on input "600kg" at bounding box center [607, 376] width 228 height 29
type input "1000kg"
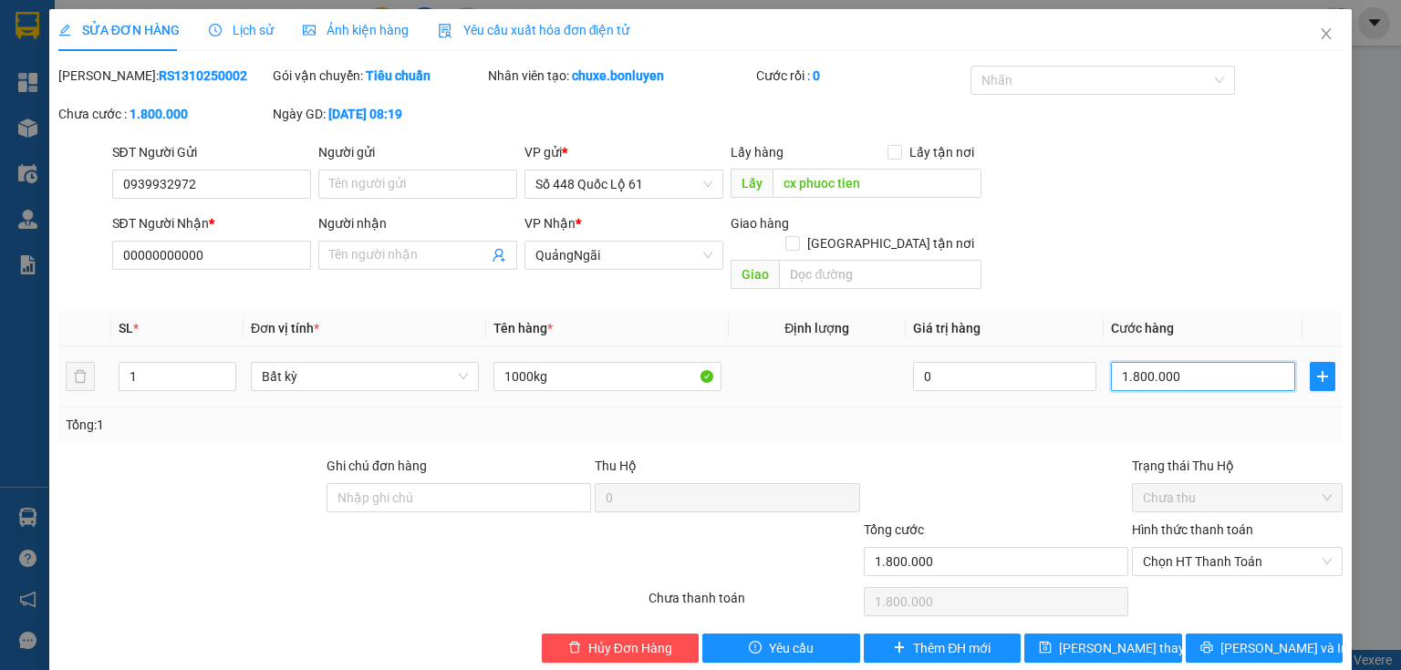
click at [1220, 362] on input "1.800.000" at bounding box center [1203, 376] width 184 height 29
type input "3"
type input "30"
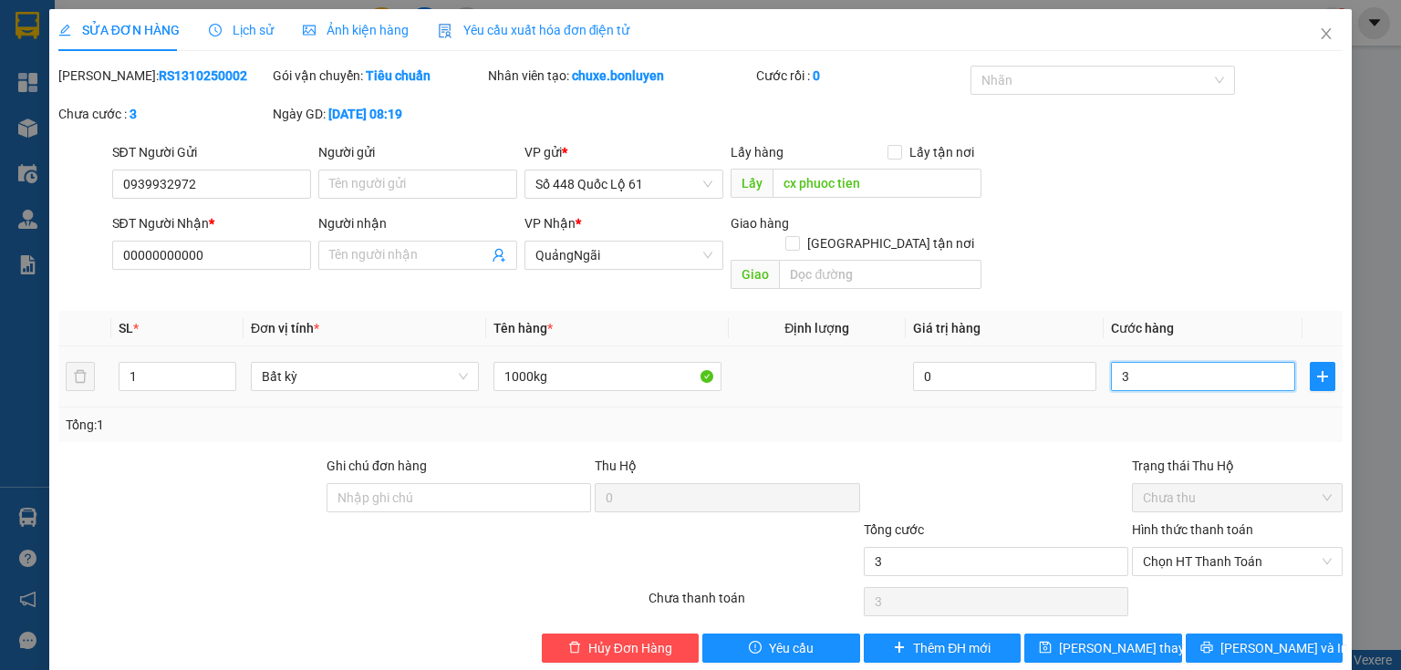
type input "30"
type input "300"
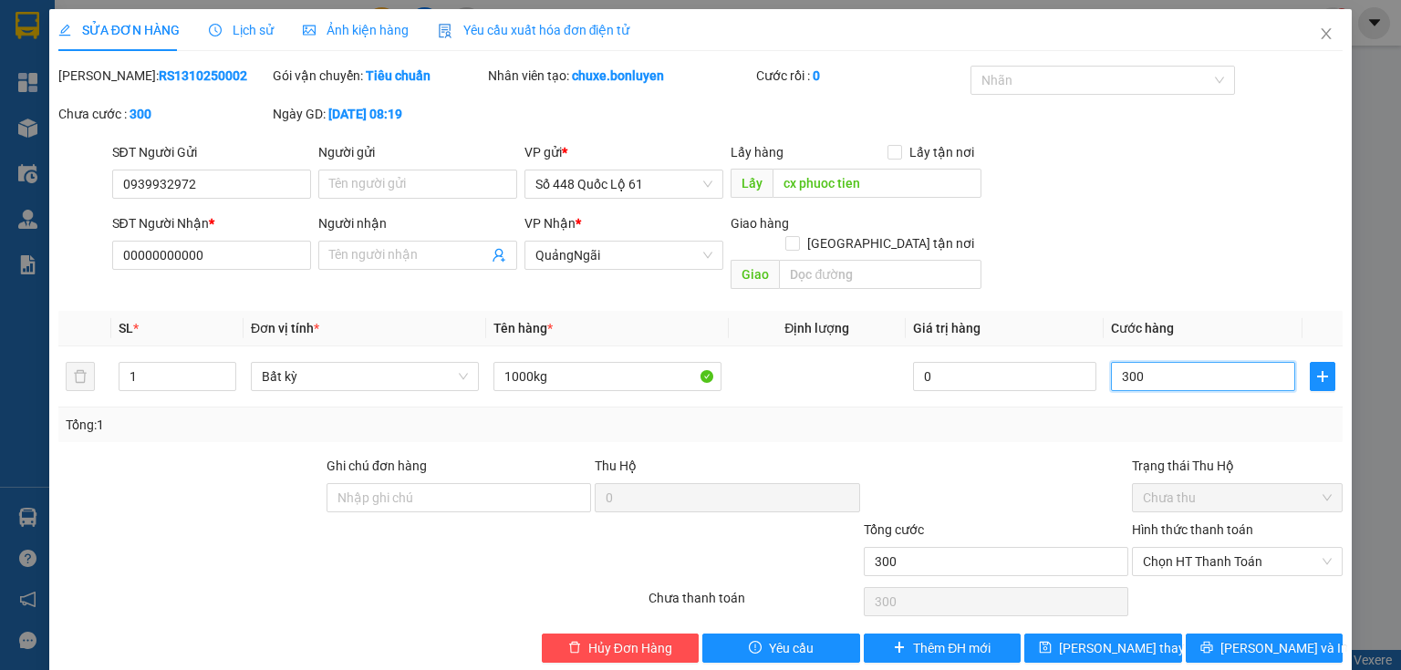
type input "3.000"
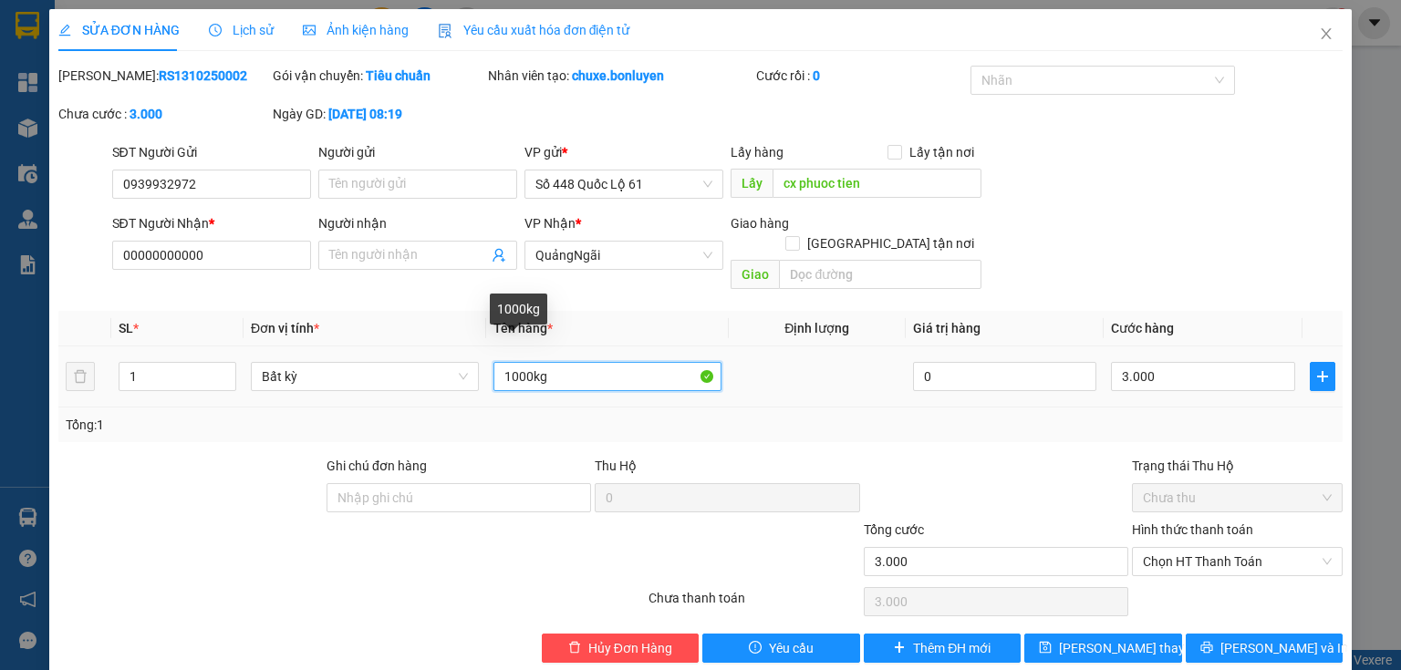
type input "3.000.000"
click at [513, 362] on input "1000kg" at bounding box center [607, 376] width 228 height 29
type input "1100kg"
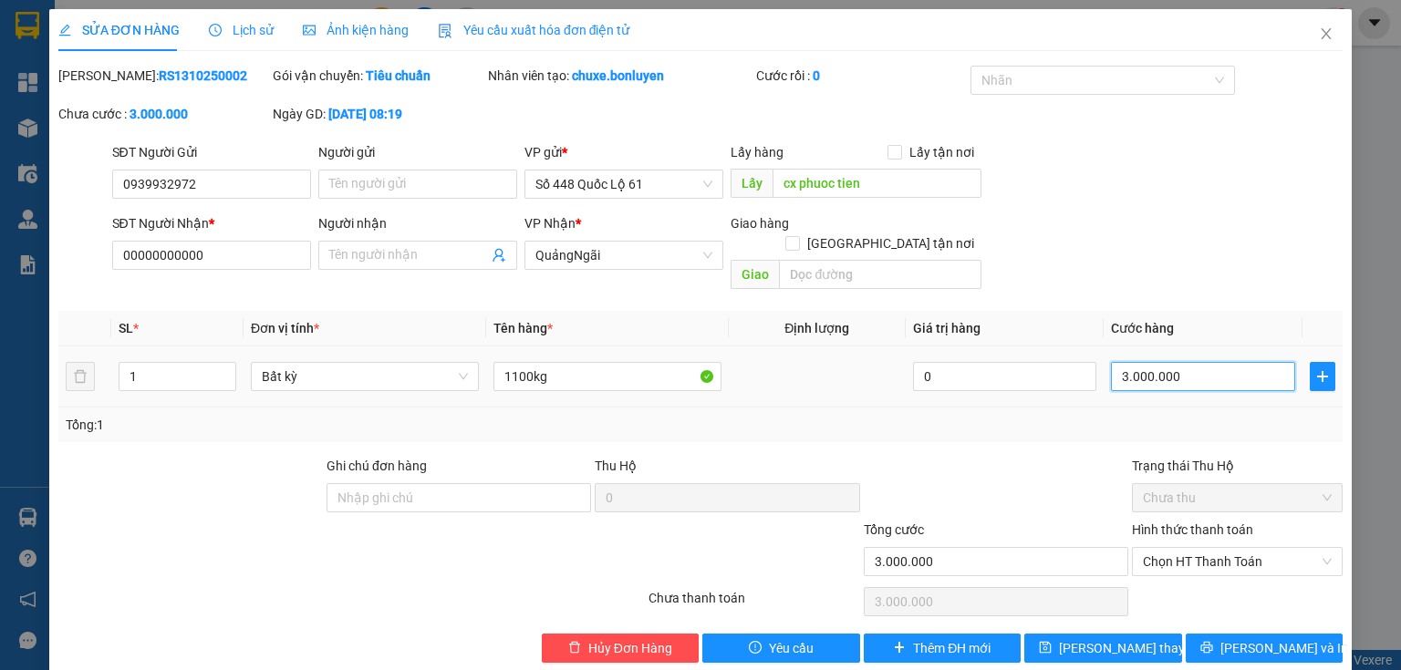
click at [1155, 362] on input "3.000.000" at bounding box center [1203, 376] width 184 height 29
type input "2"
type input "0"
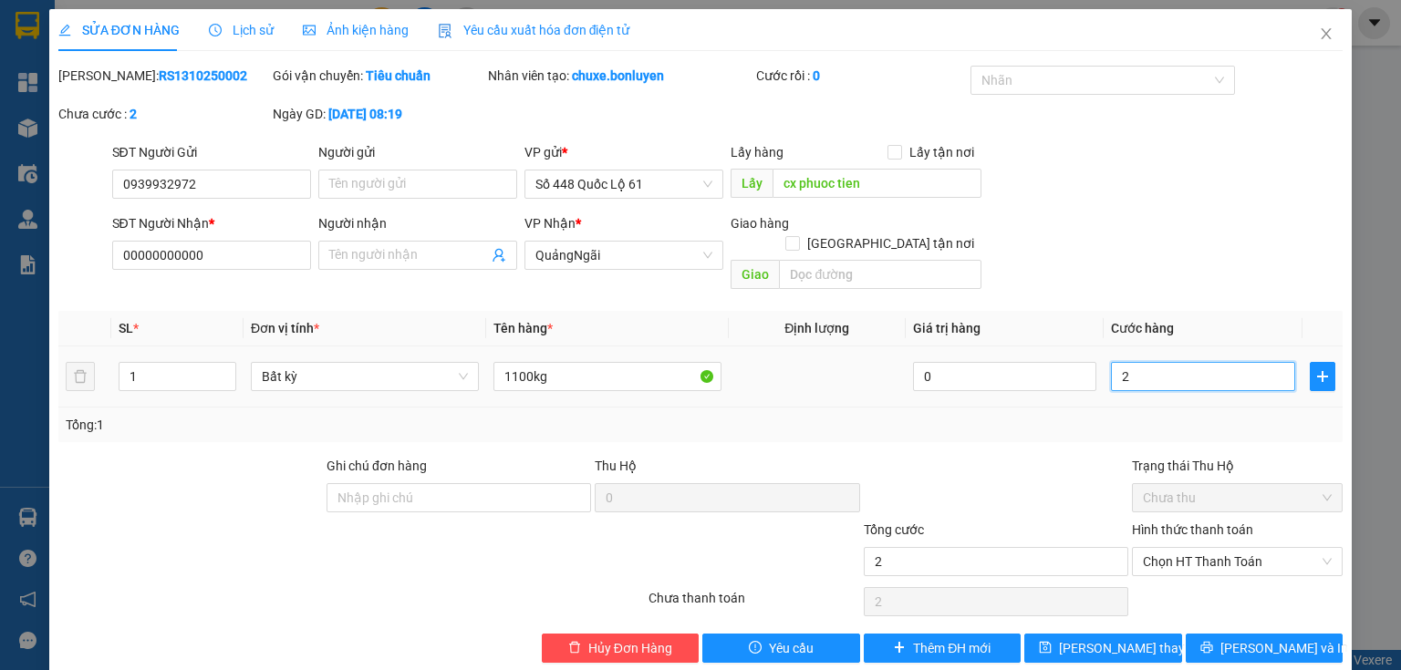
type input "0"
type input "03"
type input "3"
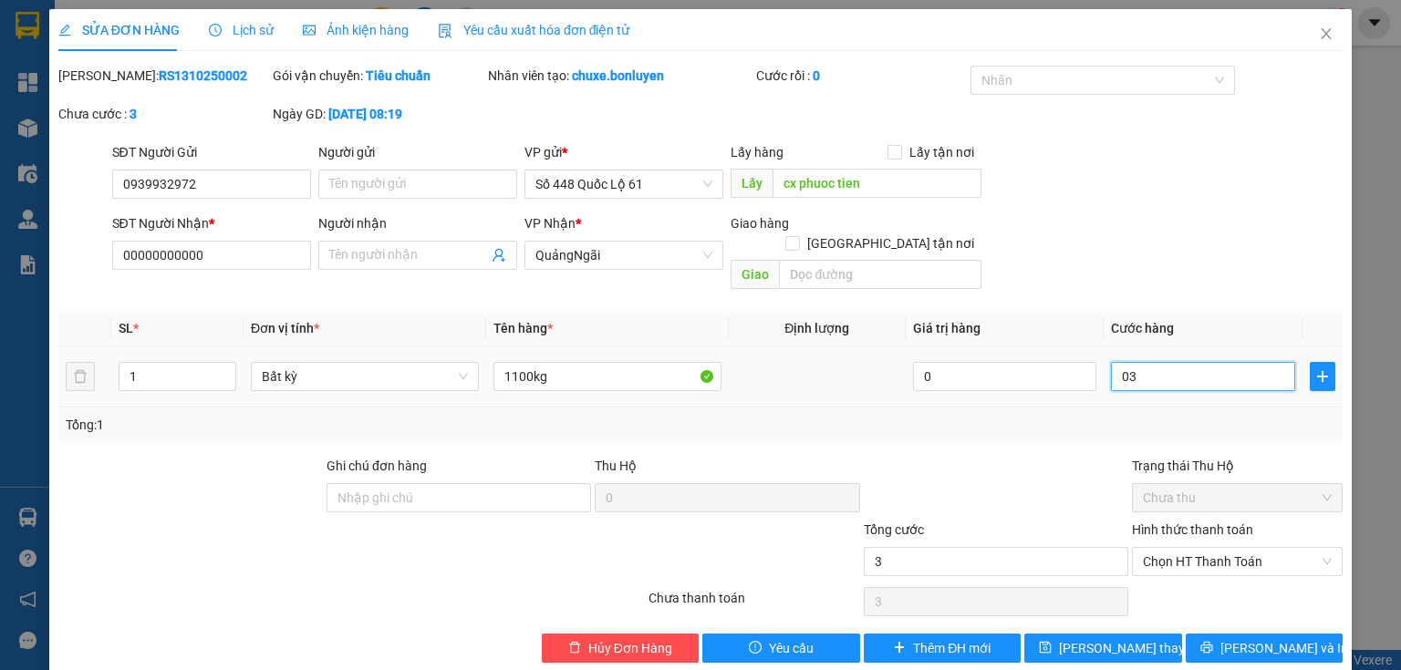
type input "033"
type input "33"
type input "0.330"
type input "330"
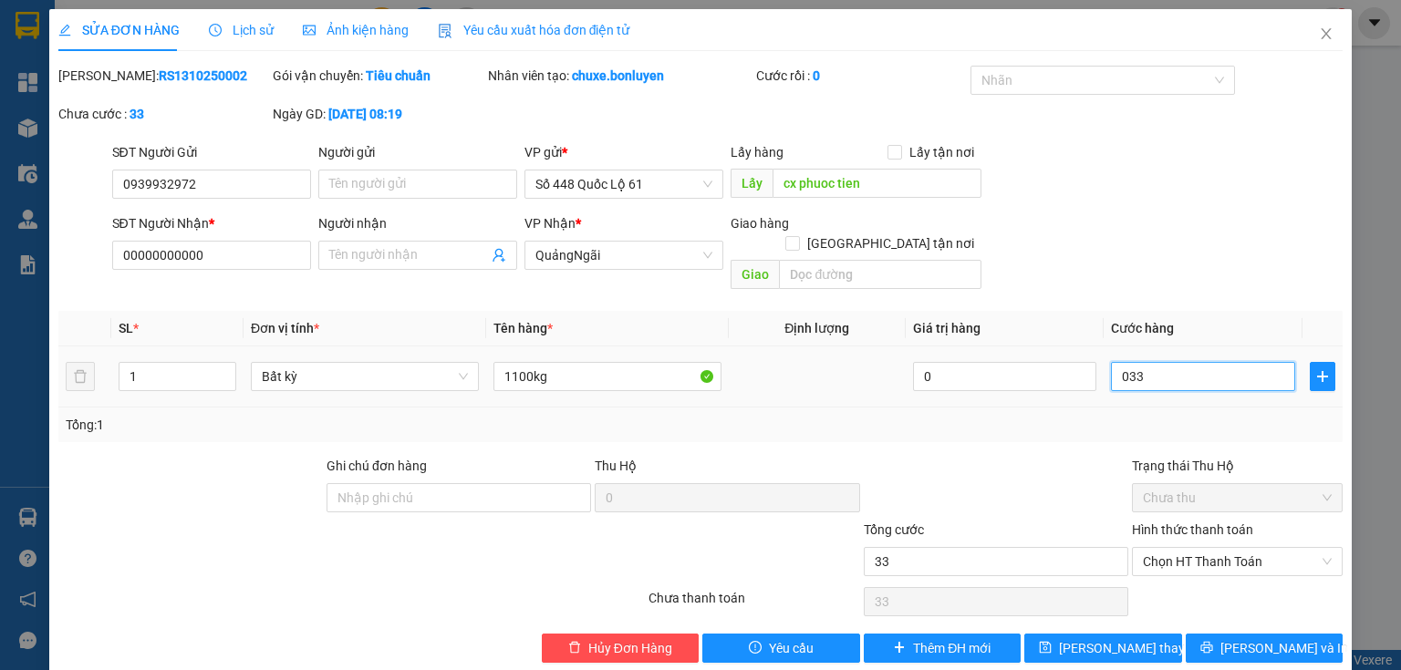
type input "330"
type input "03.300"
type input "3.300"
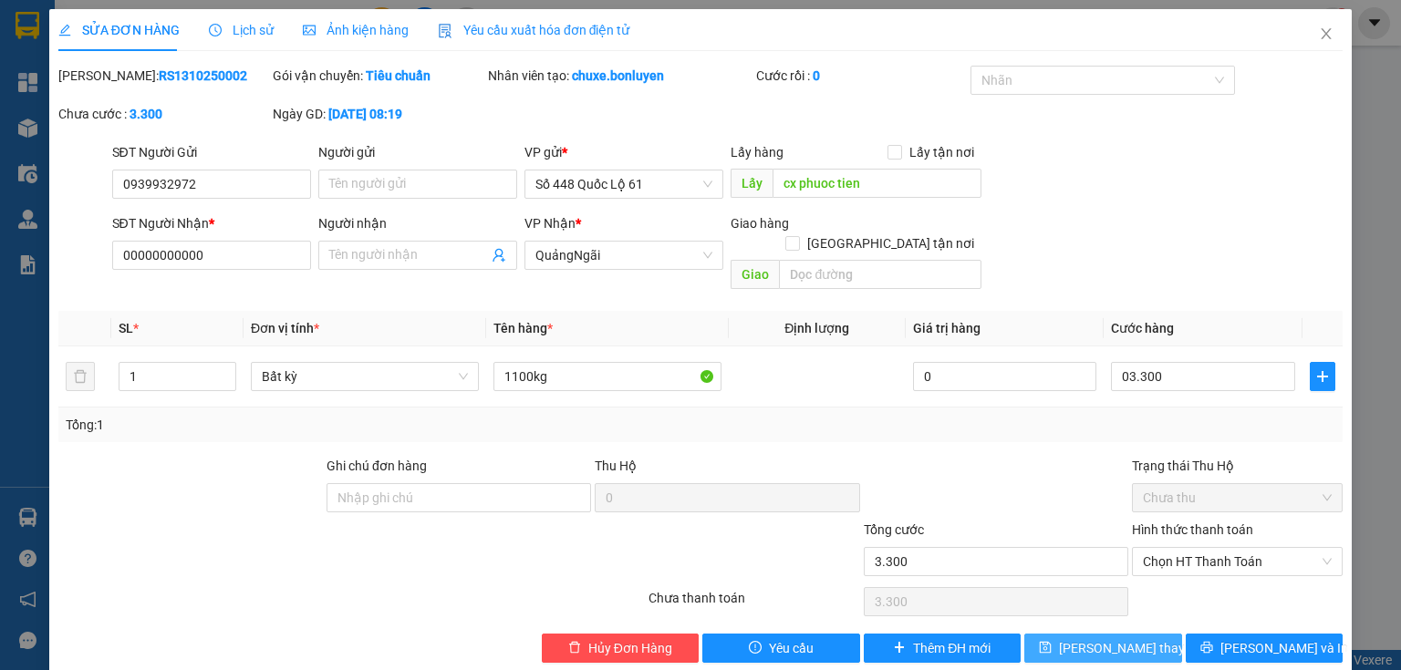
type input "3.300.000"
click at [1132, 639] on span "[PERSON_NAME] thay đổi" at bounding box center [1132, 649] width 146 height 20
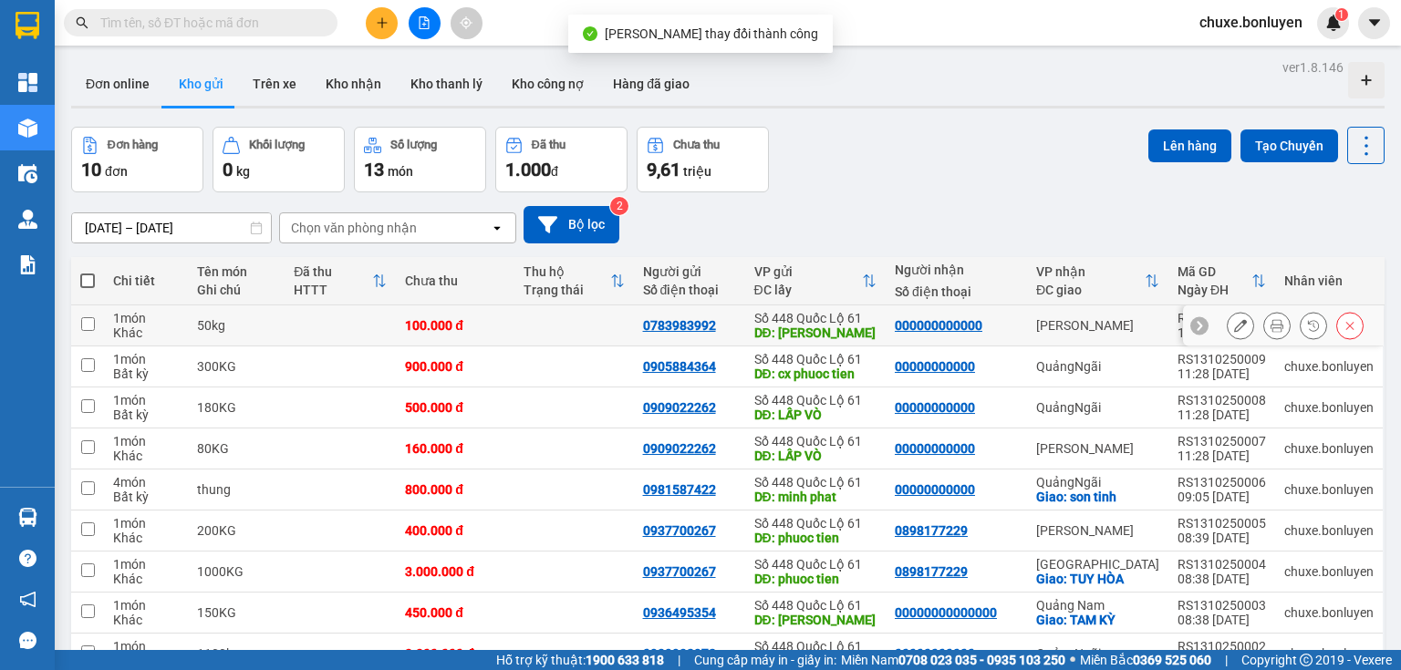
scroll to position [137, 0]
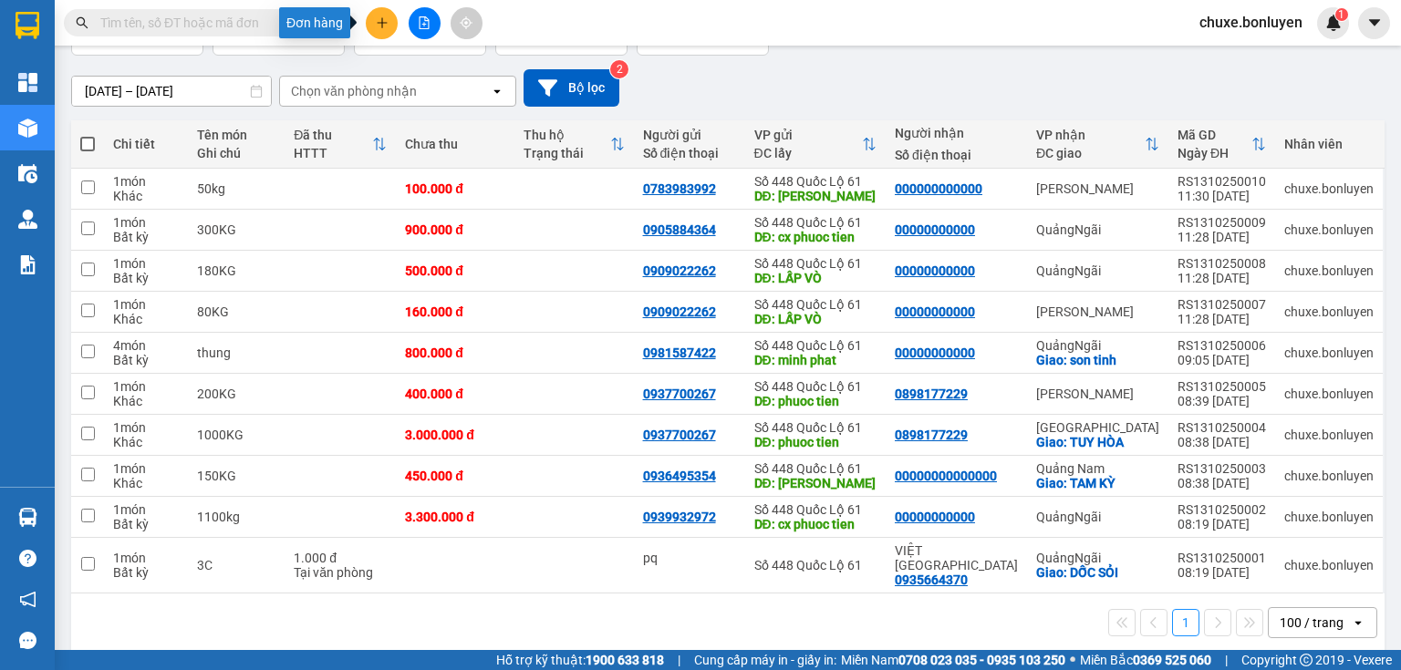
click at [387, 27] on icon "plus" at bounding box center [382, 22] width 13 height 13
click at [405, 73] on div "Tạo đơn hàng" at bounding box center [445, 68] width 137 height 35
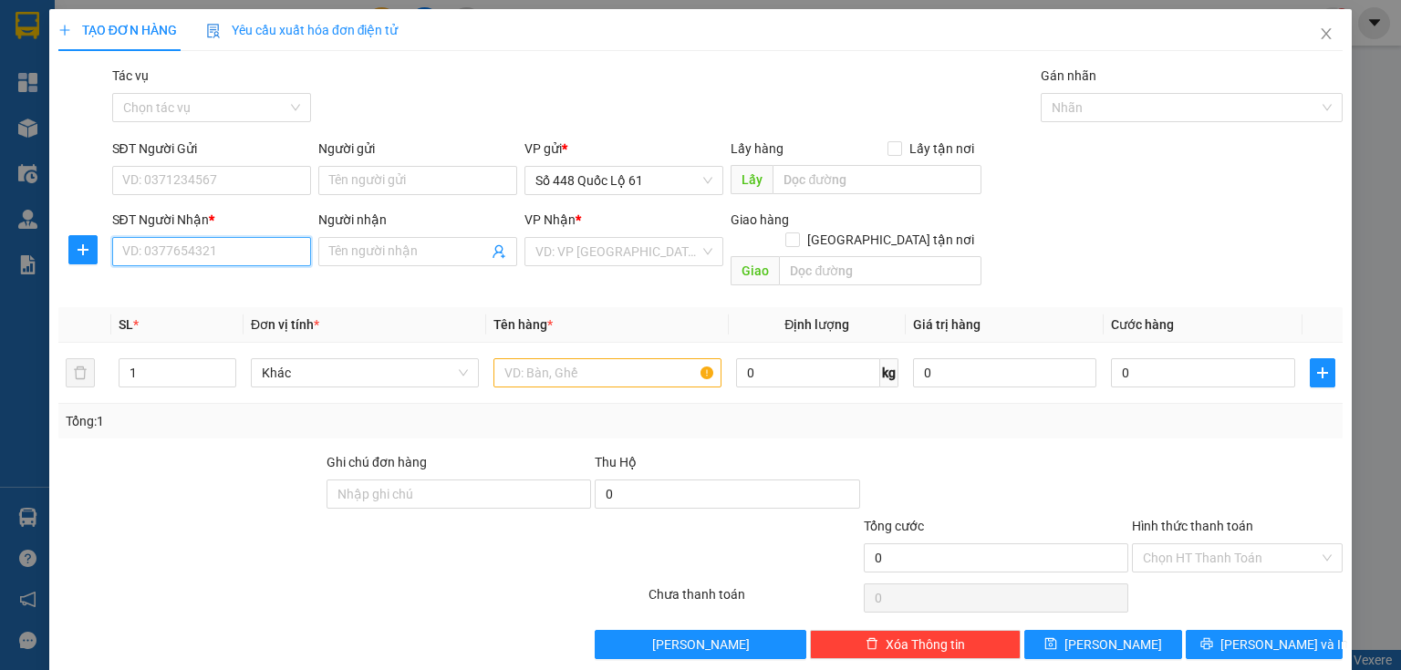
click at [201, 252] on input "SĐT Người Nhận *" at bounding box center [211, 251] width 199 height 29
click at [163, 293] on div "0349810352 - ÔNG KIỆT" at bounding box center [209, 288] width 175 height 20
type input "0349810352"
type input "ÔNG KIỆT"
type input "1.000"
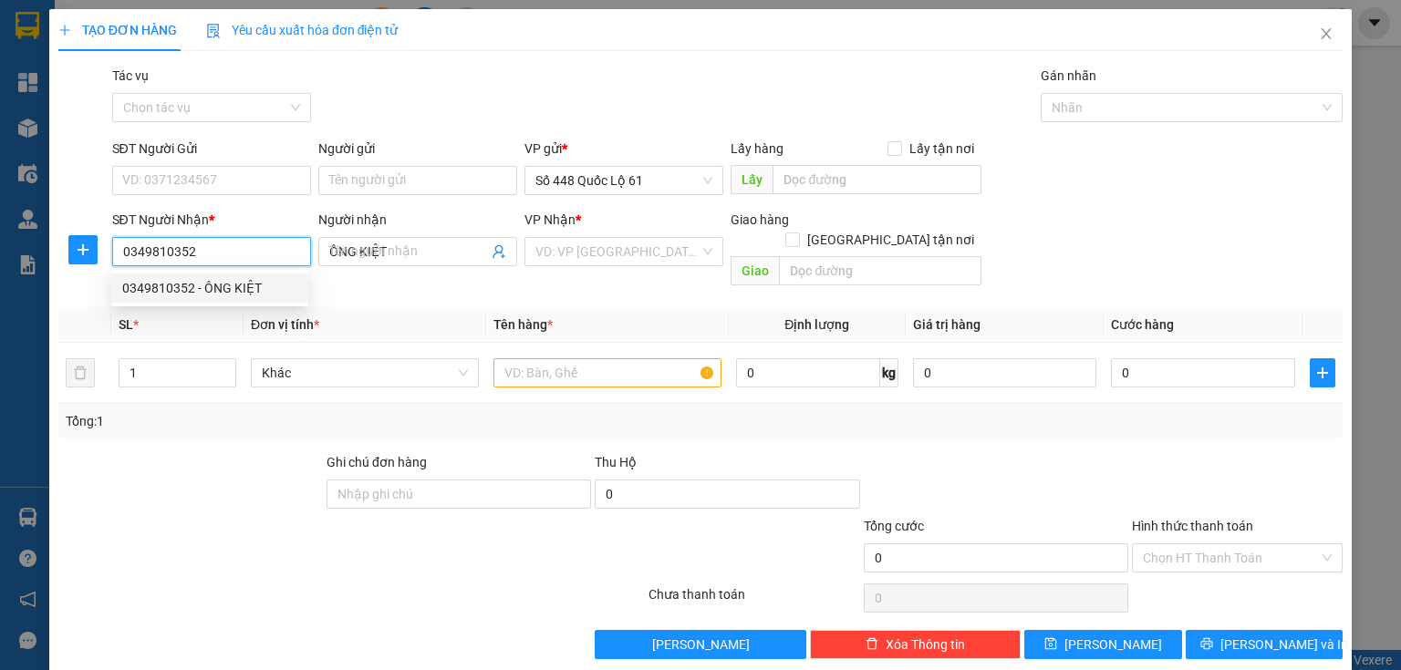
type input "1.000"
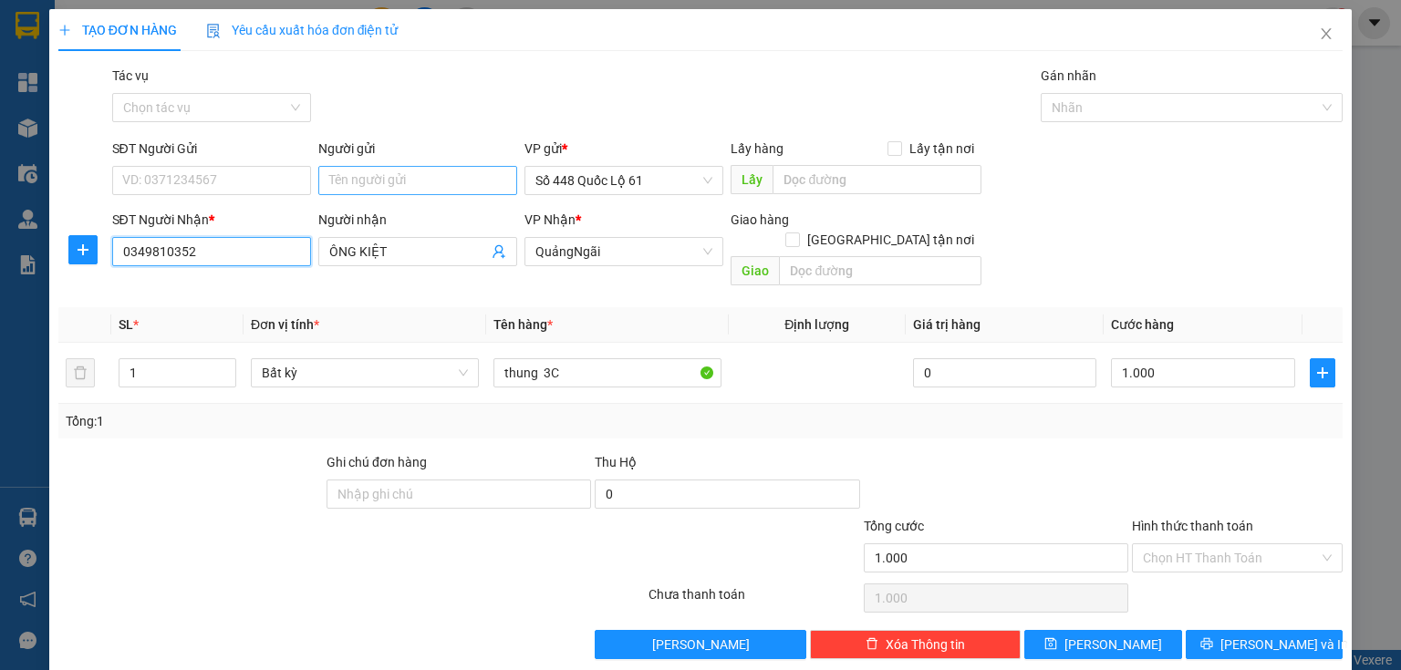
type input "0349810352"
click at [430, 193] on input "Người gửi" at bounding box center [417, 180] width 199 height 29
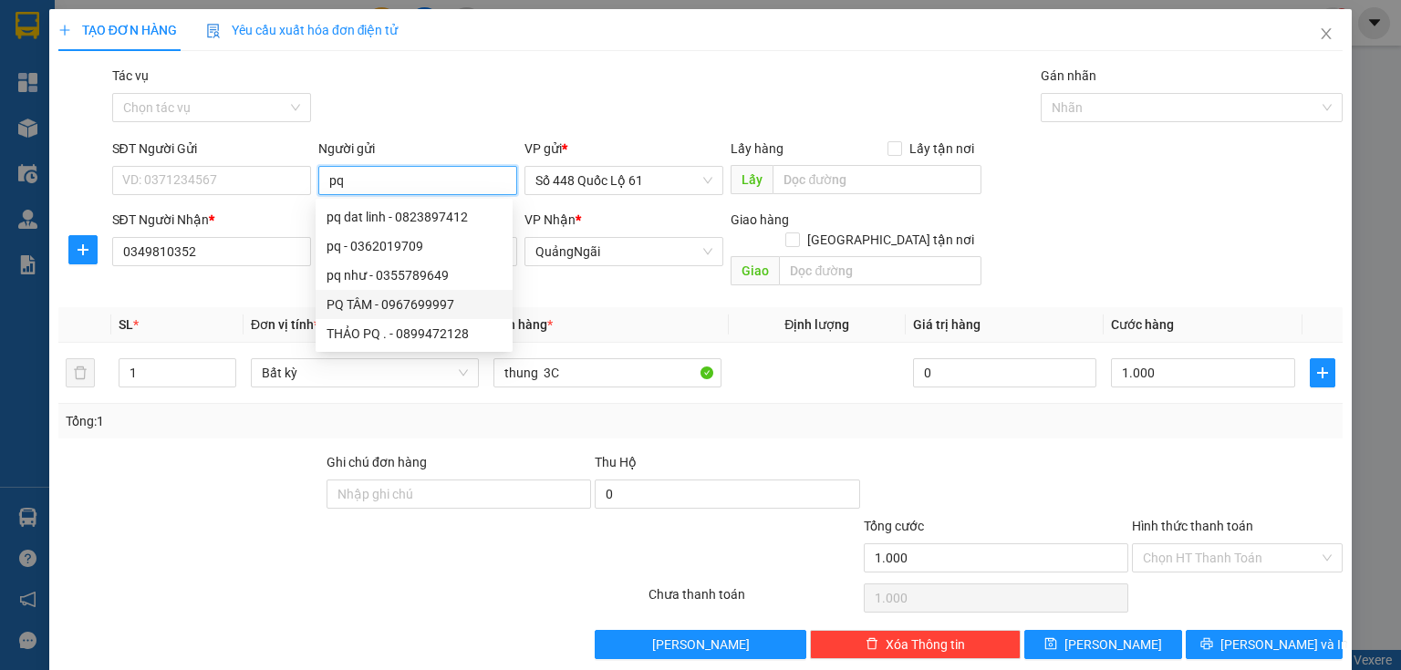
type input "pq"
click at [1068, 452] on div at bounding box center [996, 484] width 268 height 64
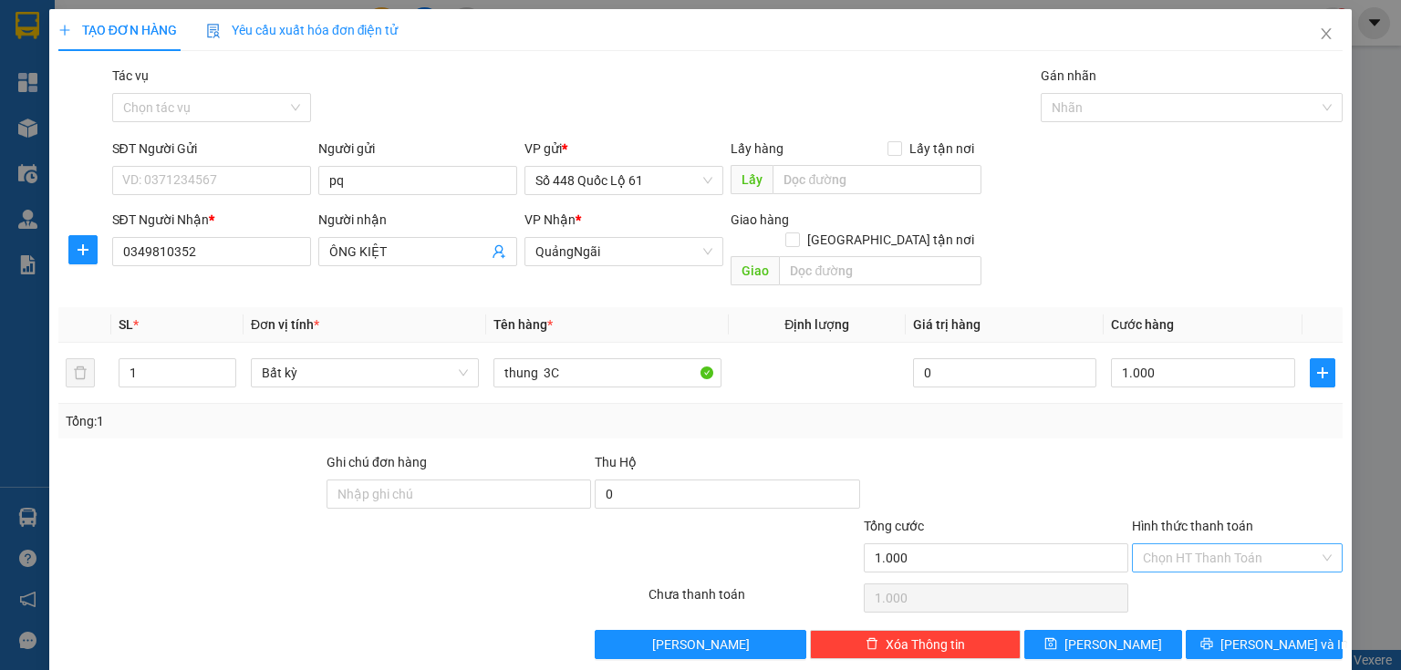
click at [1164, 545] on input "Hình thức thanh toán" at bounding box center [1231, 558] width 176 height 27
drag, startPoint x: 1164, startPoint y: 566, endPoint x: 1119, endPoint y: 598, distance: 55.5
click at [1164, 566] on div "Tại văn phòng" at bounding box center [1228, 574] width 188 height 20
type input "0"
click at [1109, 635] on span "[PERSON_NAME]" at bounding box center [1114, 645] width 98 height 20
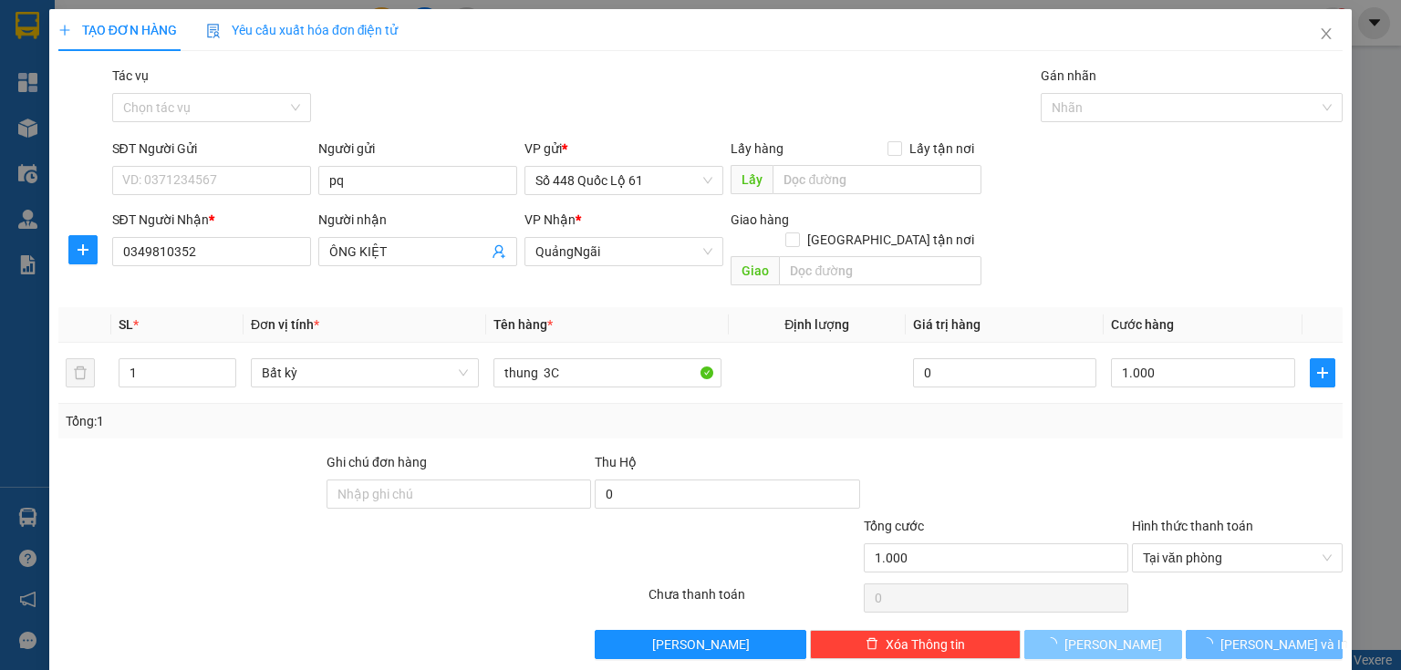
type input "0"
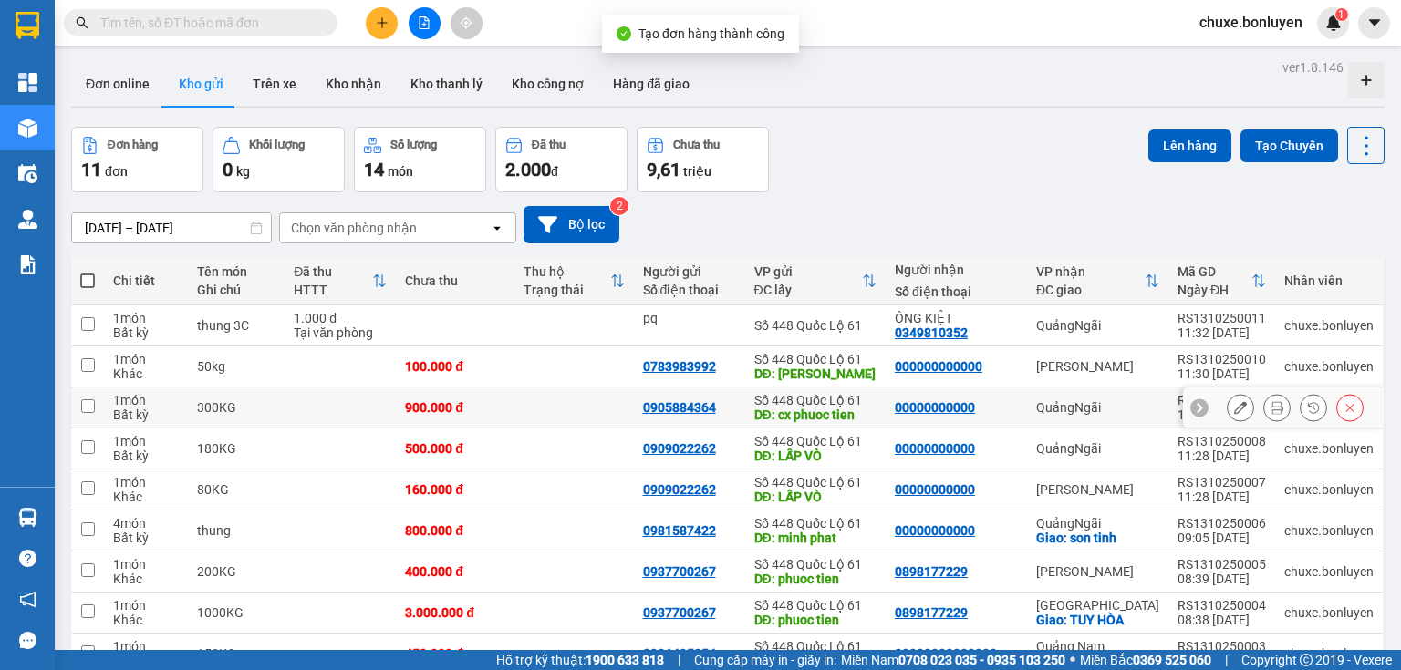
scroll to position [178, 0]
